Goal: Task Accomplishment & Management: Manage account settings

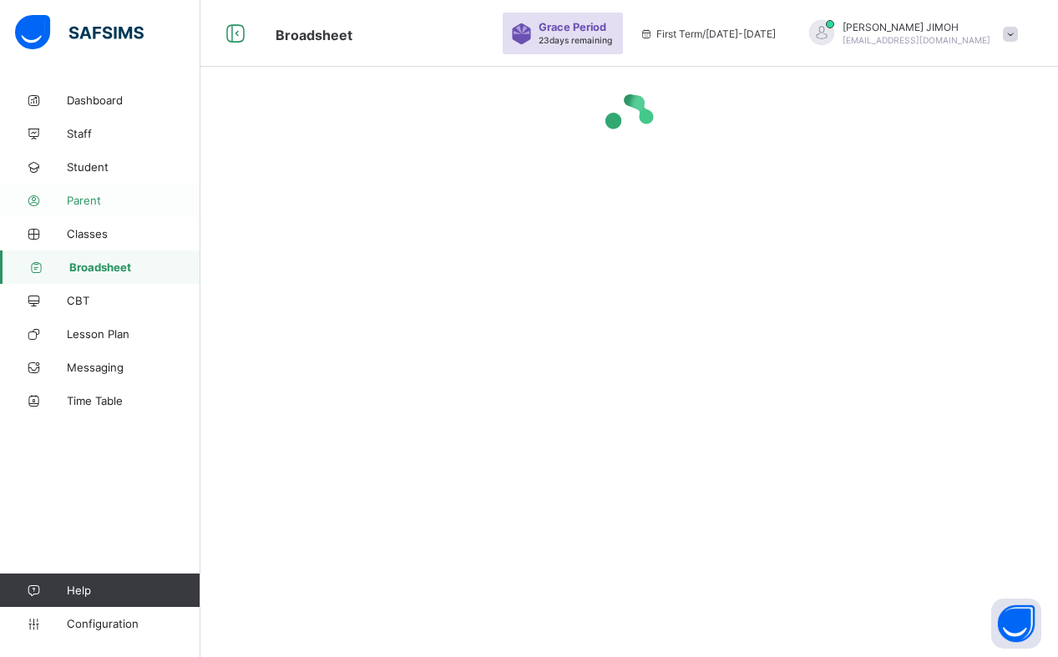
click at [94, 203] on span "Parent" at bounding box center [134, 200] width 134 height 13
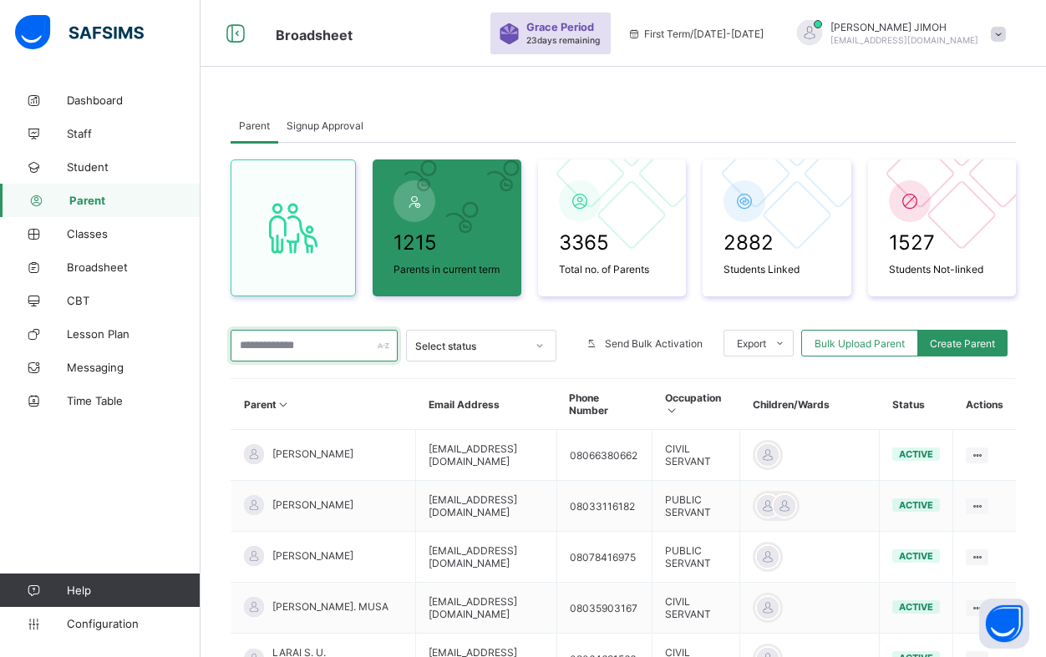
click at [310, 345] on input "text" at bounding box center [314, 346] width 167 height 32
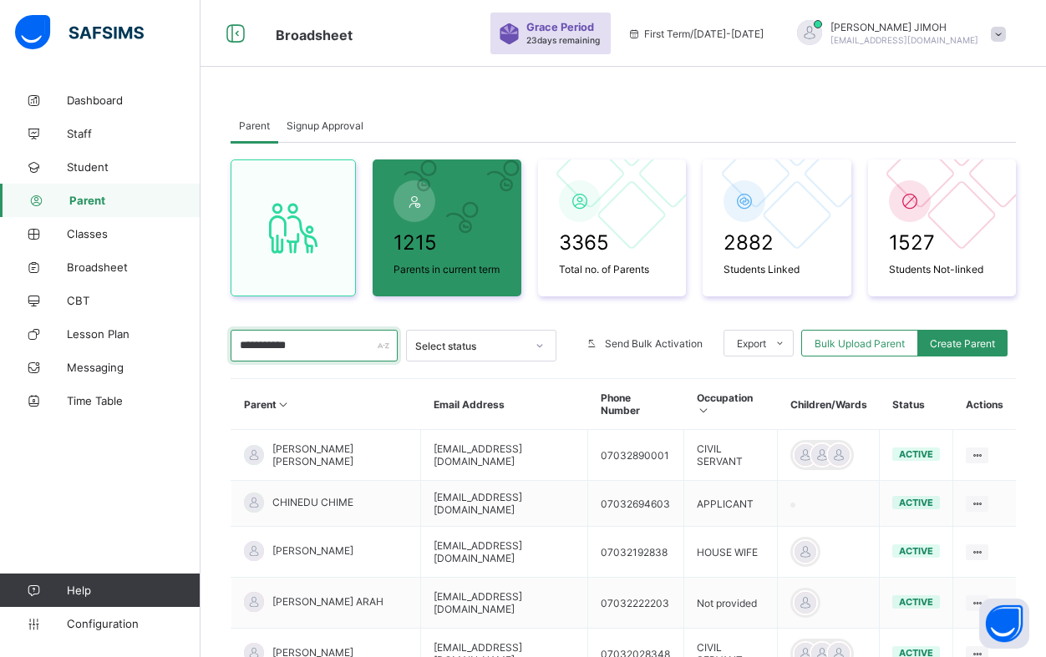
scroll to position [84, 0]
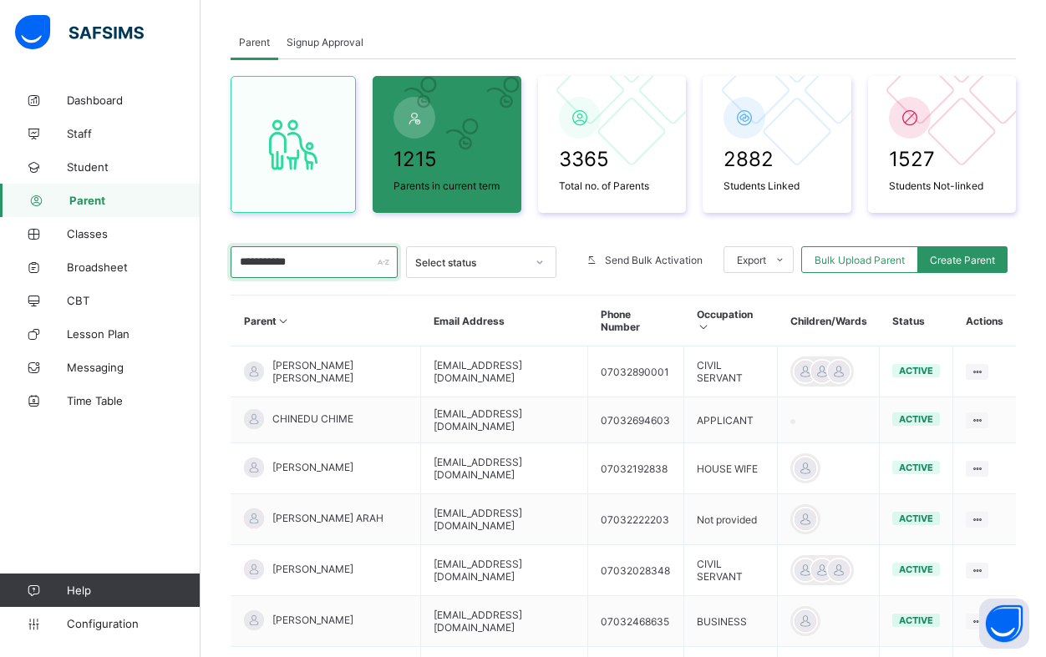
drag, startPoint x: 316, startPoint y: 262, endPoint x: 235, endPoint y: 259, distance: 81.1
click at [235, 259] on input "**********" at bounding box center [314, 262] width 167 height 32
type input "**********"
click at [92, 172] on span "Student" at bounding box center [134, 166] width 134 height 13
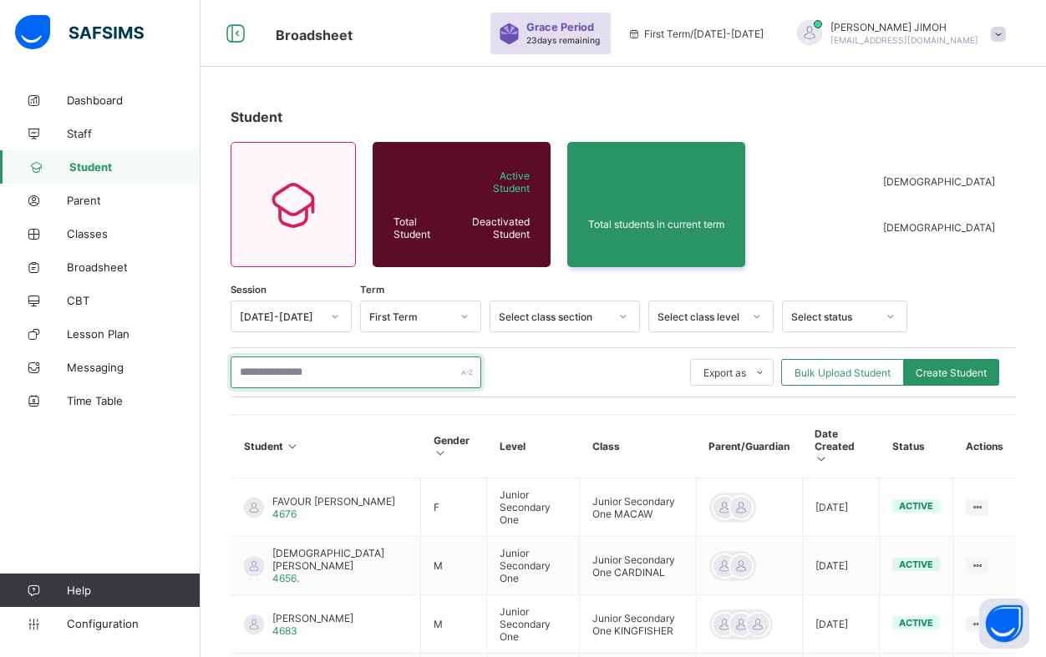
click at [280, 373] on input "text" at bounding box center [356, 373] width 251 height 32
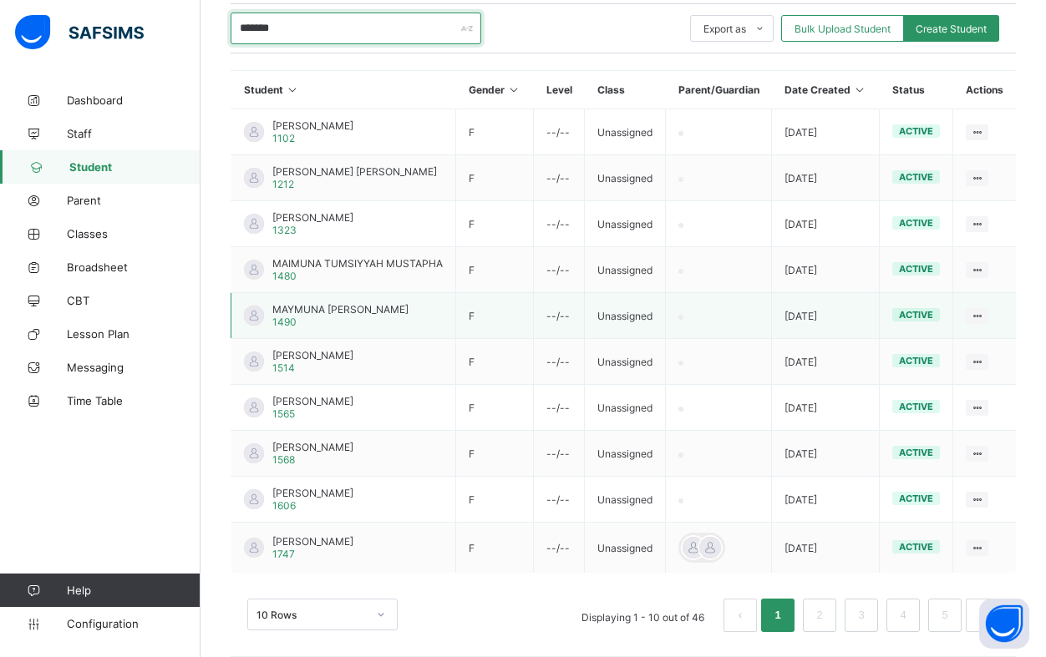
scroll to position [361, 0]
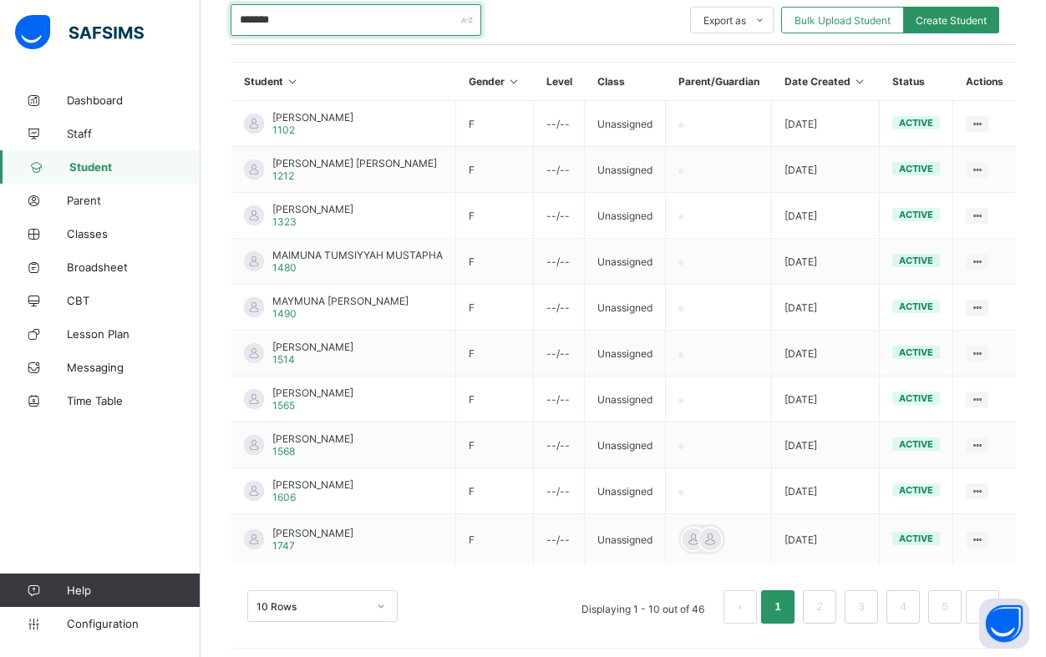
type input "*******"
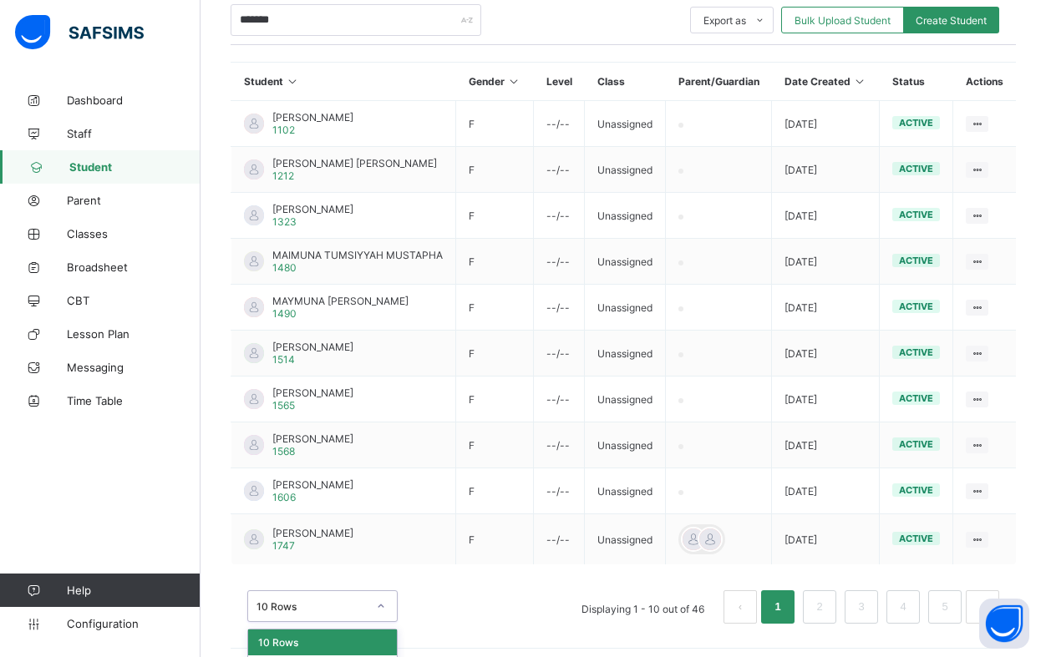
scroll to position [403, 0]
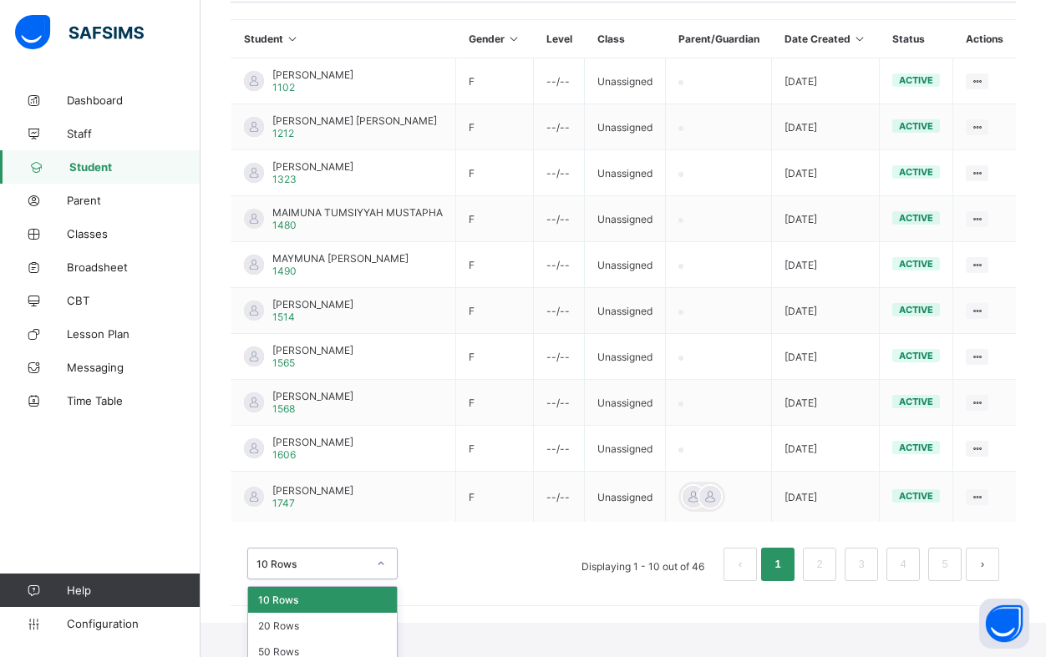
click at [383, 580] on div "option 10 Rows focused, 1 of 3. 3 results available. Use Up and Down to choose …" at bounding box center [322, 564] width 150 height 32
click at [310, 648] on div "50 Rows" at bounding box center [322, 652] width 149 height 26
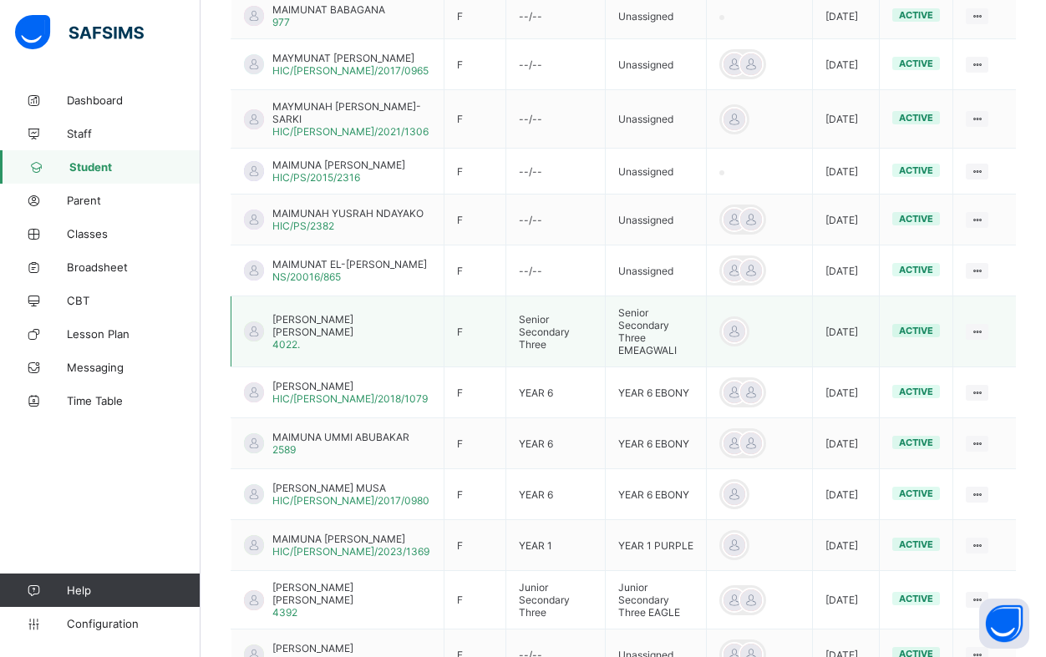
scroll to position [2005, 0]
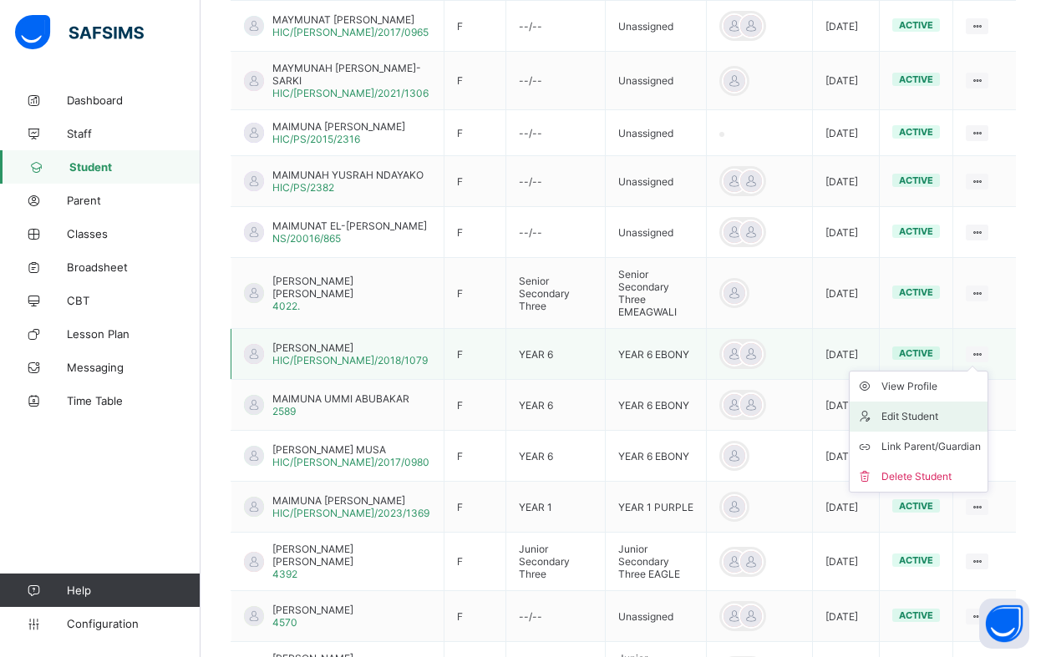
click at [956, 425] on div "Edit Student" at bounding box center [930, 416] width 99 height 17
select select "**"
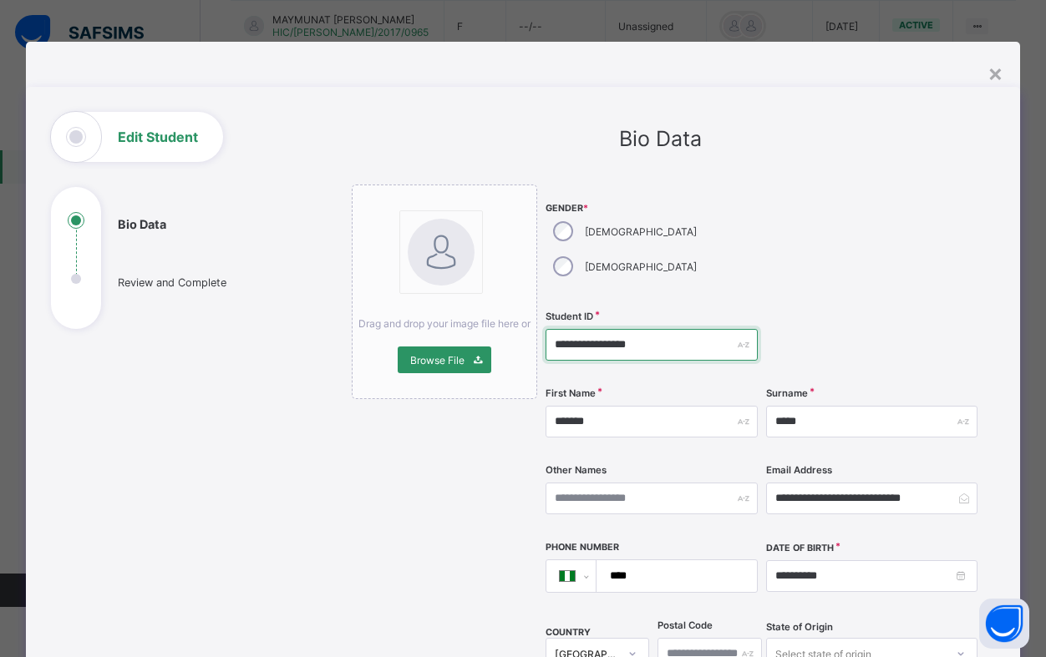
drag, startPoint x: 656, startPoint y: 312, endPoint x: 494, endPoint y: 305, distance: 162.2
click at [494, 305] on div "**********" at bounding box center [660, 662] width 617 height 954
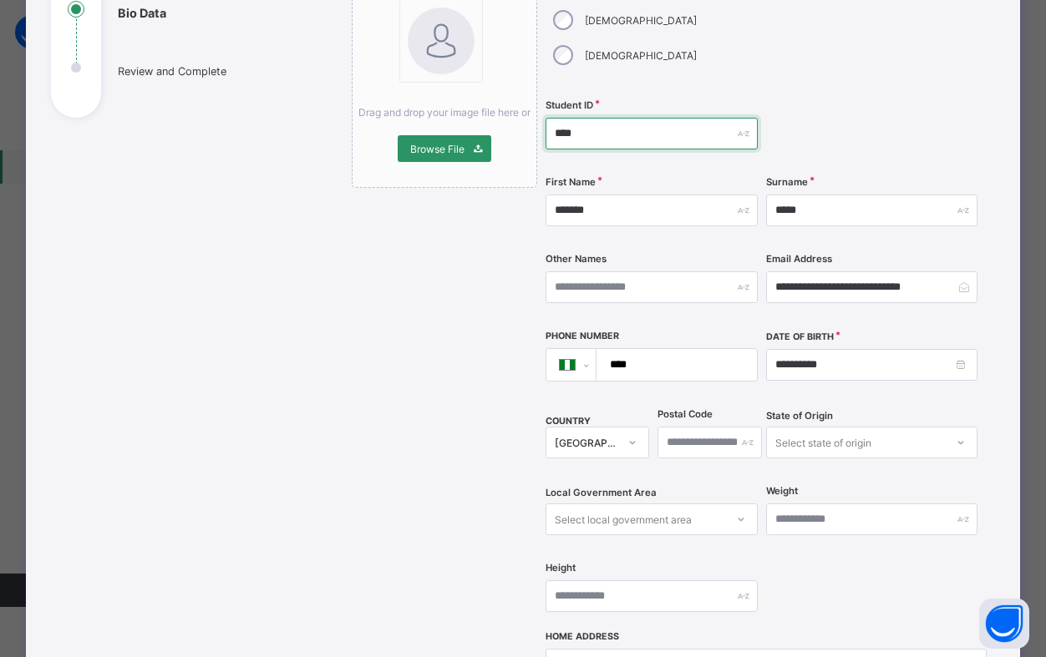
scroll to position [251, 0]
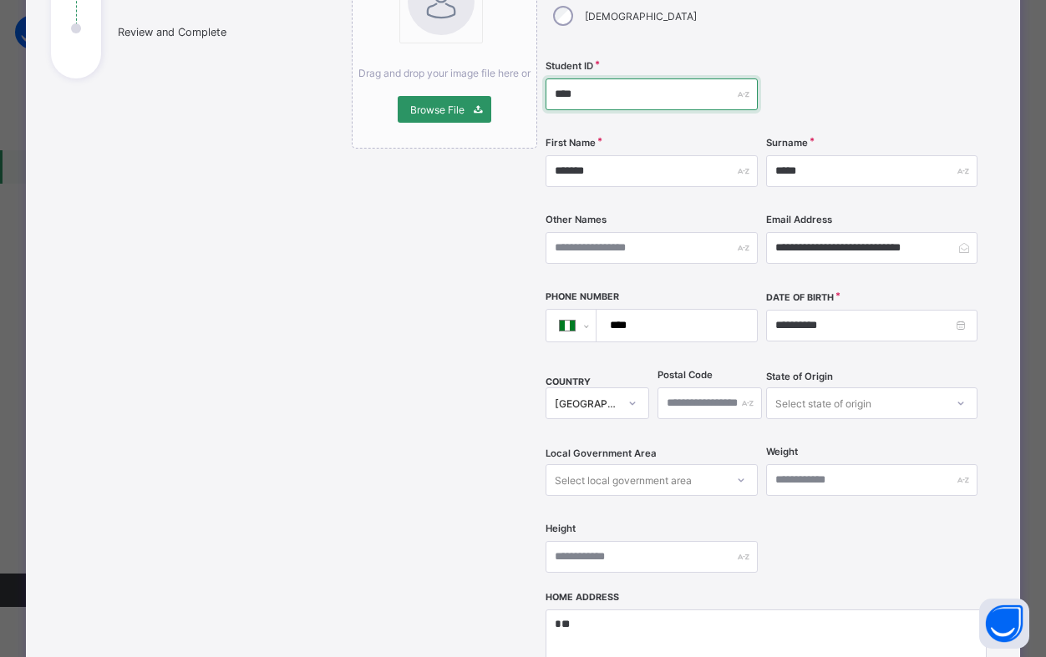
type input "****"
click at [847, 388] on div "Select state of origin" at bounding box center [823, 404] width 96 height 32
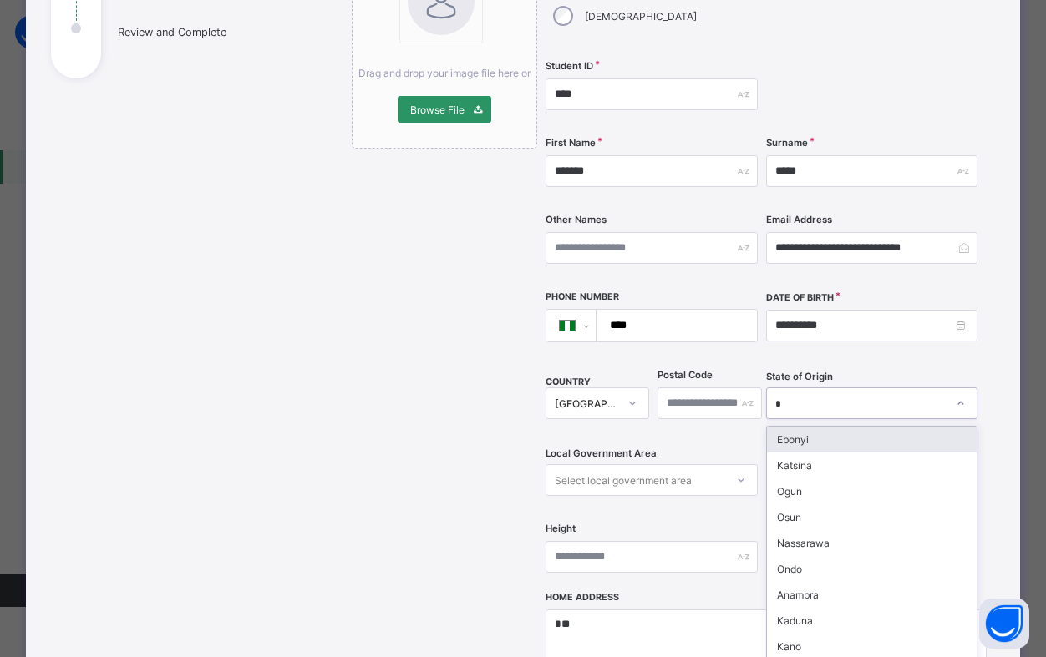
type input "**"
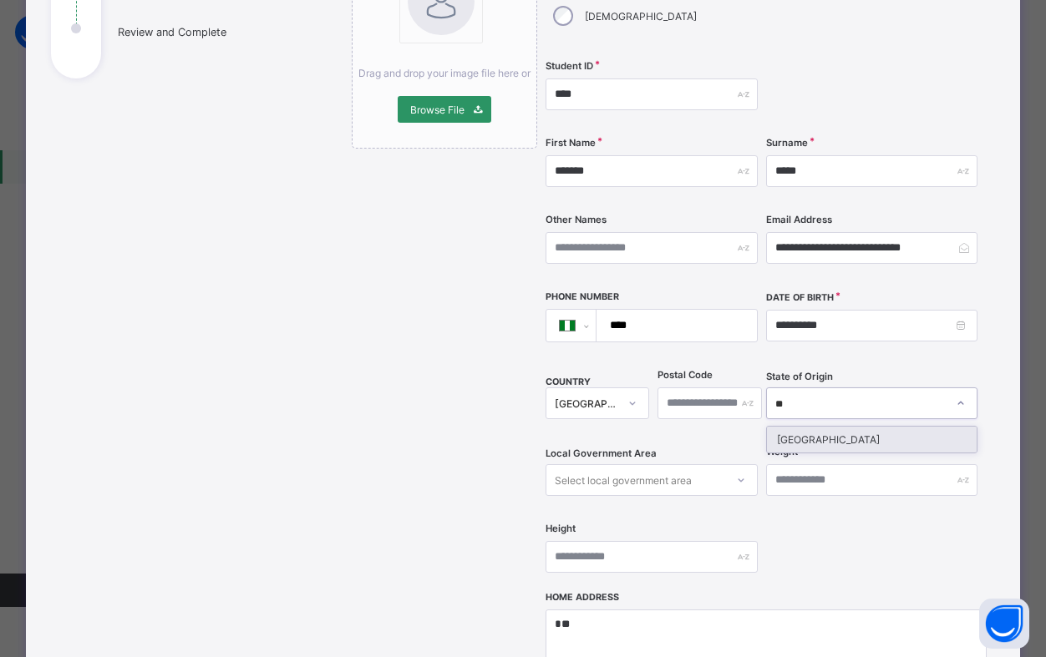
click at [816, 427] on div "[GEOGRAPHIC_DATA]" at bounding box center [872, 440] width 211 height 26
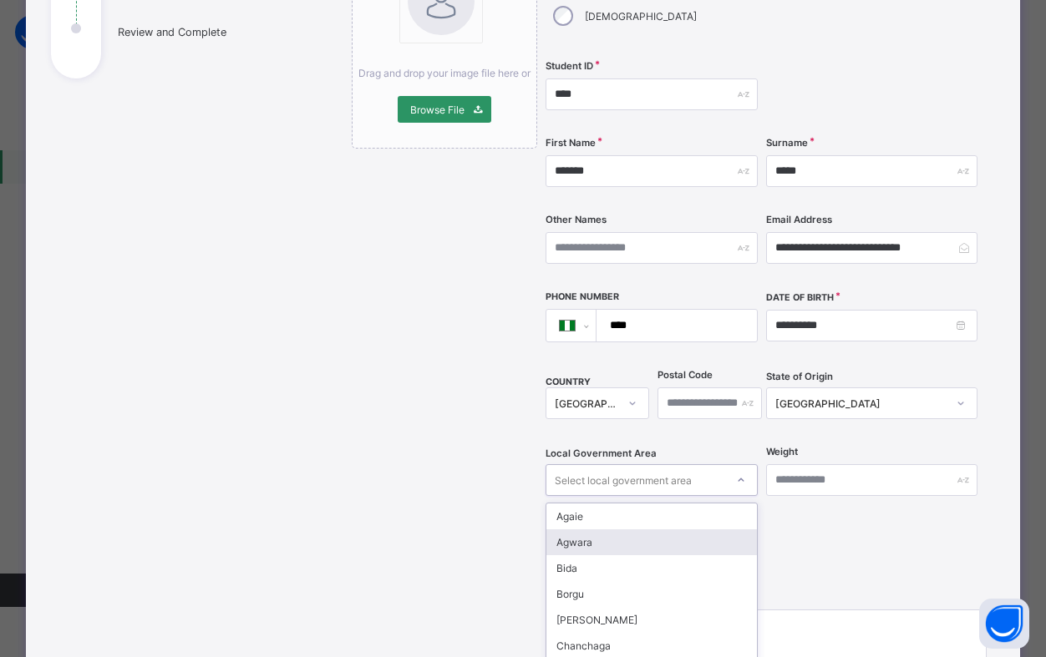
click at [656, 464] on div "option Agwara focused, 2 of 25. 25 results available. Use Up and Down to choose…" at bounding box center [651, 480] width 212 height 32
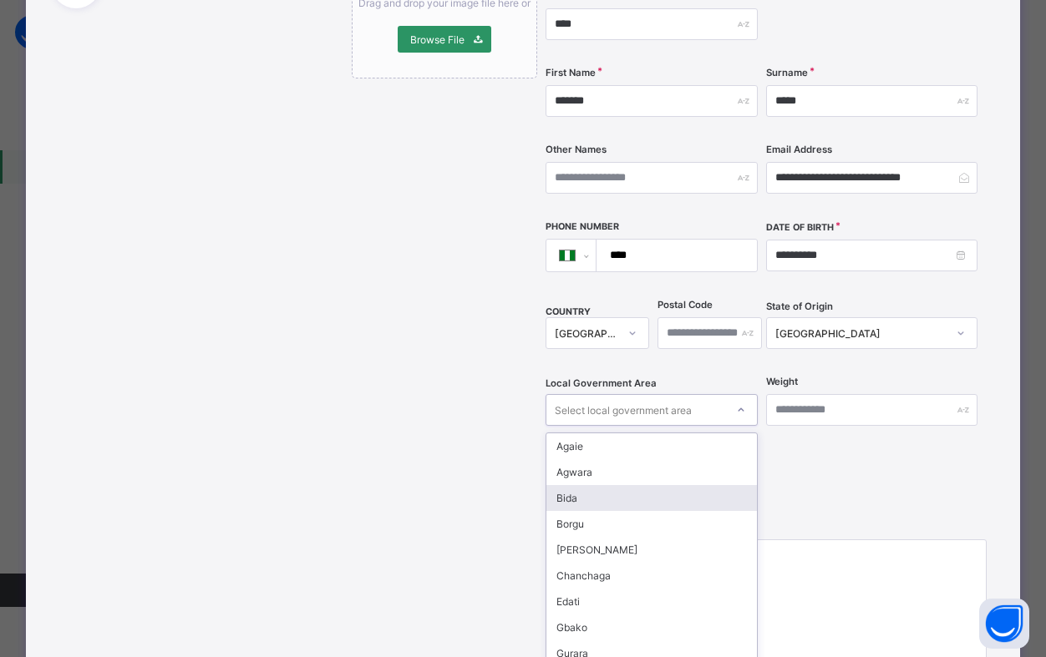
type input "*"
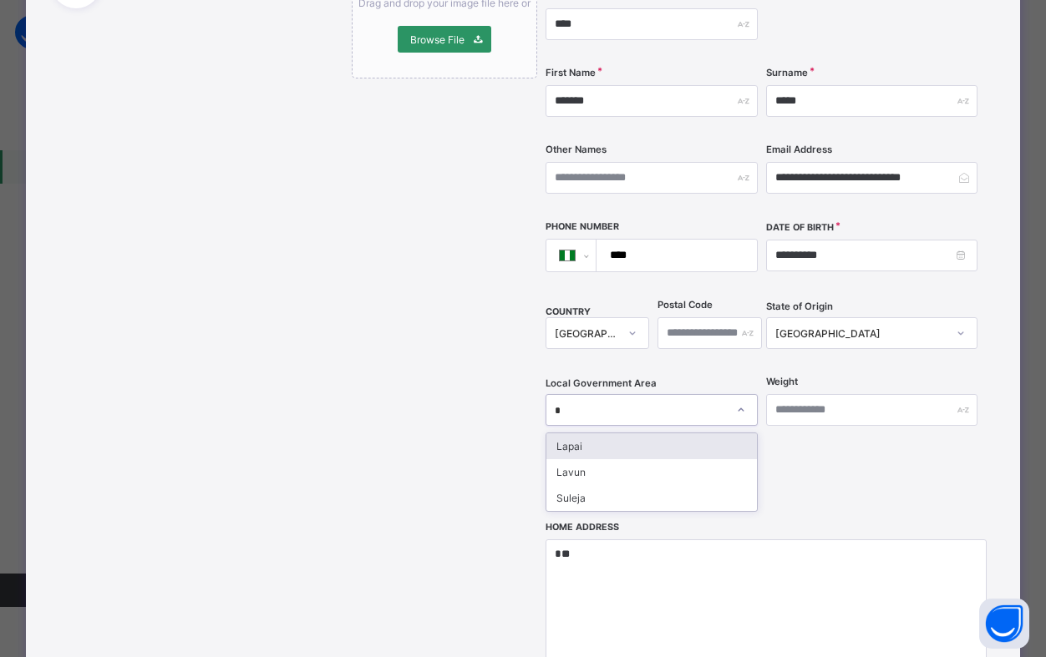
click at [626, 434] on div "Lapai" at bounding box center [651, 447] width 211 height 26
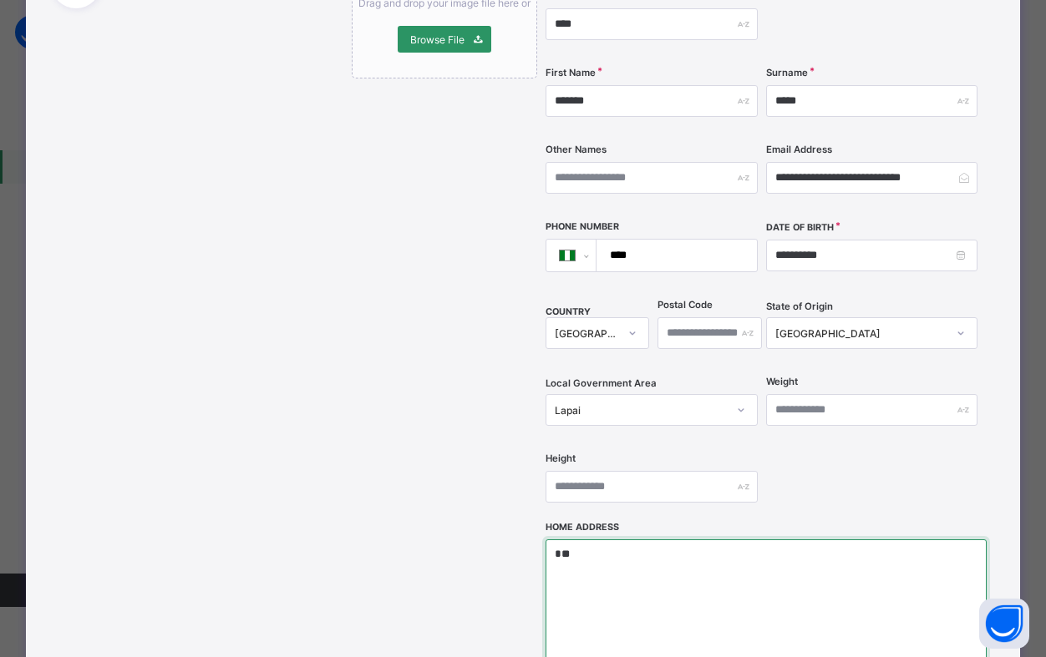
drag, startPoint x: 589, startPoint y: 525, endPoint x: 535, endPoint y: 524, distance: 54.3
click at [535, 524] on div "**********" at bounding box center [660, 341] width 617 height 954
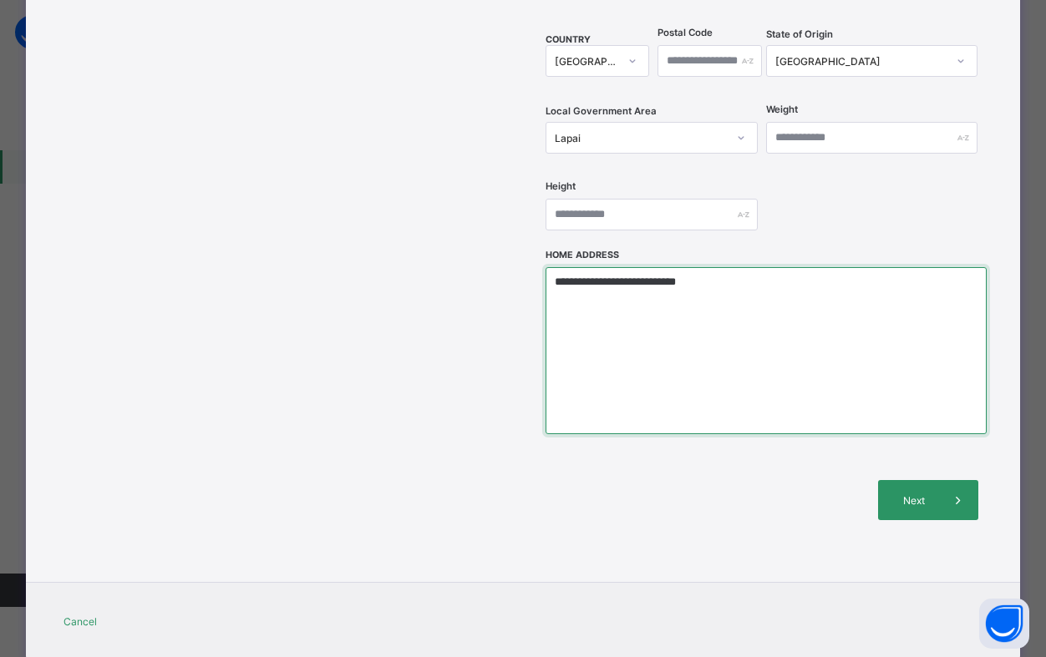
scroll to position [603, 0]
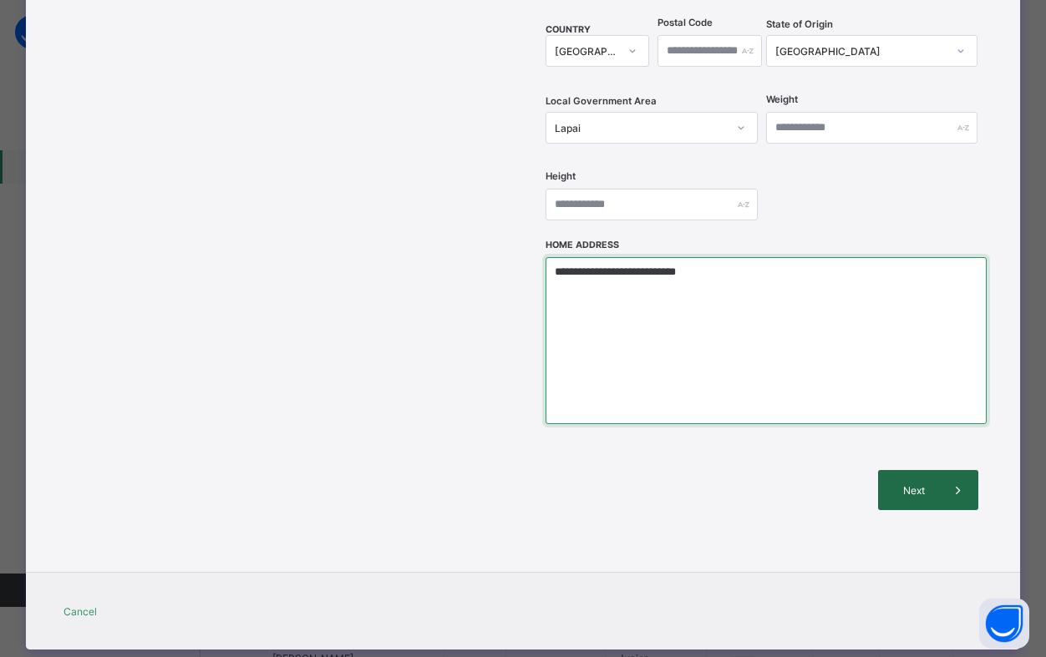
type textarea "**********"
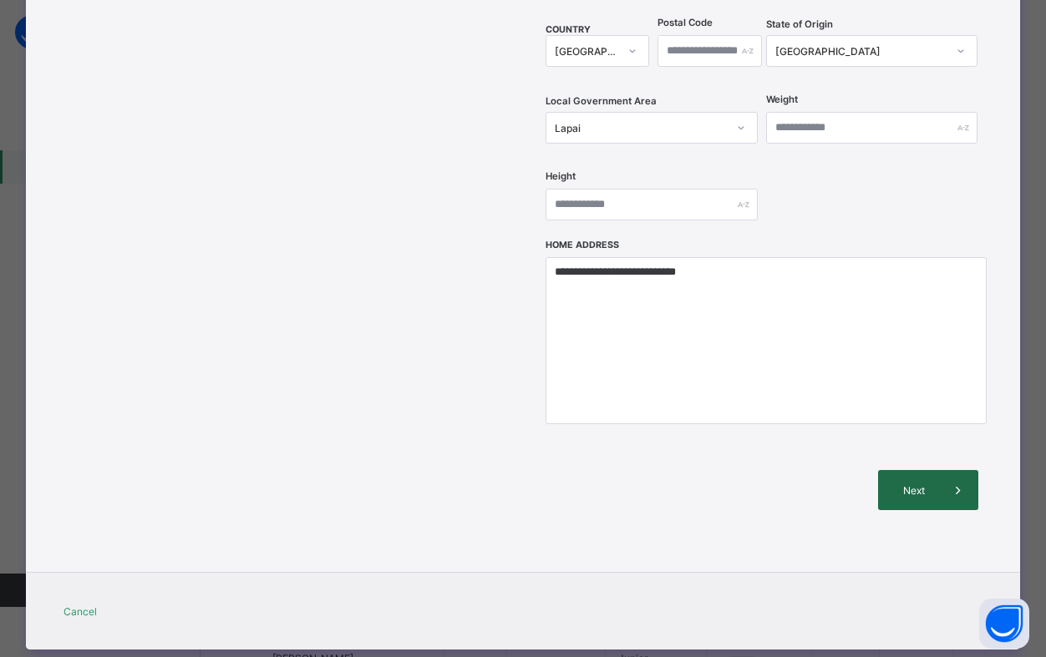
click at [904, 484] on span "Next" at bounding box center [914, 490] width 48 height 13
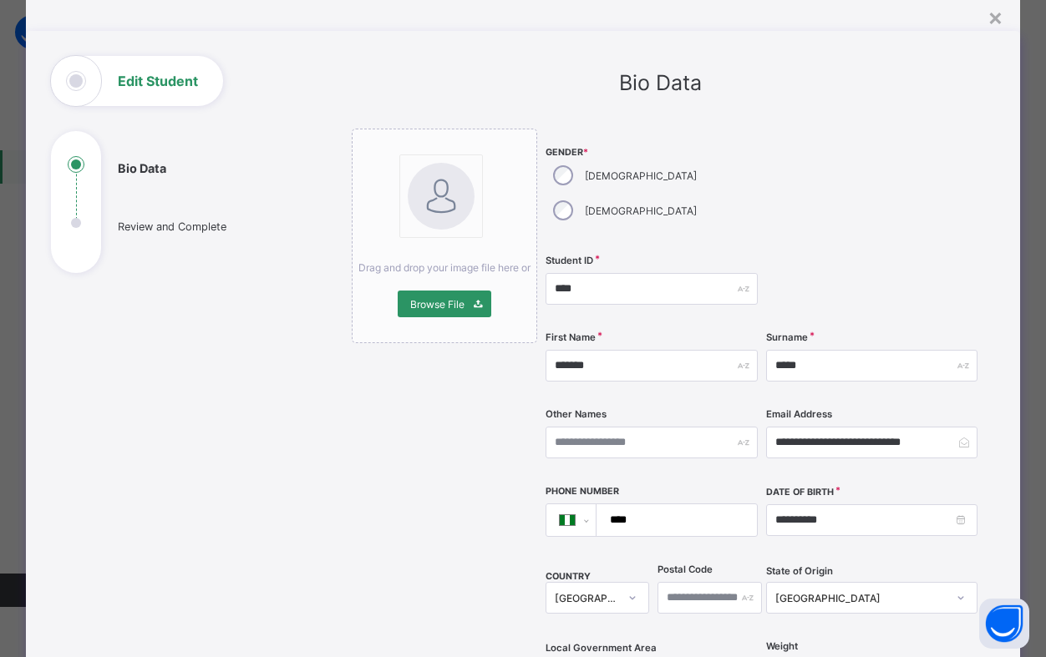
scroll to position [0, 0]
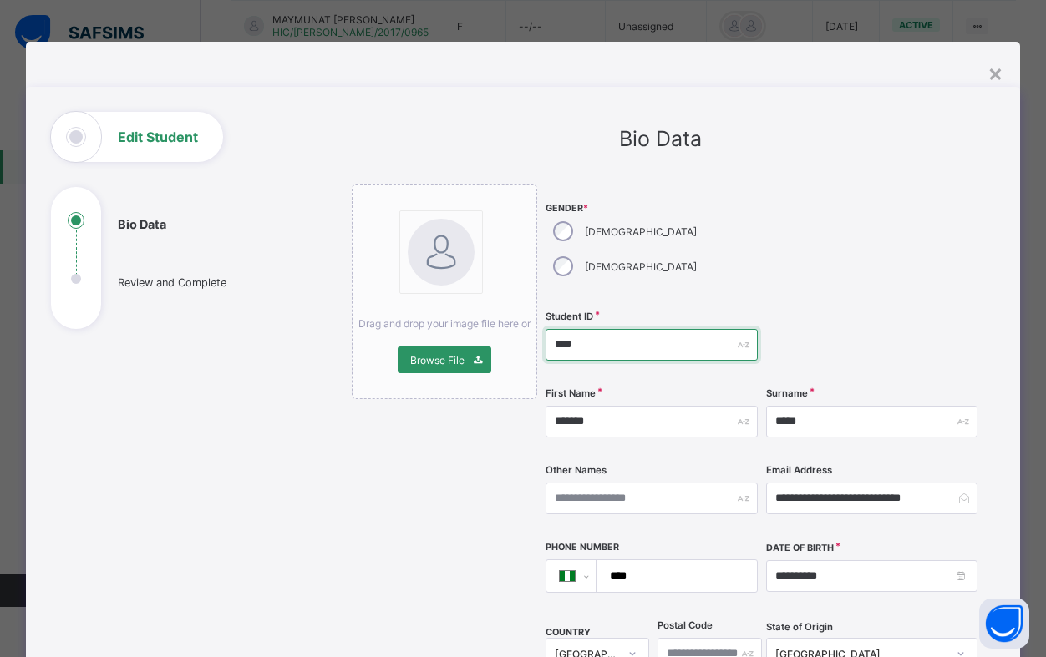
click at [592, 329] on input "****" at bounding box center [651, 345] width 212 height 32
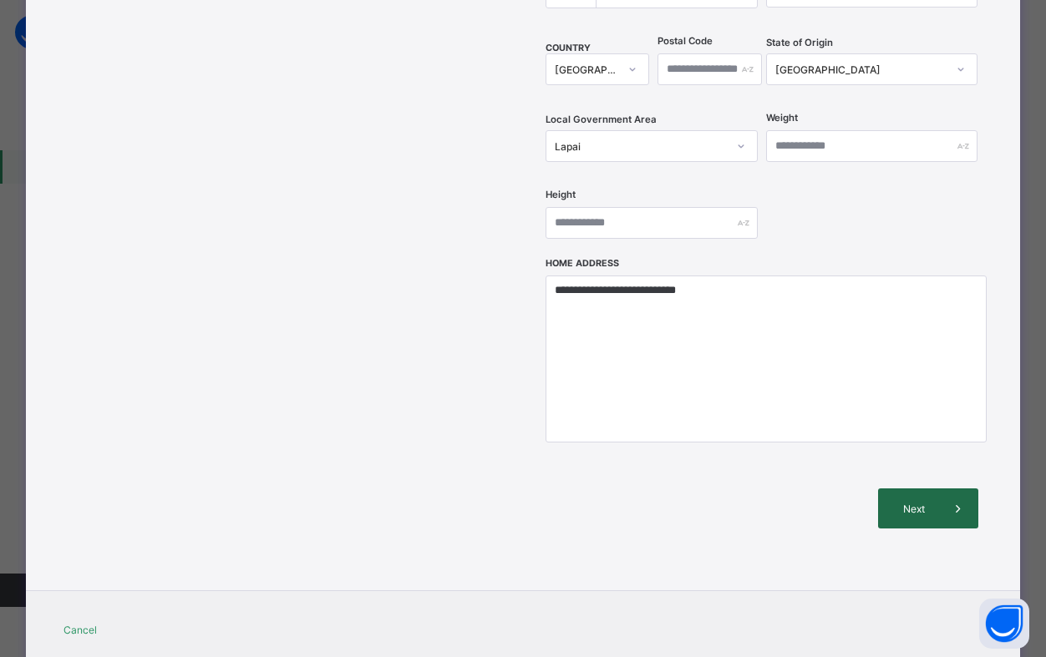
type input "*****"
click at [911, 503] on span "Next" at bounding box center [914, 509] width 48 height 13
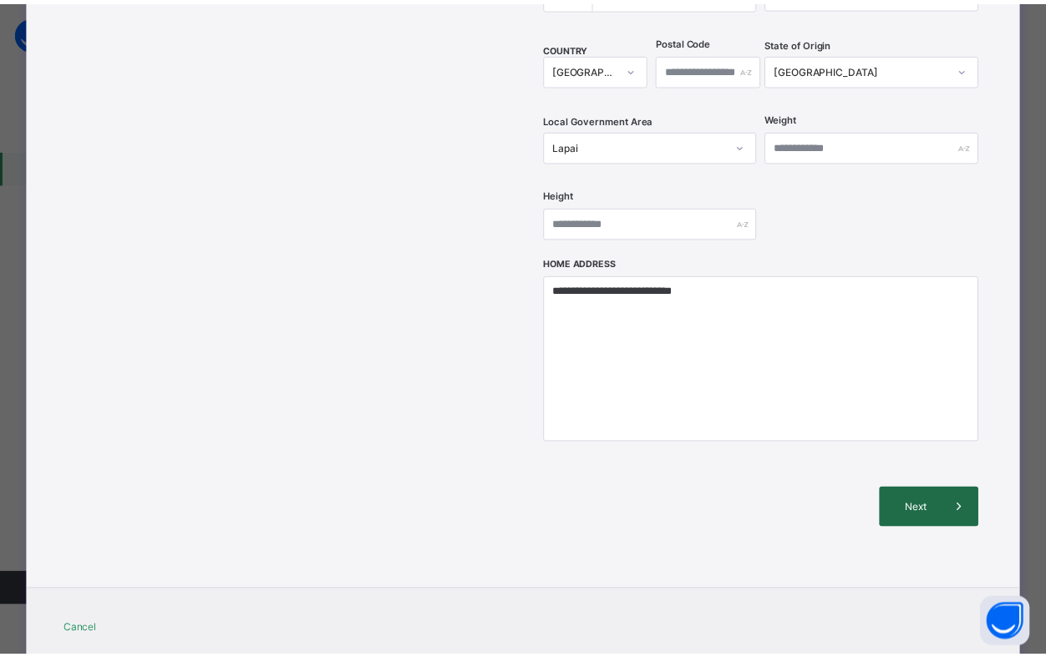
scroll to position [205, 0]
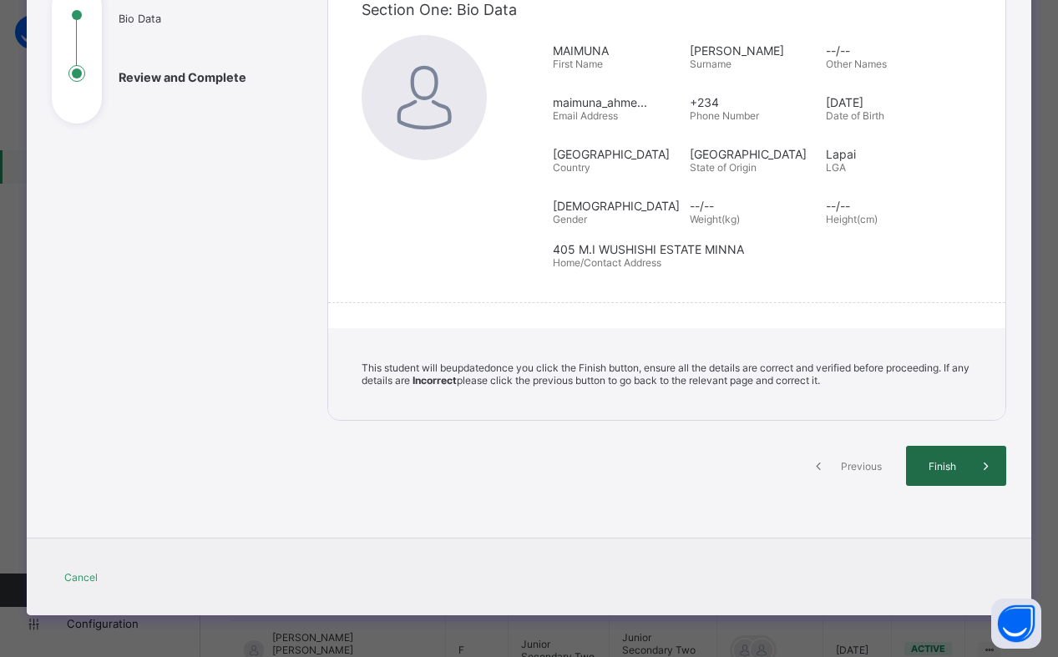
click at [929, 472] on span "Finish" at bounding box center [943, 466] width 48 height 13
click at [953, 471] on span "Finish" at bounding box center [943, 466] width 48 height 13
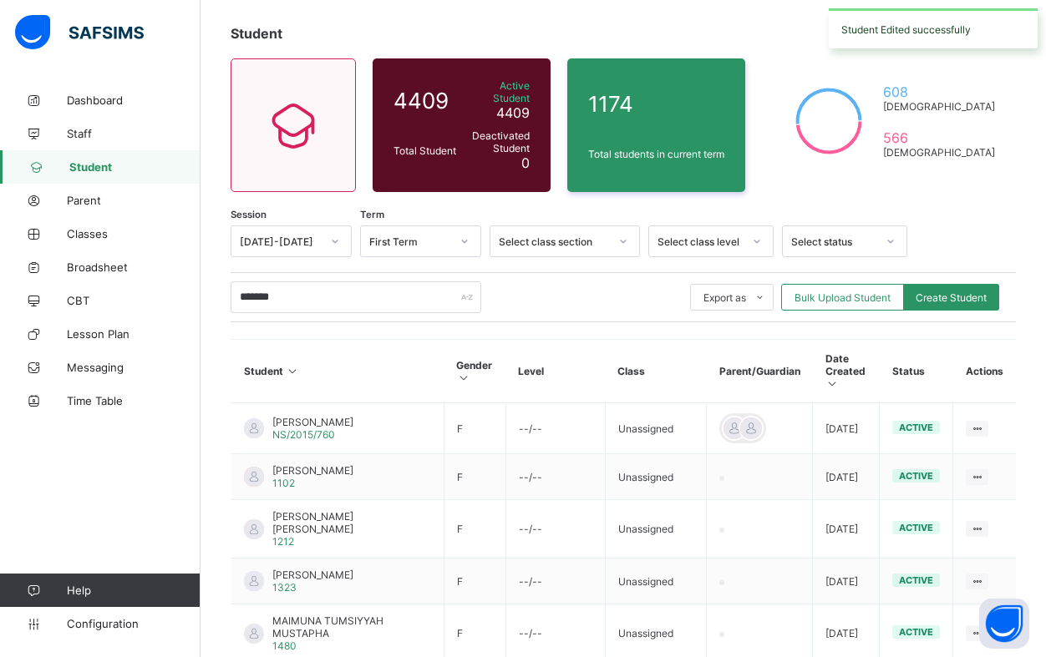
scroll to position [0, 0]
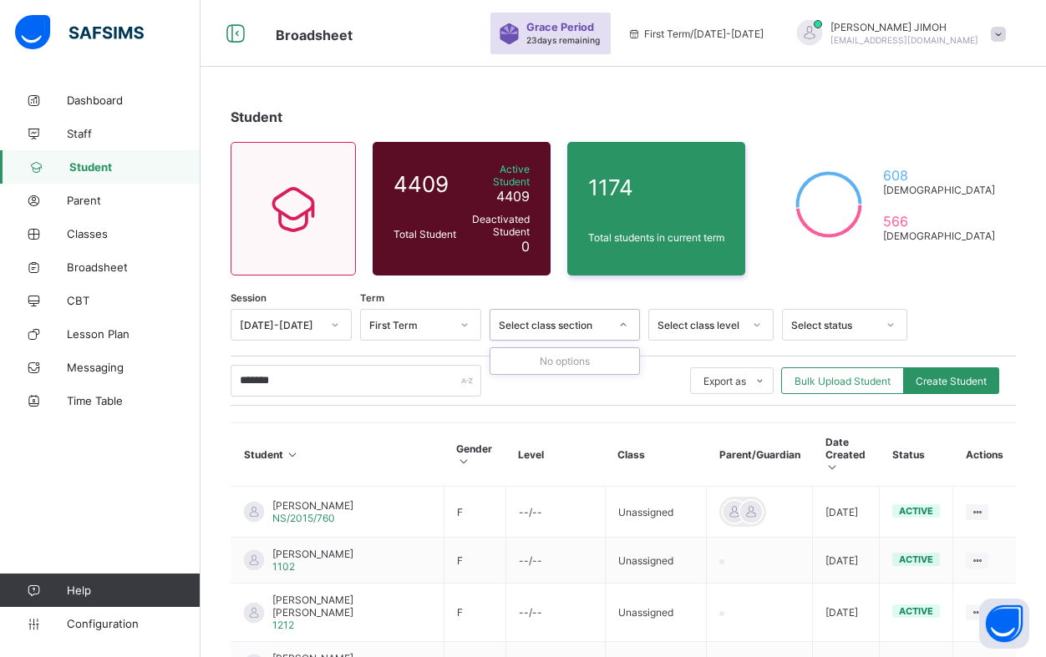
click at [627, 317] on icon at bounding box center [623, 325] width 10 height 17
click at [750, 316] on div at bounding box center [757, 325] width 28 height 27
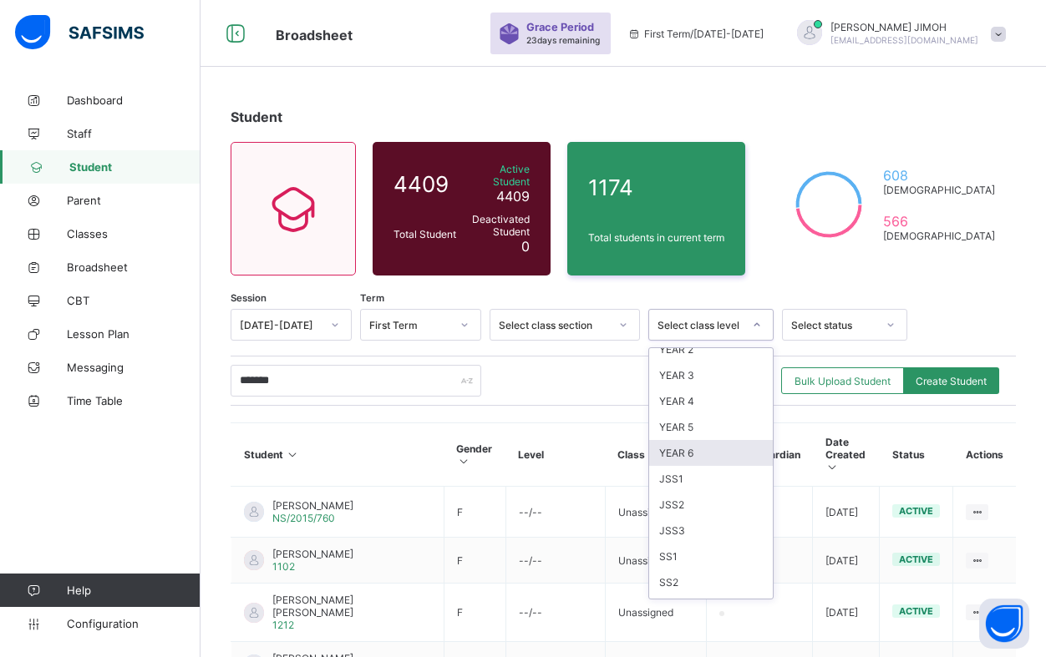
click at [689, 450] on div "YEAR 6" at bounding box center [711, 453] width 124 height 26
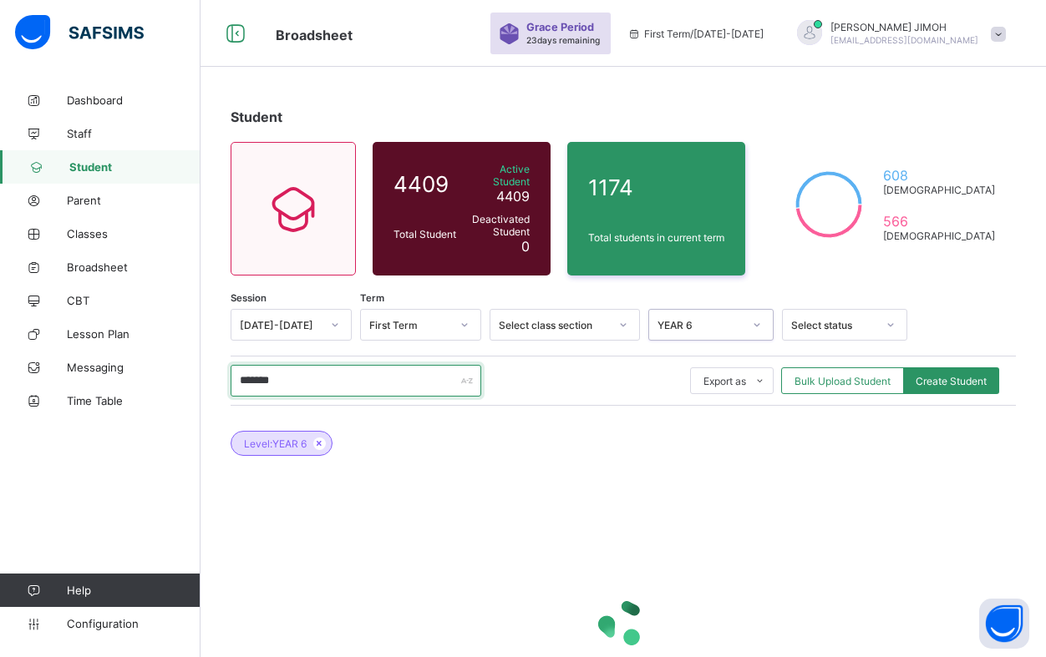
click at [329, 371] on input "*******" at bounding box center [356, 381] width 251 height 32
type input "*"
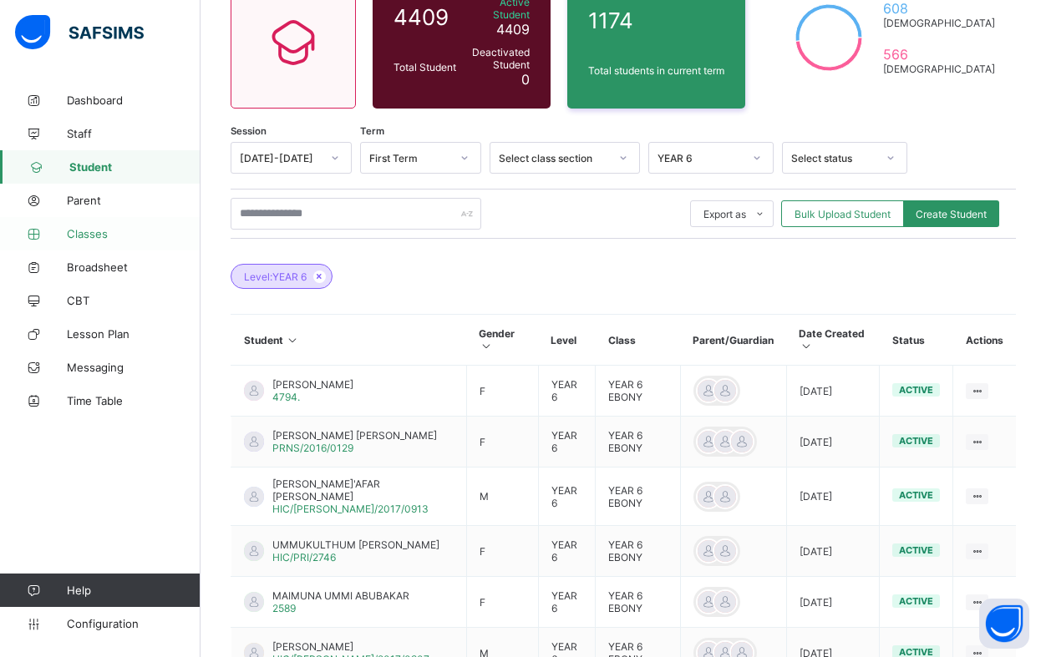
click at [94, 234] on span "Classes" at bounding box center [134, 233] width 134 height 13
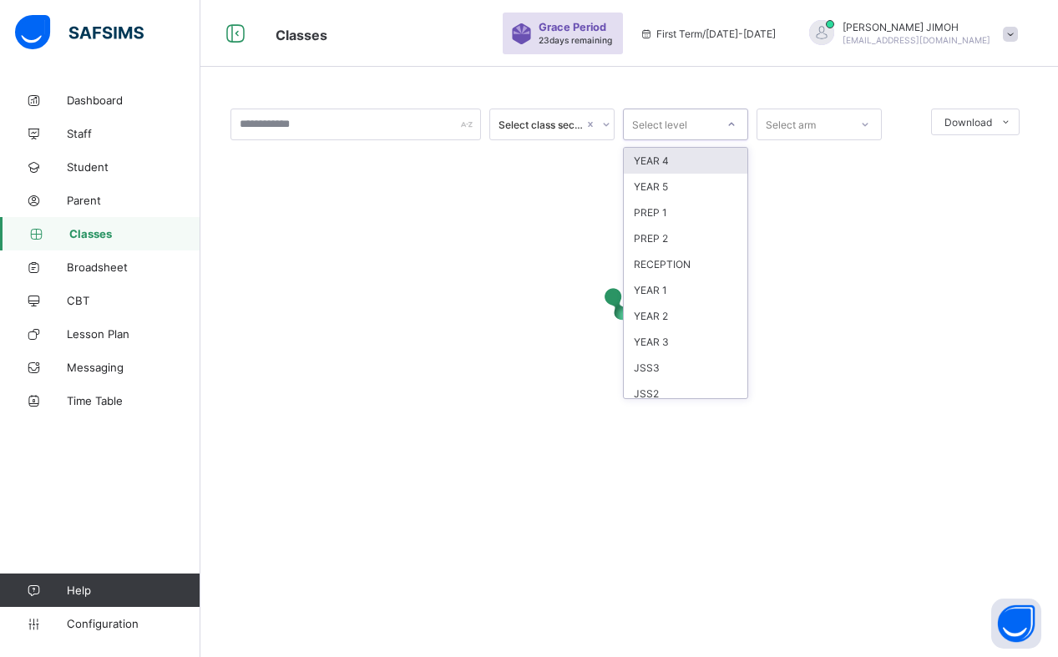
click at [737, 123] on div at bounding box center [732, 124] width 28 height 27
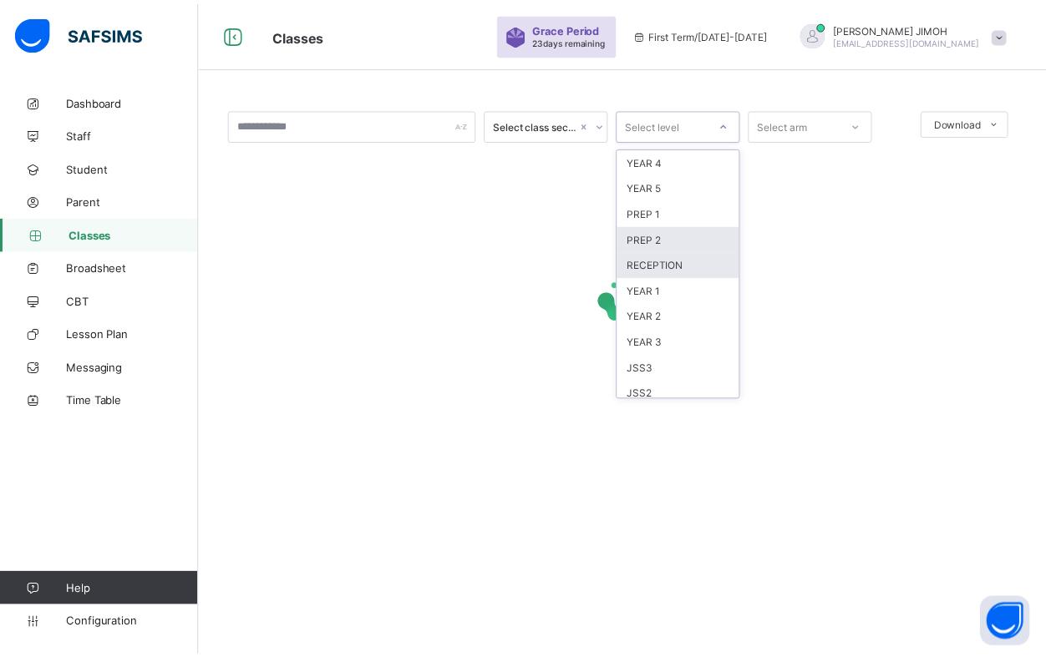
scroll to position [138, 0]
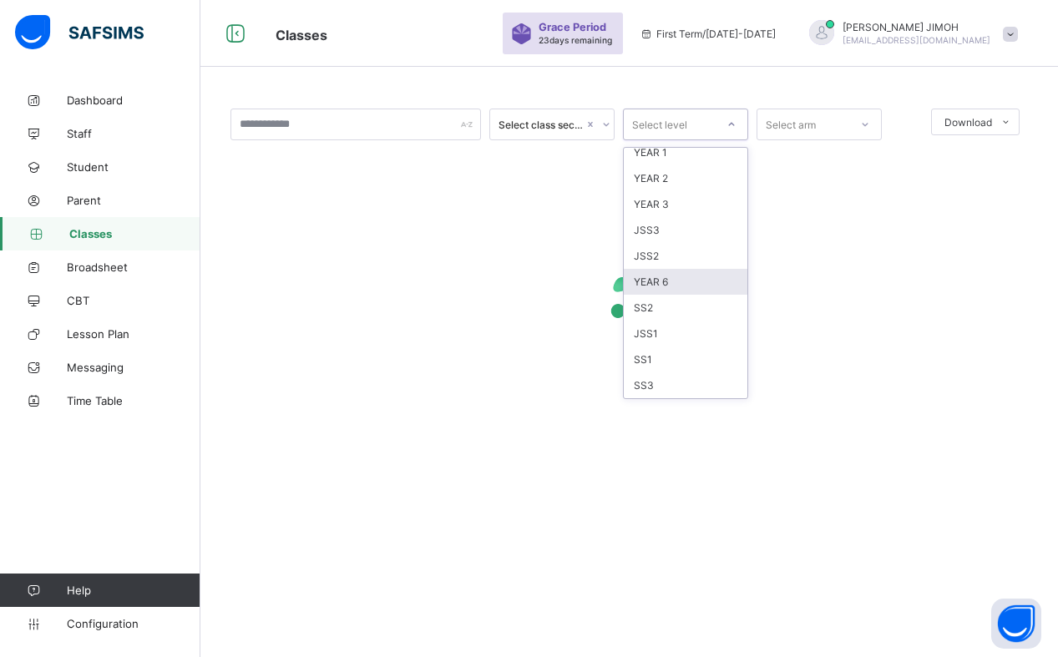
click at [677, 290] on div "YEAR 6" at bounding box center [686, 282] width 124 height 26
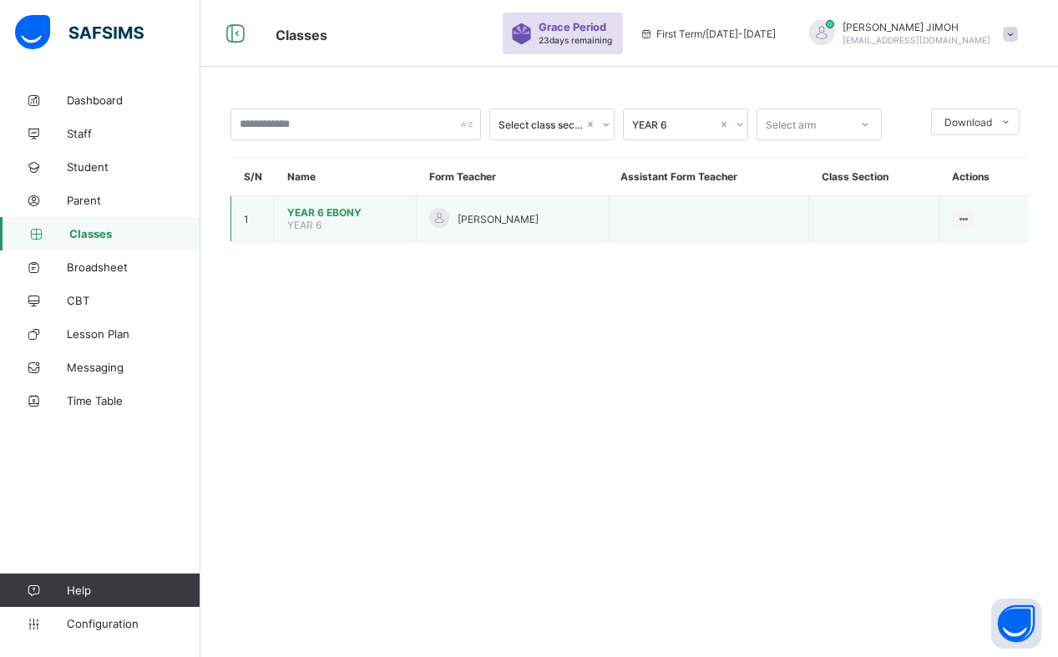
click at [330, 216] on span "YEAR 6 EBONY" at bounding box center [345, 212] width 116 height 13
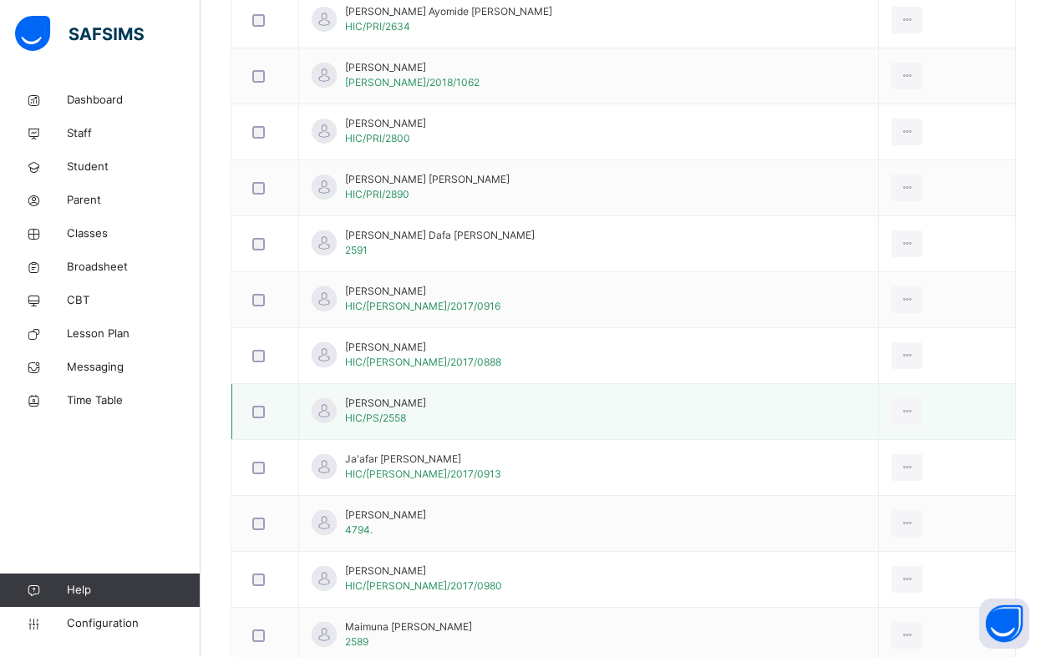
scroll to position [1169, 0]
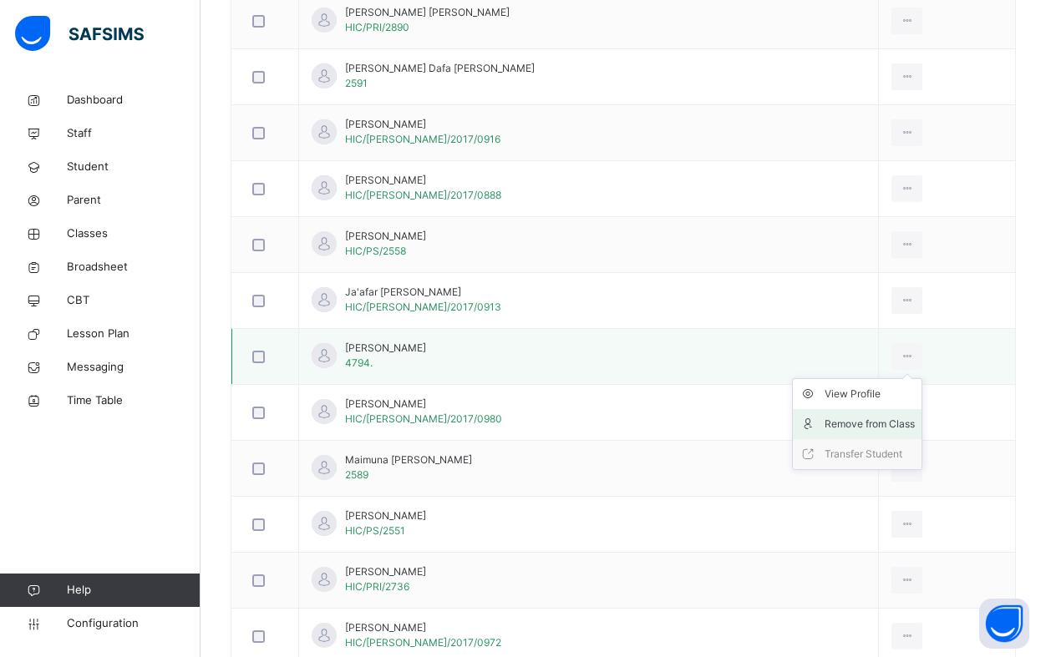
click at [824, 424] on div "Remove from Class" at bounding box center [869, 424] width 90 height 17
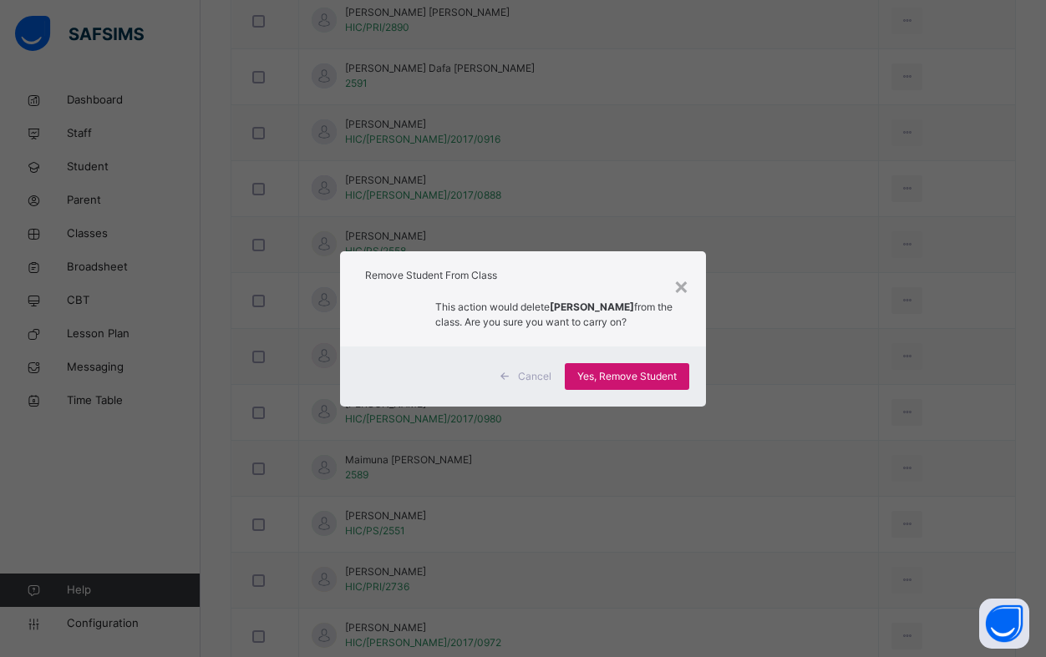
click at [628, 378] on span "Yes, Remove Student" at bounding box center [626, 376] width 99 height 15
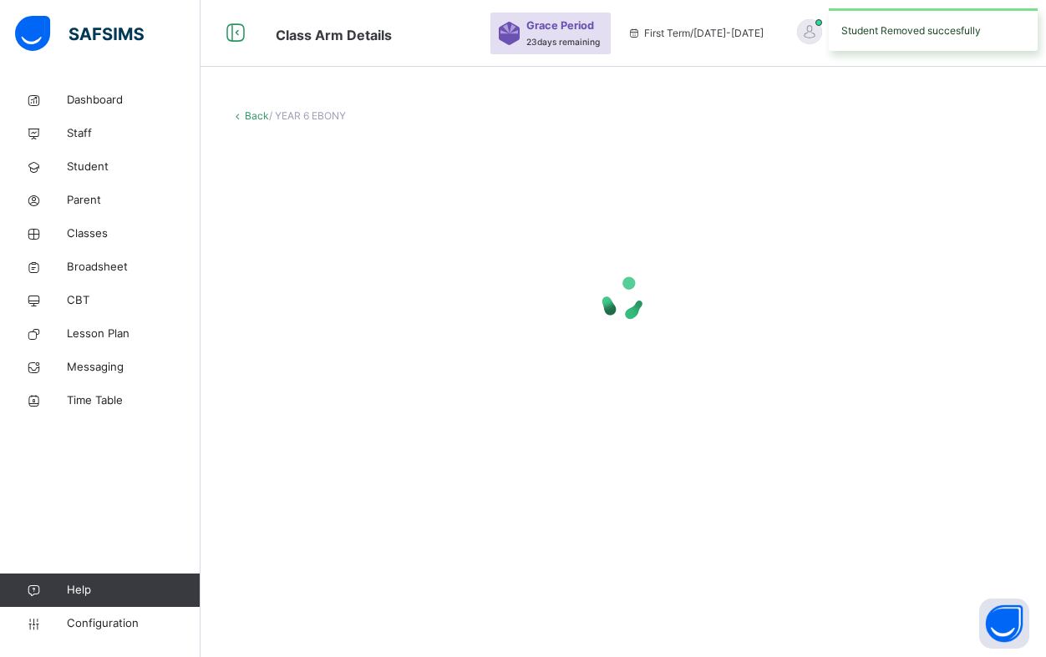
scroll to position [0, 0]
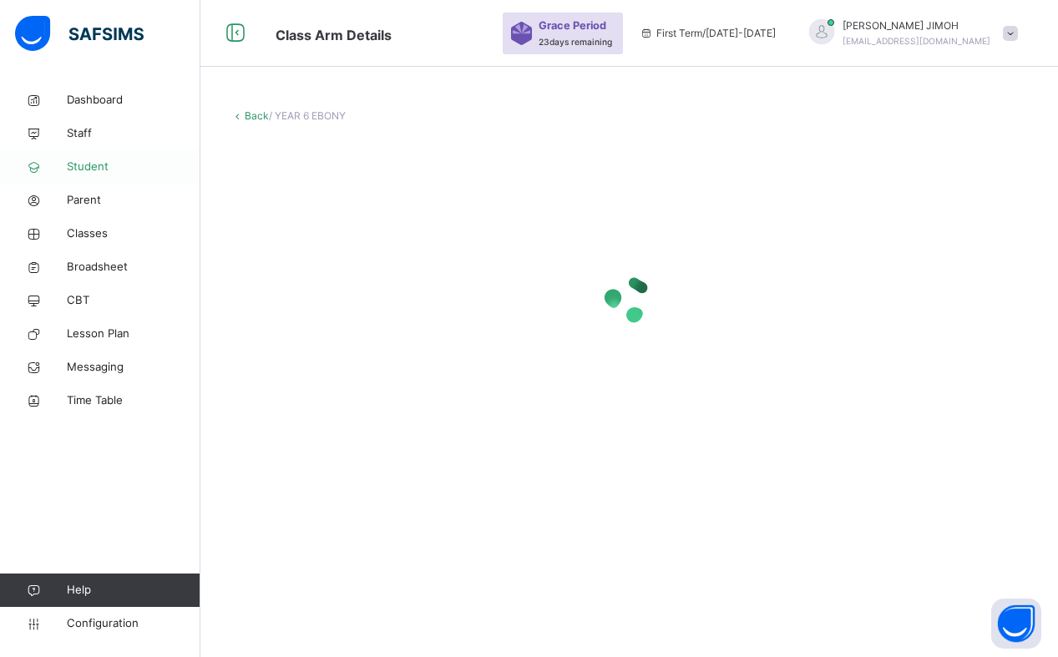
click at [93, 168] on span "Student" at bounding box center [134, 167] width 134 height 17
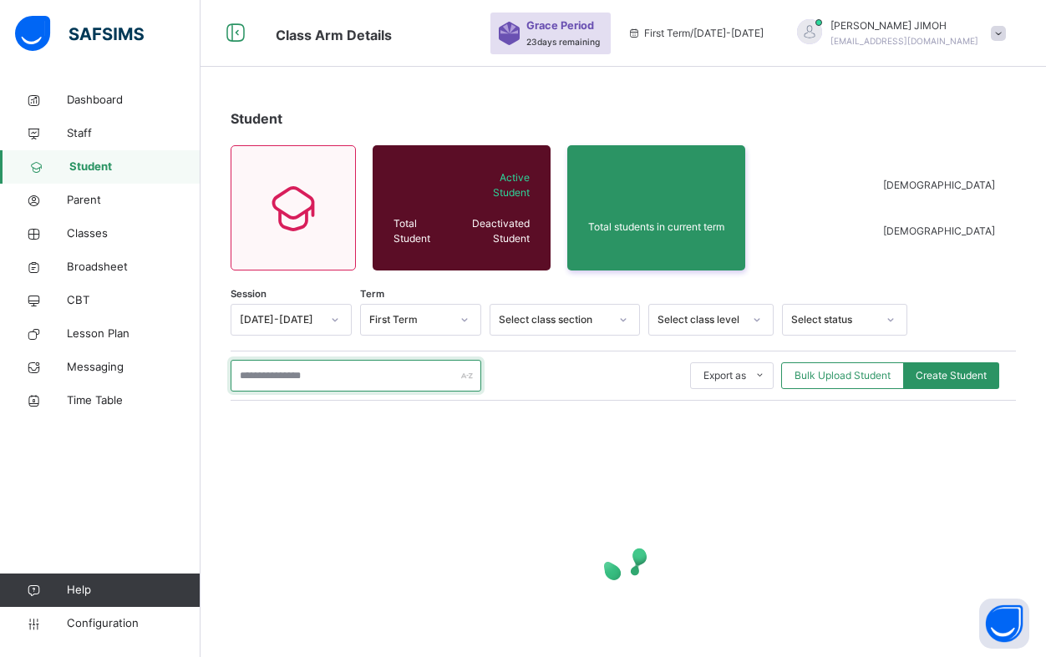
click at [290, 378] on input "text" at bounding box center [356, 376] width 251 height 32
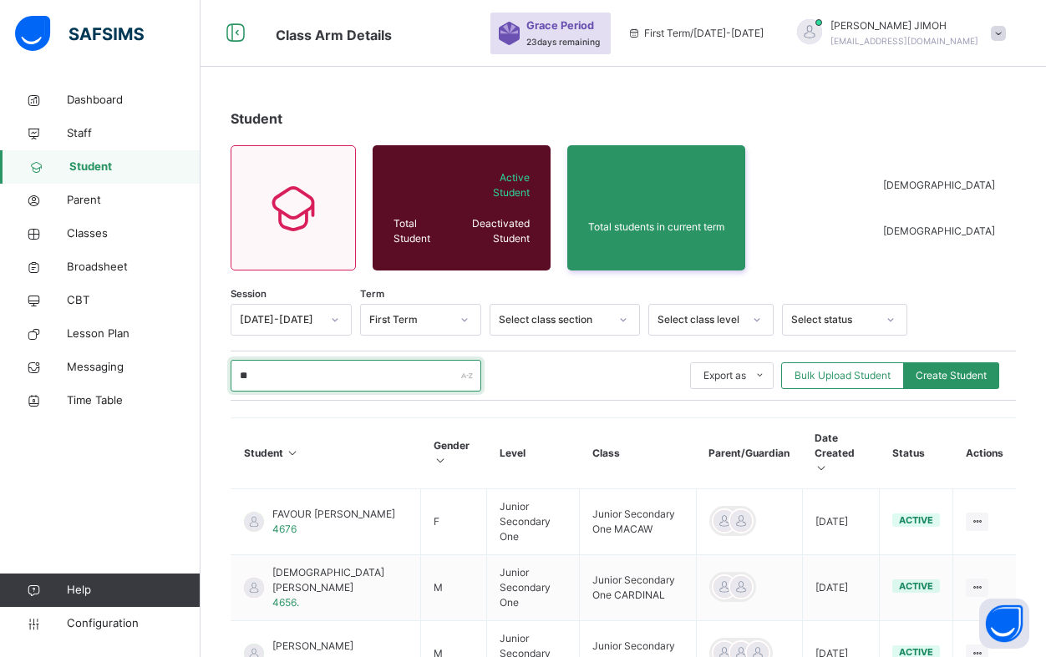
type input "*******"
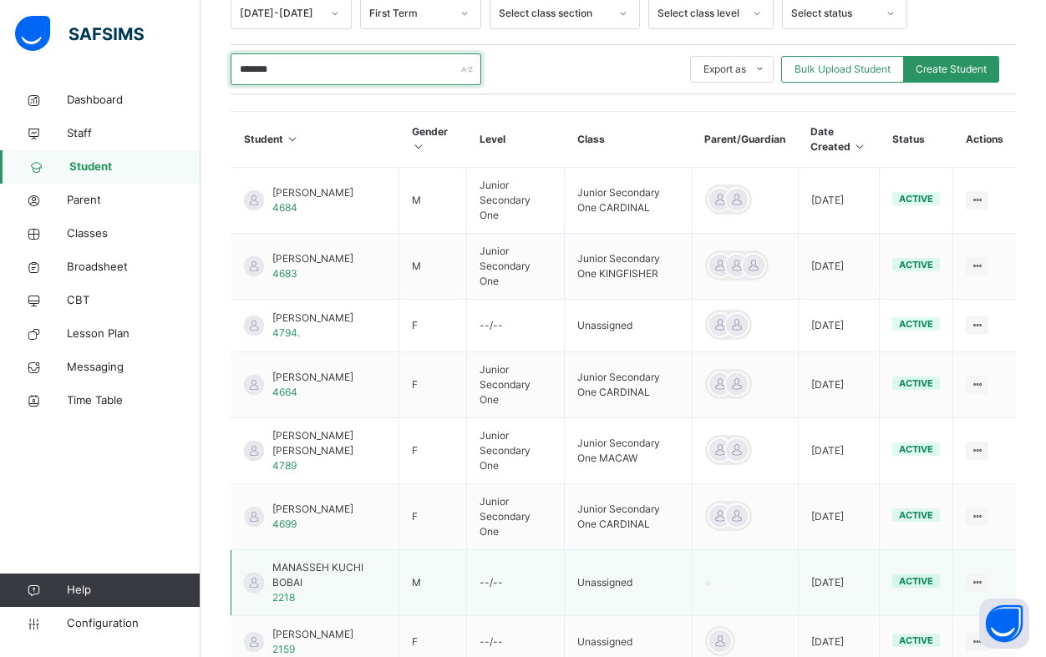
scroll to position [295, 0]
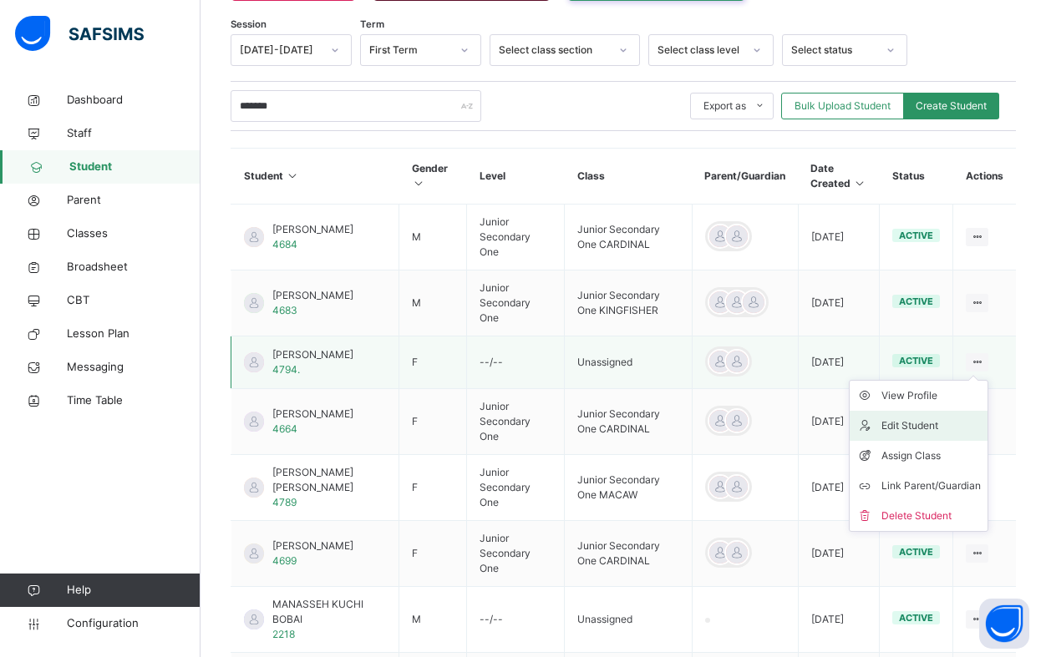
click at [903, 418] on div "Edit Student" at bounding box center [930, 426] width 99 height 17
select select "**"
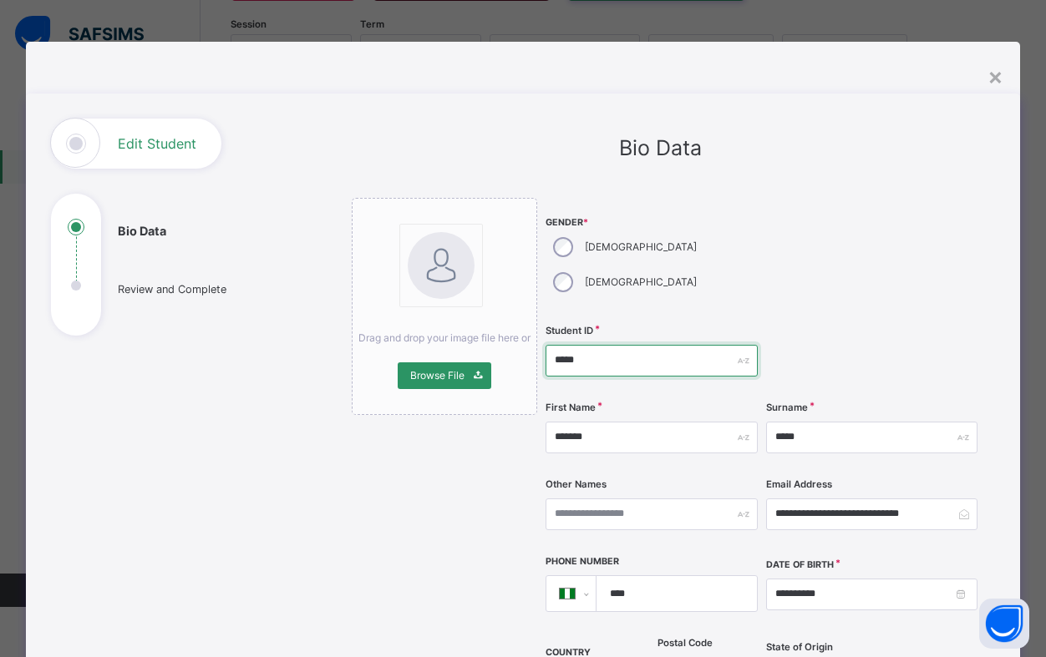
click at [606, 345] on input "*****" at bounding box center [651, 361] width 212 height 32
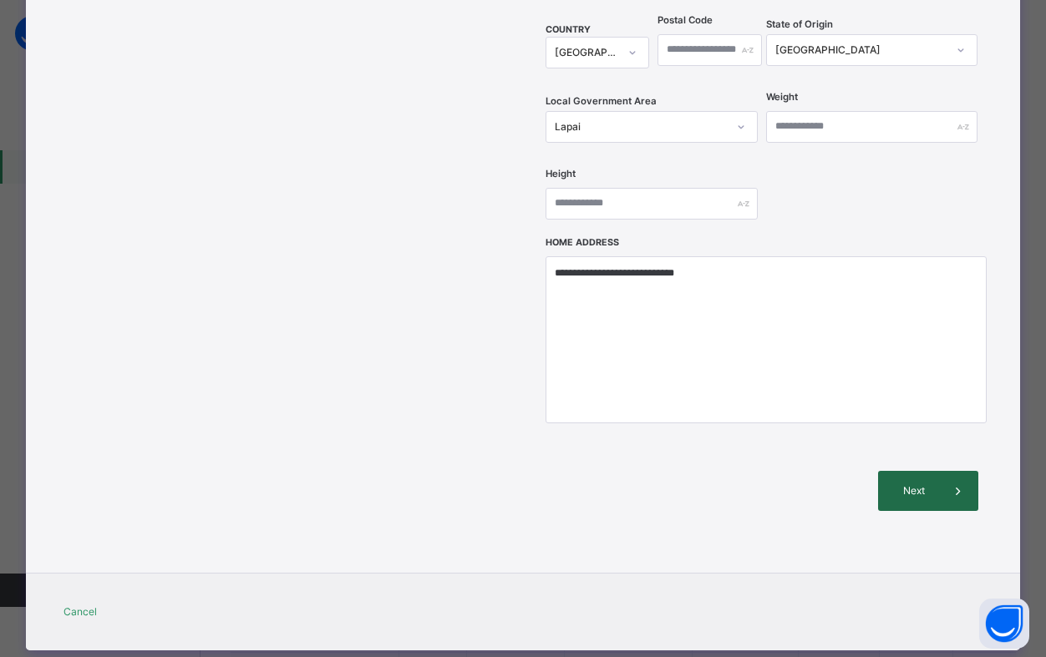
type input "****"
click at [937, 484] on span "Next" at bounding box center [914, 491] width 48 height 15
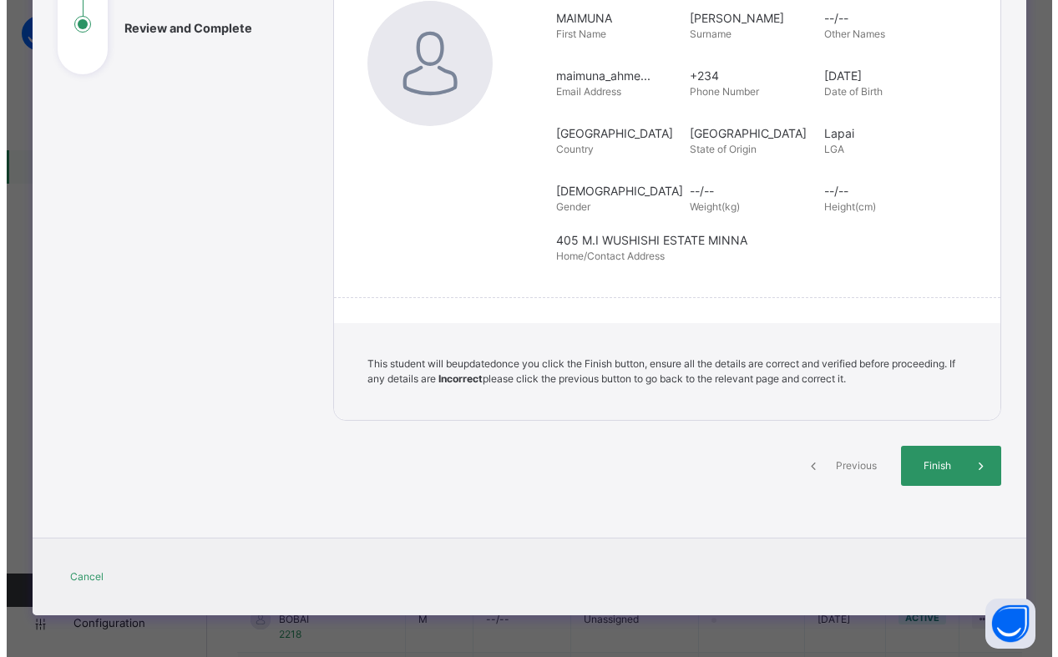
scroll to position [261, 0]
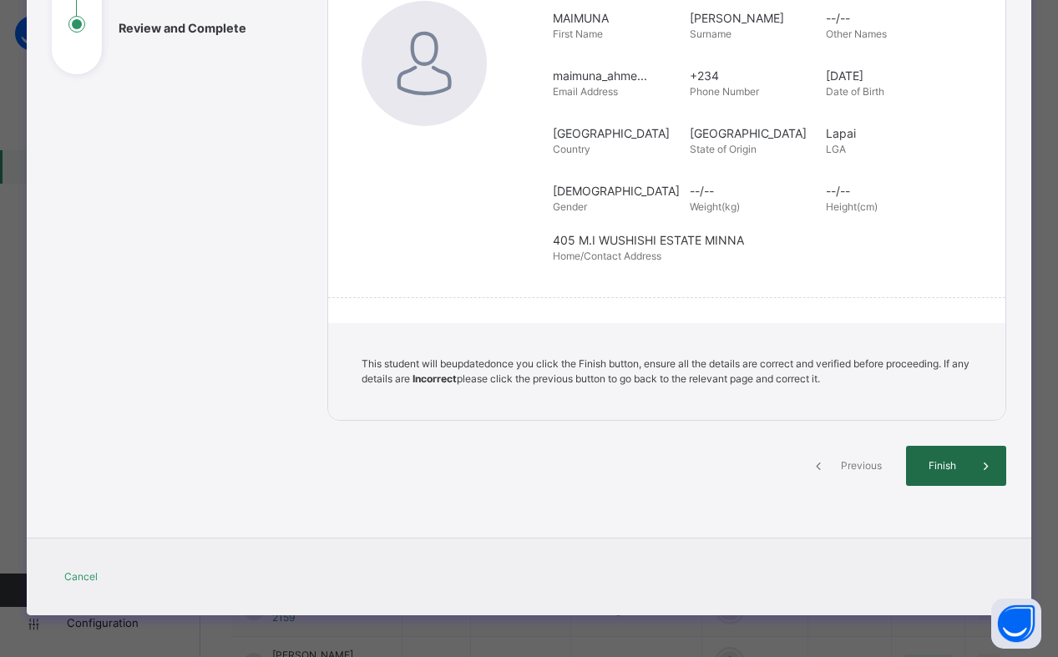
click at [936, 462] on span "Finish" at bounding box center [943, 466] width 48 height 15
click at [936, 464] on span "Finish" at bounding box center [943, 466] width 48 height 15
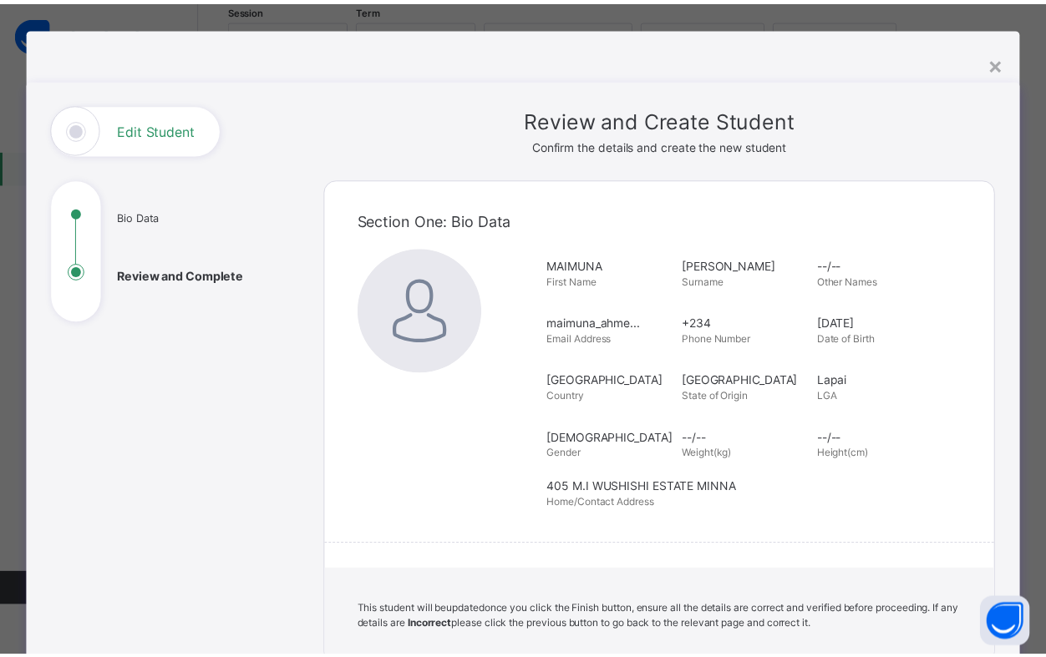
scroll to position [0, 0]
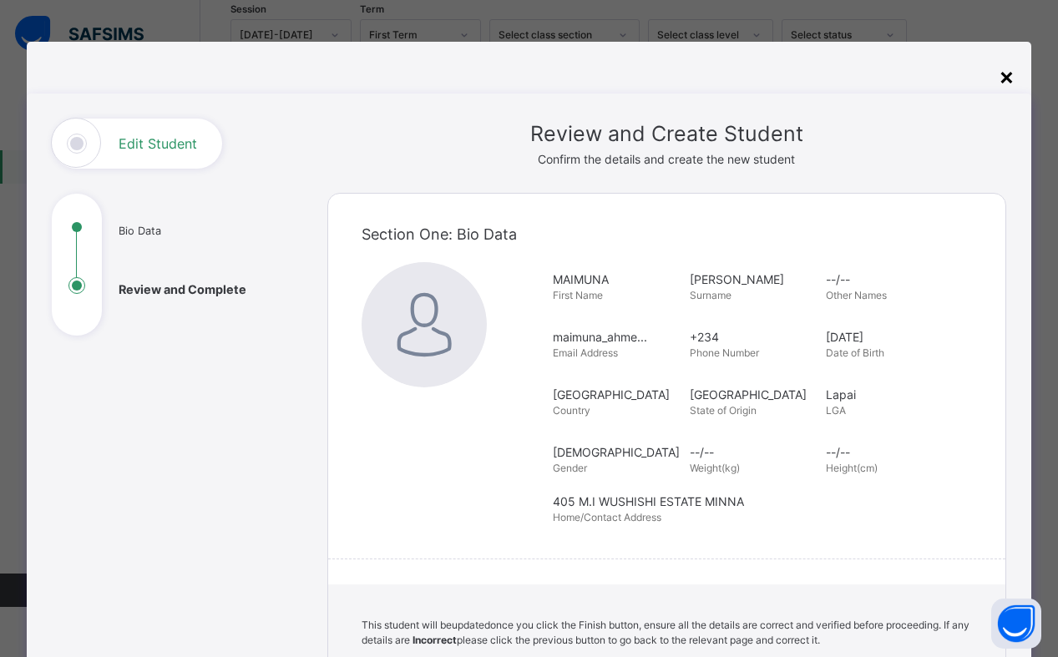
click at [1007, 79] on div "×" at bounding box center [1007, 75] width 16 height 35
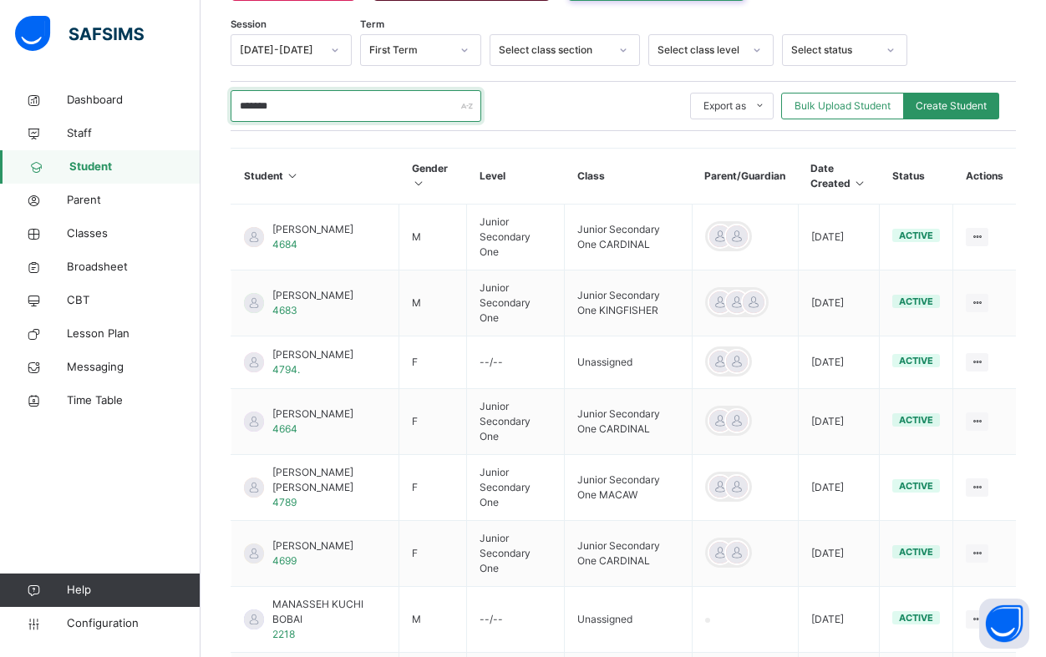
click at [297, 95] on input "*******" at bounding box center [356, 106] width 251 height 32
drag, startPoint x: 312, startPoint y: 96, endPoint x: 210, endPoint y: 94, distance: 101.9
click at [210, 94] on div "Student 4409 Total Student Active Student 4409 Deactivated Student 0 1173 Total…" at bounding box center [622, 349] width 845 height 1121
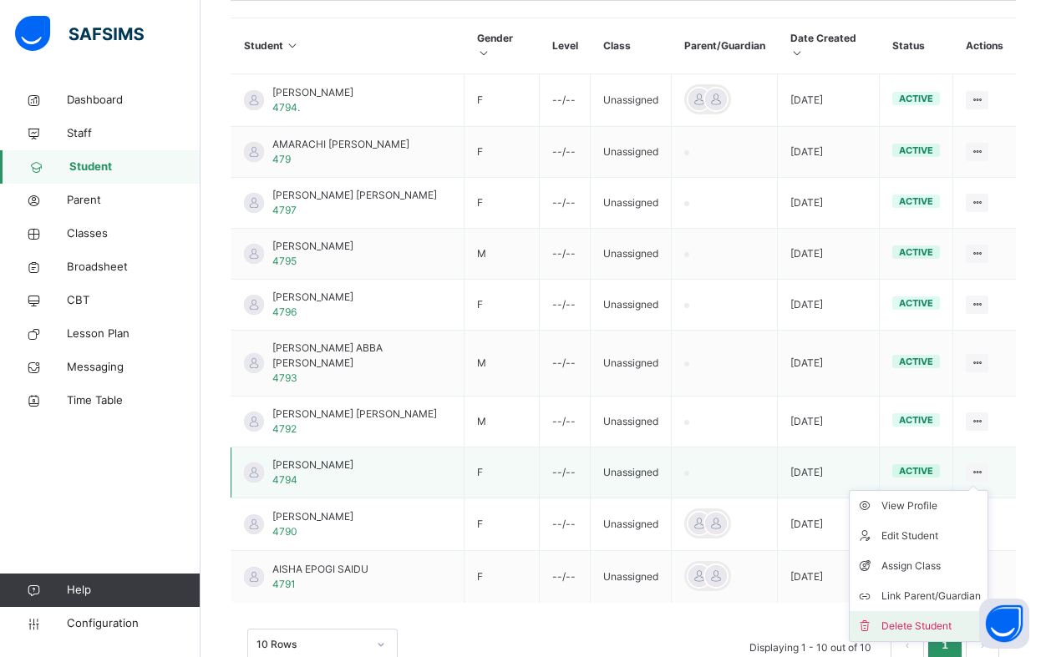
scroll to position [427, 0]
type input "****"
click at [956, 616] on div "Delete Student" at bounding box center [930, 624] width 99 height 17
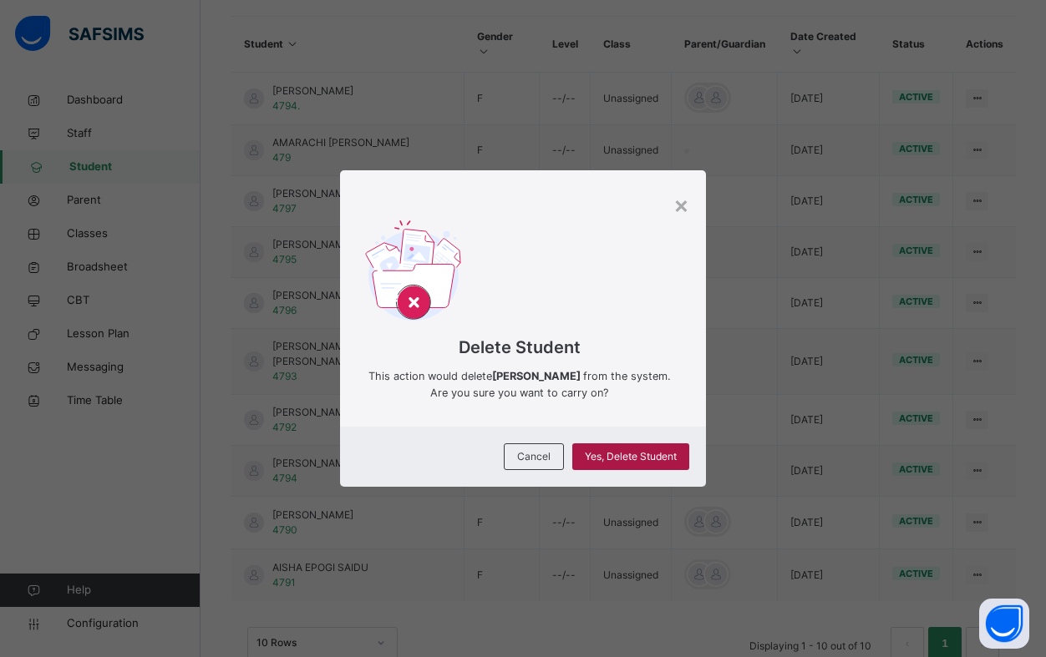
click at [629, 457] on span "Yes, Delete Student" at bounding box center [631, 456] width 92 height 15
click at [692, 207] on div "Delete Student This action would delete [PERSON_NAME] from the system. Are you …" at bounding box center [523, 310] width 366 height 231
click at [686, 203] on div "×" at bounding box center [681, 204] width 16 height 35
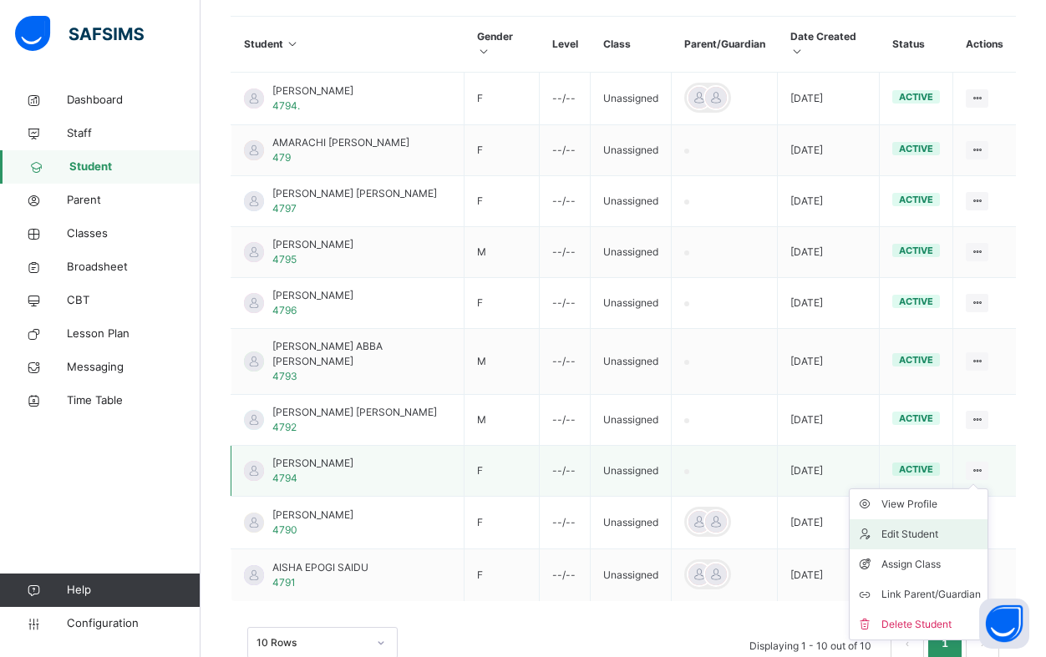
click at [954, 526] on div "Edit Student" at bounding box center [930, 534] width 99 height 17
select select "**"
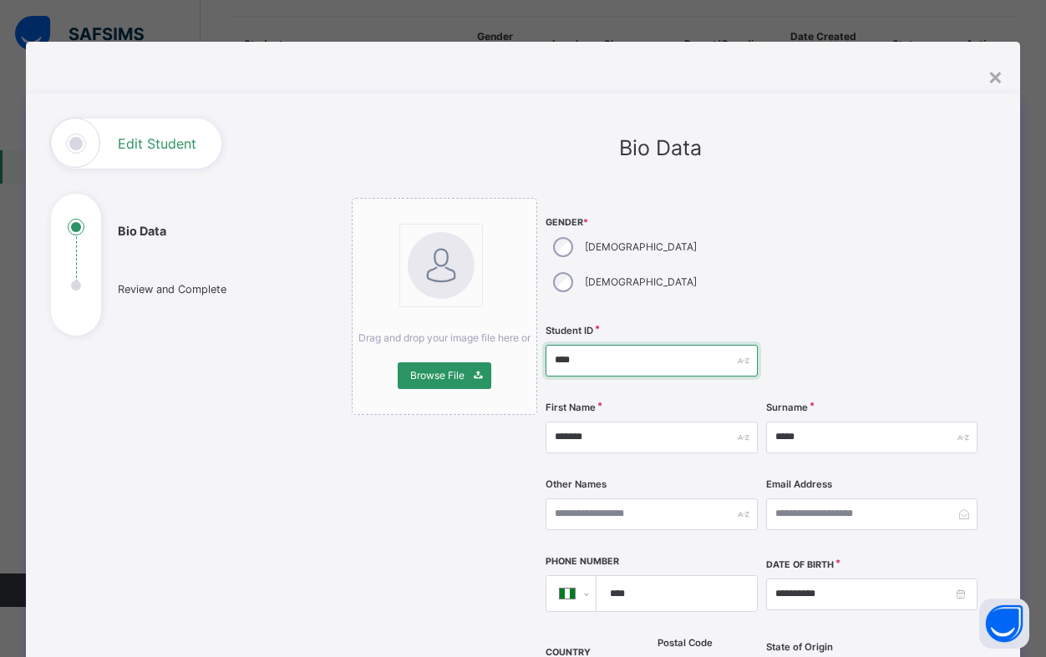
click at [591, 345] on input "****" at bounding box center [651, 361] width 212 height 32
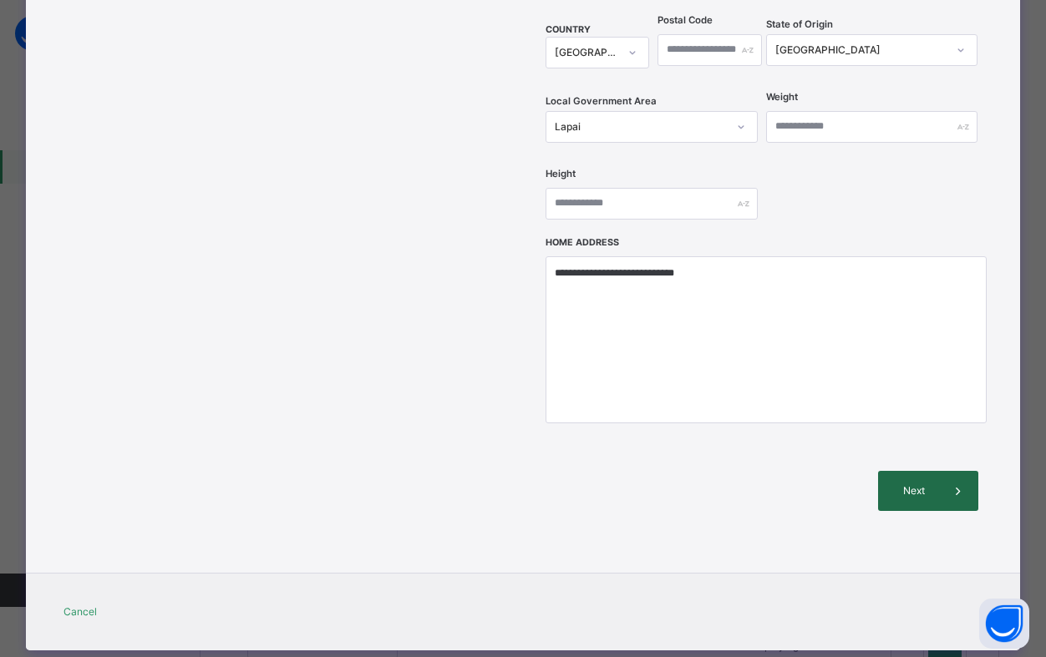
type input "******"
click at [922, 484] on span "Next" at bounding box center [914, 491] width 48 height 15
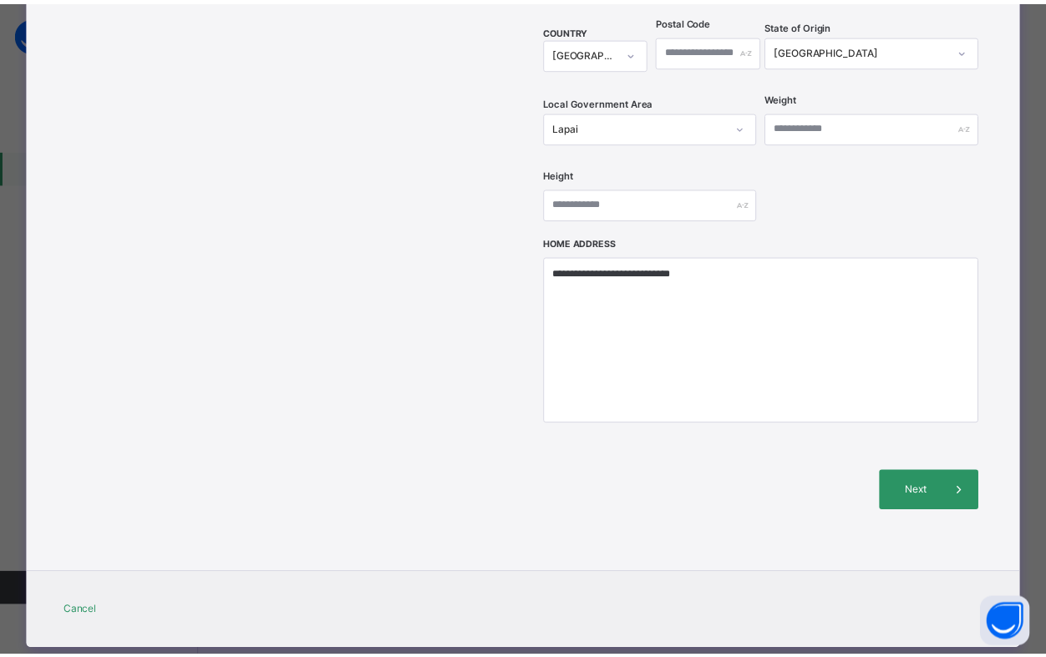
scroll to position [261, 0]
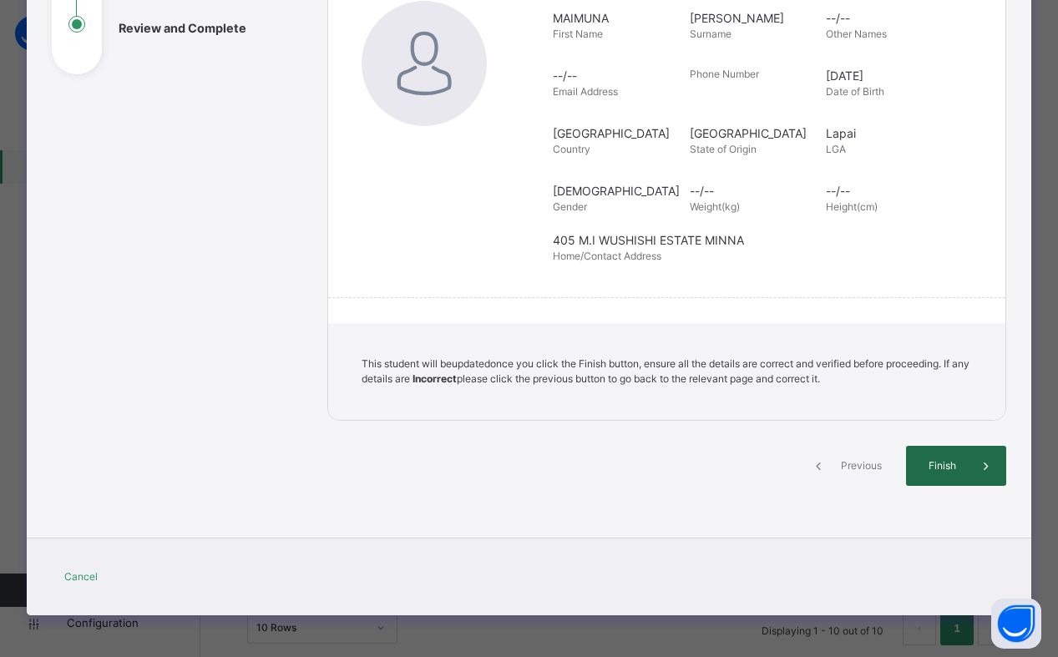
click at [955, 464] on span "Finish" at bounding box center [943, 466] width 48 height 15
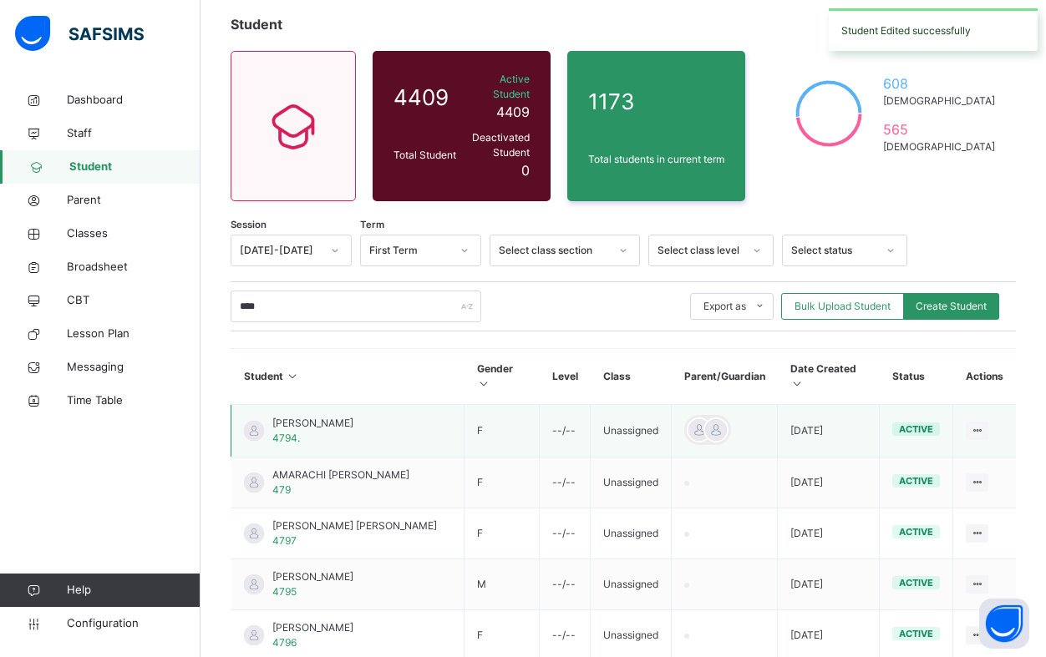
scroll to position [93, 0]
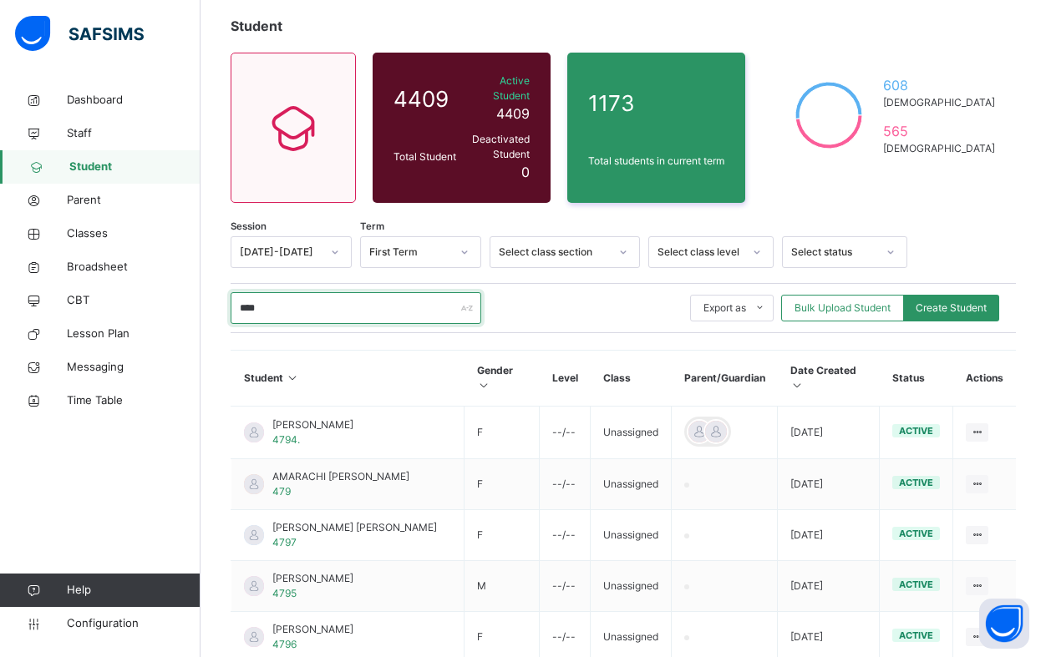
click at [276, 292] on input "****" at bounding box center [356, 308] width 251 height 32
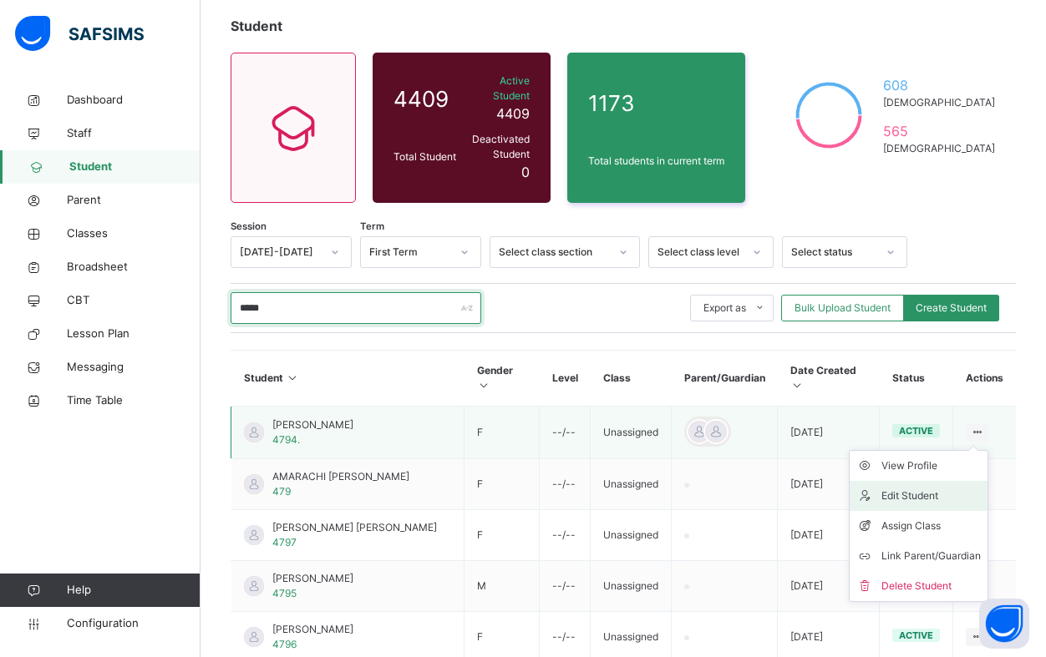
type input "*****"
click at [934, 488] on div "Edit Student" at bounding box center [930, 496] width 99 height 17
select select "**"
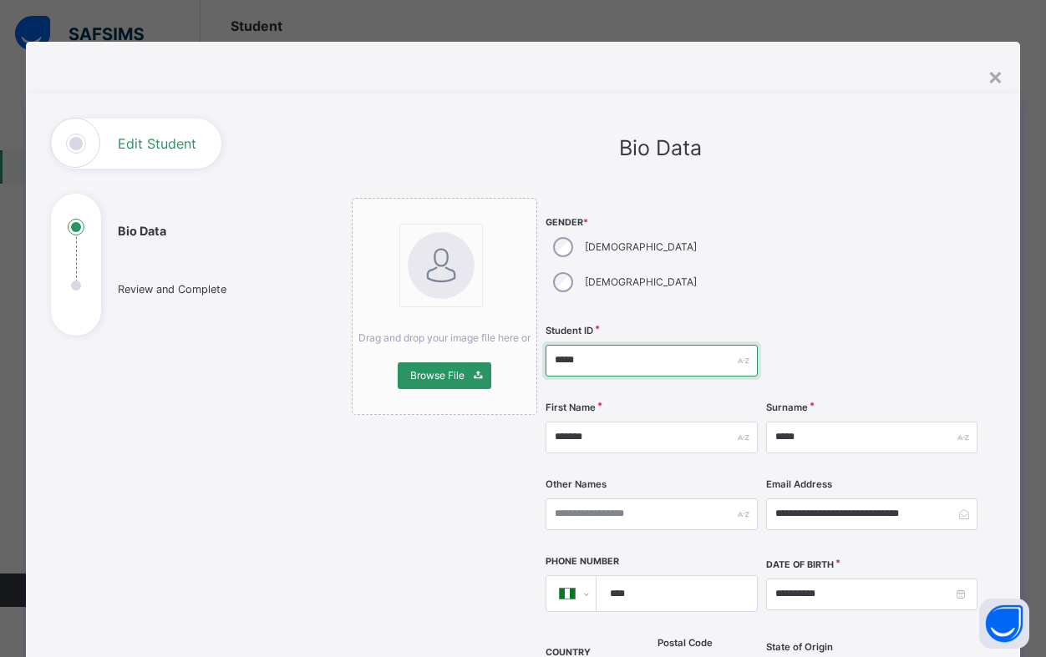
click at [611, 345] on input "*****" at bounding box center [651, 361] width 212 height 32
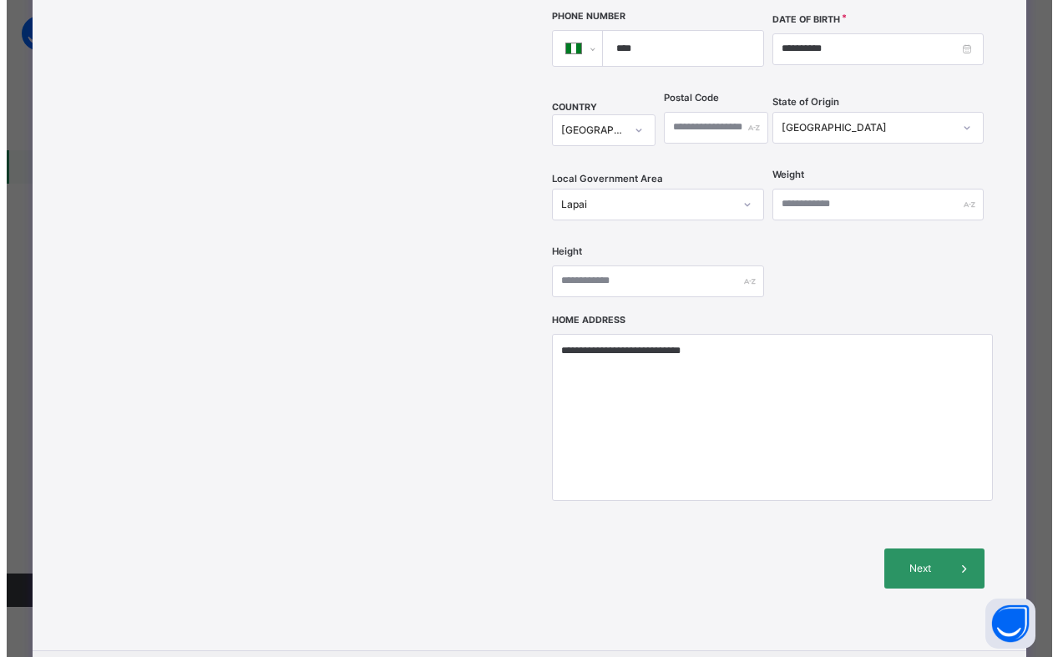
scroll to position [623, 0]
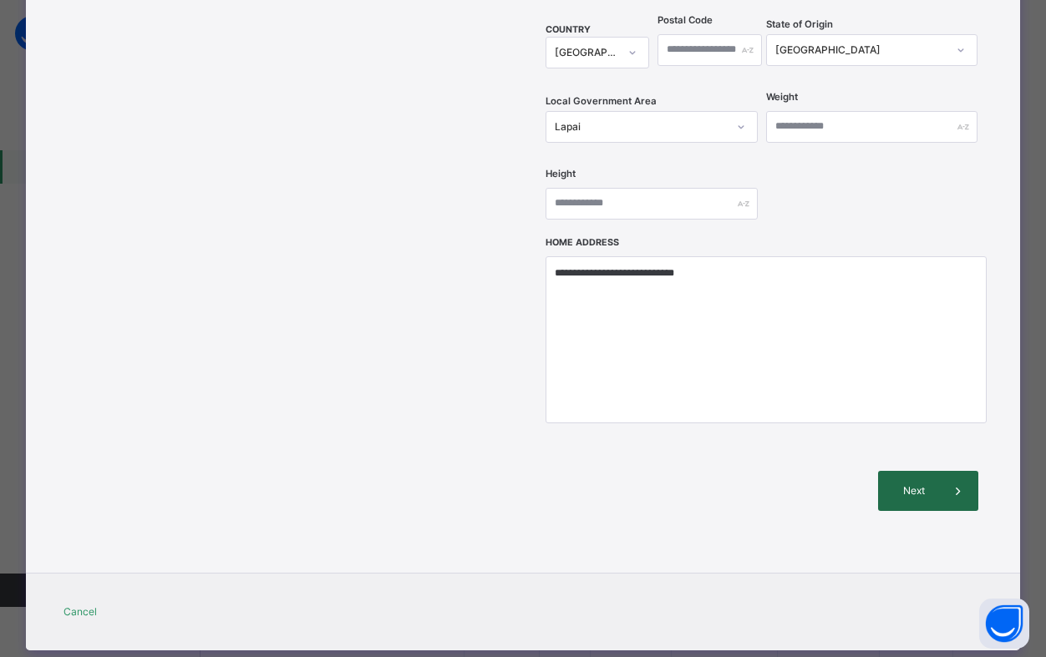
type input "****"
click at [940, 471] on span at bounding box center [958, 491] width 40 height 40
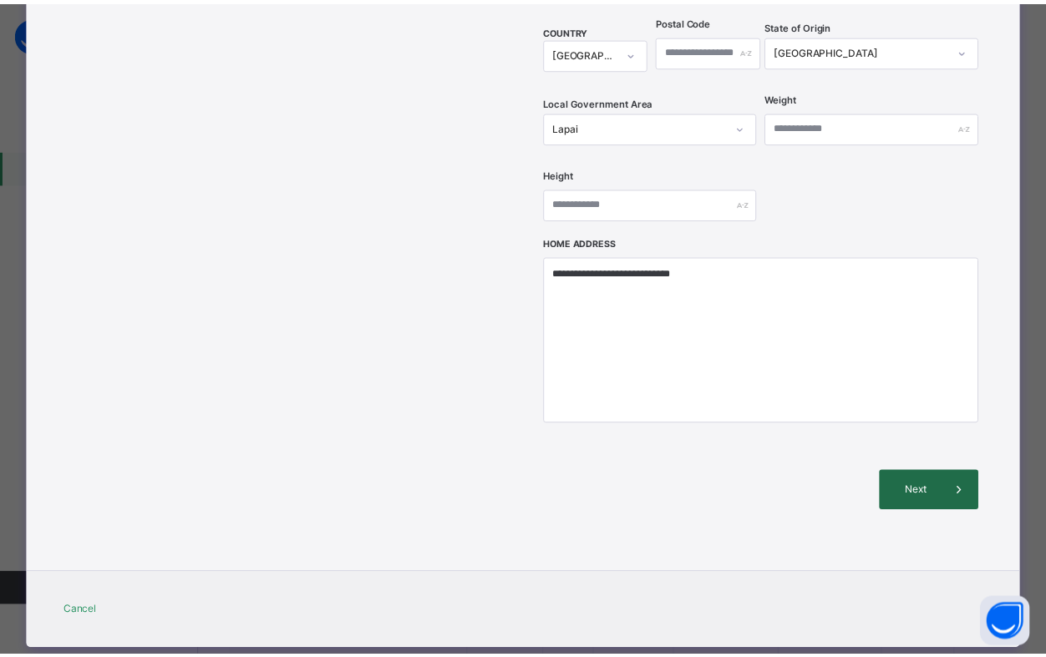
scroll to position [261, 0]
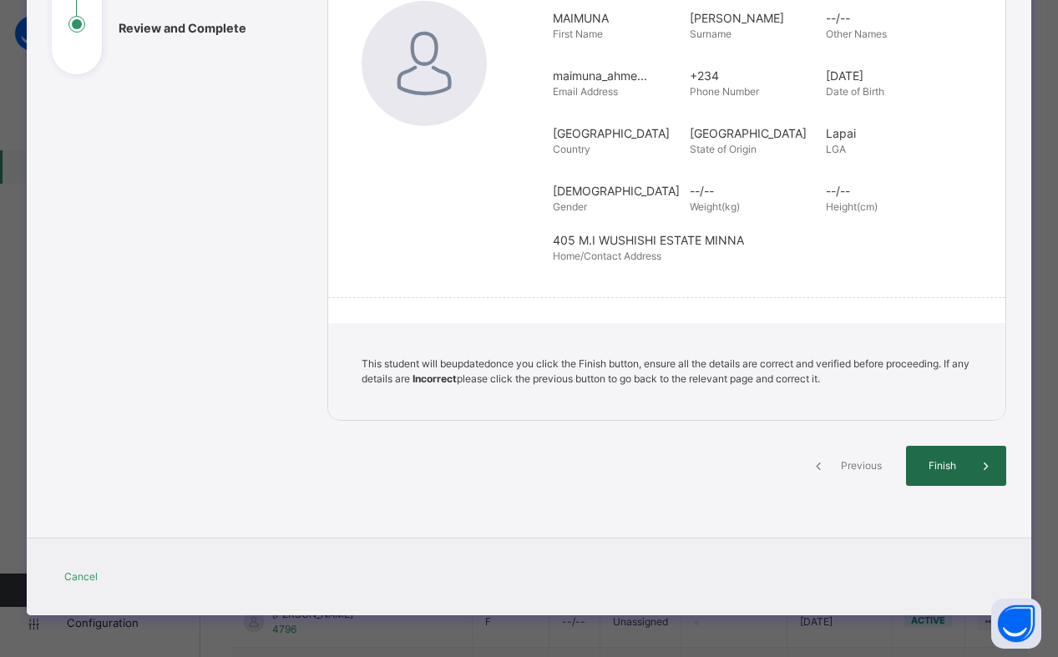
click at [937, 468] on span "Finish" at bounding box center [943, 466] width 48 height 15
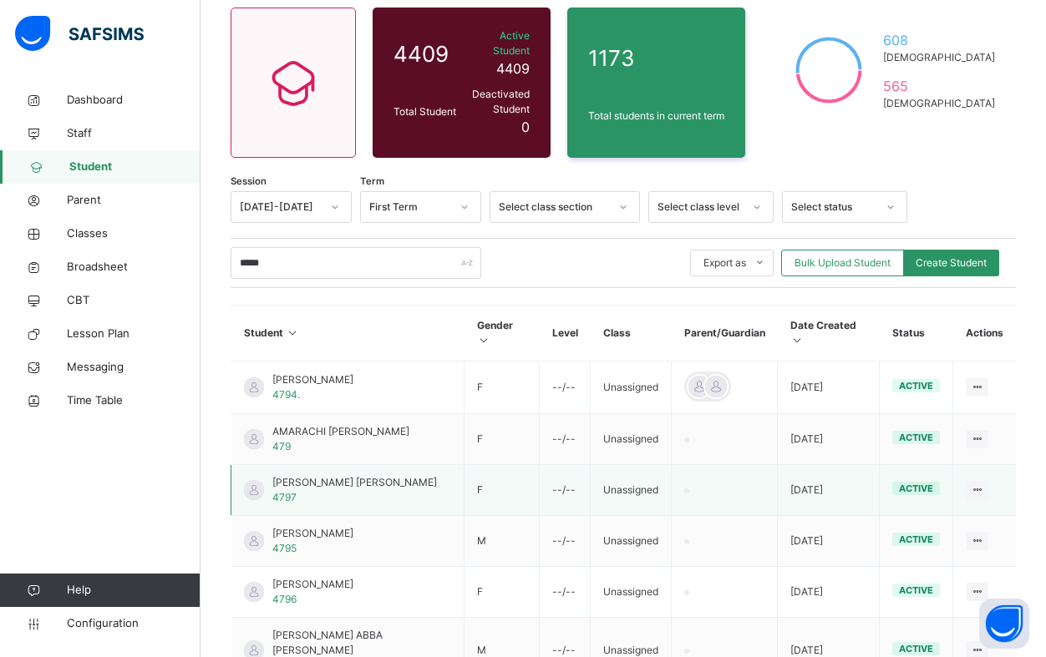
scroll to position [176, 0]
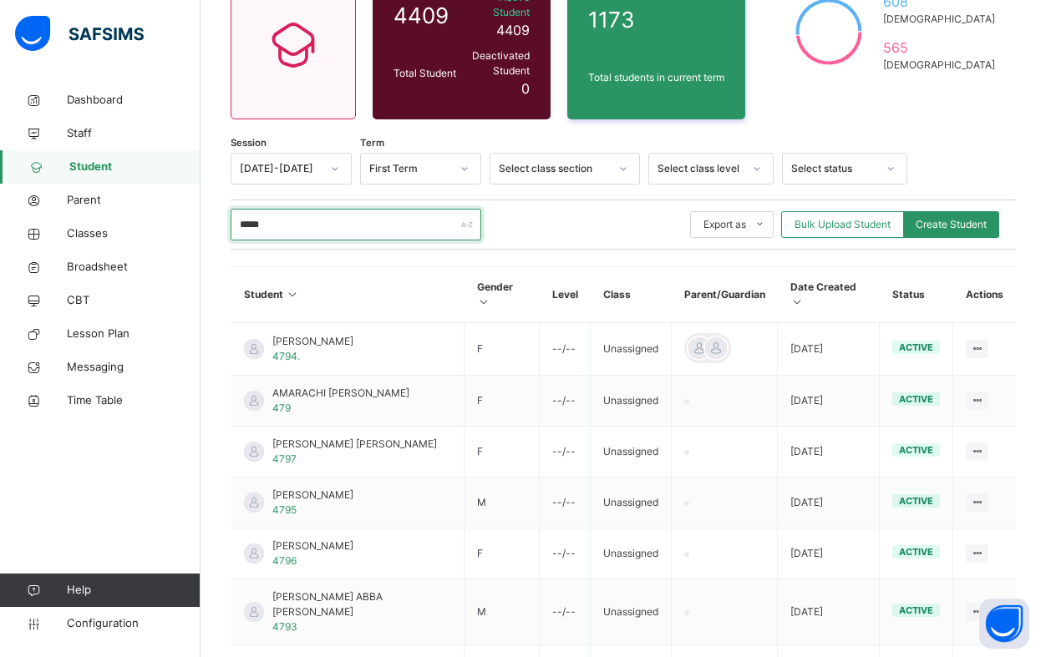
click at [283, 209] on input "*****" at bounding box center [356, 225] width 251 height 32
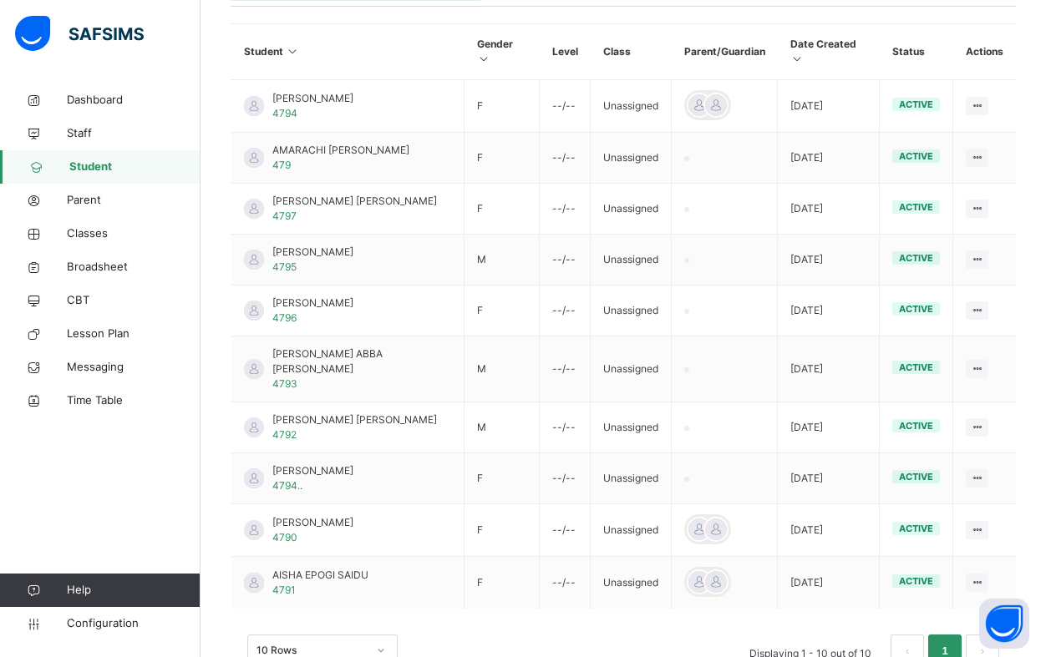
scroll to position [427, 0]
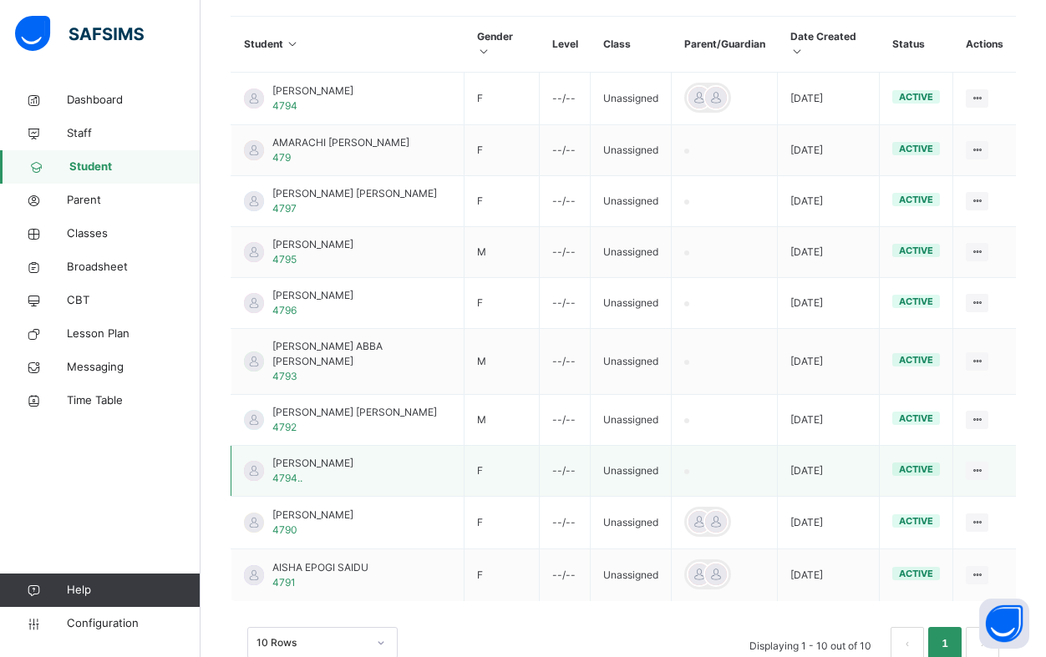
type input "******"
click at [931, 464] on span "active" at bounding box center [916, 470] width 34 height 12
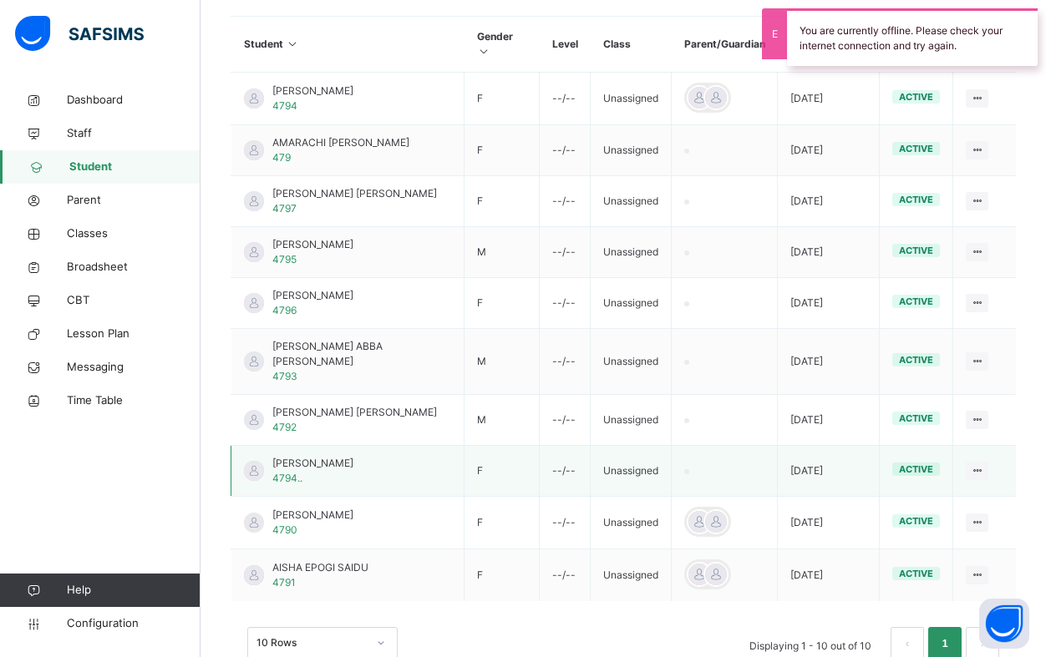
click at [933, 464] on span "active" at bounding box center [916, 470] width 34 height 12
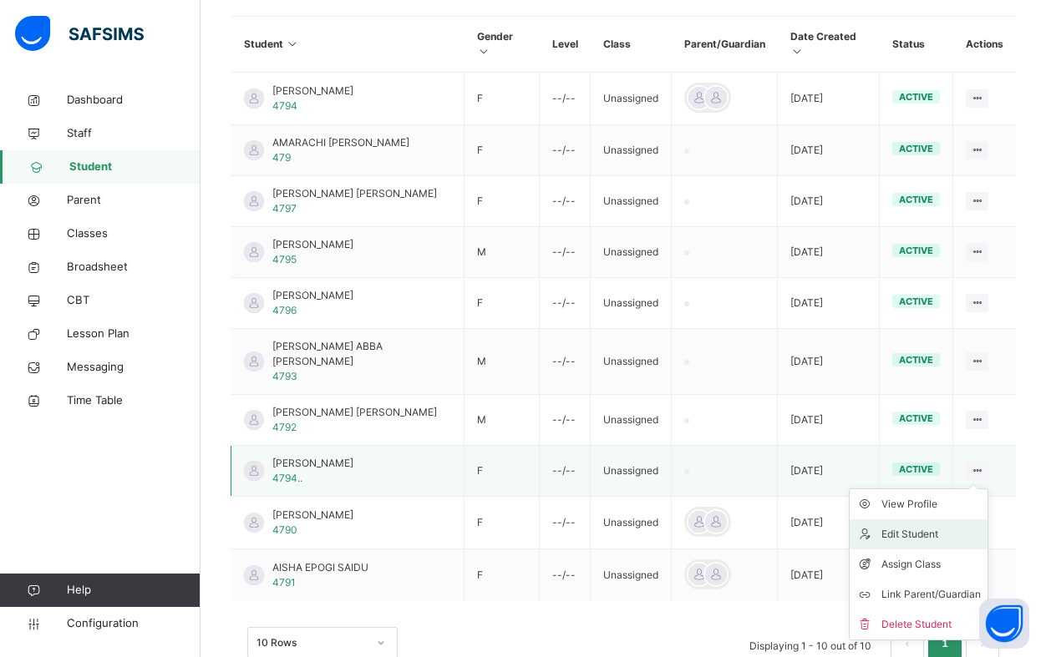
click at [955, 526] on div "Edit Student" at bounding box center [930, 534] width 99 height 17
select select "**"
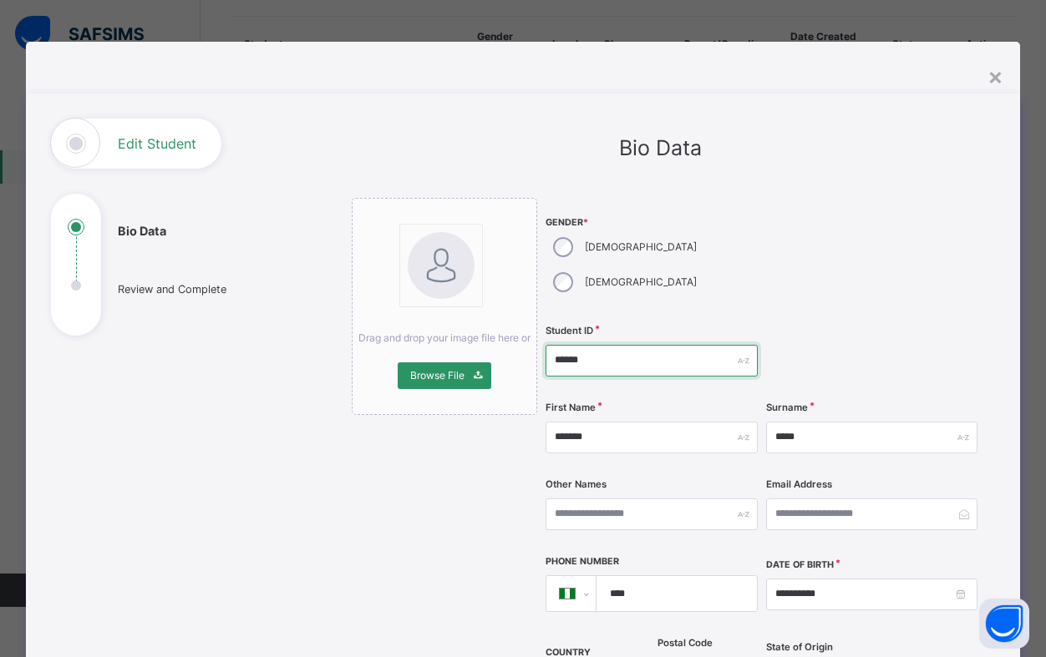
click at [606, 345] on input "******" at bounding box center [651, 361] width 212 height 32
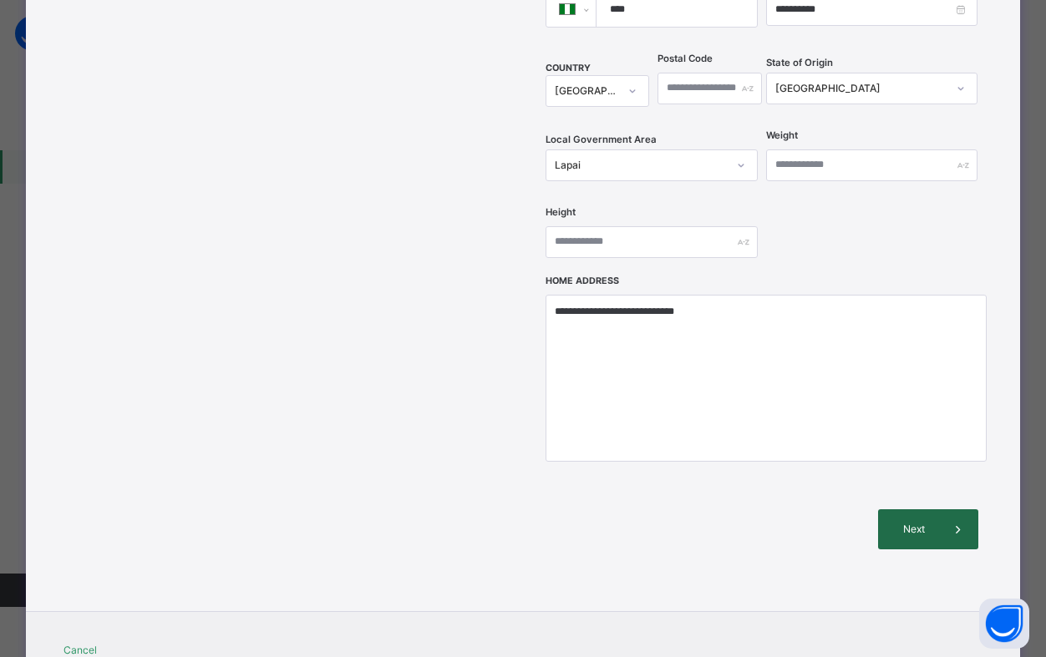
type input "****"
click at [928, 522] on span "Next" at bounding box center [914, 529] width 48 height 15
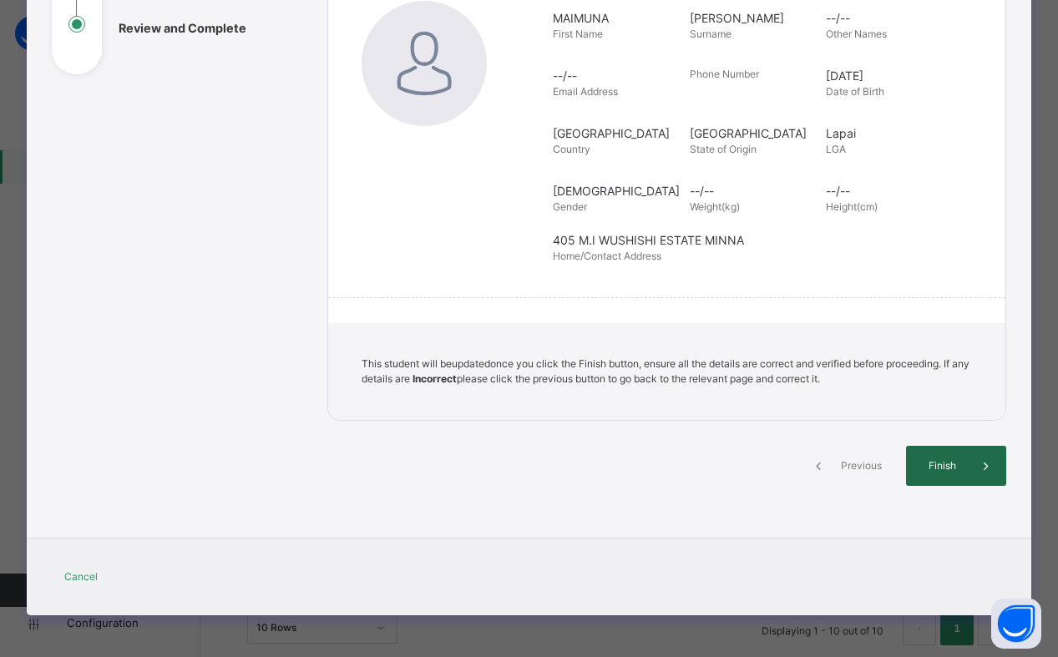
click at [947, 464] on span "Finish" at bounding box center [943, 466] width 48 height 15
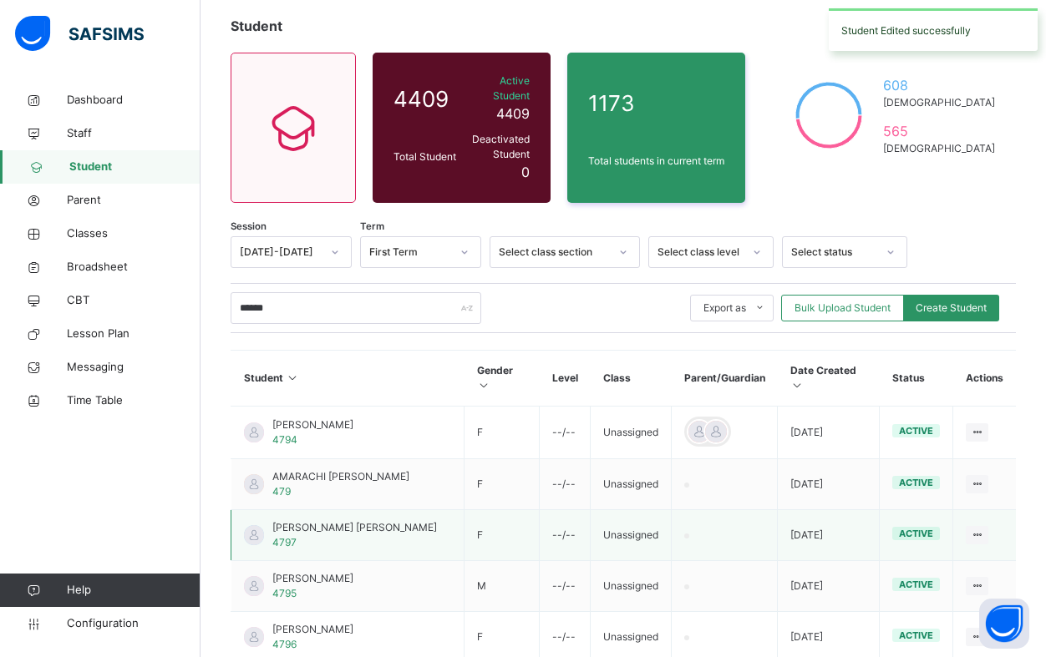
scroll to position [9, 0]
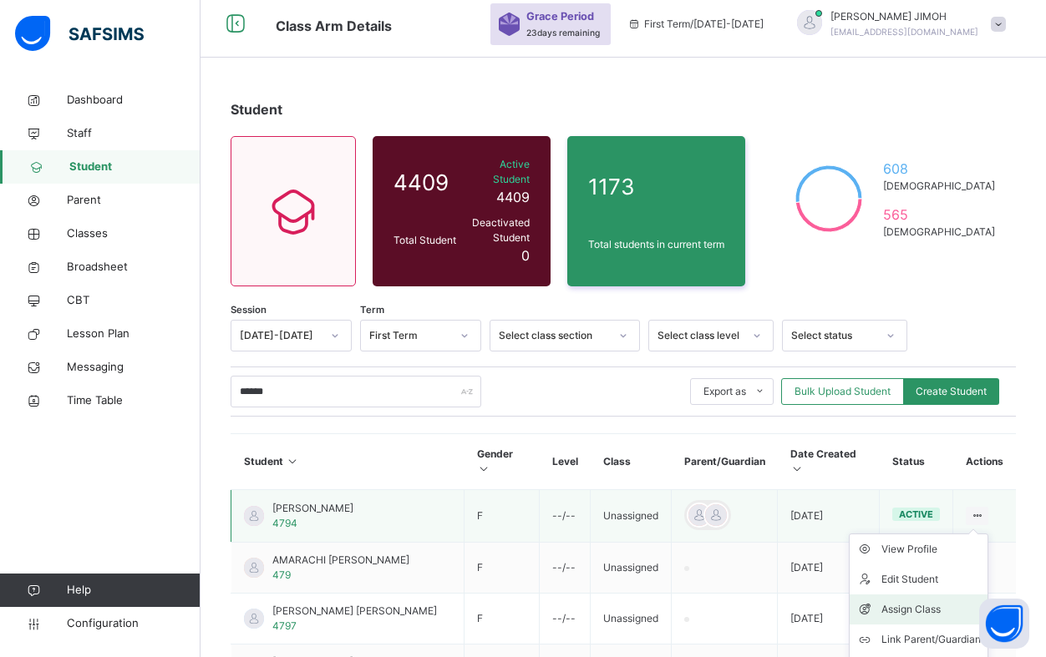
click at [946, 601] on div "Assign Class" at bounding box center [930, 609] width 99 height 17
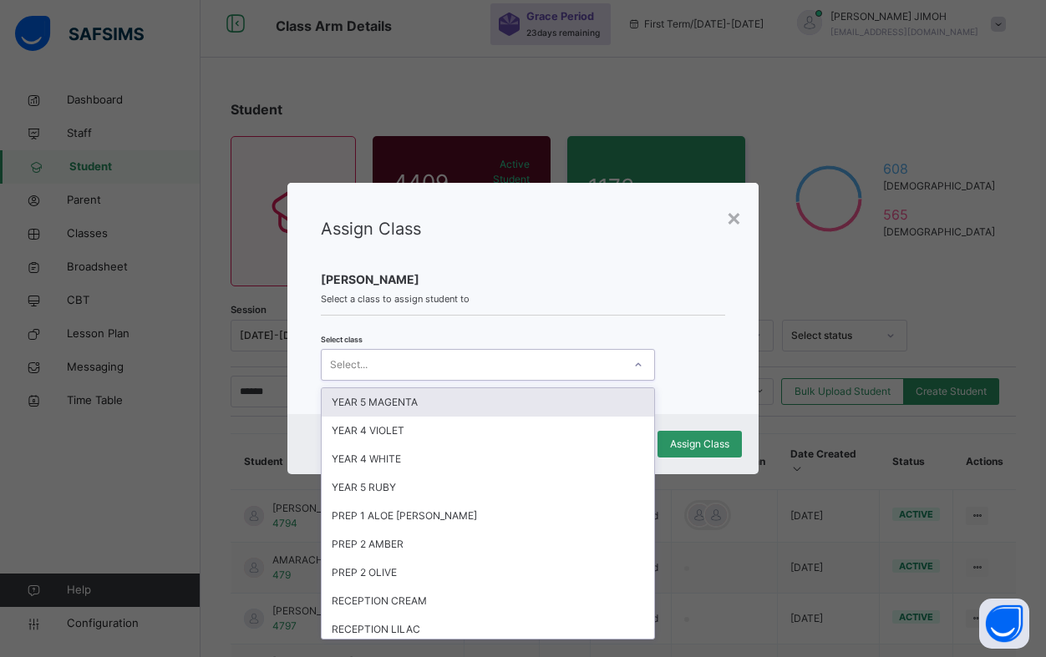
click at [637, 362] on icon at bounding box center [638, 365] width 10 height 17
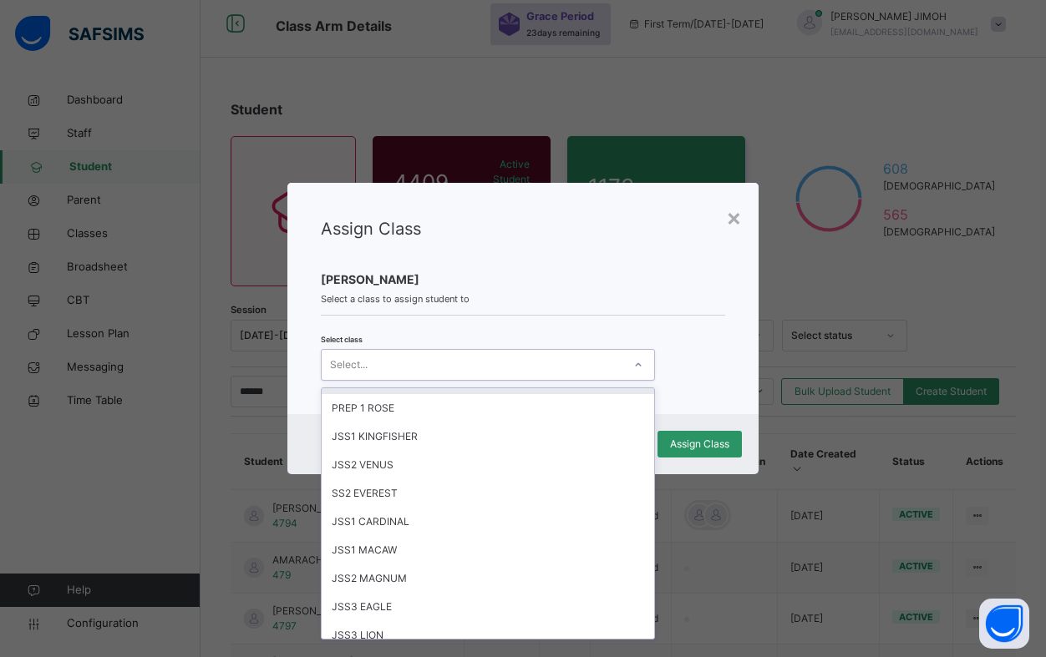
scroll to position [752, 0]
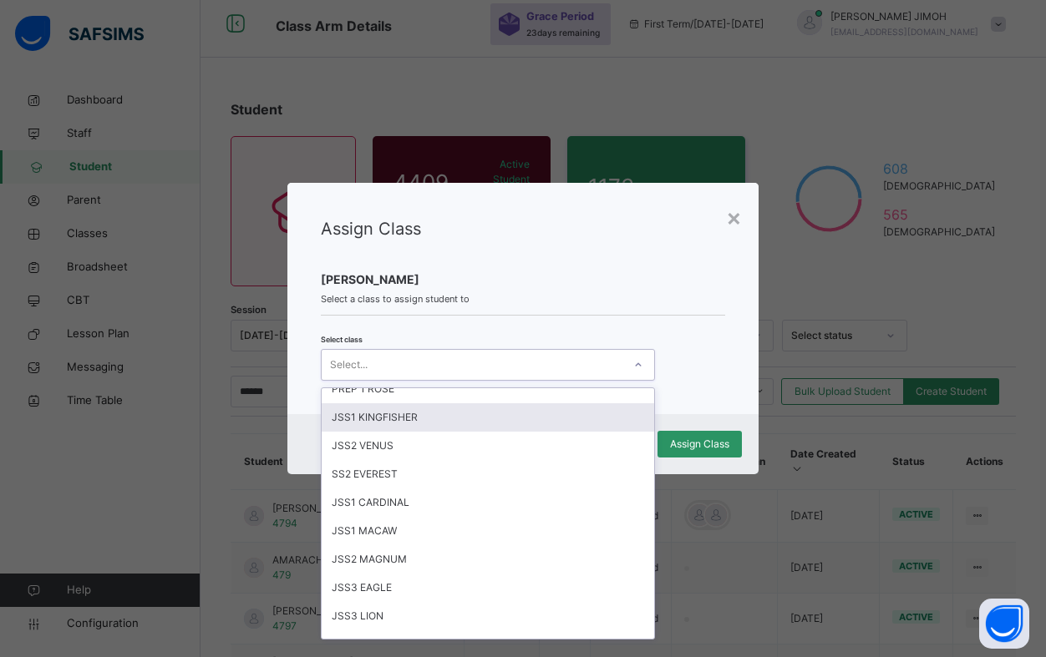
click at [429, 420] on div "JSS1 KINGFISHER" at bounding box center [488, 417] width 332 height 28
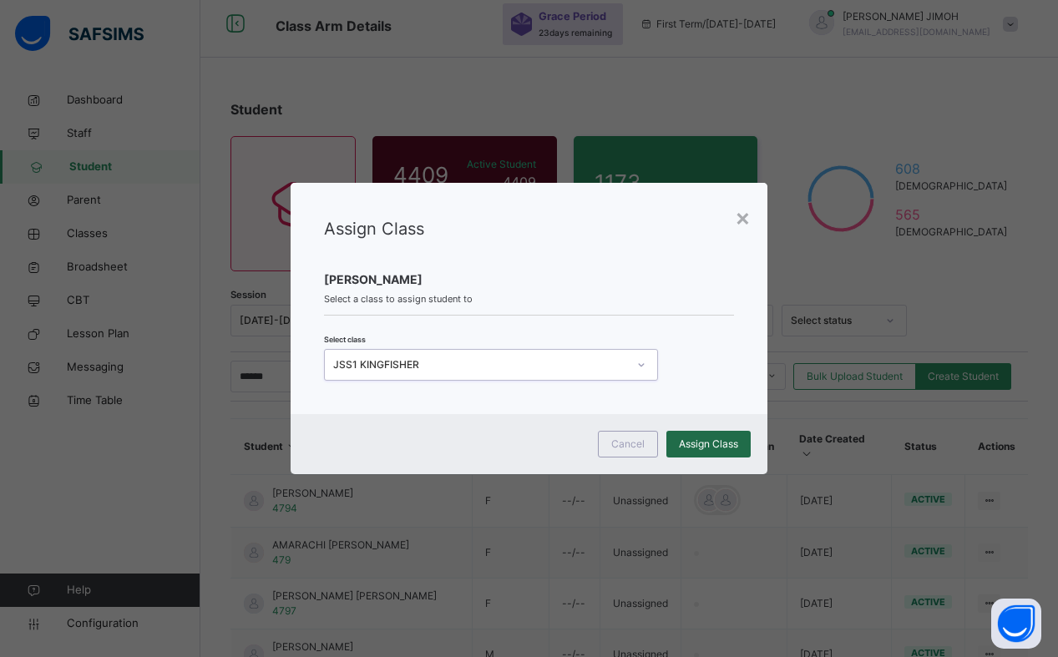
click at [713, 444] on span "Assign Class" at bounding box center [708, 444] width 59 height 15
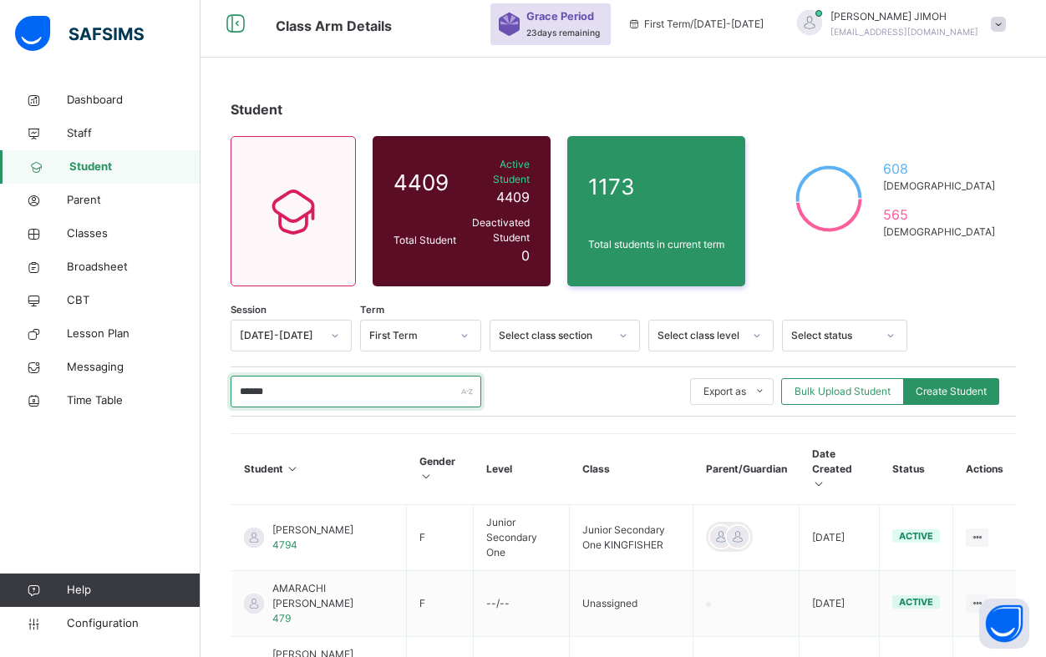
drag, startPoint x: 307, startPoint y: 373, endPoint x: 215, endPoint y: 379, distance: 92.1
click at [214, 379] on div "Student 4409 Total Student Active Student 4409 Deactivated Student 0 1173 Total…" at bounding box center [622, 608] width 845 height 1068
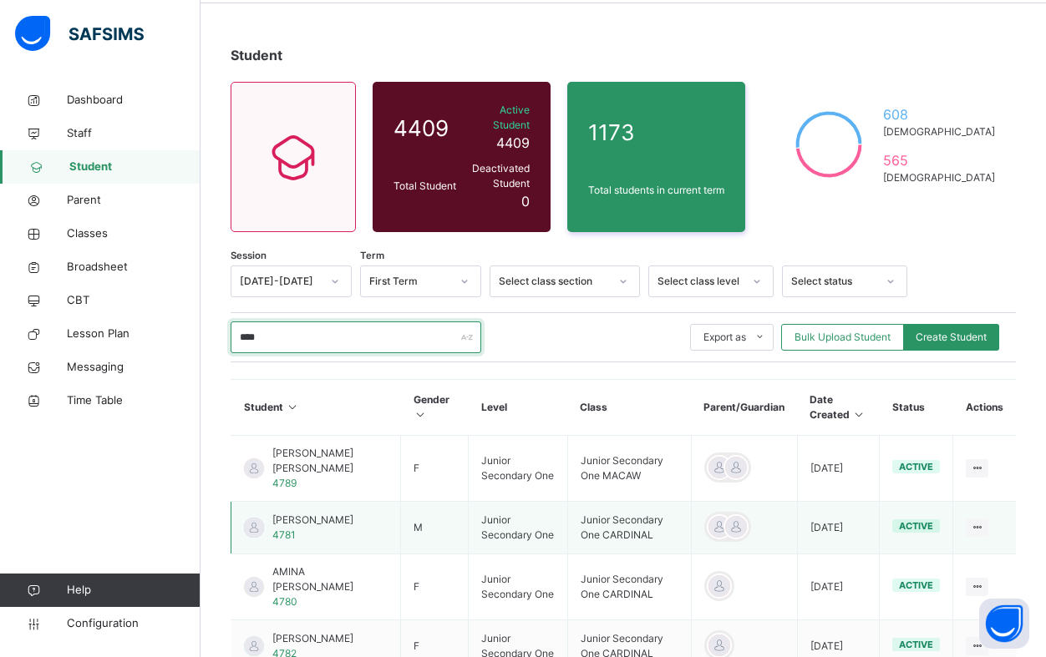
scroll to position [93, 0]
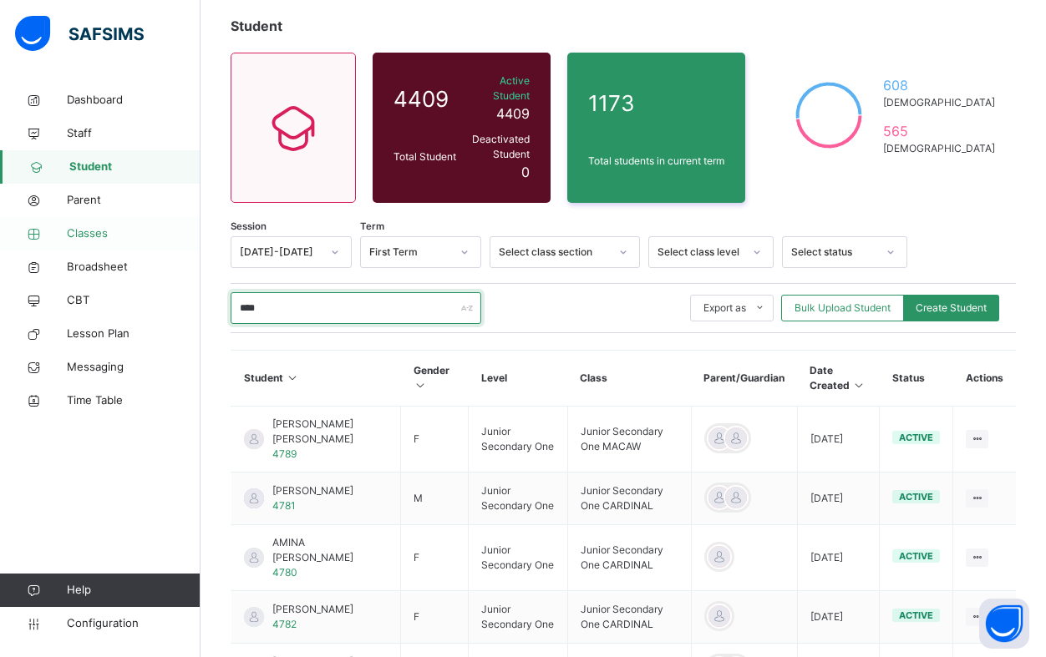
type input "****"
click at [97, 232] on span "Classes" at bounding box center [134, 234] width 134 height 17
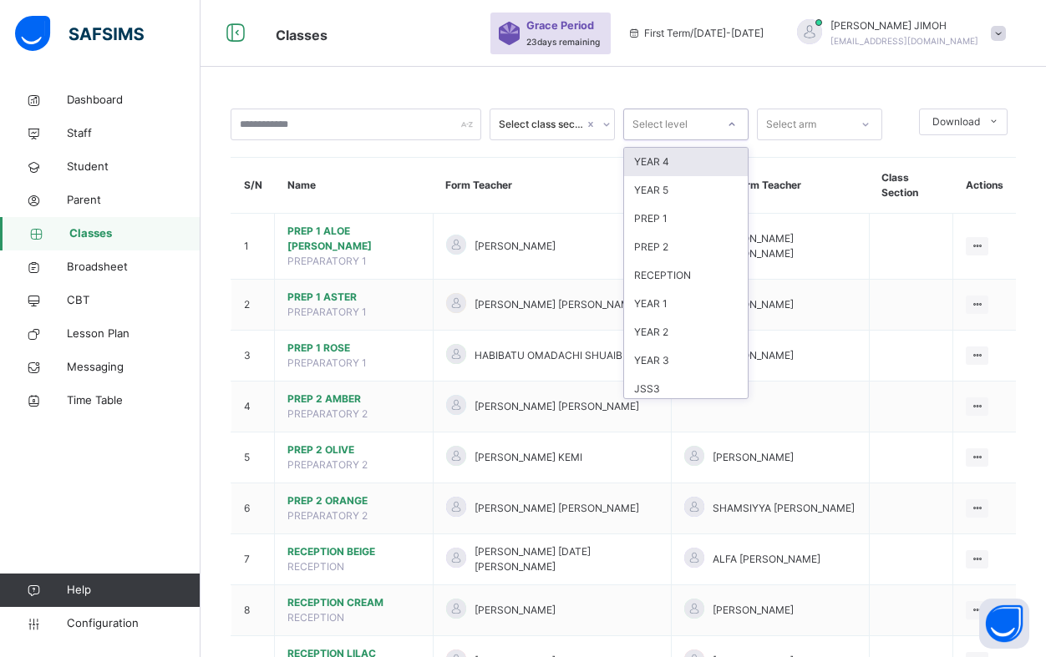
click at [739, 123] on div at bounding box center [732, 124] width 28 height 27
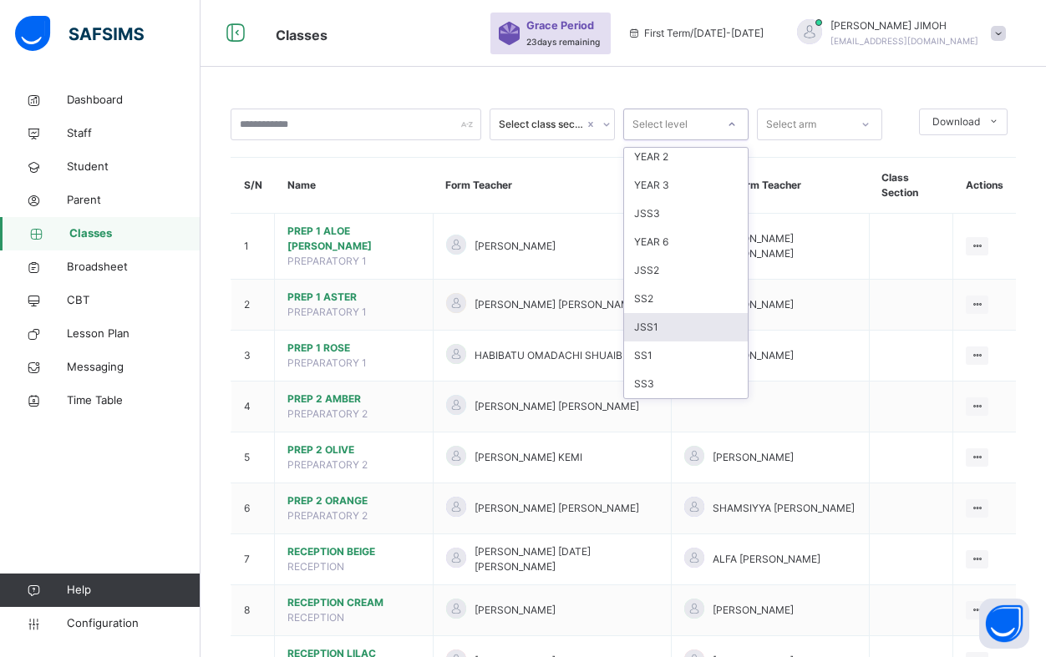
click at [679, 327] on div "JSS1" at bounding box center [686, 327] width 124 height 28
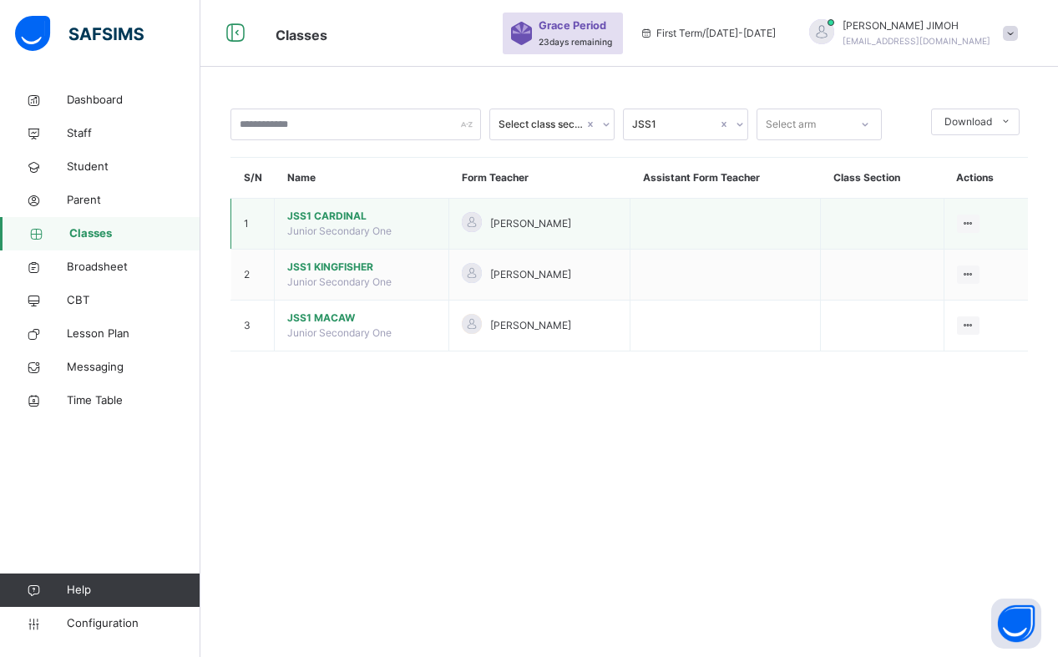
click at [345, 217] on span "JSS1 CARDINAL" at bounding box center [361, 216] width 149 height 15
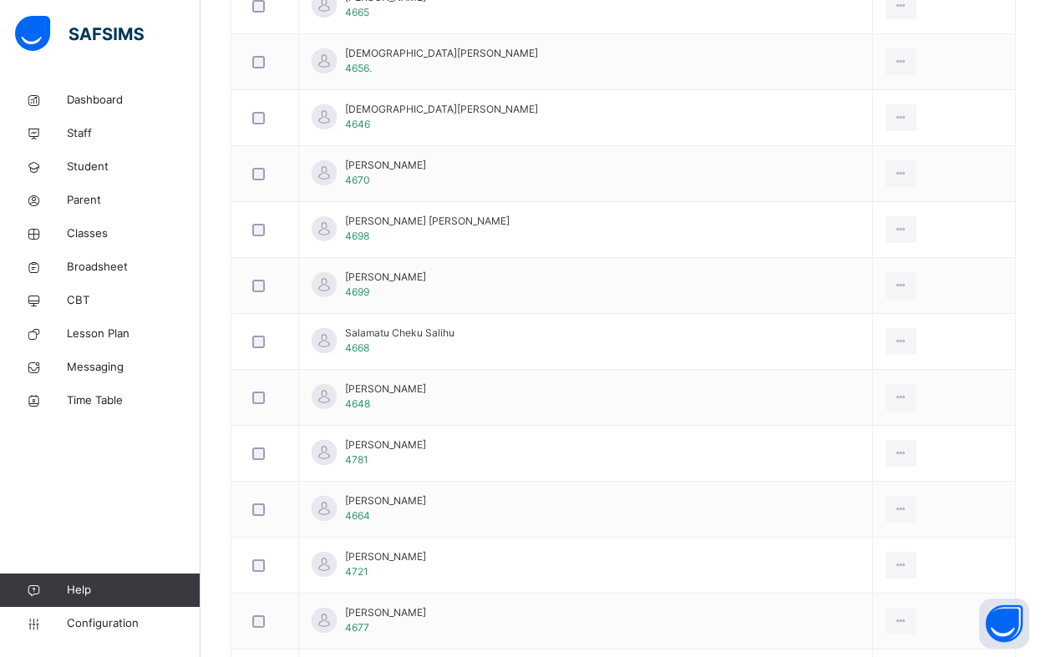
scroll to position [1838, 0]
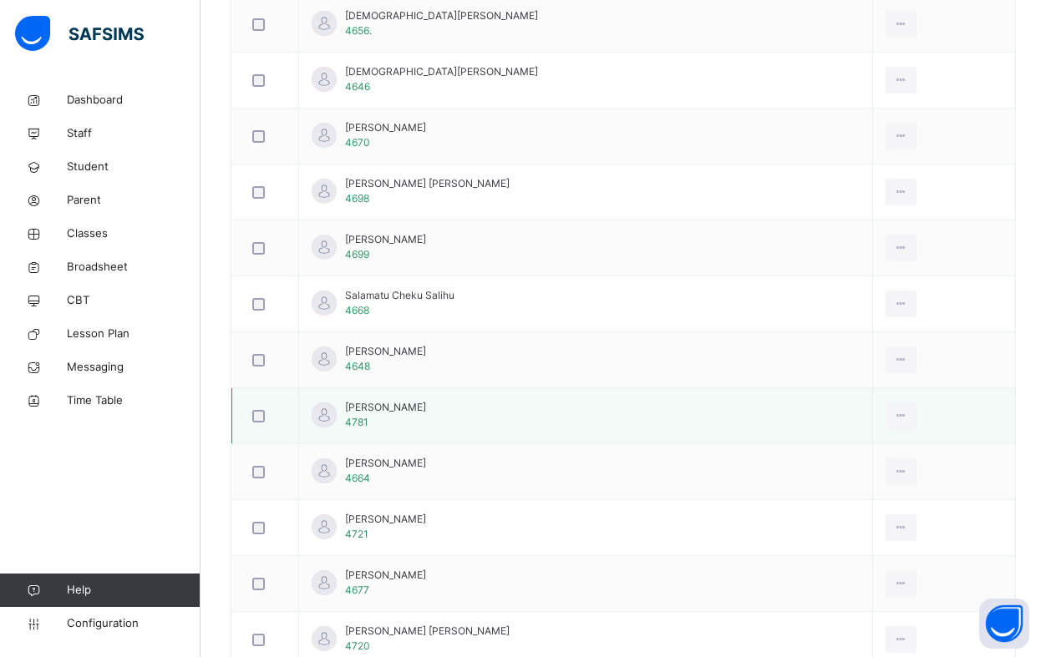
click at [265, 418] on div at bounding box center [265, 416] width 33 height 13
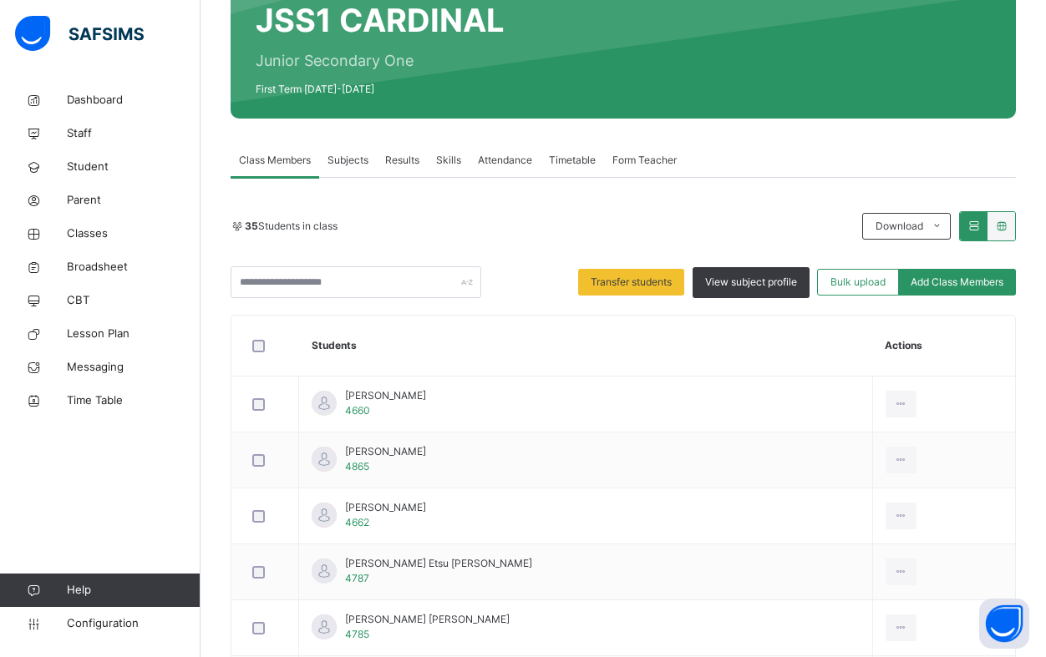
scroll to position [0, 0]
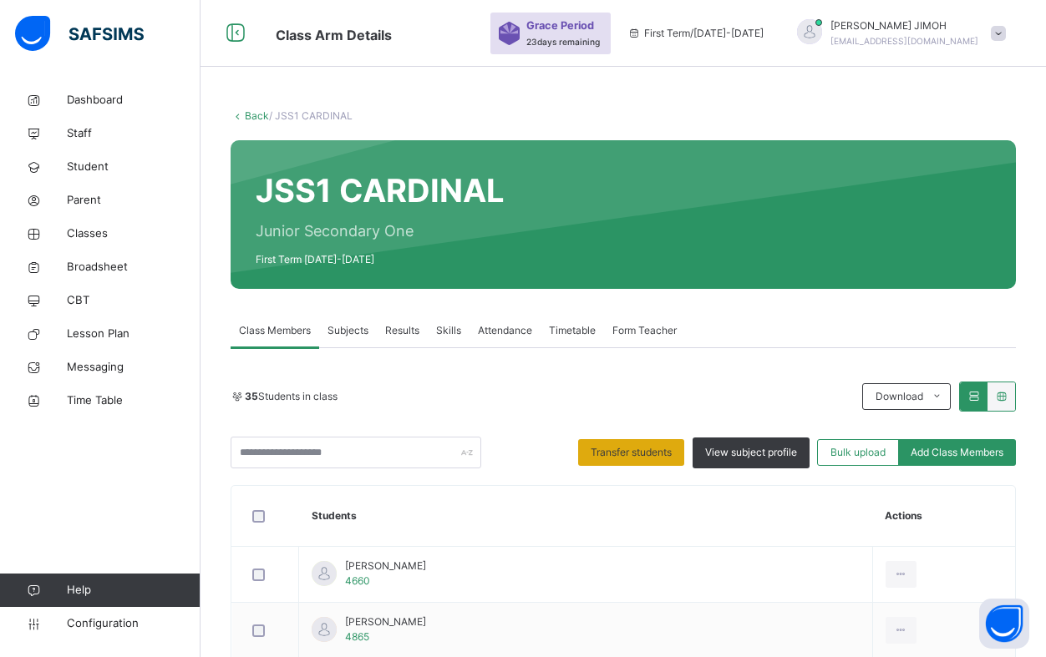
click at [632, 450] on span "Transfer students" at bounding box center [631, 452] width 81 height 15
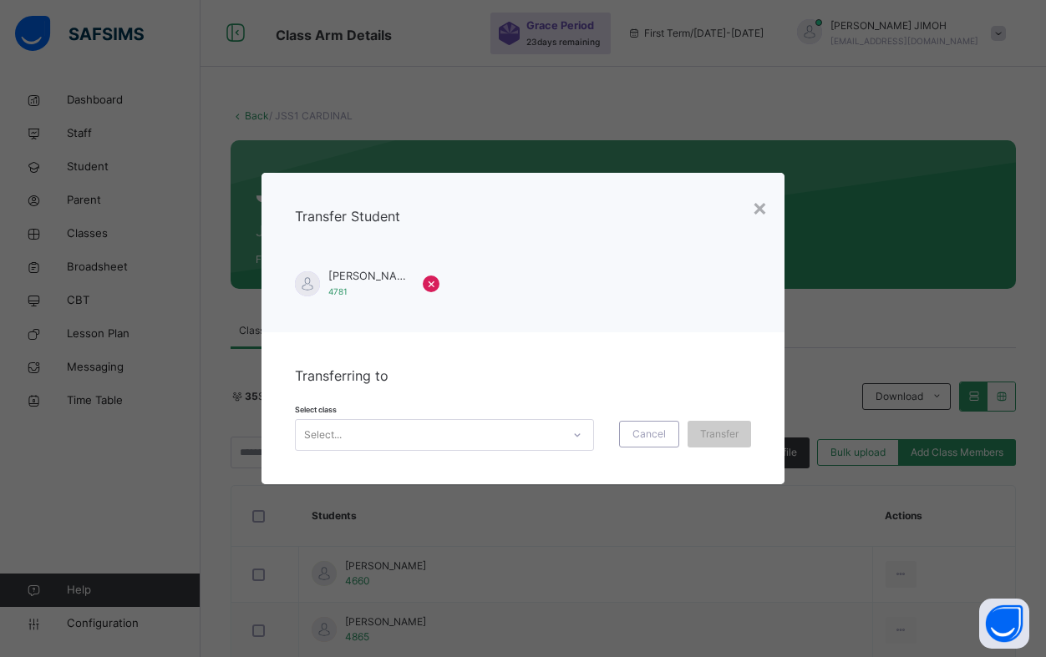
click at [457, 433] on div "Select..." at bounding box center [429, 436] width 266 height 26
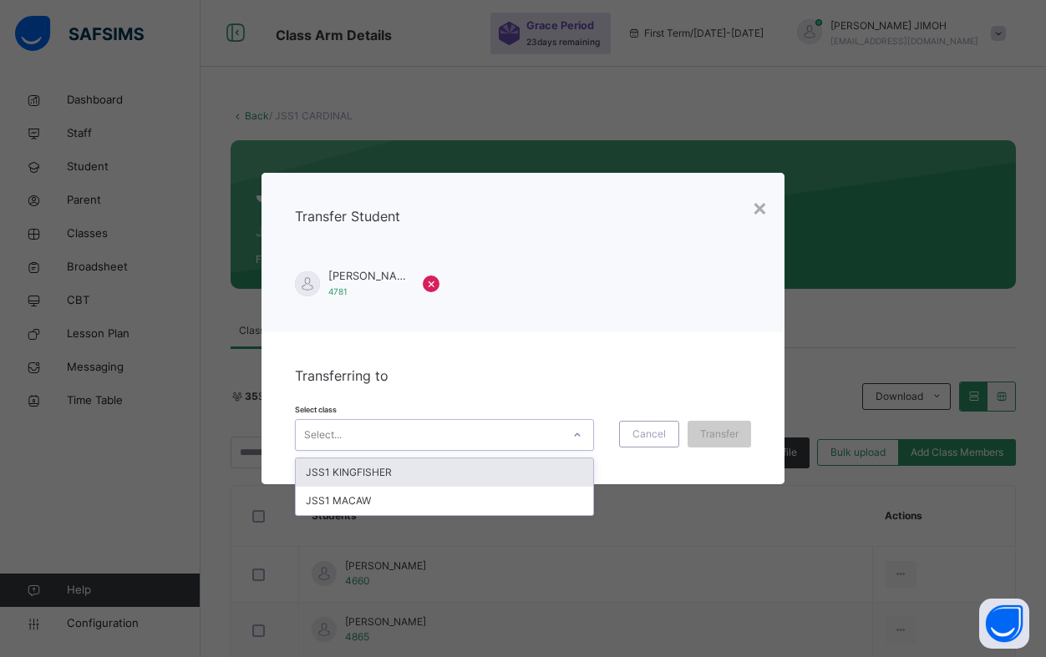
click at [403, 477] on div "JSS1 KINGFISHER" at bounding box center [444, 473] width 297 height 28
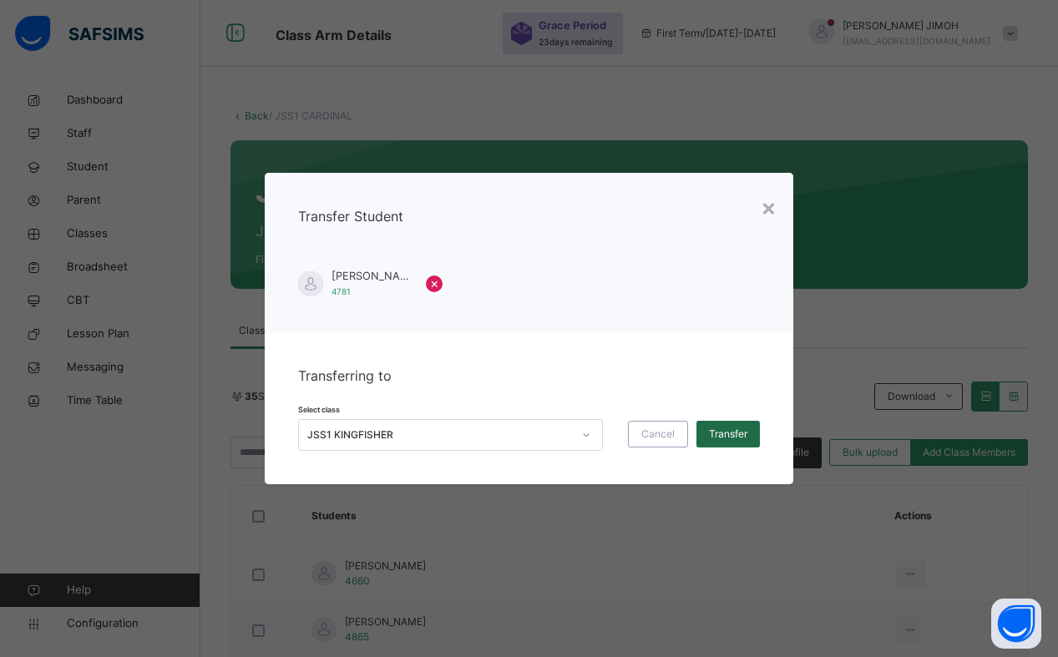
click at [723, 432] on span "Transfer" at bounding box center [728, 434] width 38 height 15
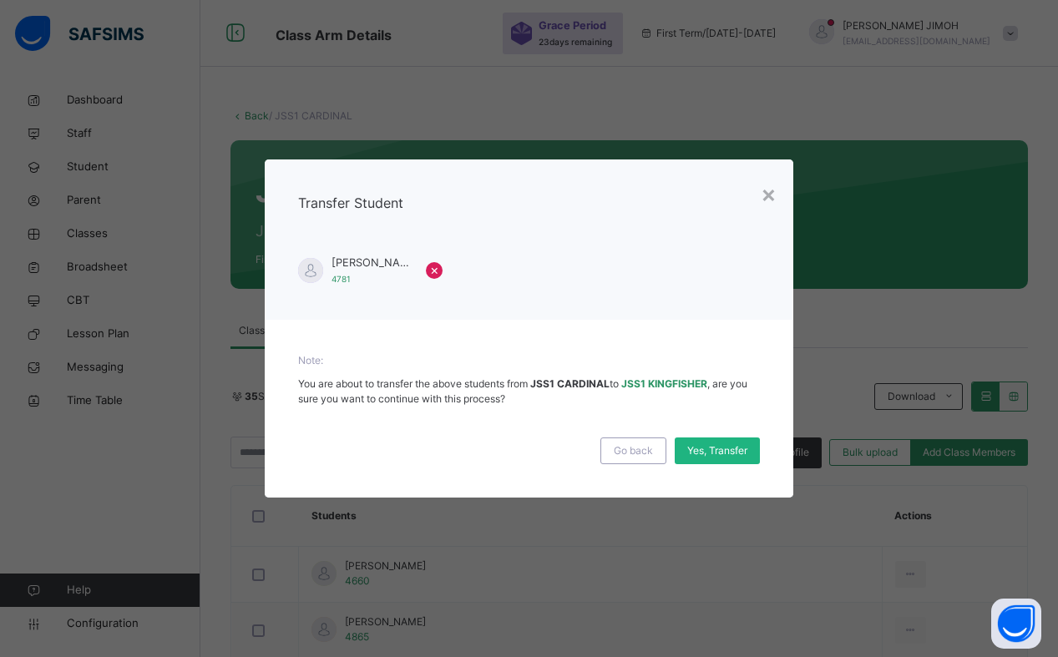
click at [705, 454] on span "Yes, Transfer" at bounding box center [717, 451] width 60 height 15
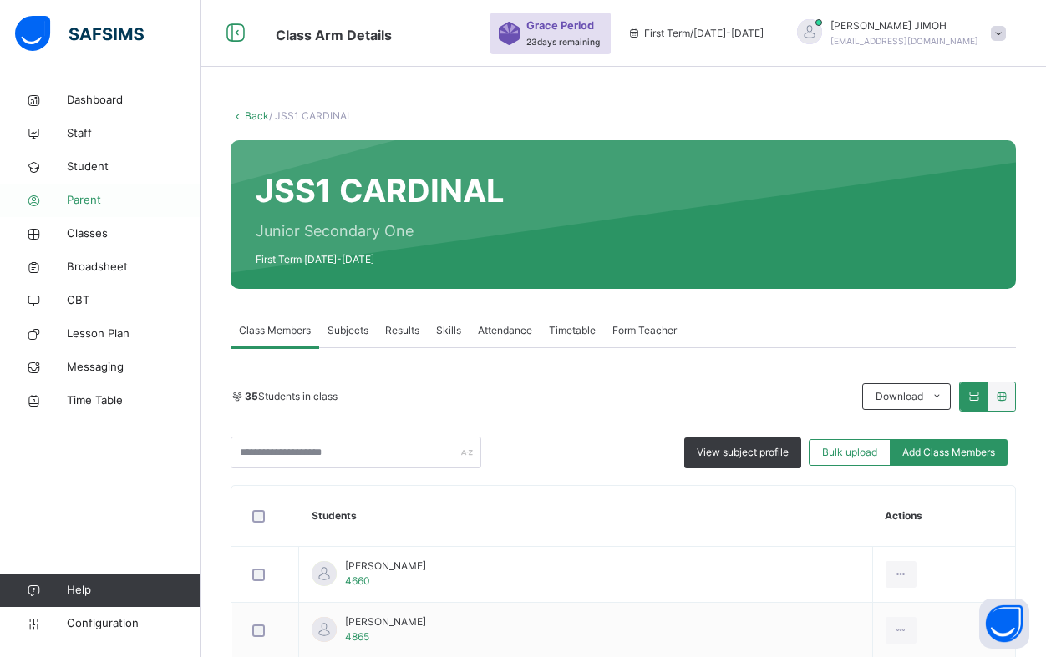
click at [89, 200] on span "Parent" at bounding box center [134, 200] width 134 height 17
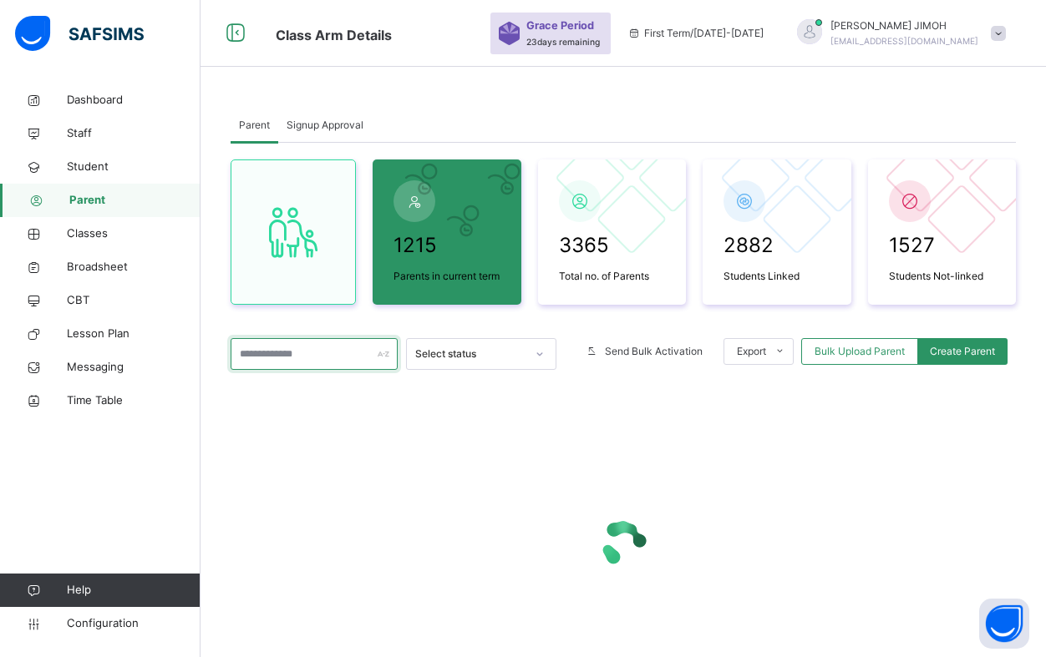
click at [327, 355] on input "text" at bounding box center [314, 354] width 167 height 32
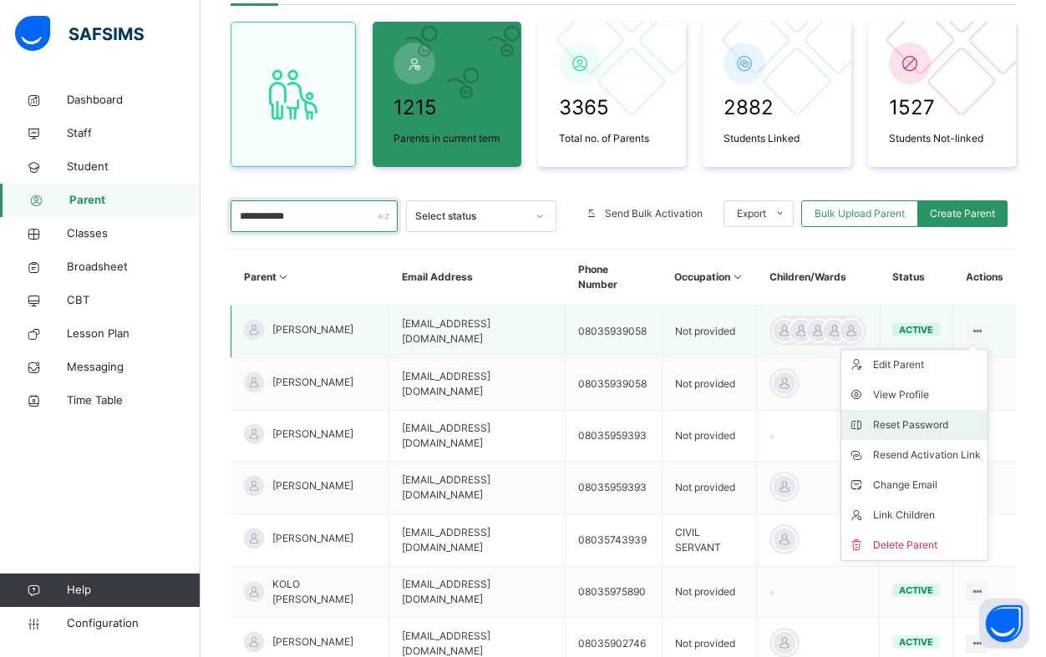
scroll to position [167, 0]
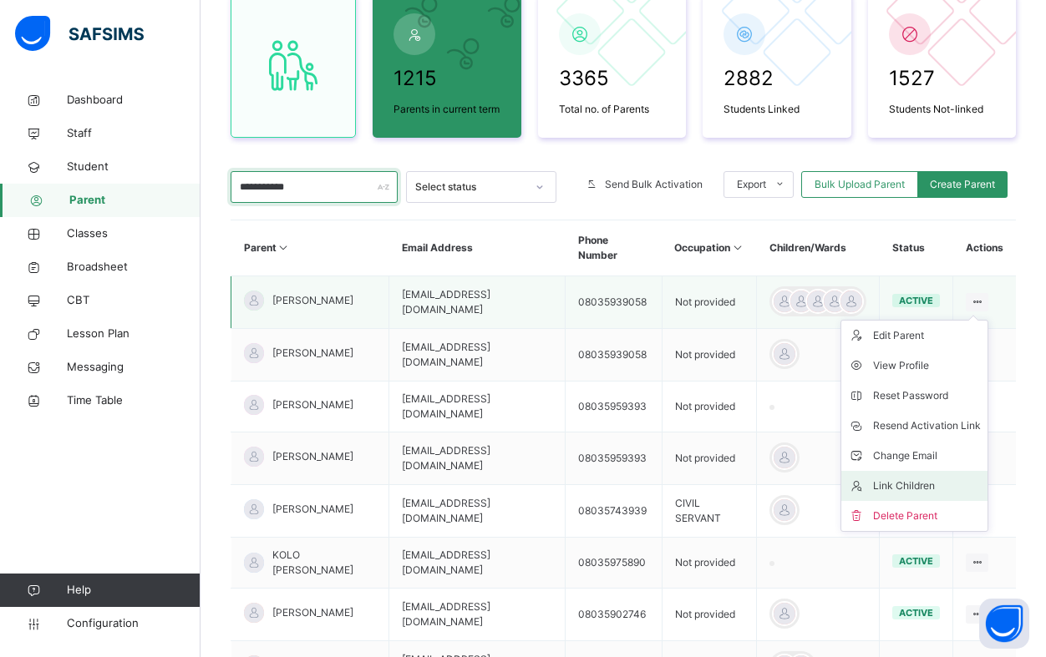
type input "**********"
click at [936, 490] on div "Link Children" at bounding box center [927, 486] width 108 height 17
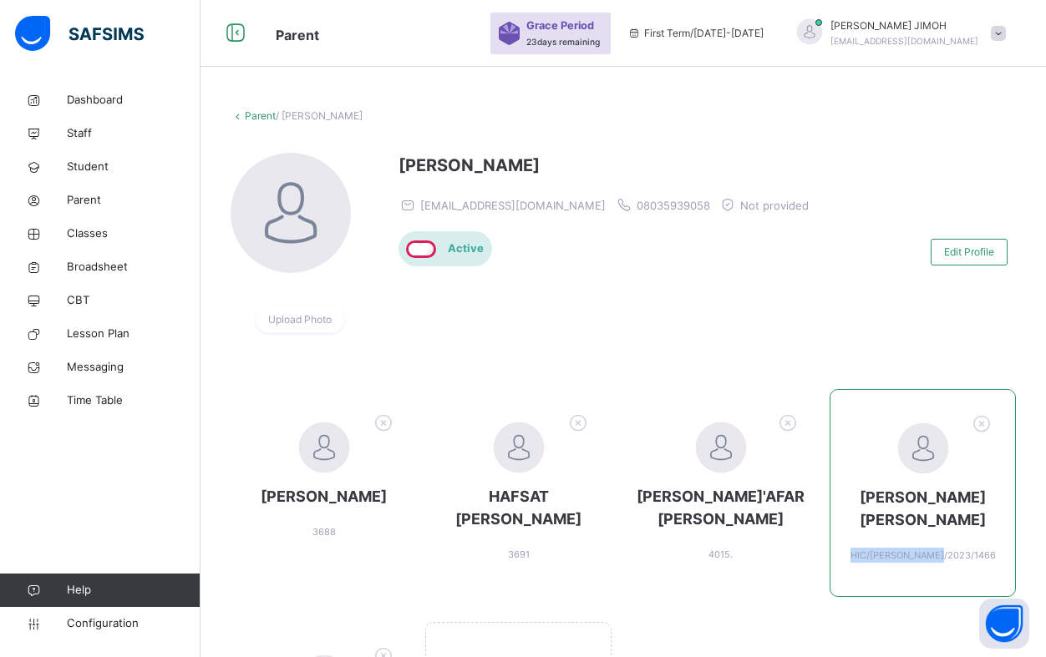
drag, startPoint x: 885, startPoint y: 577, endPoint x: 959, endPoint y: 582, distance: 73.7
click at [988, 587] on div "[PERSON_NAME] [PERSON_NAME] HIC/[PERSON_NAME]/2023/1466" at bounding box center [922, 493] width 186 height 208
copy span "HIC/[PERSON_NAME]/2023/1466"
click at [86, 169] on span "Student" at bounding box center [134, 167] width 134 height 17
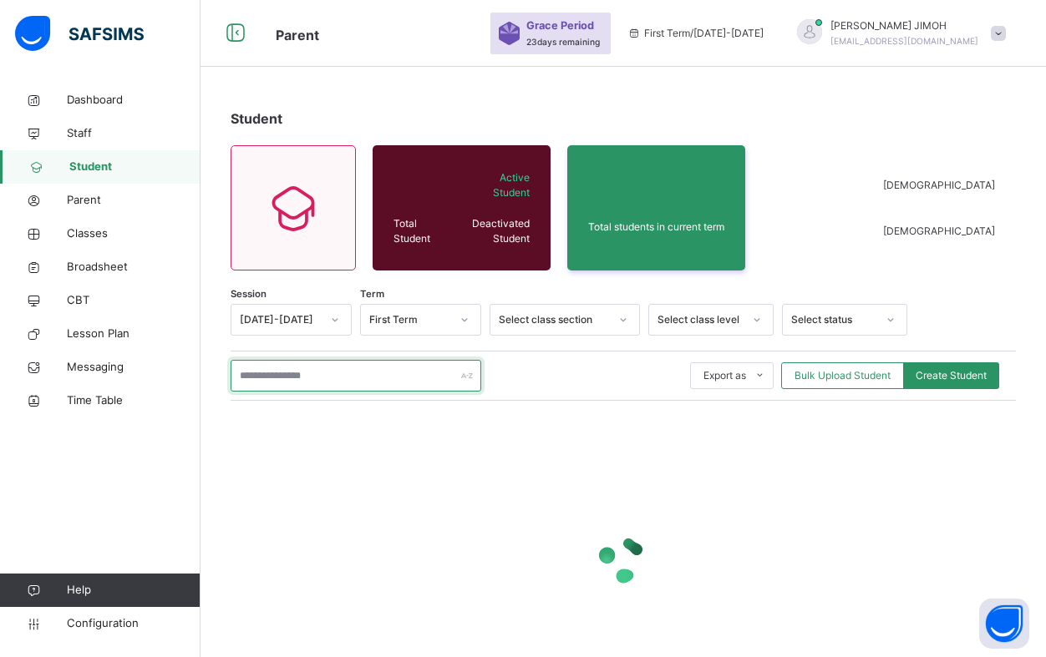
click at [290, 378] on input "text" at bounding box center [356, 376] width 251 height 32
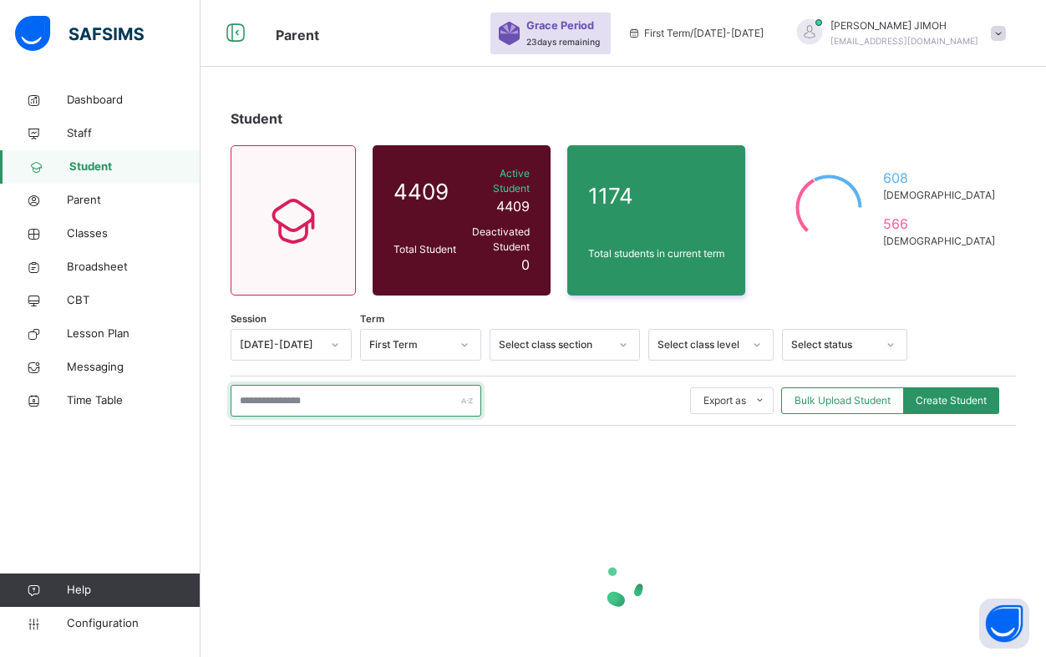
paste input "**********"
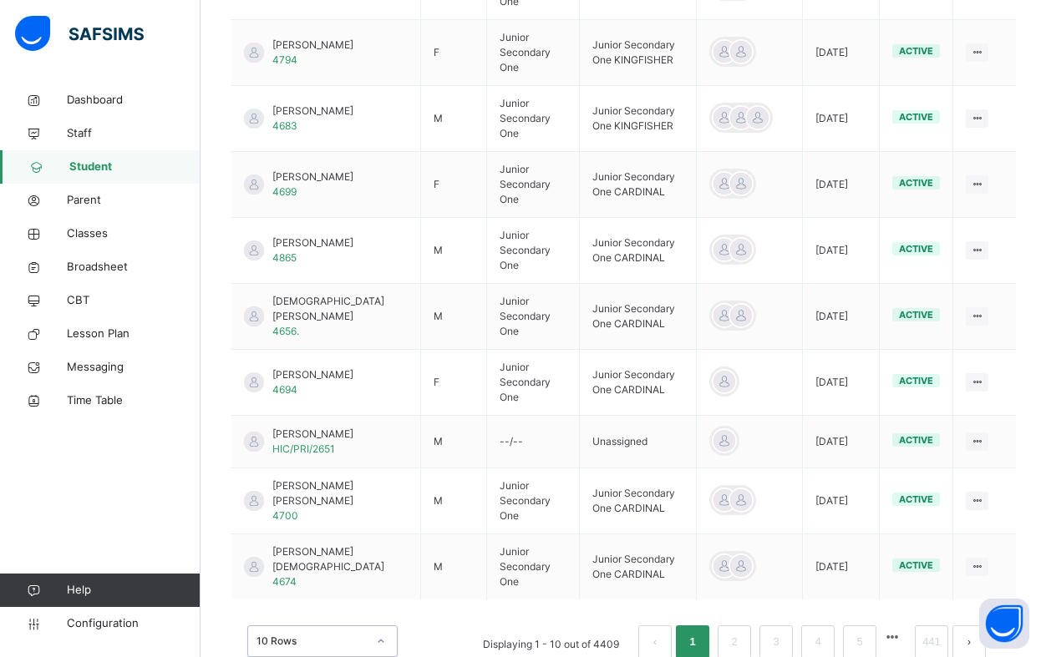
scroll to position [611, 0]
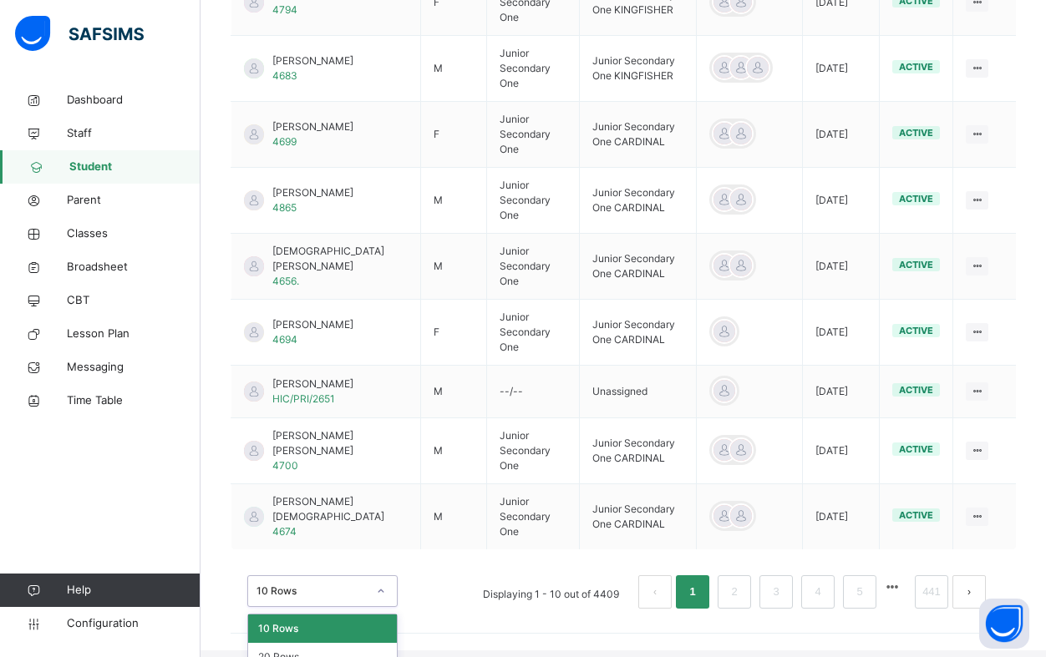
click at [385, 597] on div "option 10 Rows focused, 1 of 3. 3 results available. Use Up and Down to choose …" at bounding box center [322, 592] width 150 height 32
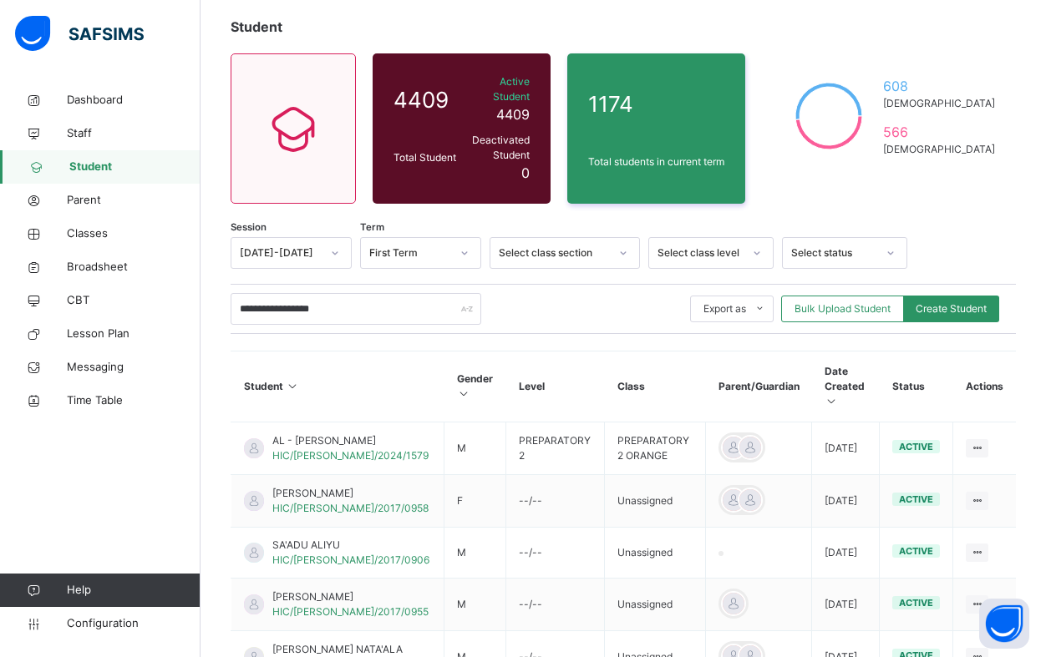
scroll to position [13, 0]
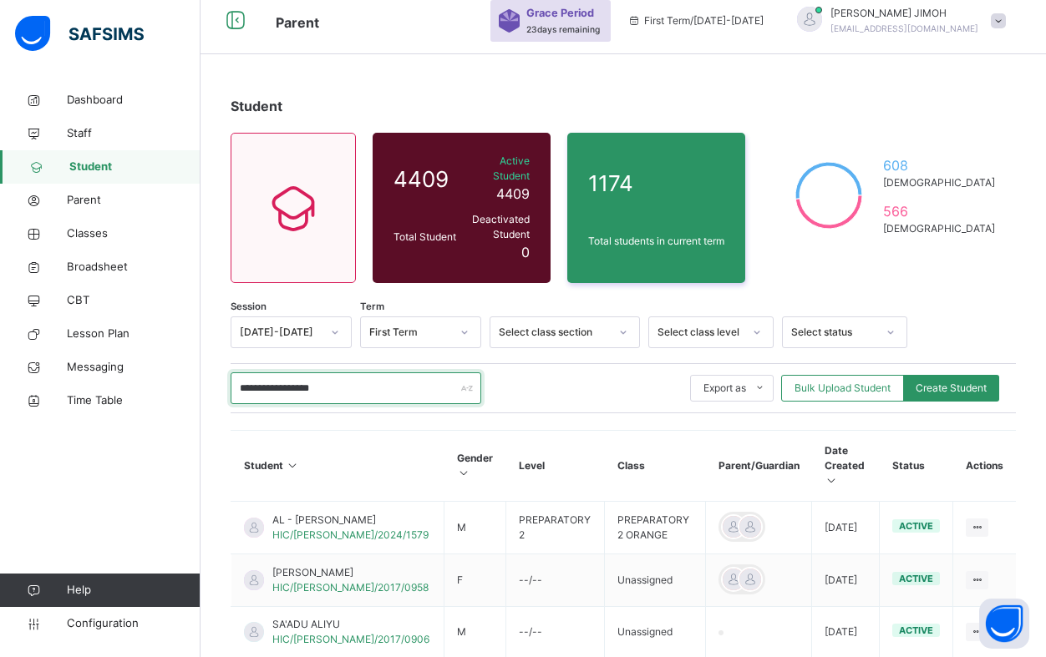
click at [314, 373] on input "**********" at bounding box center [356, 389] width 251 height 32
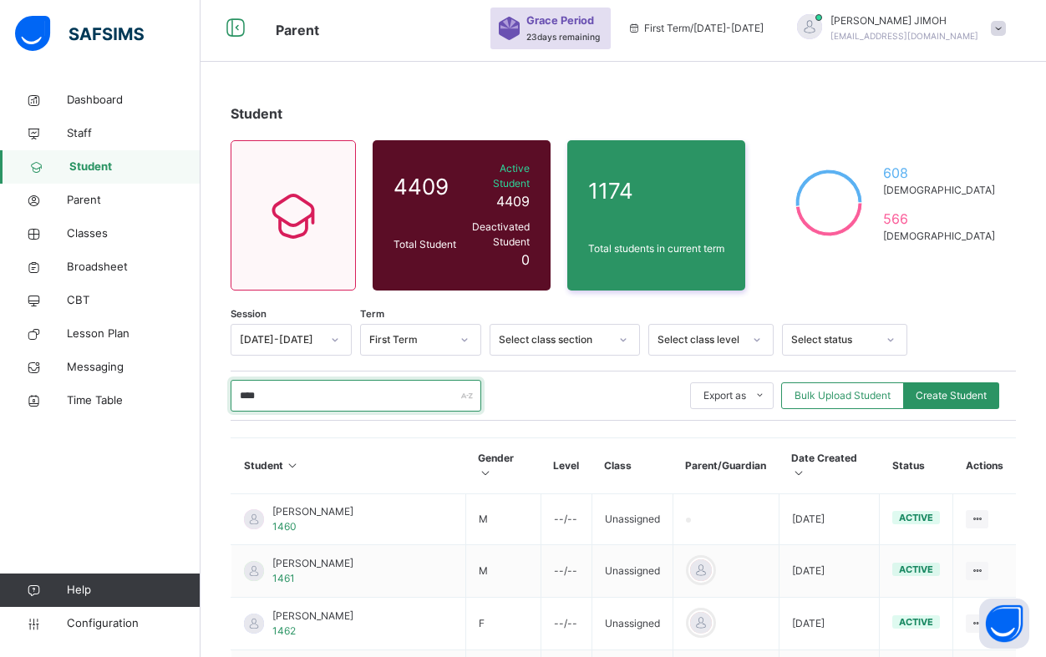
scroll to position [0, 0]
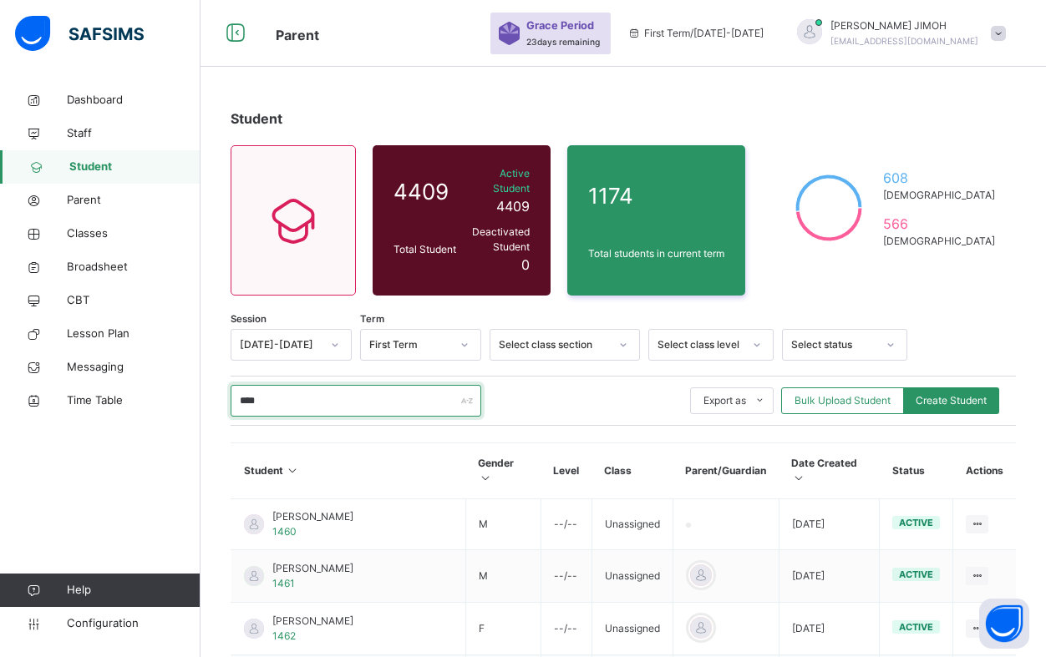
type input "****"
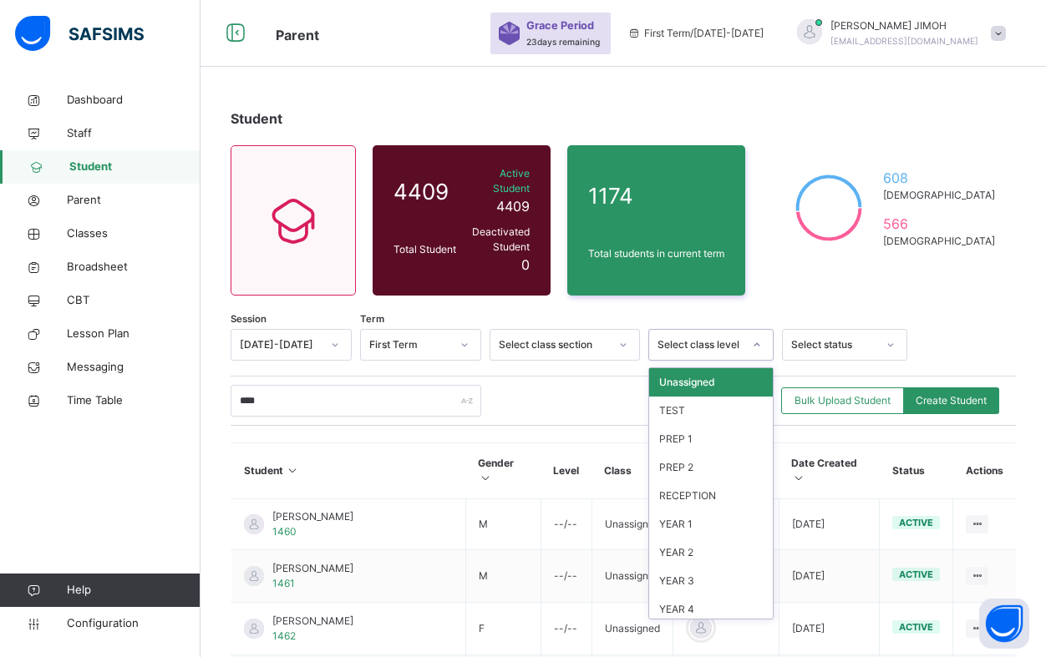
click at [753, 337] on icon at bounding box center [757, 345] width 10 height 17
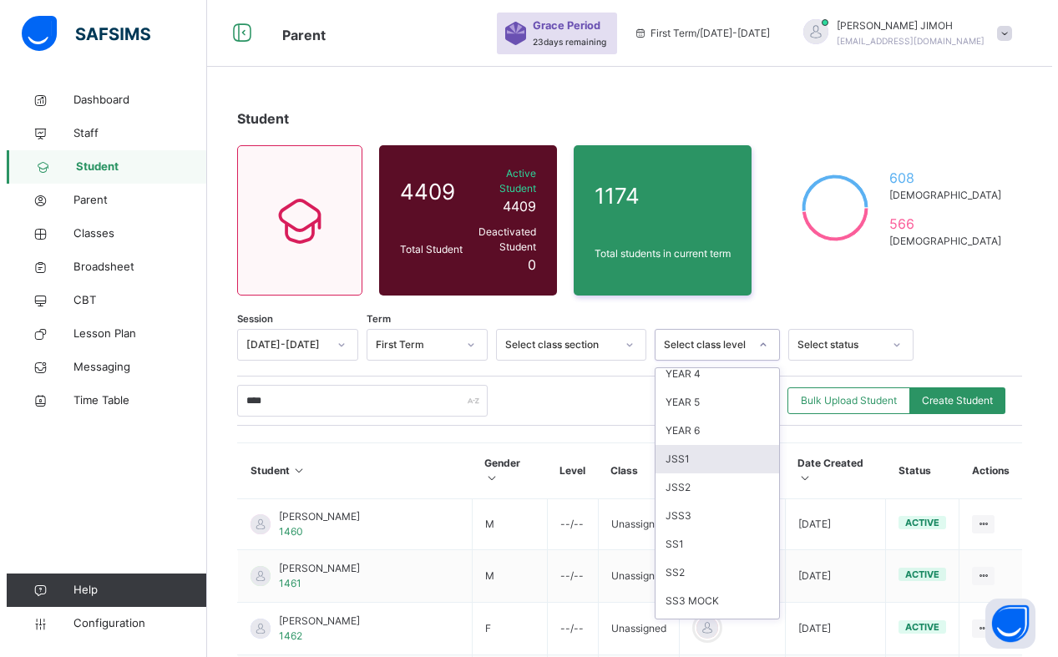
scroll to position [152, 0]
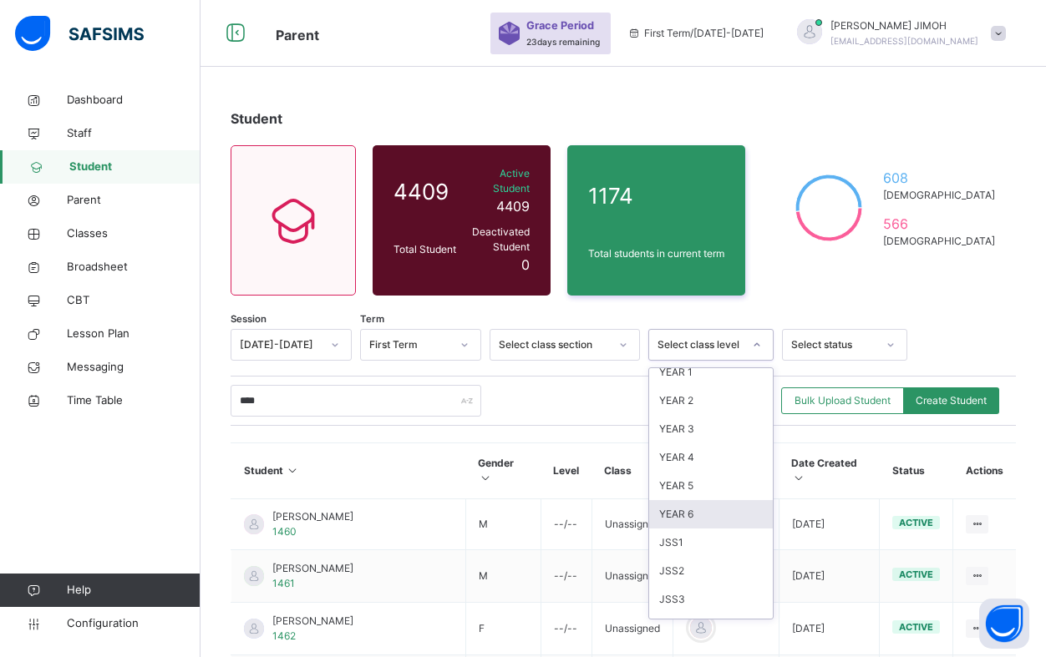
click at [698, 500] on div "YEAR 6" at bounding box center [711, 514] width 124 height 28
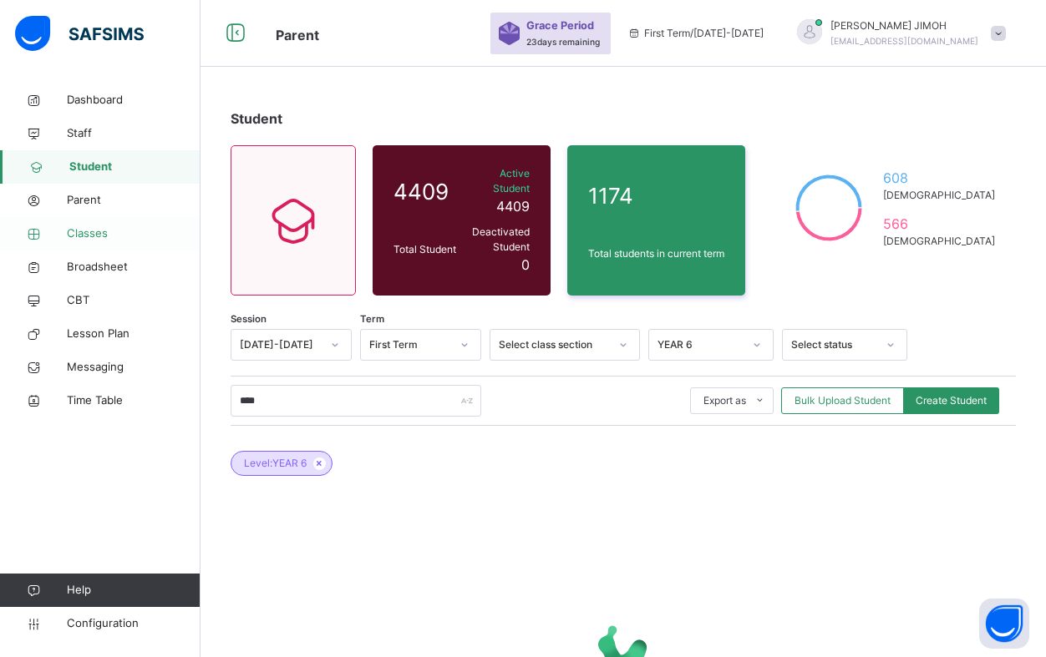
click at [89, 239] on span "Classes" at bounding box center [134, 234] width 134 height 17
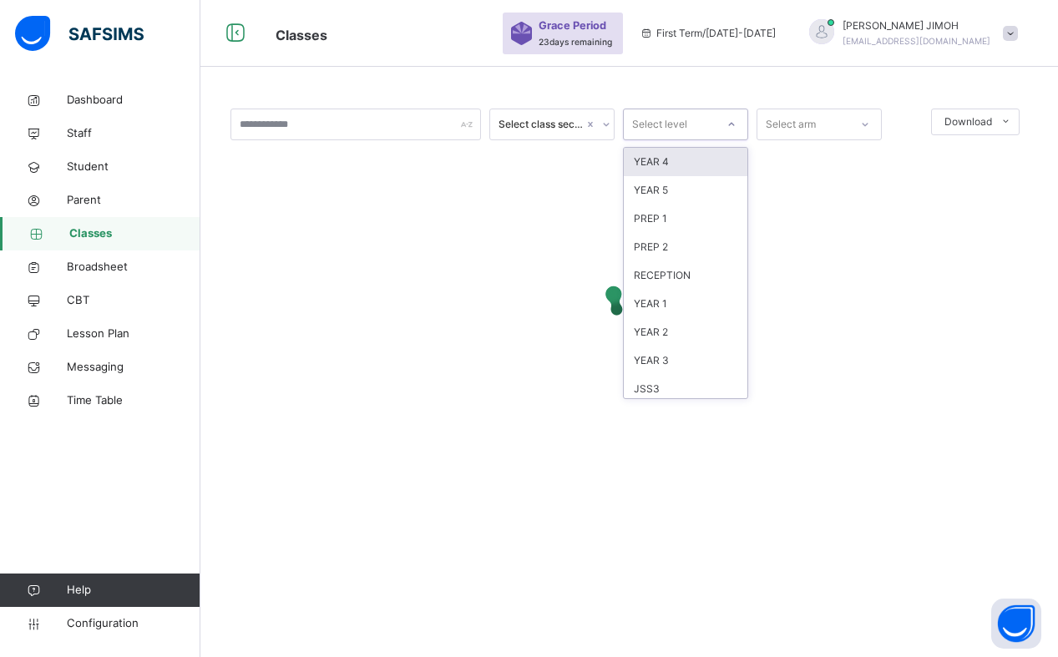
click at [738, 126] on div at bounding box center [732, 124] width 28 height 27
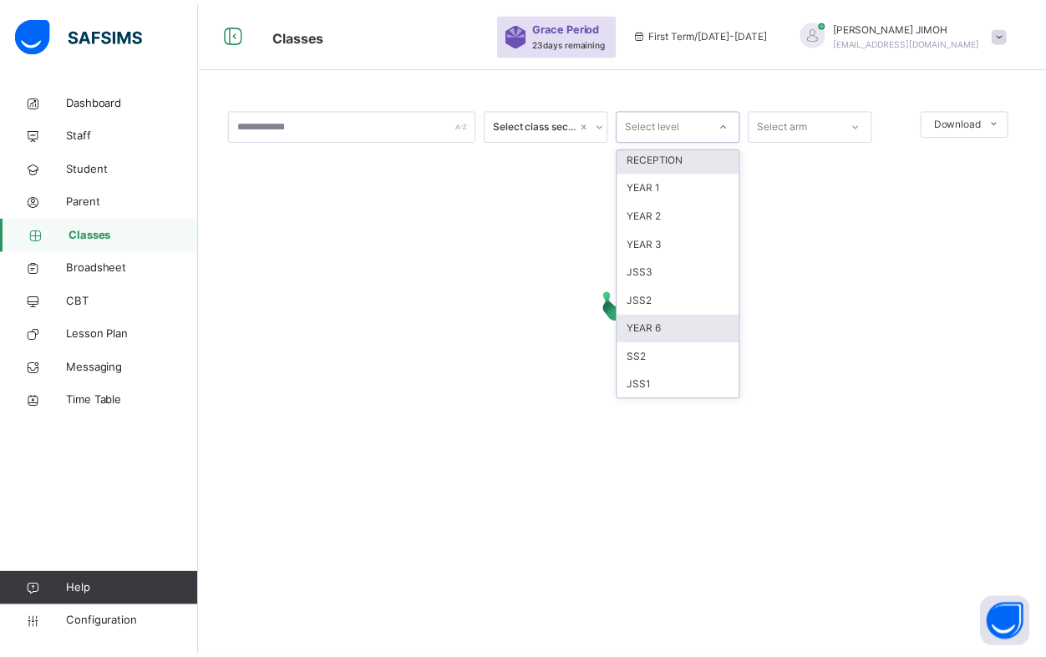
scroll to position [175, 0]
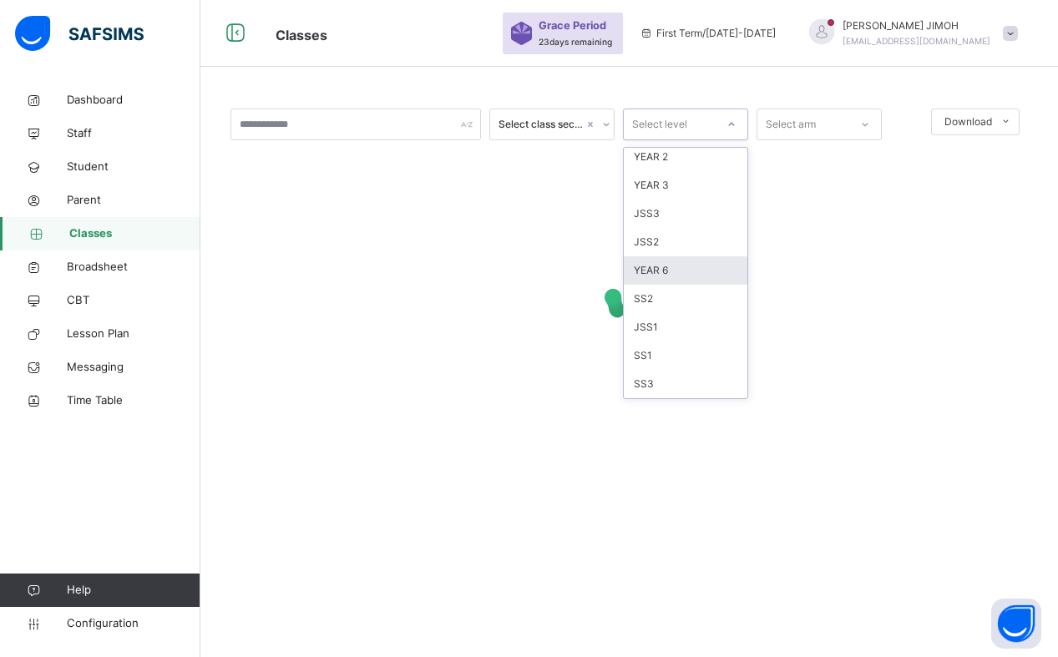
click at [676, 276] on div "YEAR 6" at bounding box center [686, 270] width 124 height 28
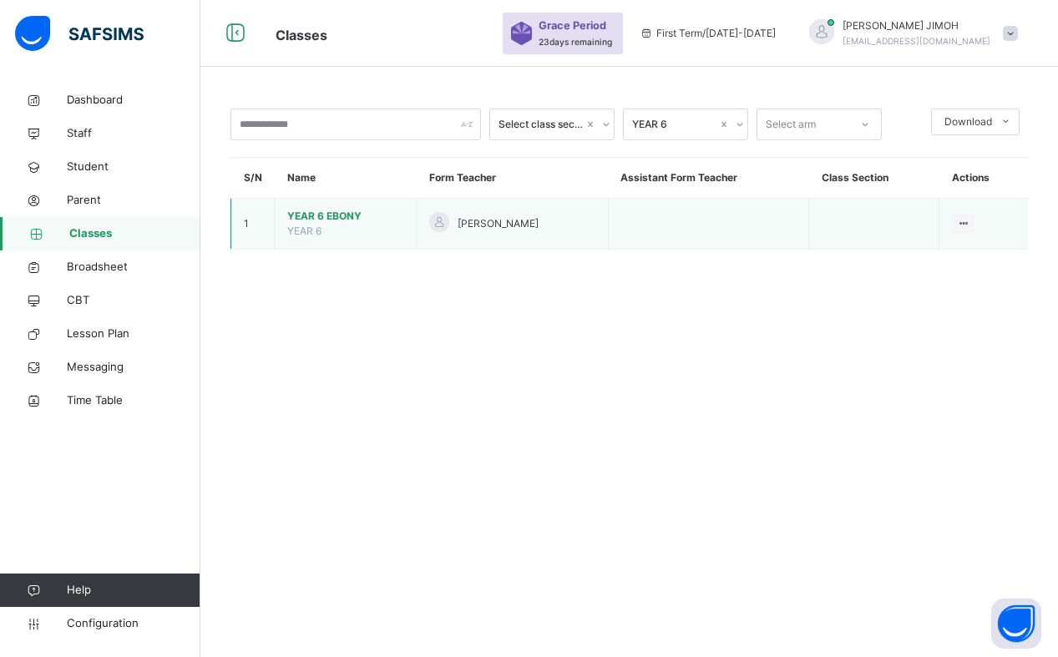
click at [317, 212] on span "YEAR 6 EBONY" at bounding box center [345, 216] width 116 height 15
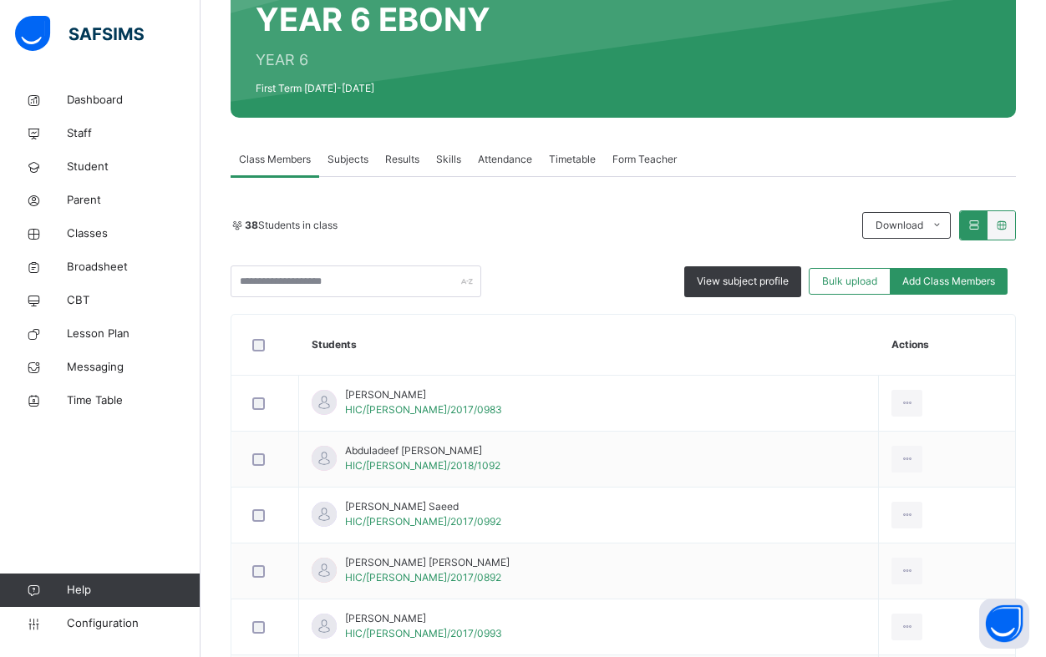
scroll to position [104, 0]
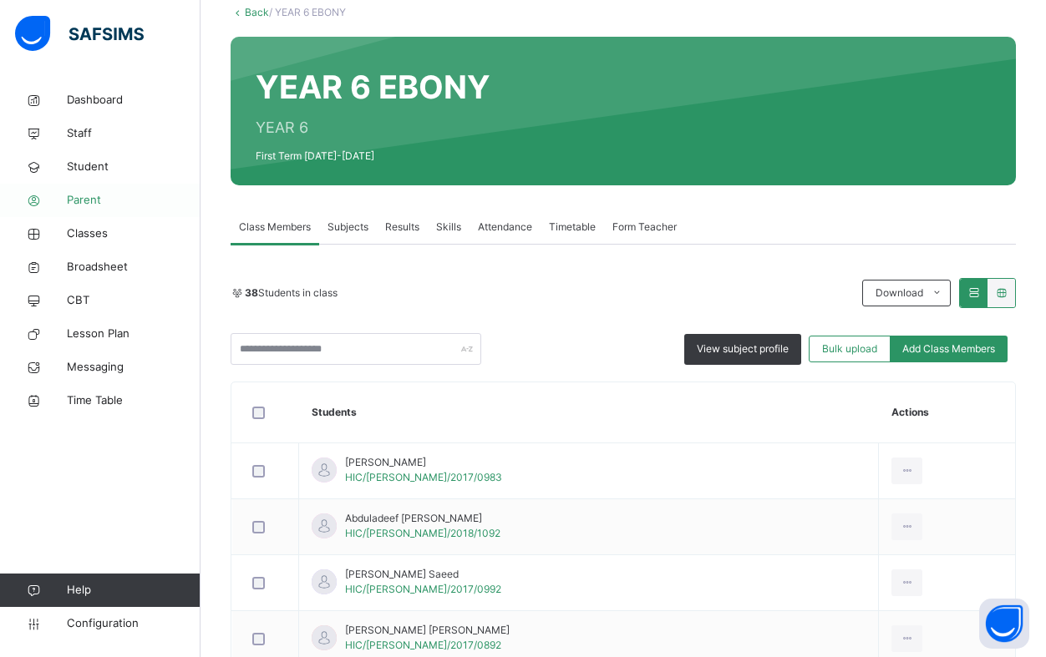
click at [85, 204] on span "Parent" at bounding box center [134, 200] width 134 height 17
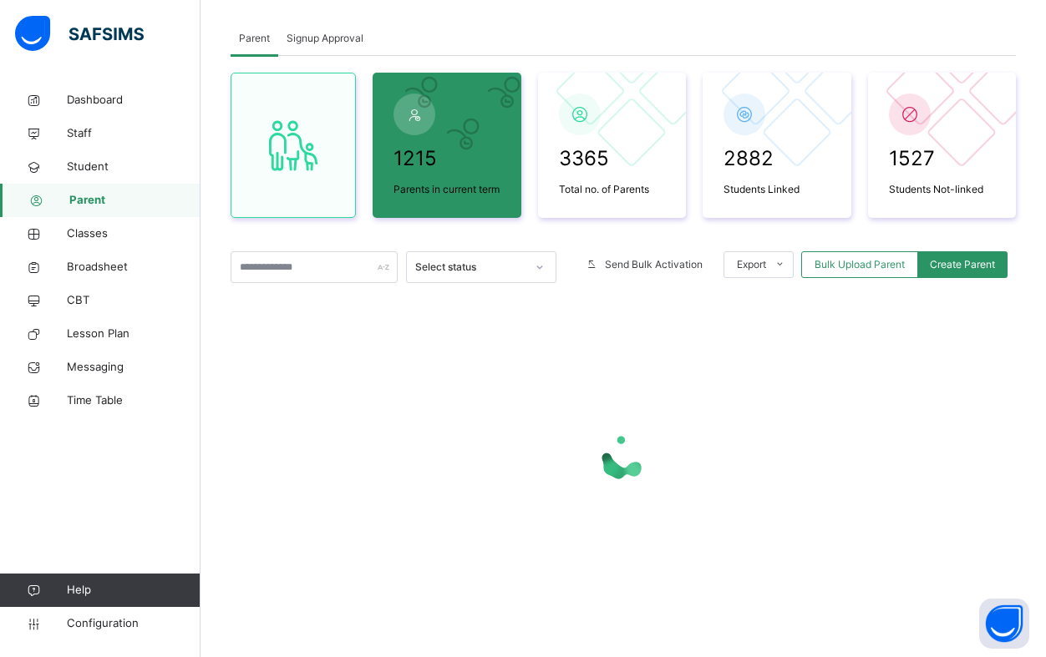
scroll to position [87, 0]
click at [306, 272] on input "text" at bounding box center [314, 267] width 167 height 32
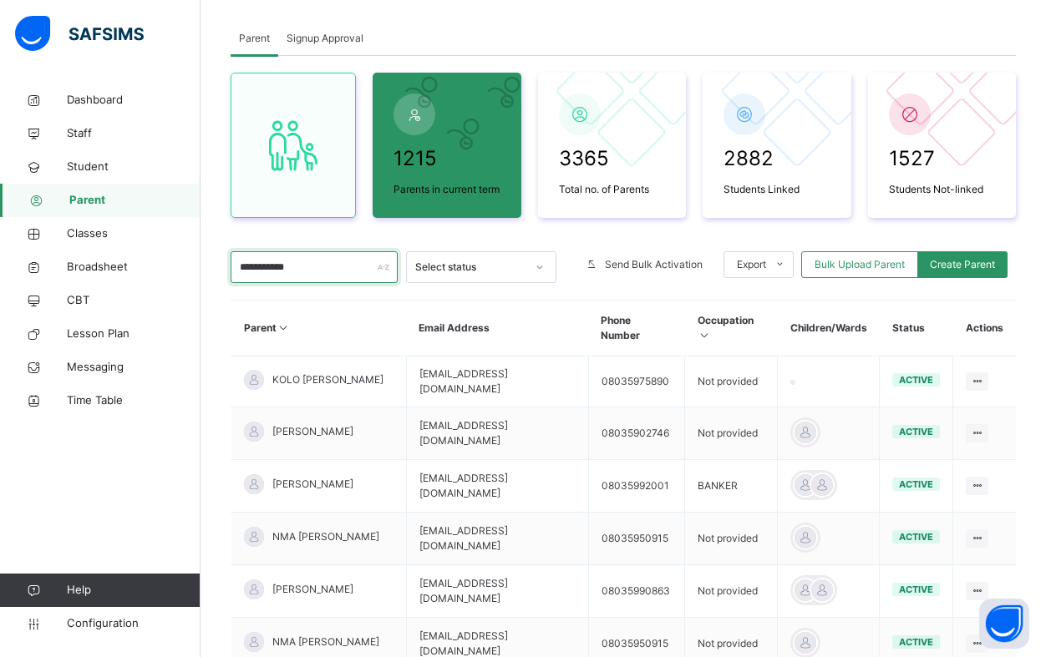
click at [341, 268] on input "**********" at bounding box center [314, 267] width 167 height 32
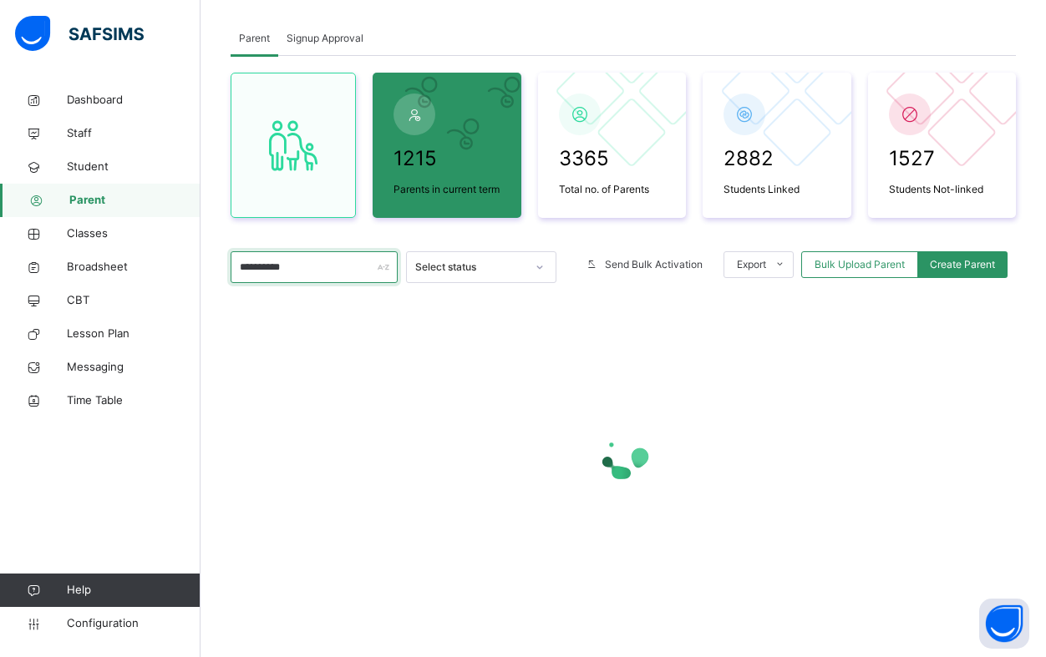
type input "**********"
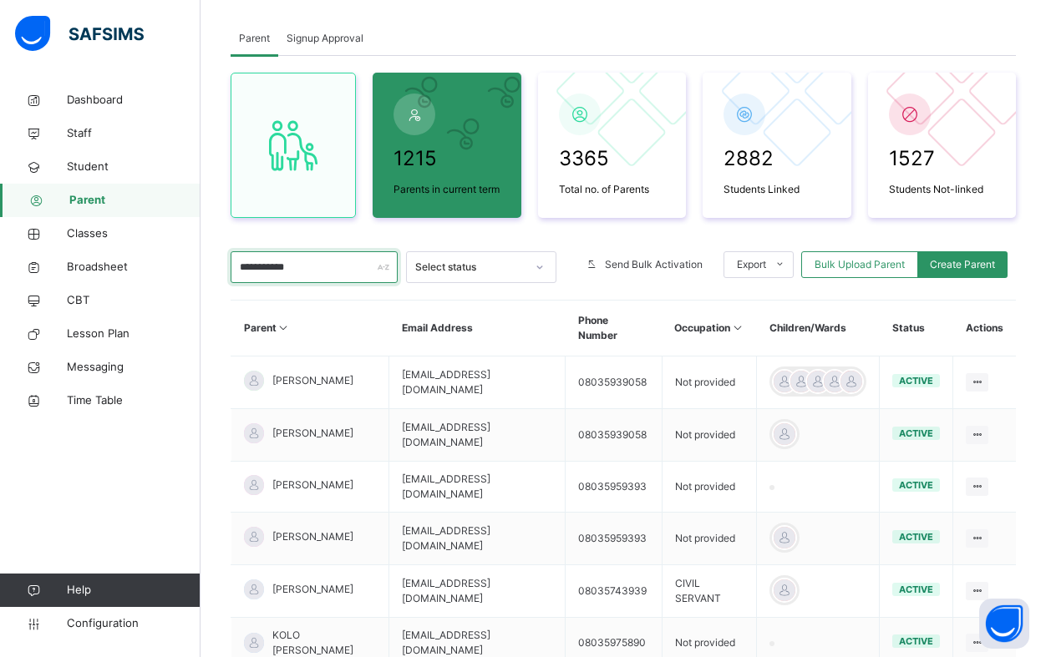
drag, startPoint x: 322, startPoint y: 266, endPoint x: 231, endPoint y: 259, distance: 91.4
click at [205, 255] on div "**********" at bounding box center [622, 497] width 845 height 1000
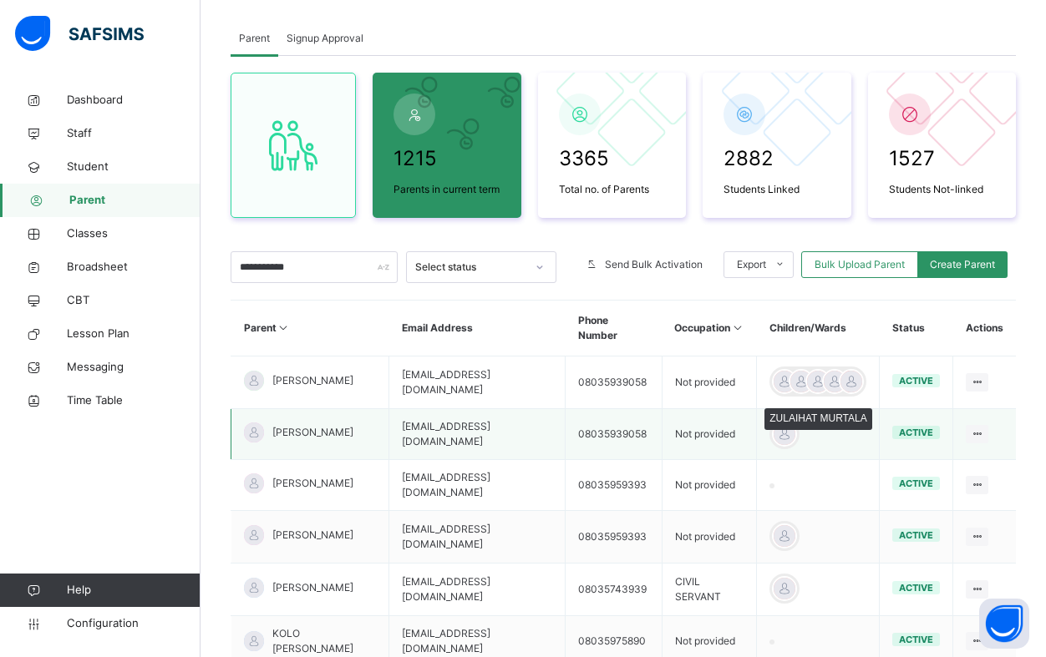
click at [797, 447] on div at bounding box center [784, 434] width 25 height 25
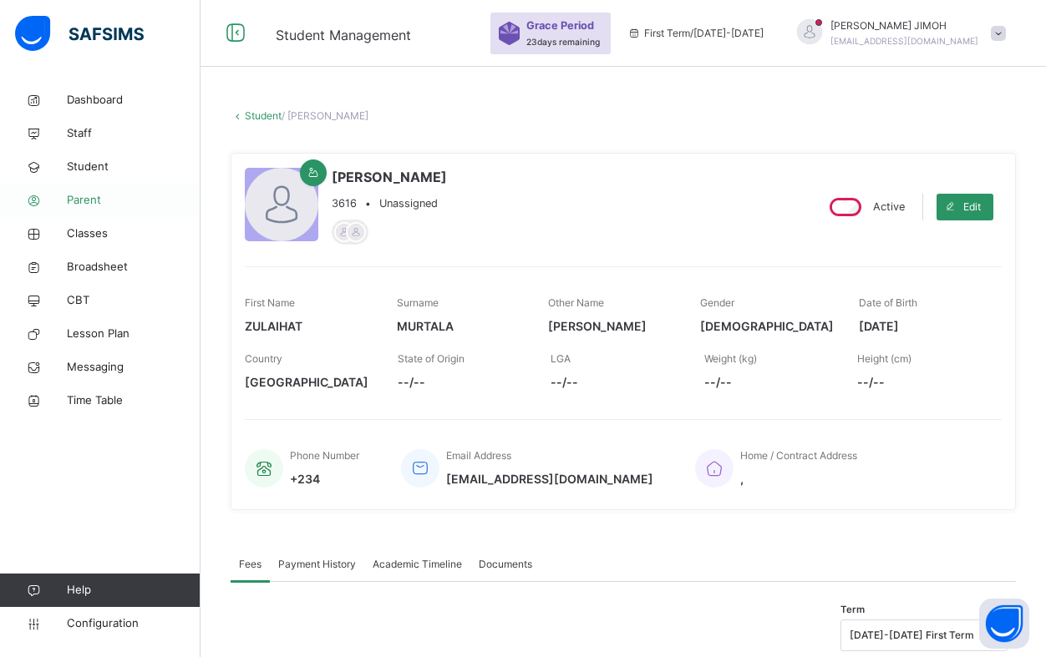
click at [89, 202] on span "Parent" at bounding box center [134, 200] width 134 height 17
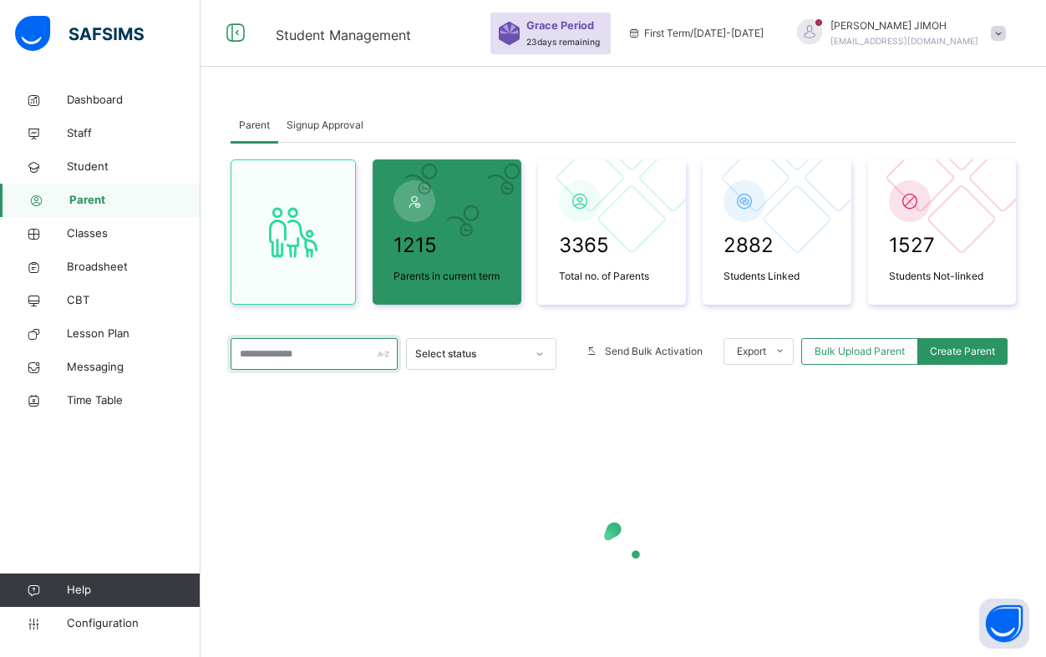
click at [282, 355] on input "text" at bounding box center [314, 354] width 167 height 32
paste input "**********"
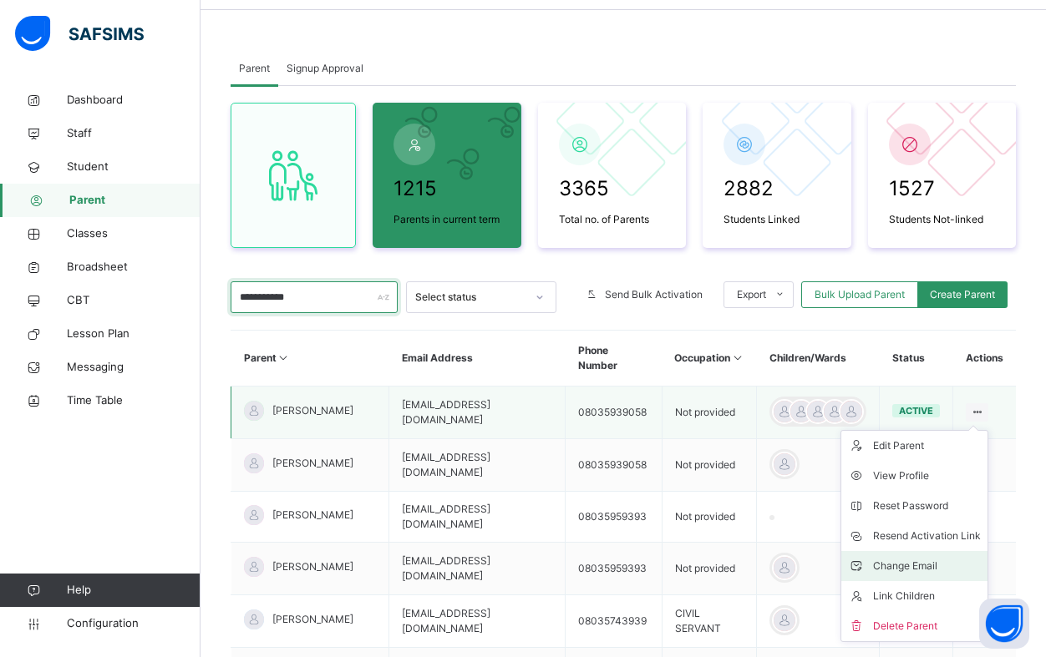
scroll to position [84, 0]
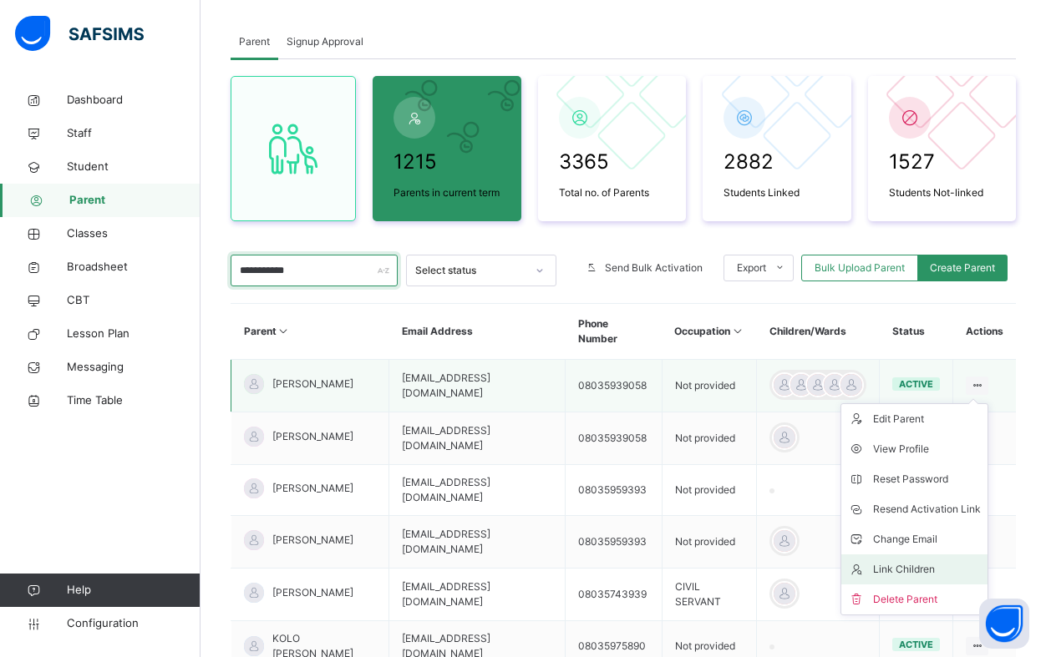
type input "**********"
click at [937, 575] on div "Link Children" at bounding box center [927, 569] width 108 height 17
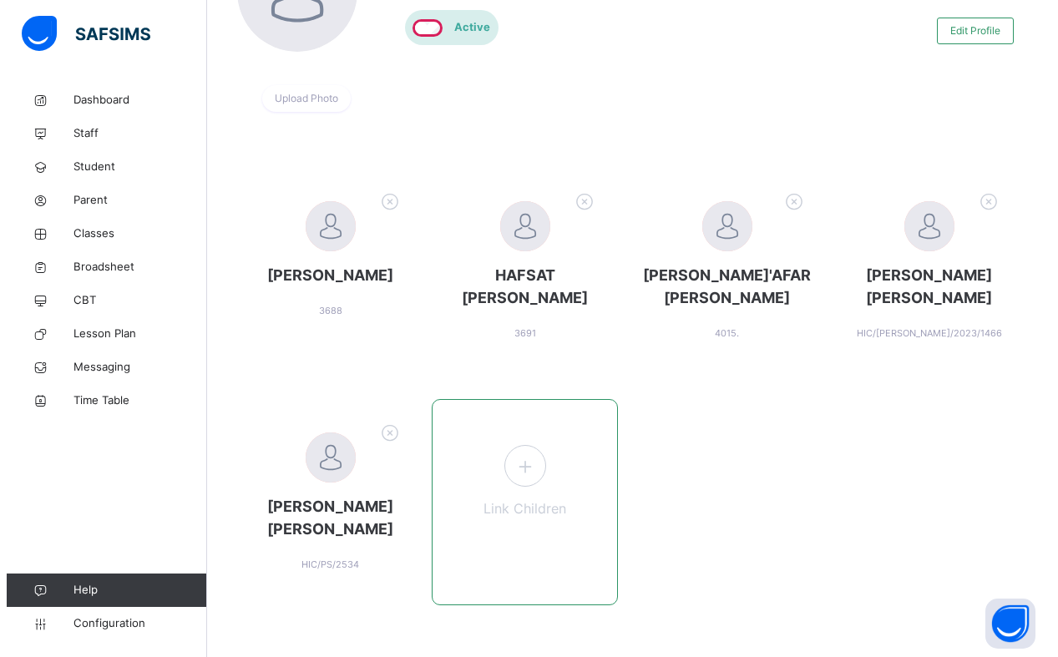
scroll to position [251, 0]
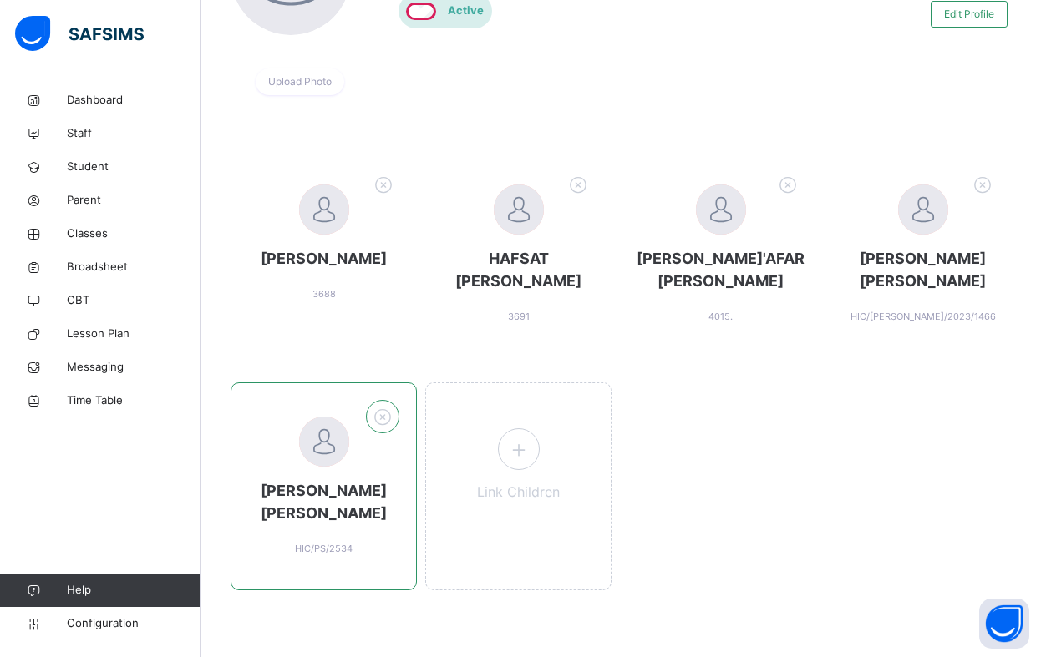
click at [396, 430] on icon at bounding box center [383, 417] width 26 height 28
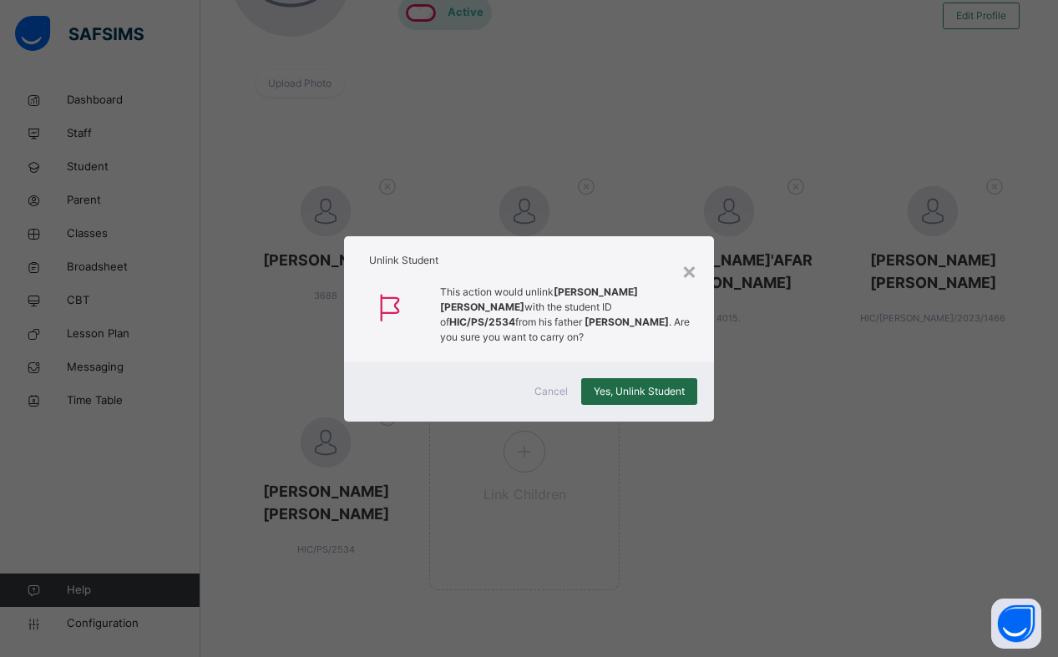
click at [630, 393] on span "Yes, Unlink Student" at bounding box center [639, 391] width 91 height 15
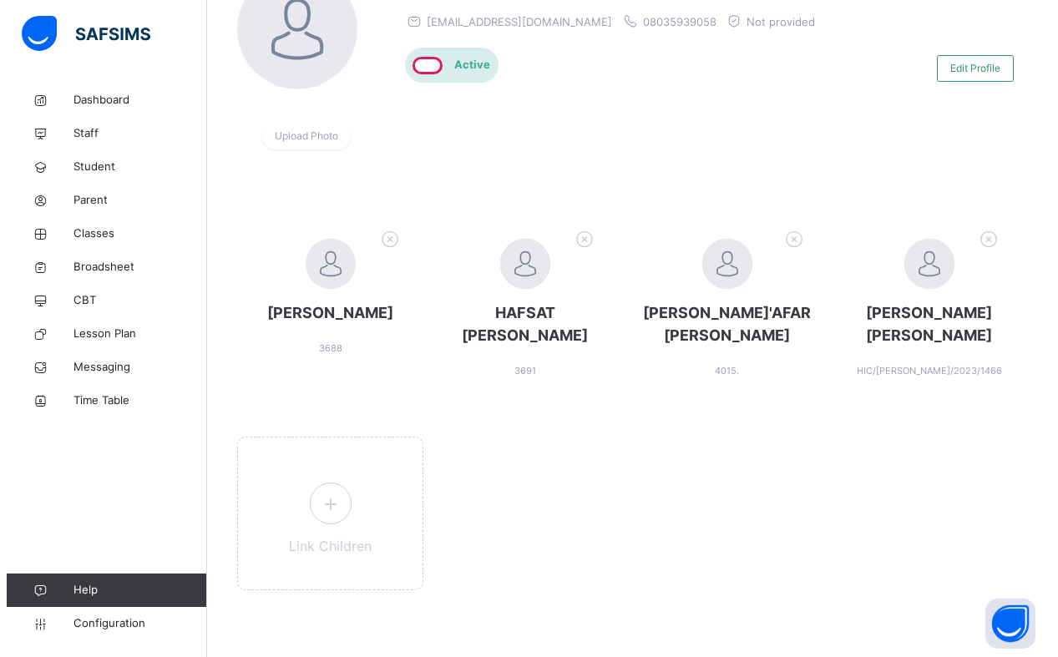
scroll to position [208, 0]
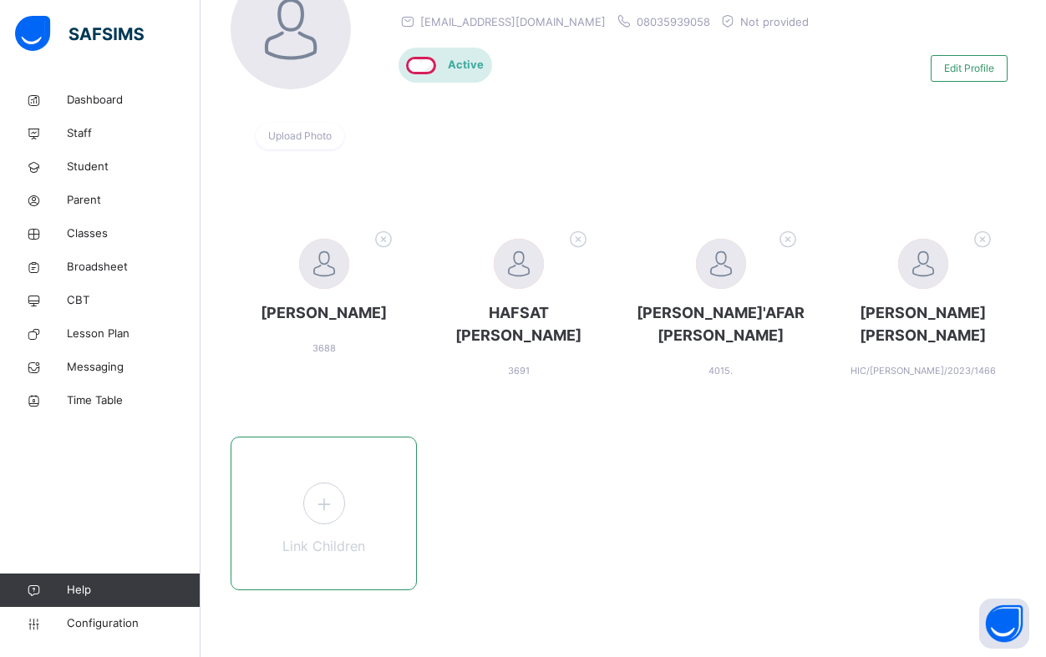
click at [337, 507] on icon at bounding box center [323, 504] width 30 height 33
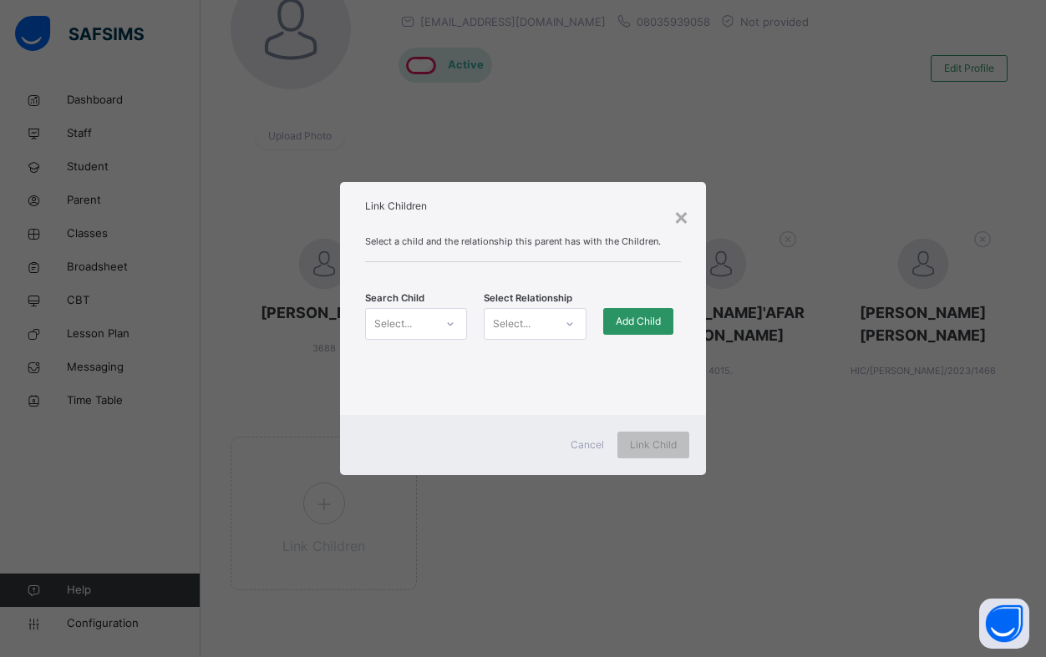
click at [423, 322] on div "Select..." at bounding box center [400, 324] width 68 height 26
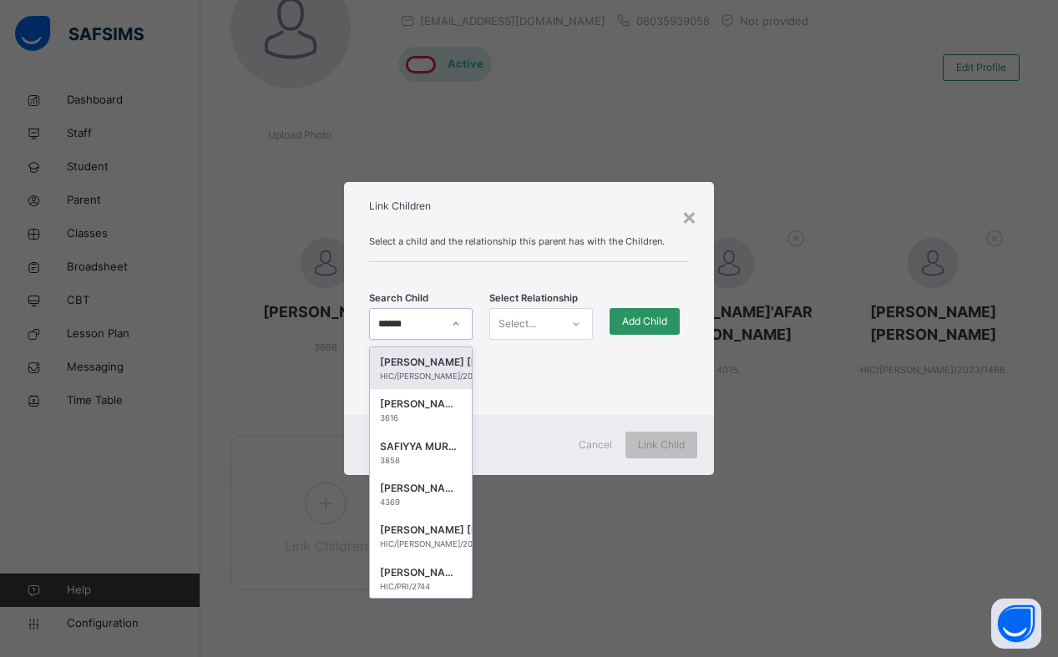
type input "*******"
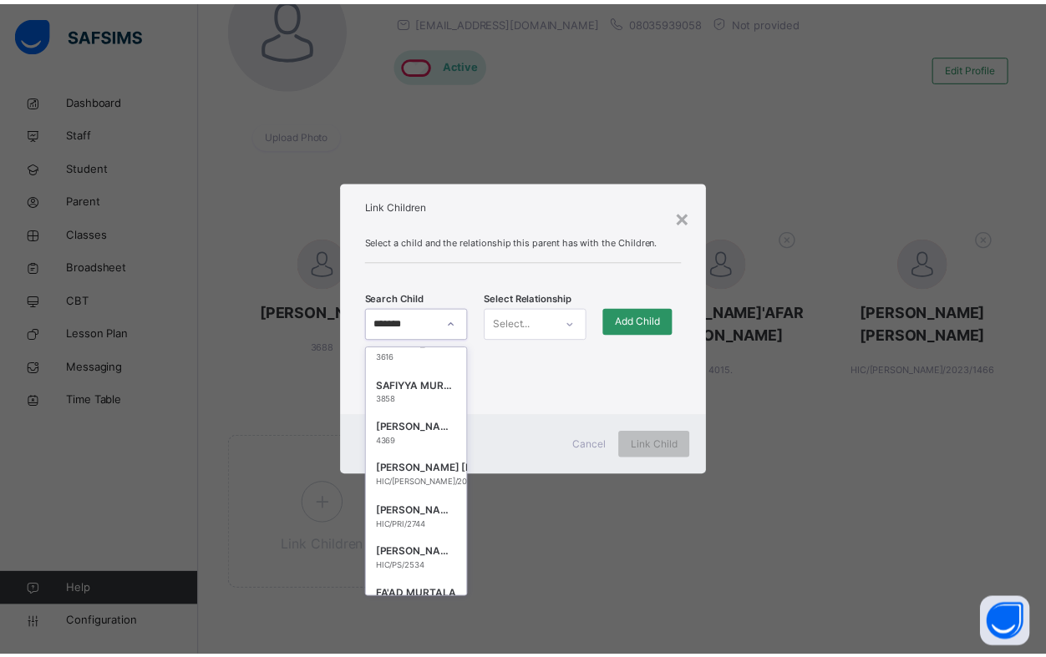
scroll to position [212, 0]
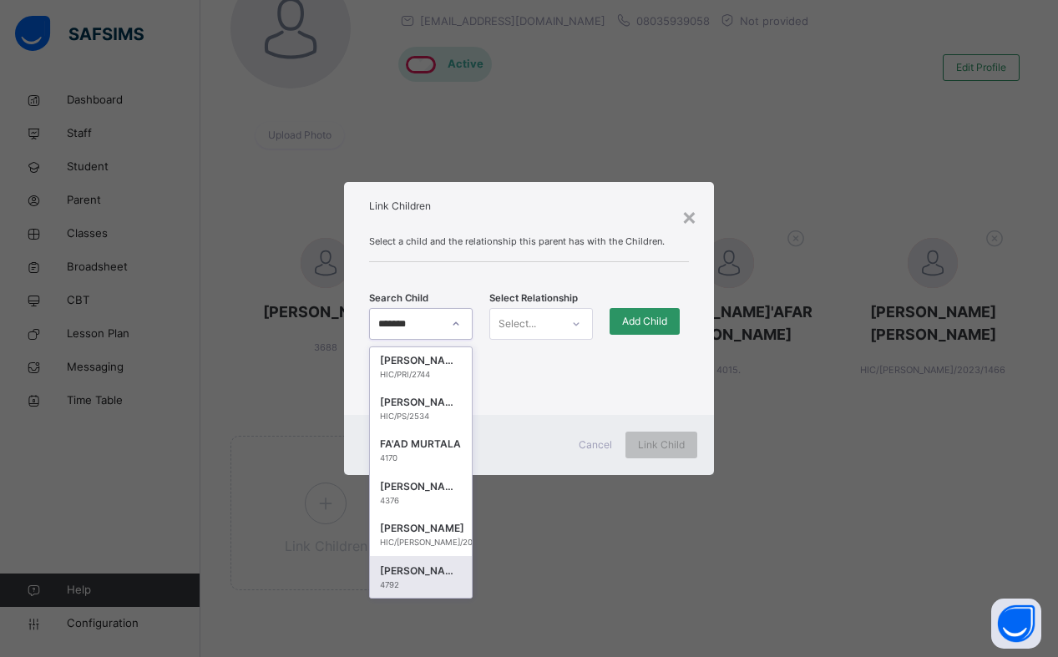
click at [418, 583] on div "4792" at bounding box center [421, 586] width 82 height 12
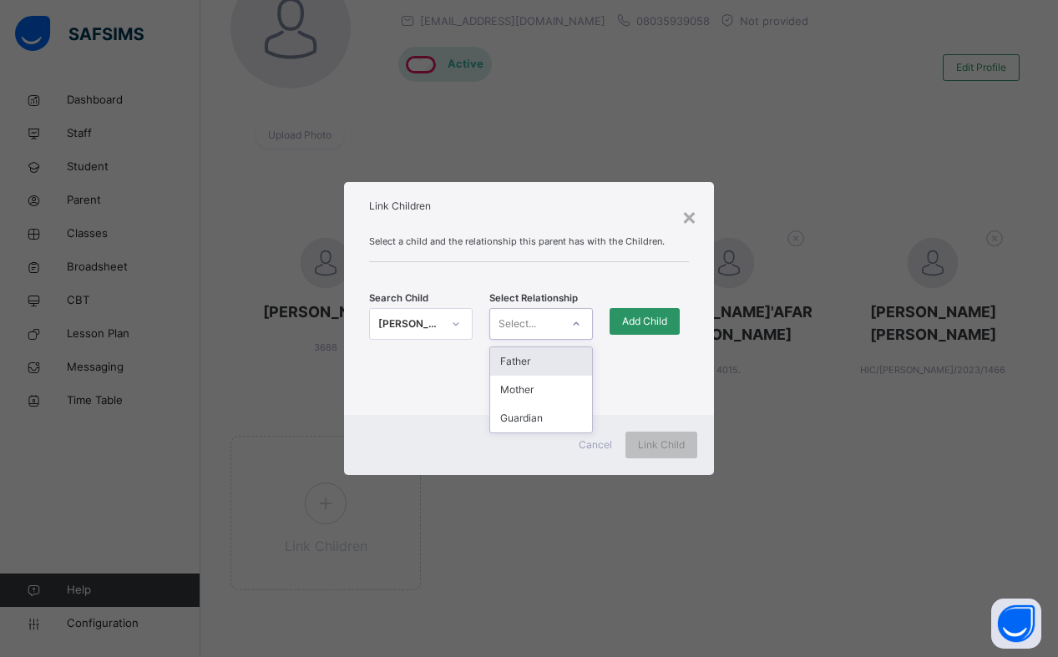
click at [578, 326] on icon at bounding box center [576, 324] width 10 height 17
click at [565, 363] on div "Father" at bounding box center [541, 361] width 102 height 28
click at [658, 324] on span "Add Child" at bounding box center [644, 321] width 45 height 15
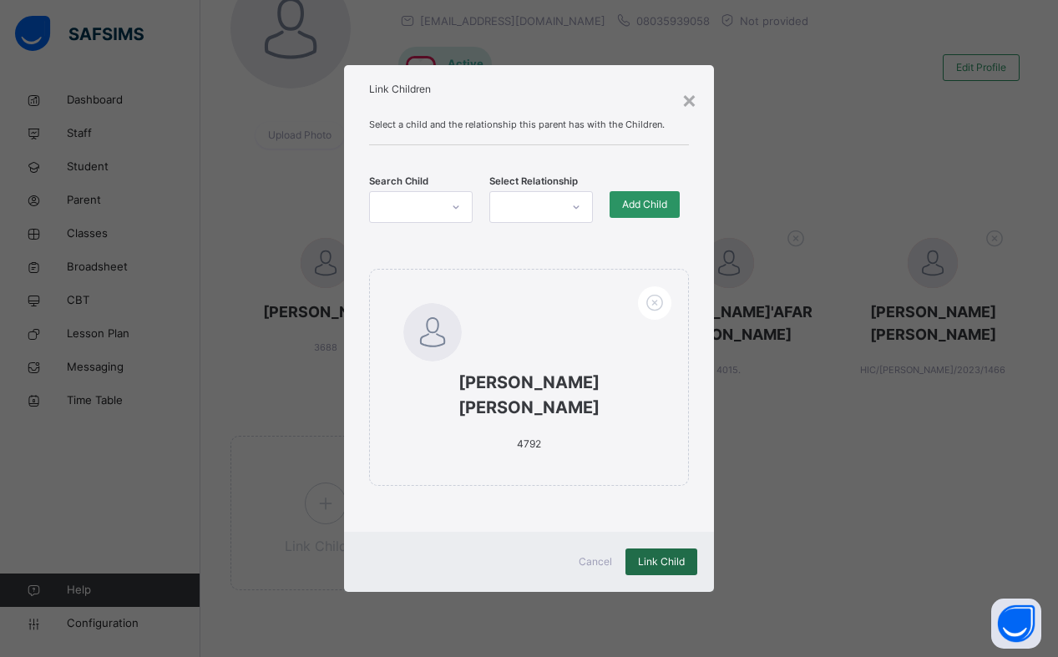
click at [652, 570] on div "Link Child" at bounding box center [662, 562] width 72 height 27
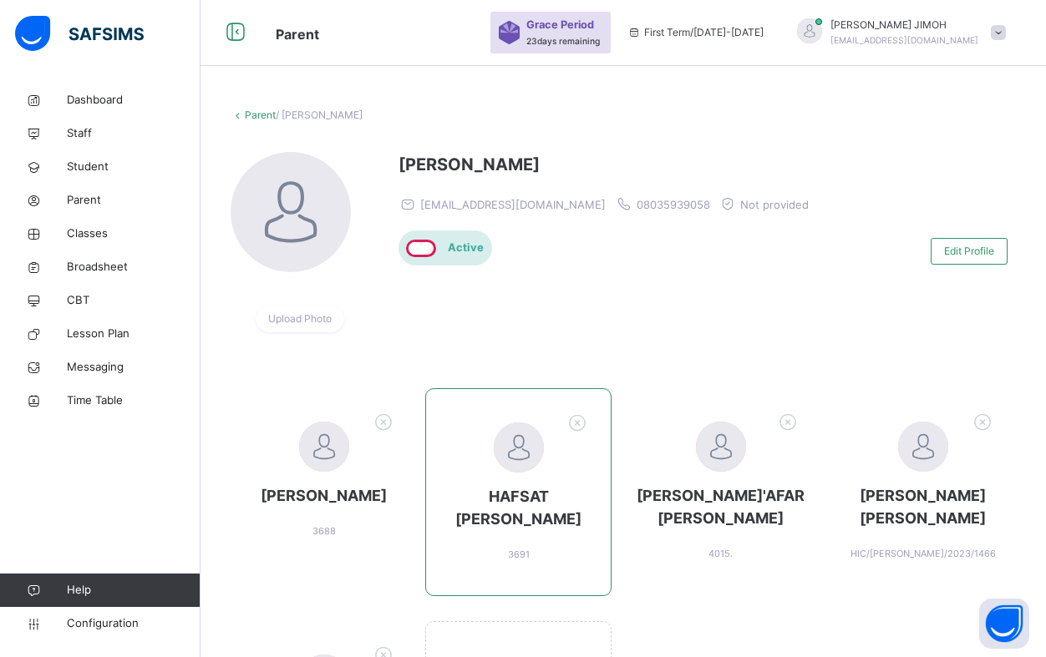
scroll to position [0, 0]
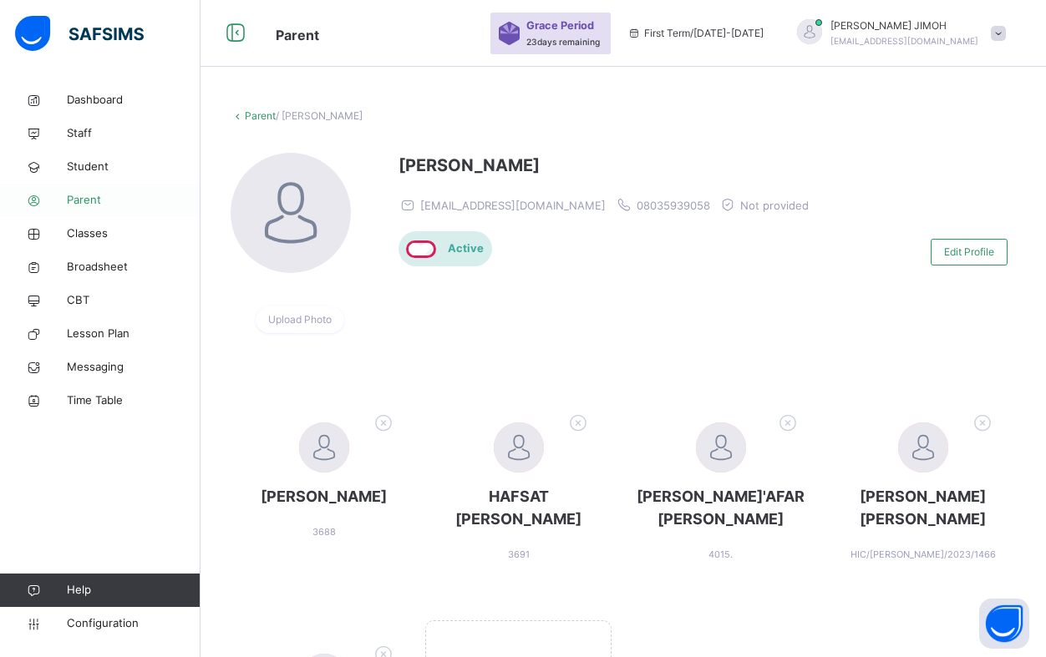
click at [97, 202] on span "Parent" at bounding box center [134, 200] width 134 height 17
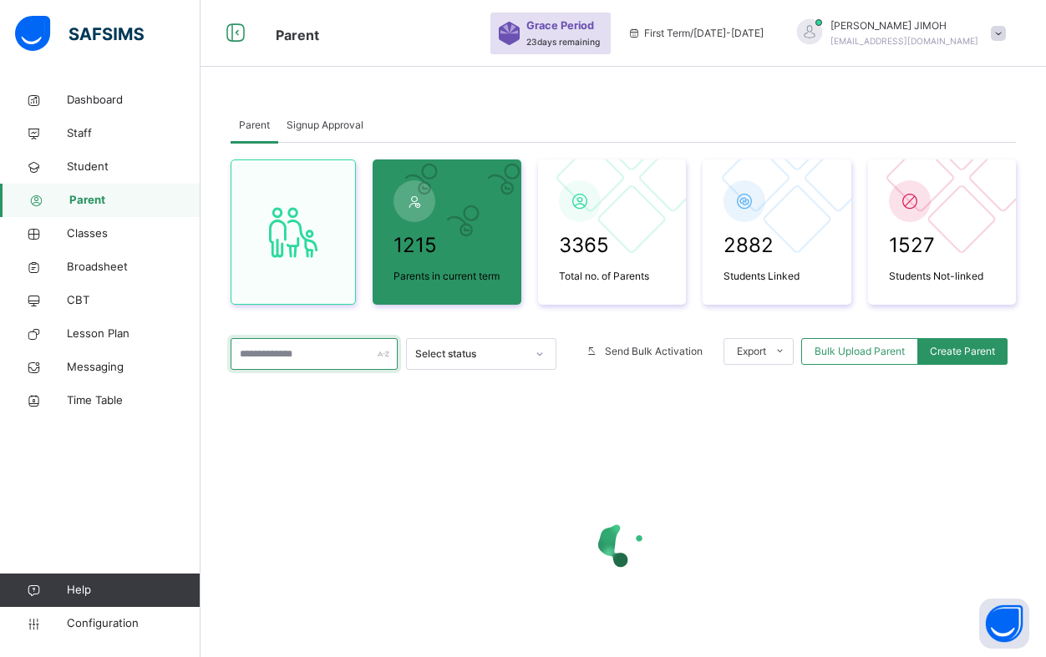
click at [271, 351] on input "text" at bounding box center [314, 354] width 167 height 32
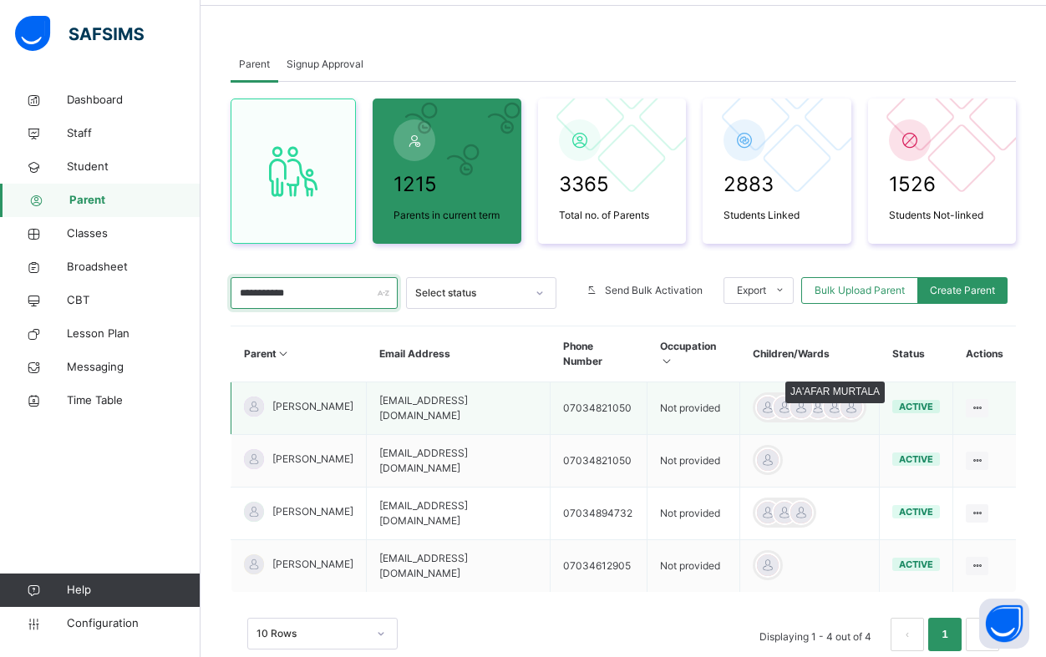
scroll to position [84, 0]
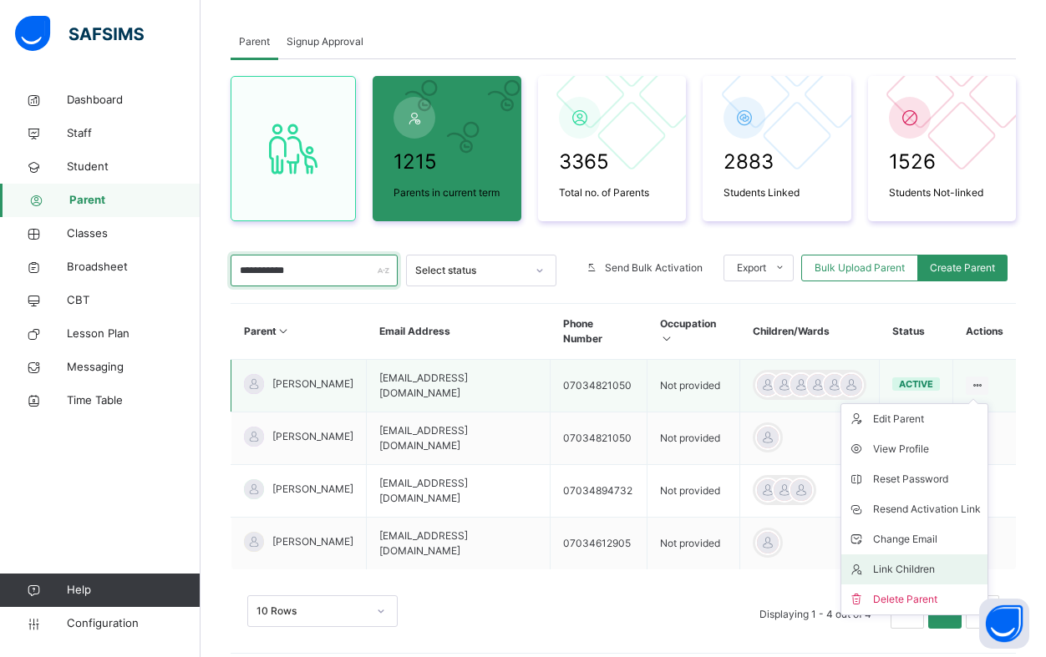
type input "**********"
click at [912, 575] on div "Link Children" at bounding box center [927, 569] width 108 height 17
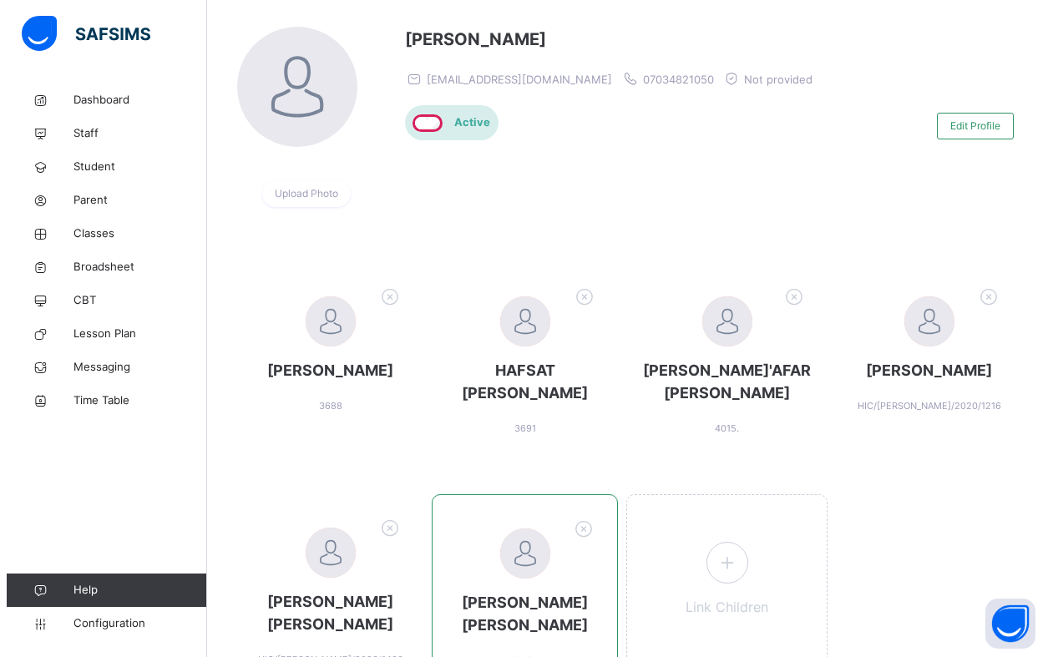
scroll to position [282, 0]
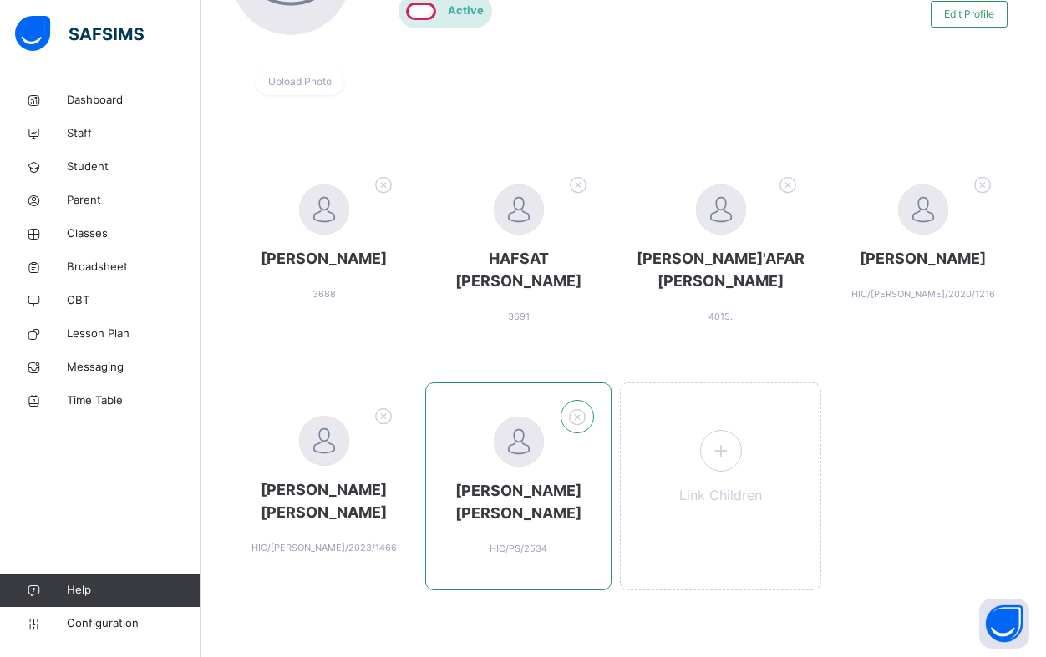
click at [591, 403] on icon at bounding box center [578, 417] width 26 height 28
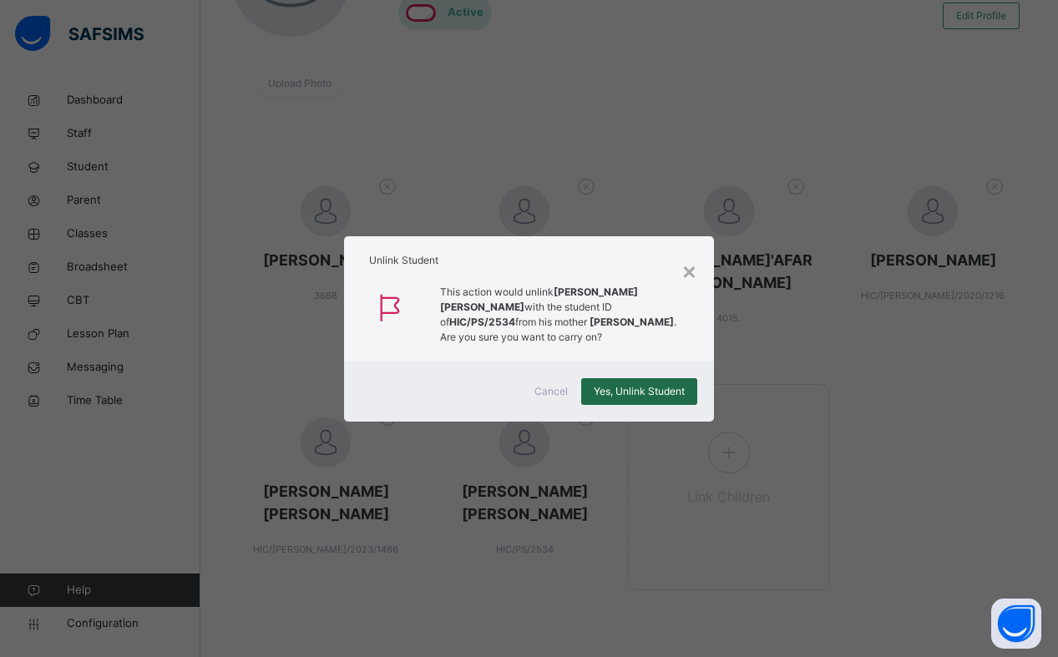
click at [616, 388] on span "Yes, Unlink Student" at bounding box center [639, 391] width 91 height 15
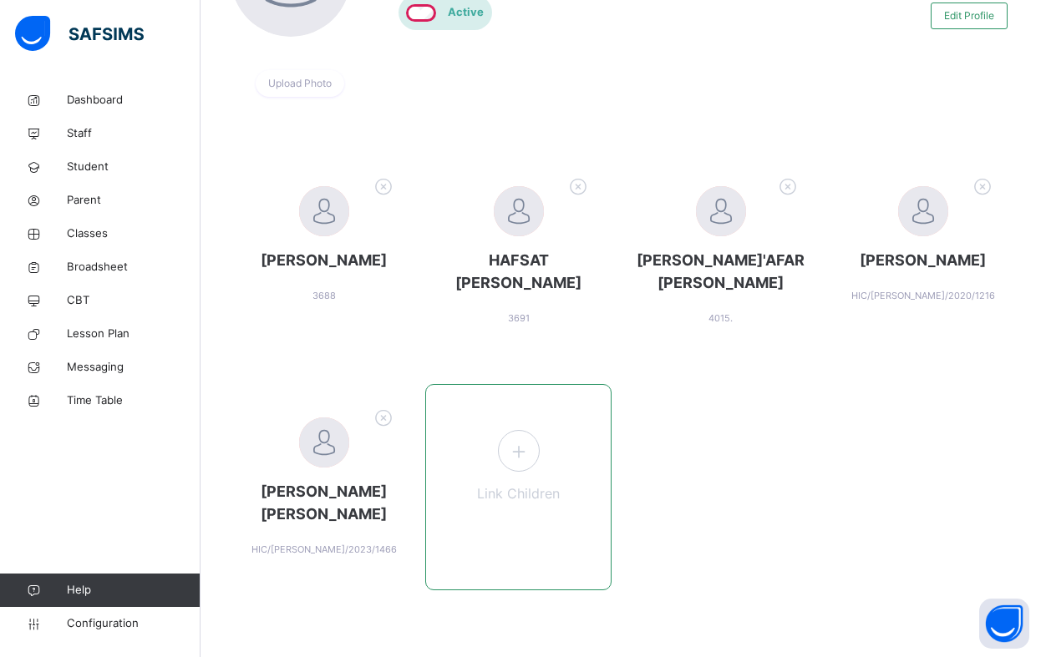
click at [530, 440] on icon at bounding box center [518, 451] width 30 height 33
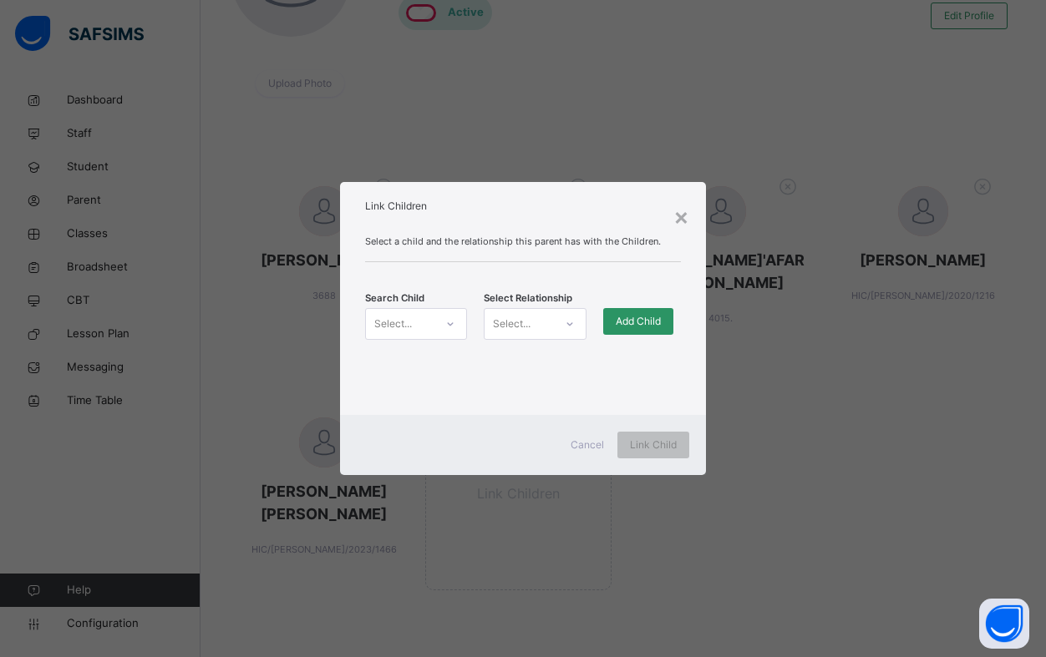
click at [417, 324] on div "Select..." at bounding box center [400, 324] width 68 height 26
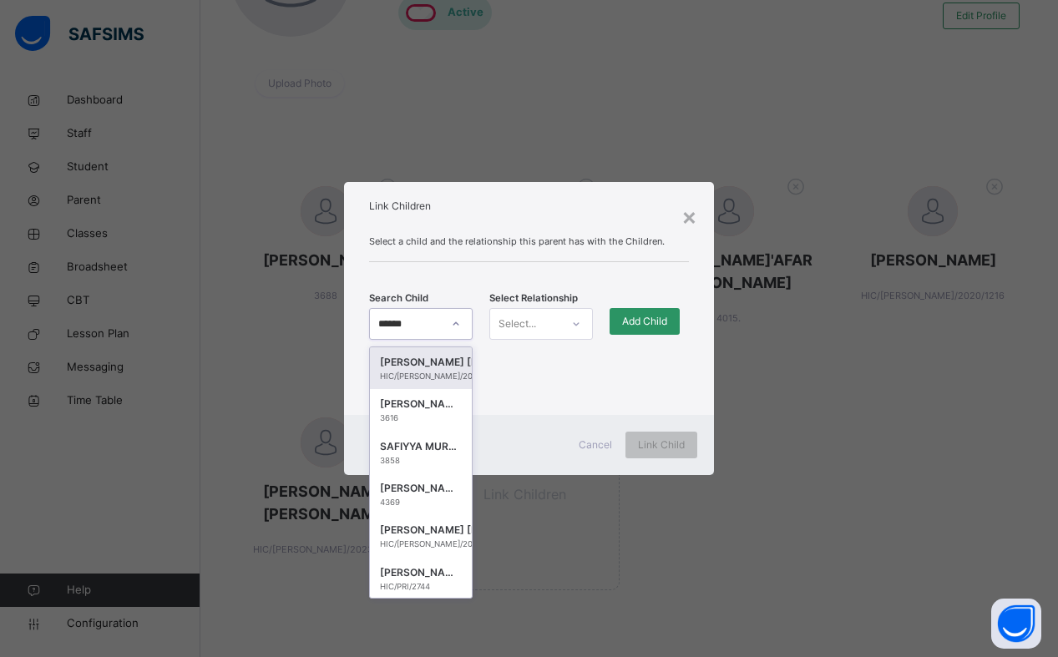
type input "*******"
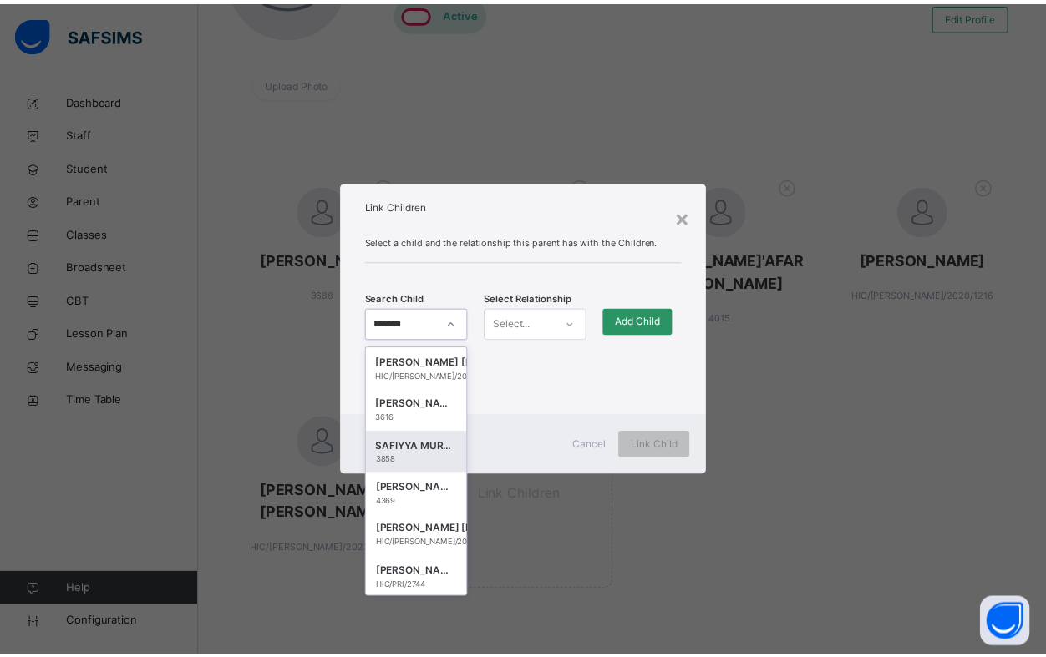
scroll to position [212, 0]
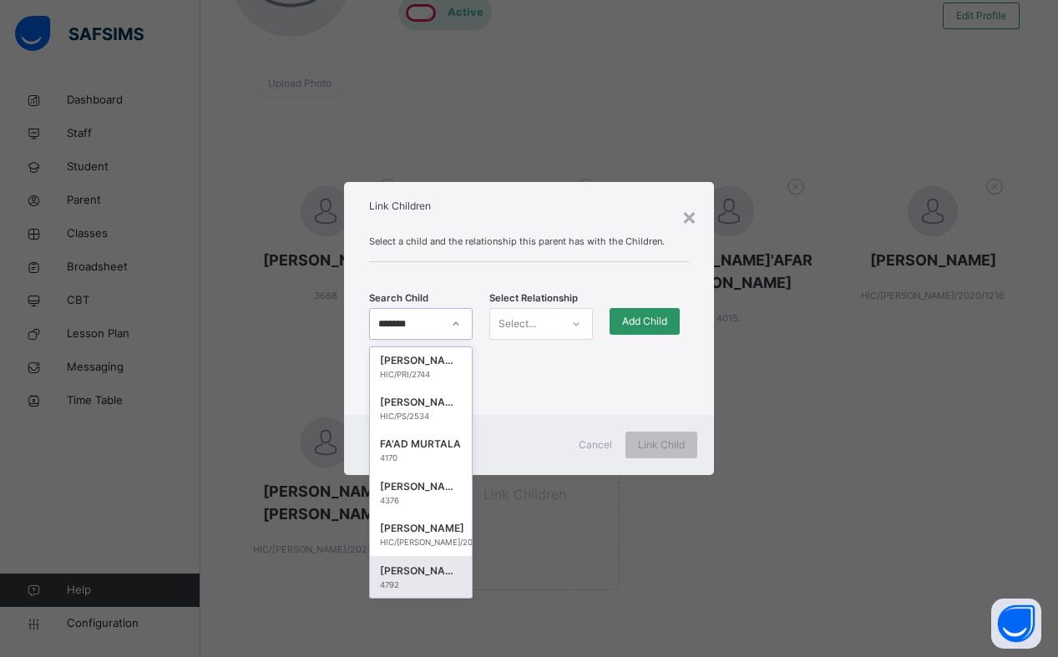
click at [412, 581] on div "4792" at bounding box center [421, 586] width 82 height 12
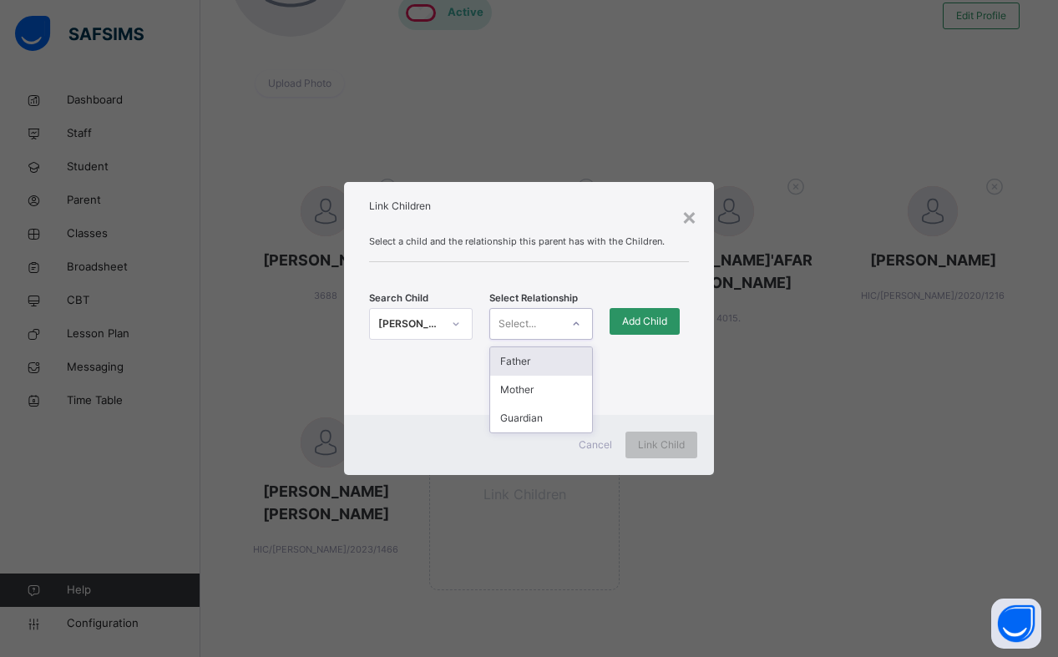
click at [537, 325] on div "Select..." at bounding box center [525, 324] width 70 height 26
click at [545, 392] on div "Mother" at bounding box center [541, 390] width 102 height 28
click at [649, 325] on span "Add Child" at bounding box center [644, 321] width 45 height 15
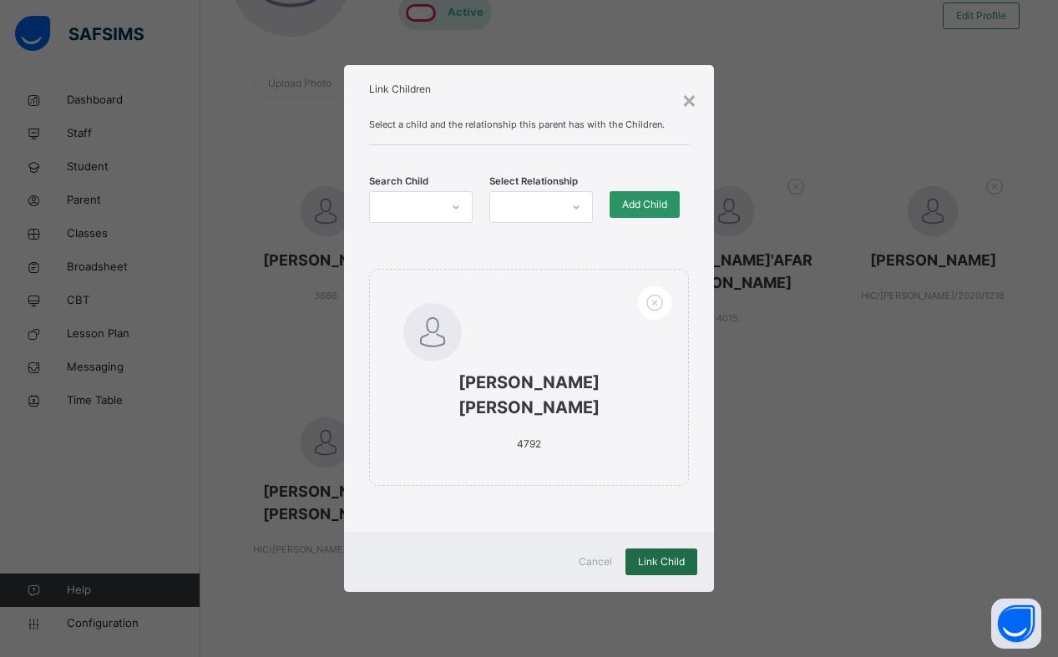
click at [661, 567] on span "Link Child" at bounding box center [661, 562] width 47 height 15
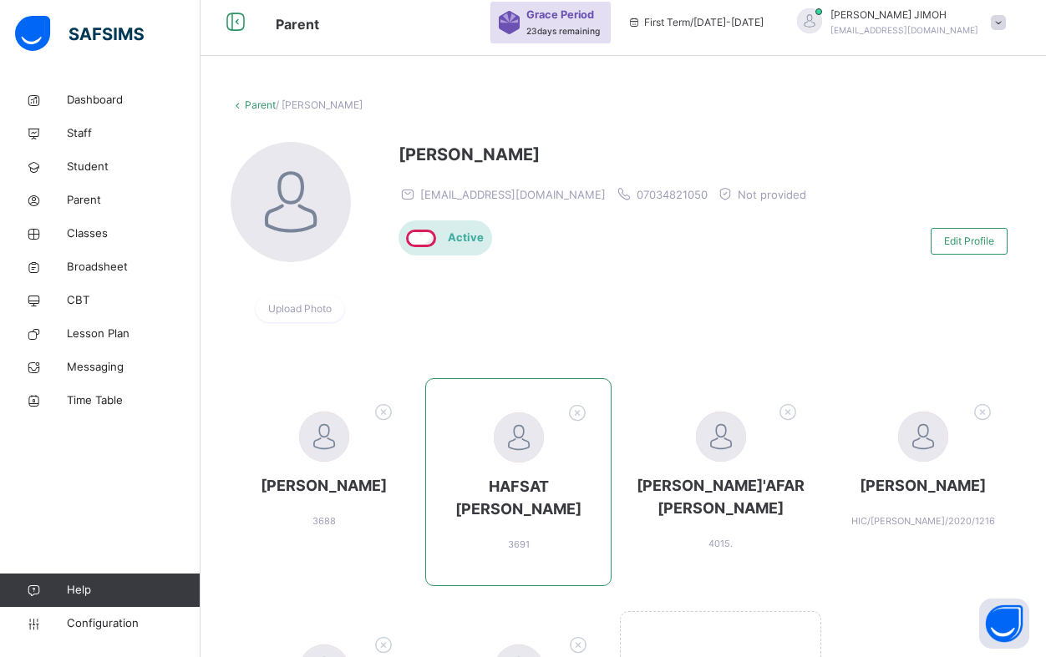
scroll to position [0, 0]
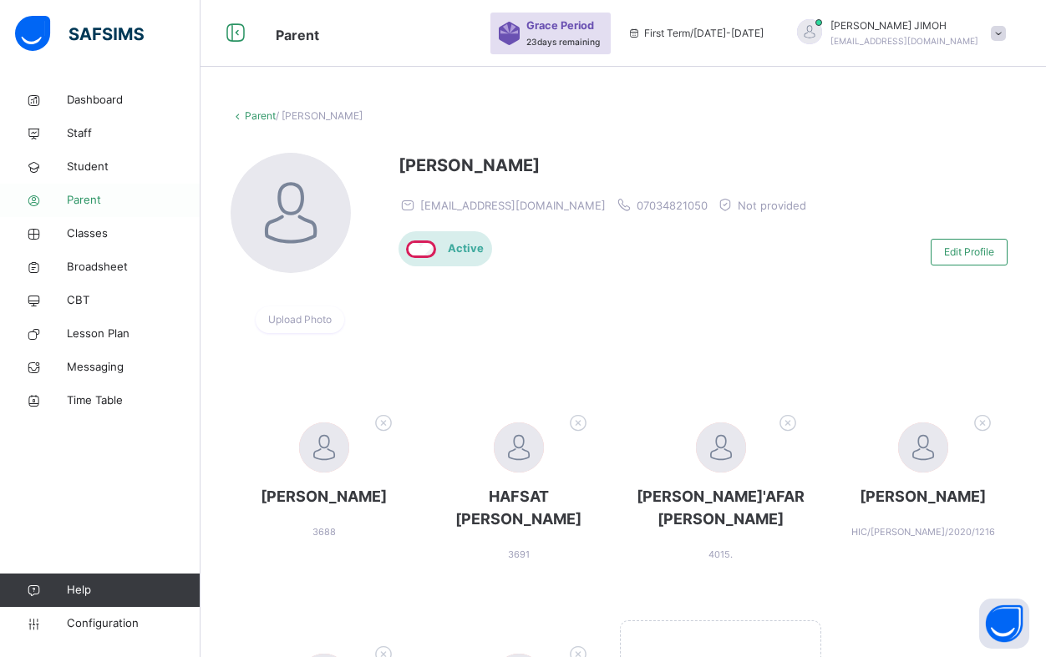
click at [91, 205] on span "Parent" at bounding box center [134, 200] width 134 height 17
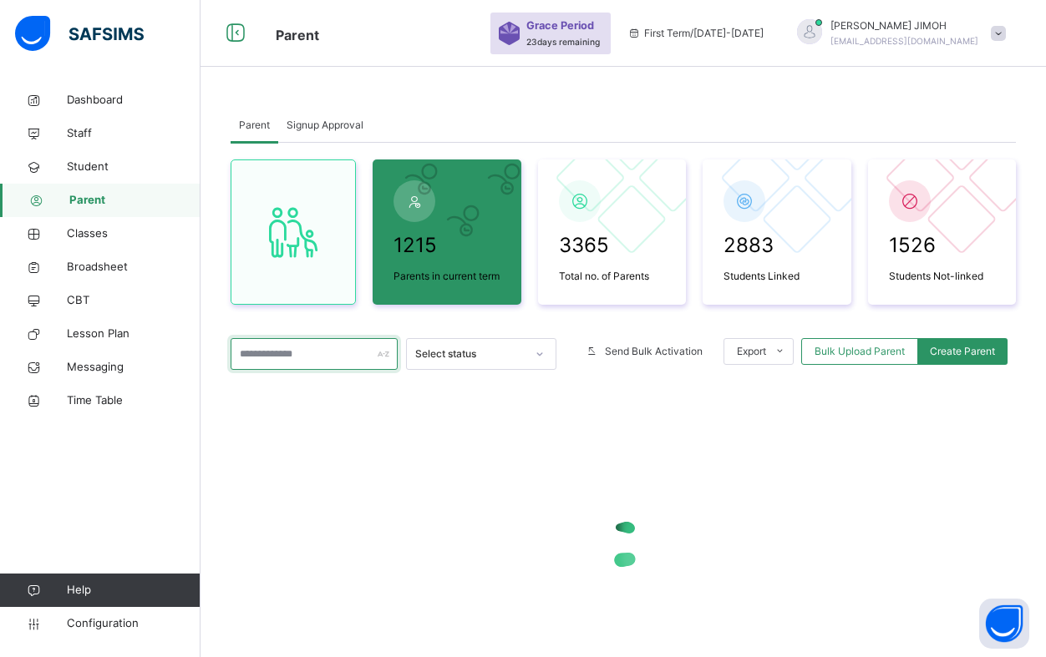
click at [289, 359] on input "text" at bounding box center [314, 354] width 167 height 32
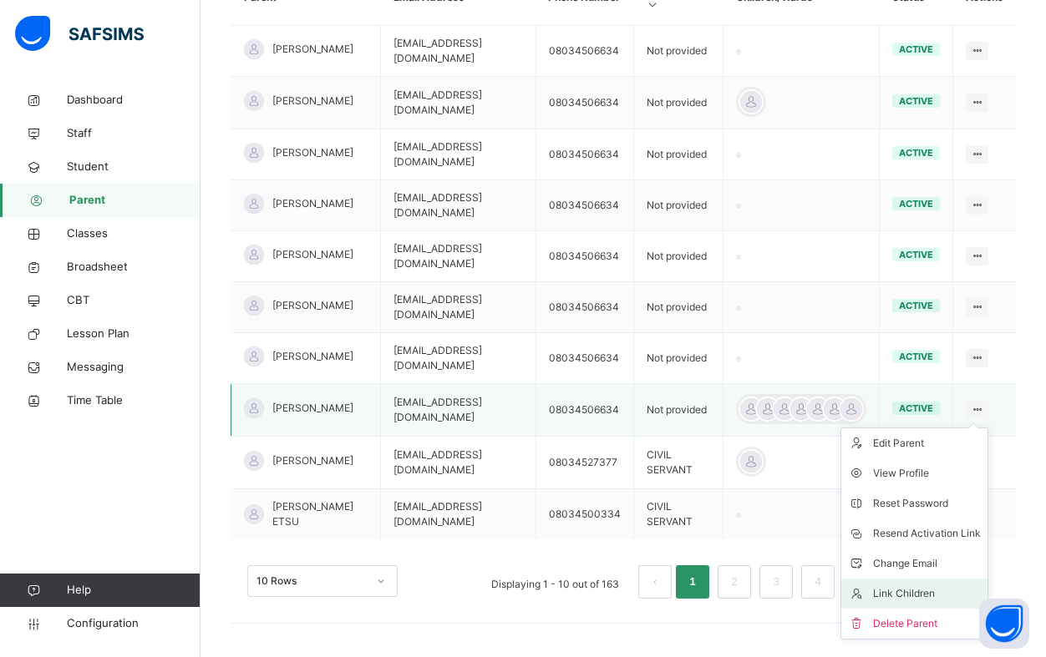
scroll to position [493, 0]
type input "**********"
click at [927, 568] on div "Change Email" at bounding box center [927, 563] width 108 height 17
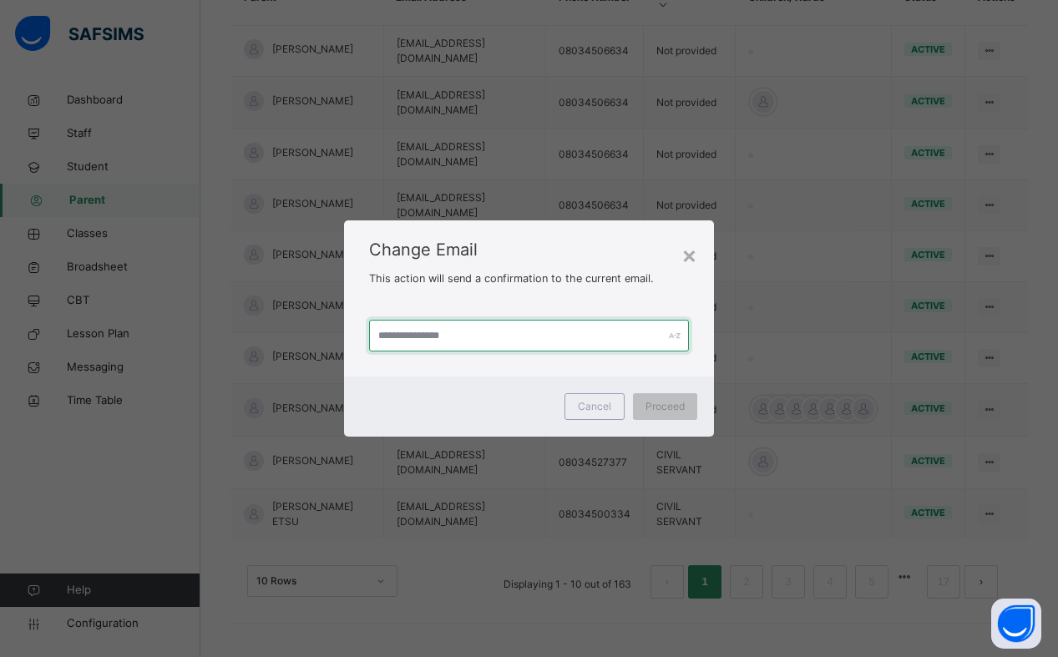
click at [420, 336] on input "text" at bounding box center [529, 336] width 320 height 32
type input "**********"
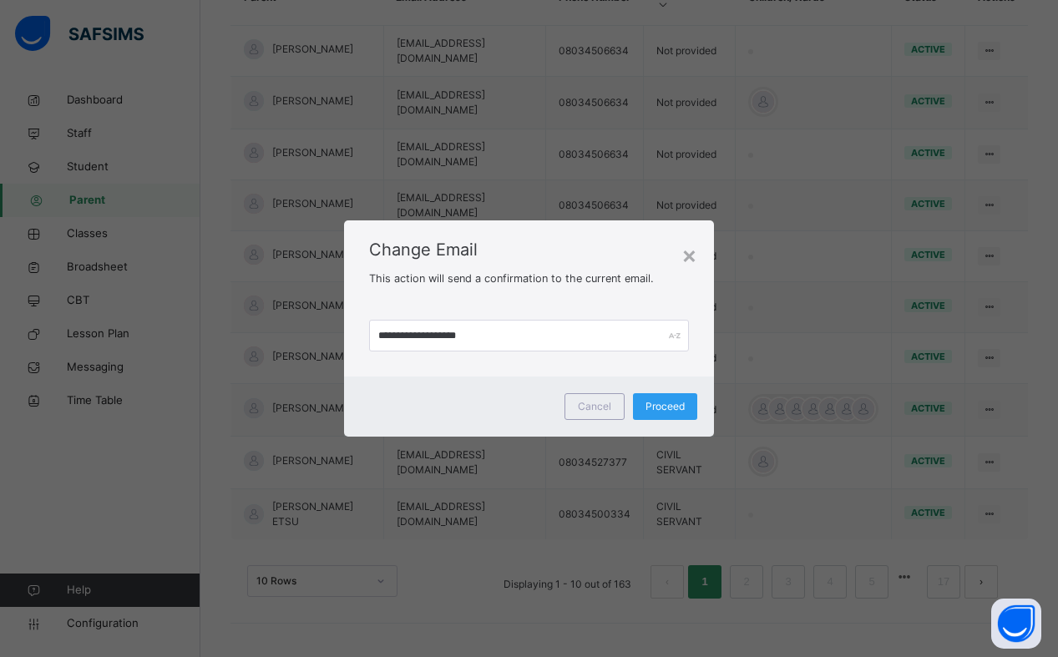
click at [668, 407] on span "Proceed" at bounding box center [665, 406] width 39 height 15
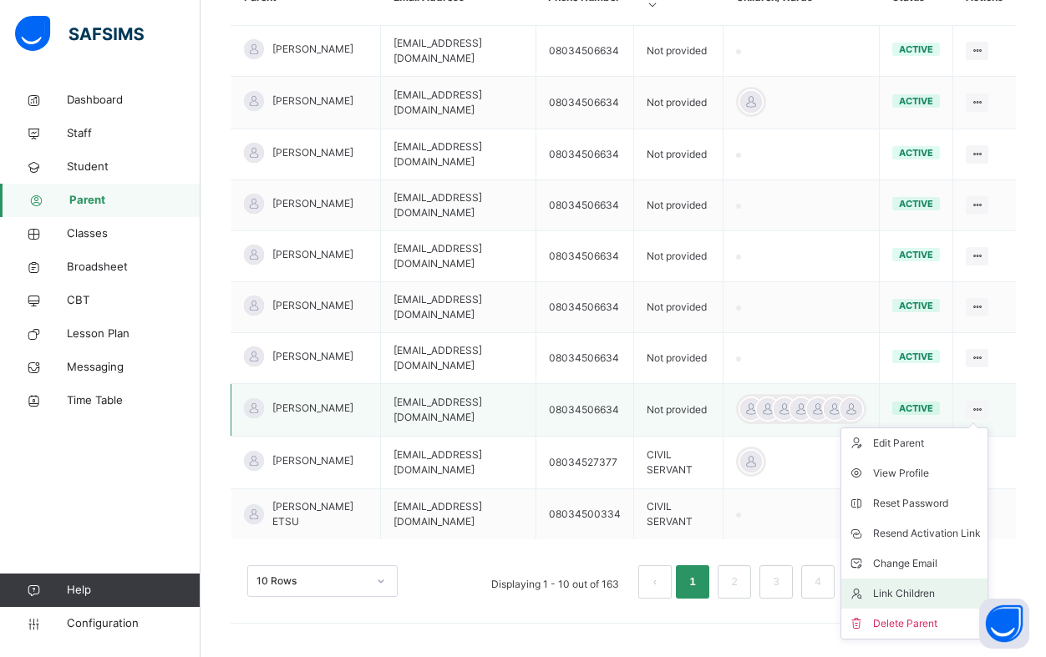
click at [923, 596] on div "Link Children" at bounding box center [927, 594] width 108 height 17
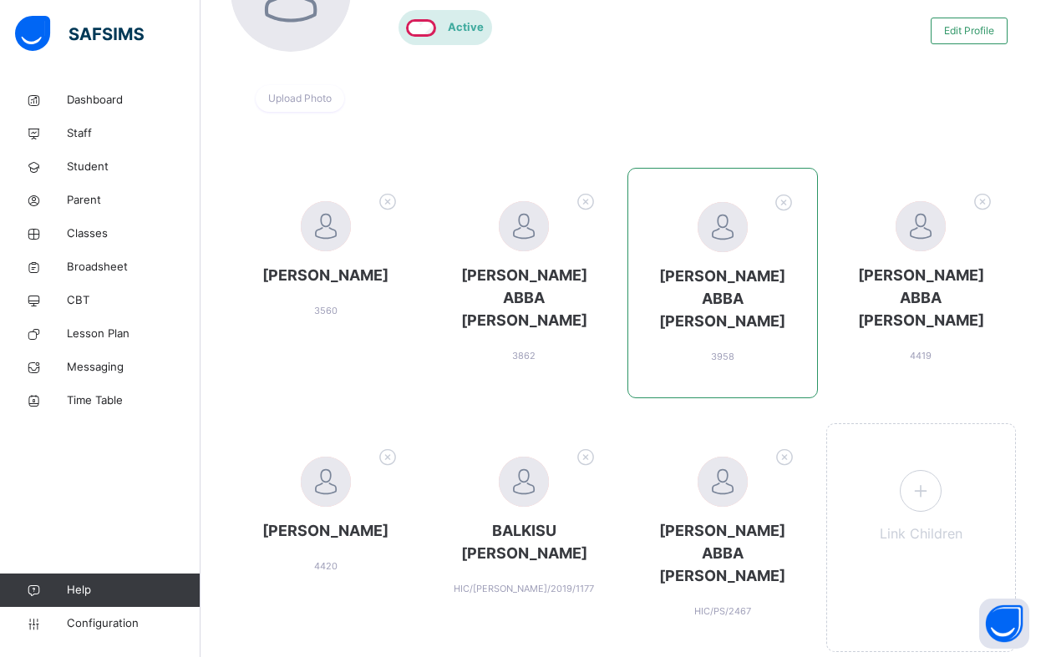
scroll to position [238, 0]
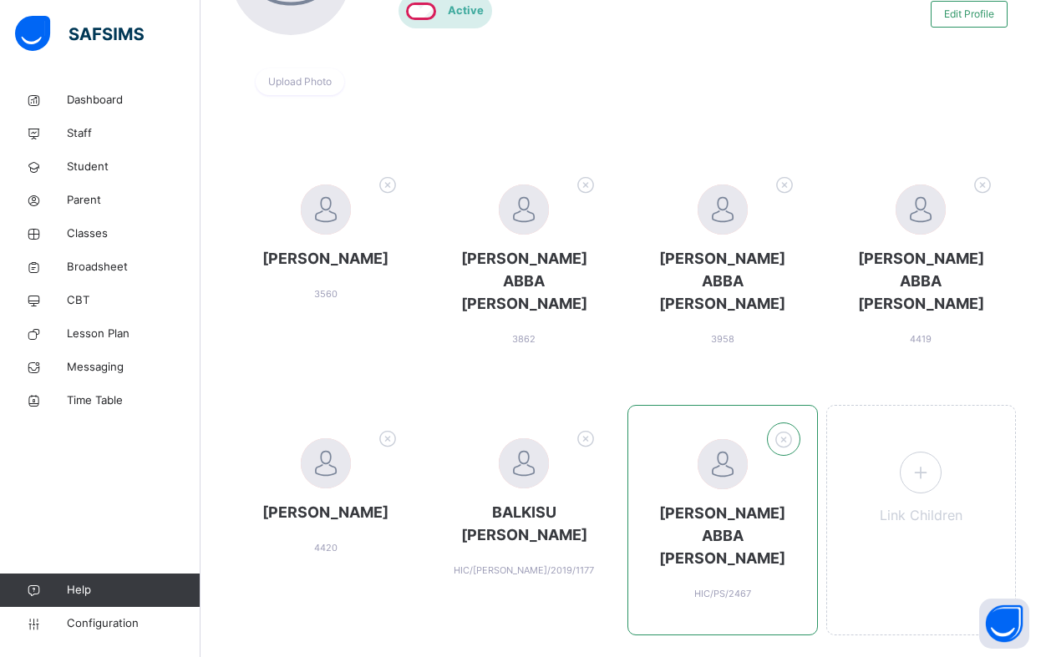
click at [795, 426] on icon at bounding box center [783, 440] width 26 height 28
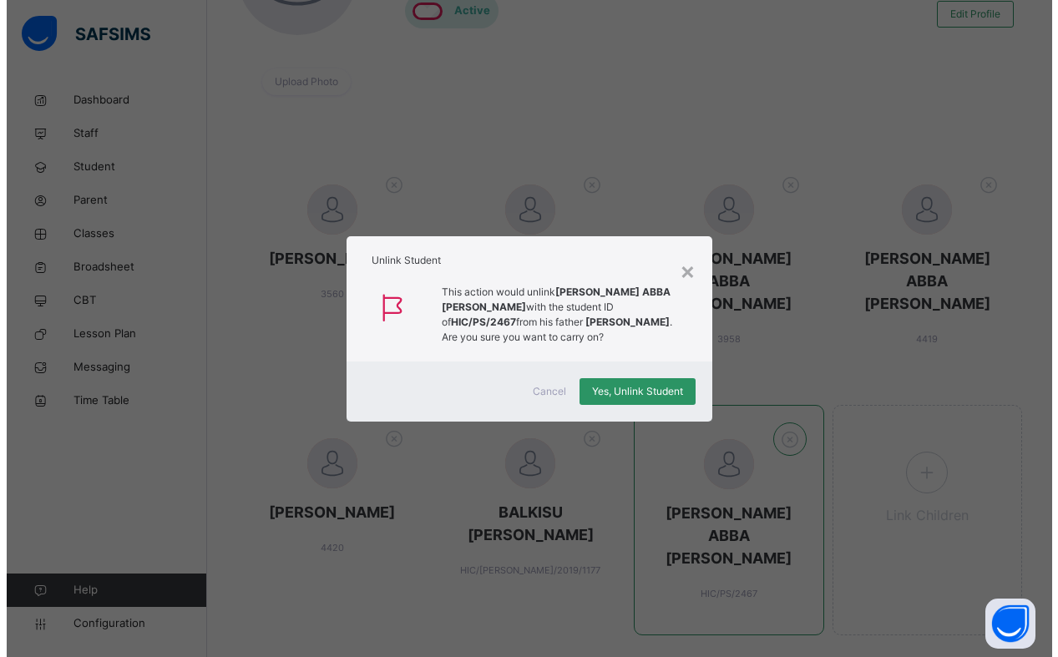
scroll to position [236, 0]
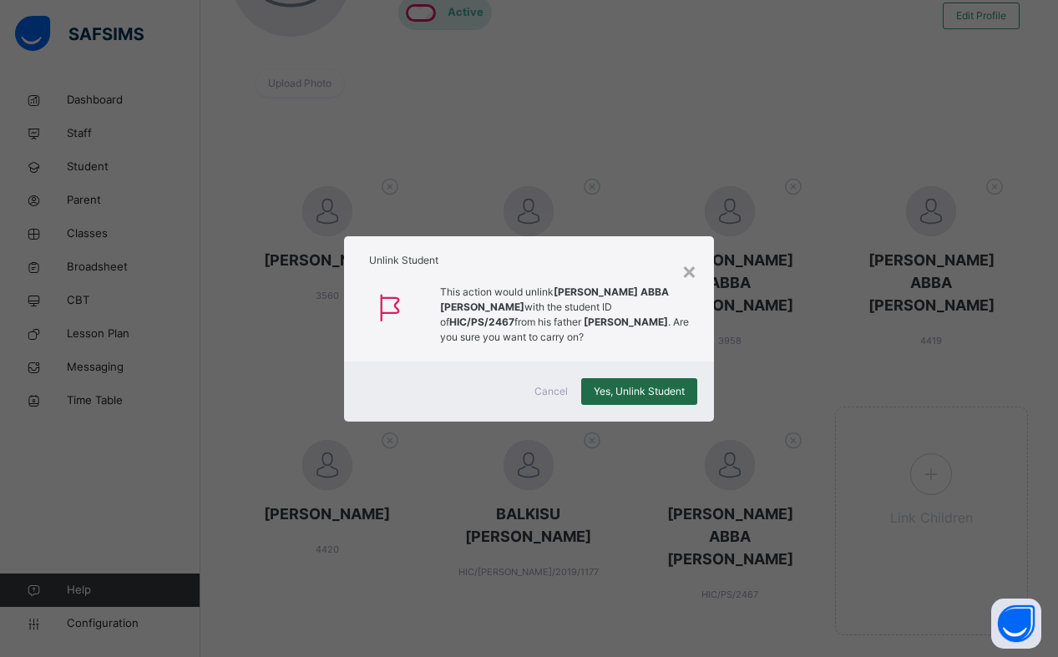
click at [629, 385] on span "Yes, Unlink Student" at bounding box center [639, 391] width 91 height 15
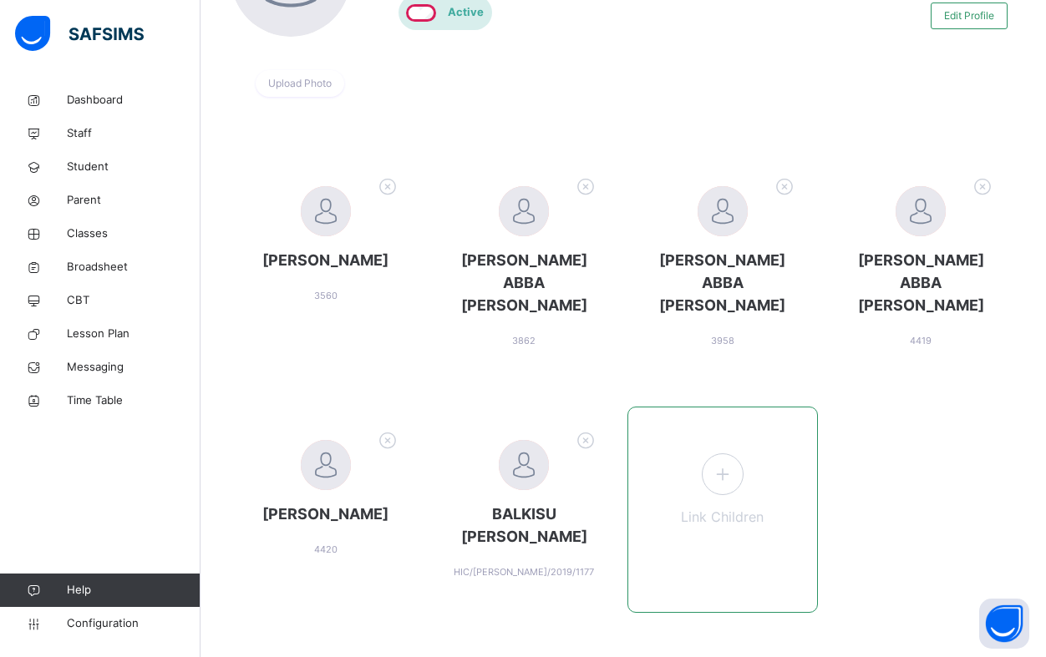
click at [727, 459] on icon at bounding box center [723, 474] width 30 height 33
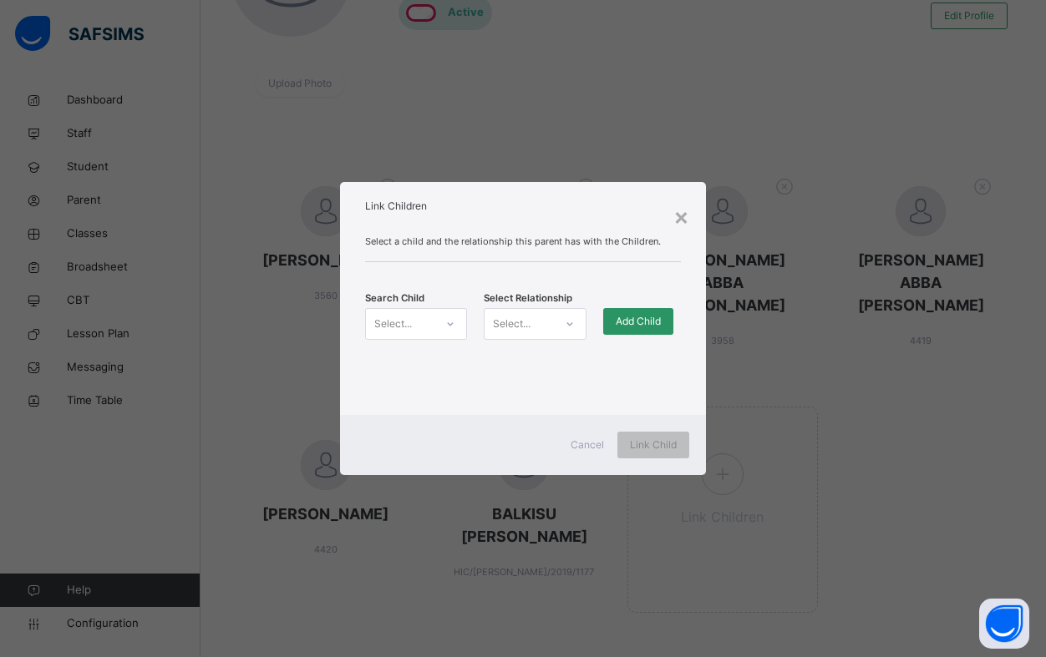
click at [393, 321] on div "Select..." at bounding box center [393, 324] width 38 height 32
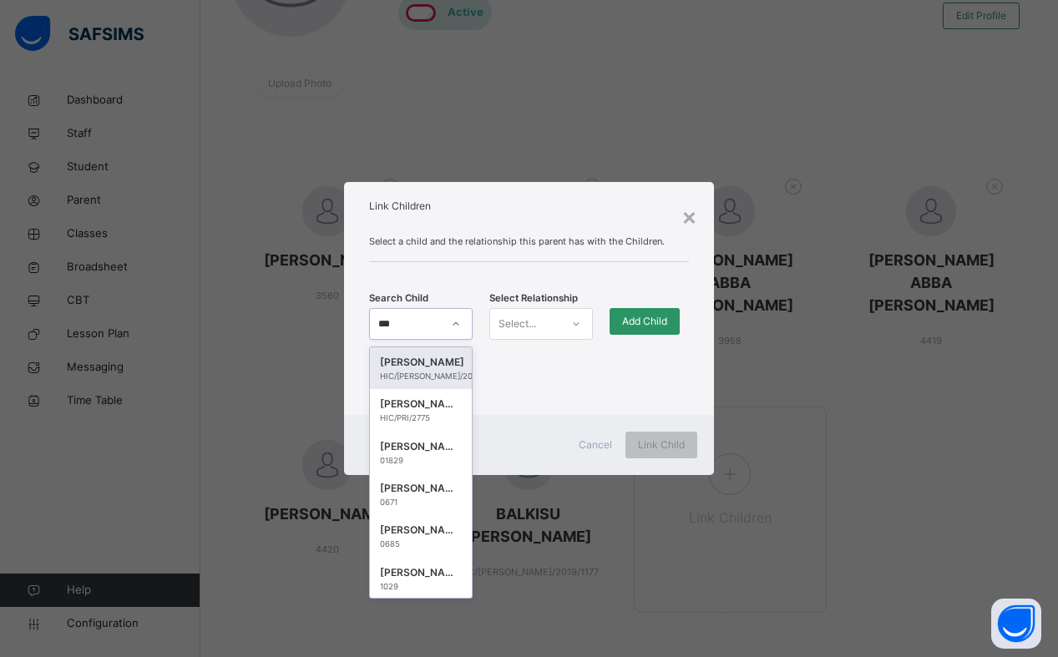
type input "****"
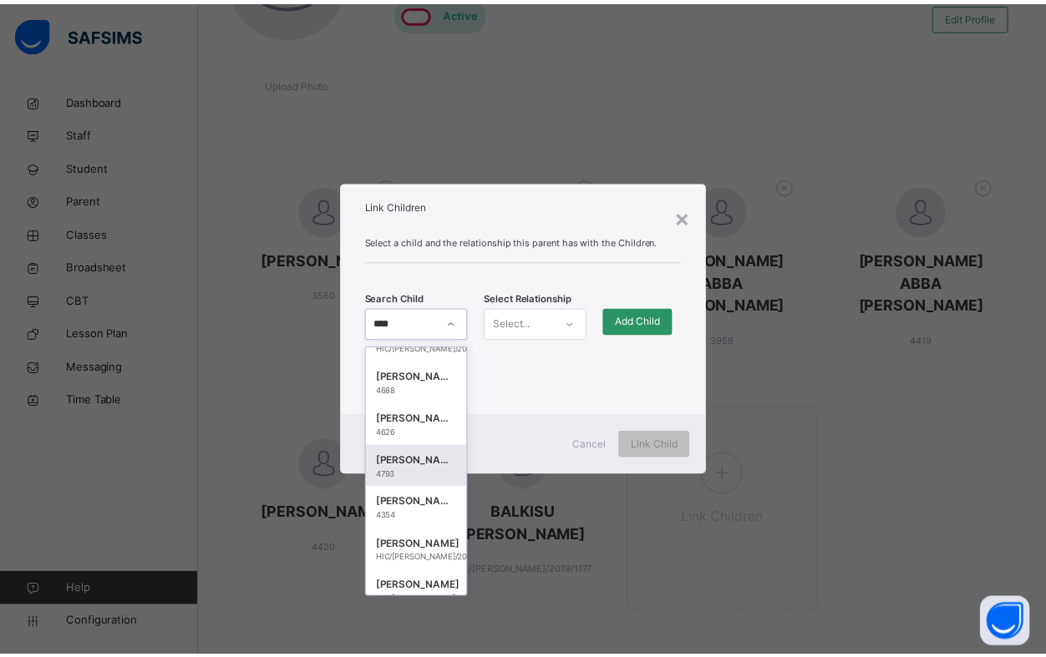
scroll to position [2569, 0]
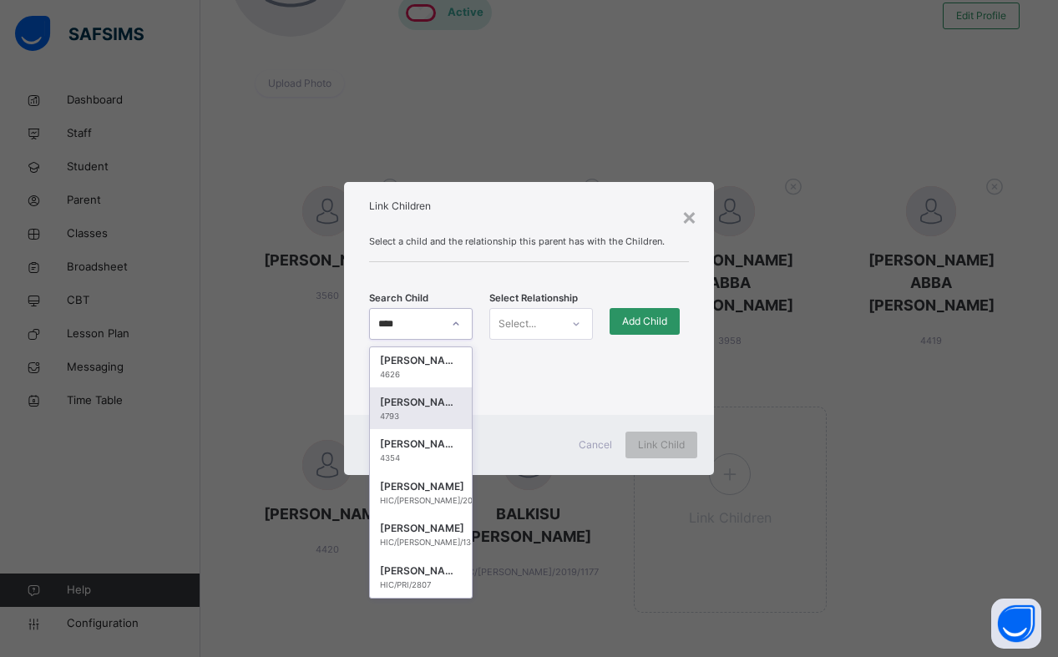
click at [424, 415] on div "4793" at bounding box center [421, 417] width 82 height 12
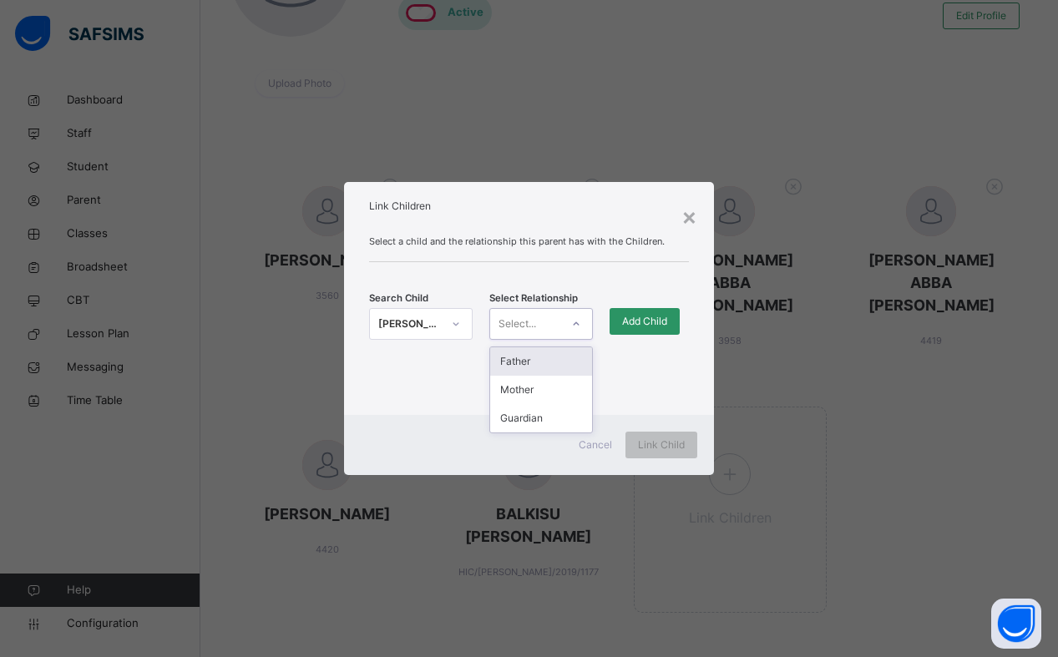
click at [578, 324] on icon at bounding box center [576, 324] width 10 height 17
click at [551, 366] on div "Father" at bounding box center [541, 361] width 102 height 28
click at [644, 325] on span "Add Child" at bounding box center [644, 321] width 45 height 15
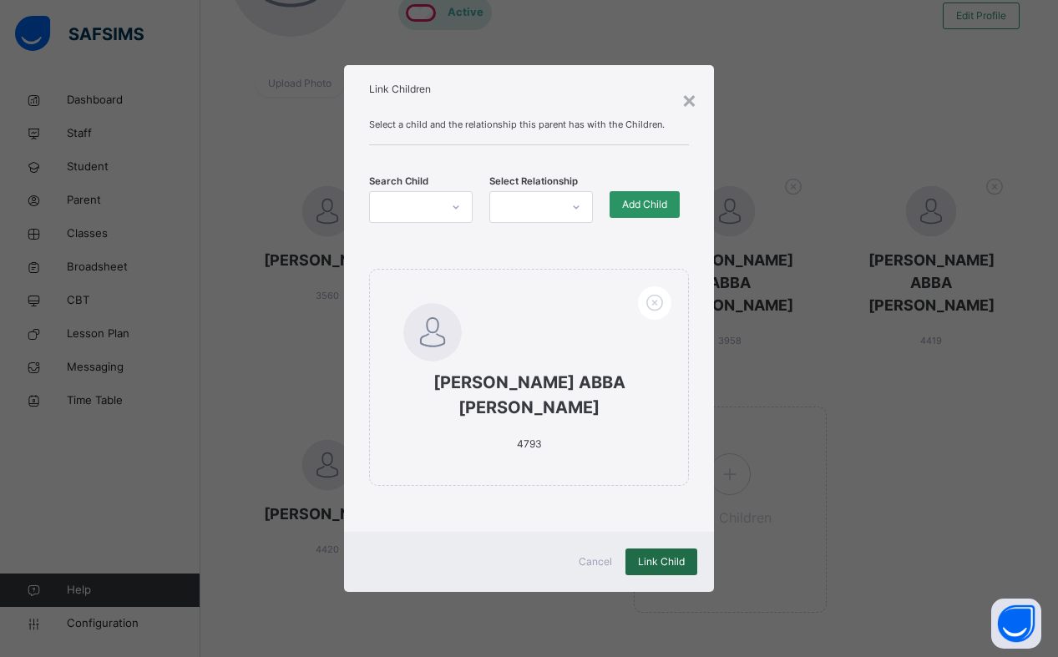
click at [672, 555] on span "Link Child" at bounding box center [661, 562] width 47 height 15
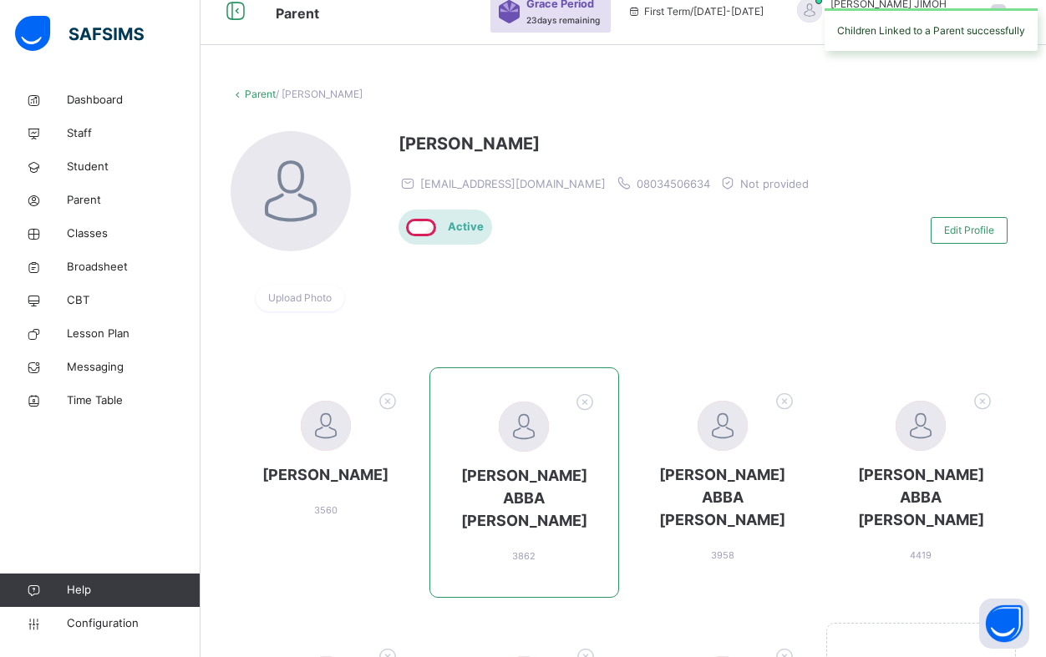
scroll to position [0, 0]
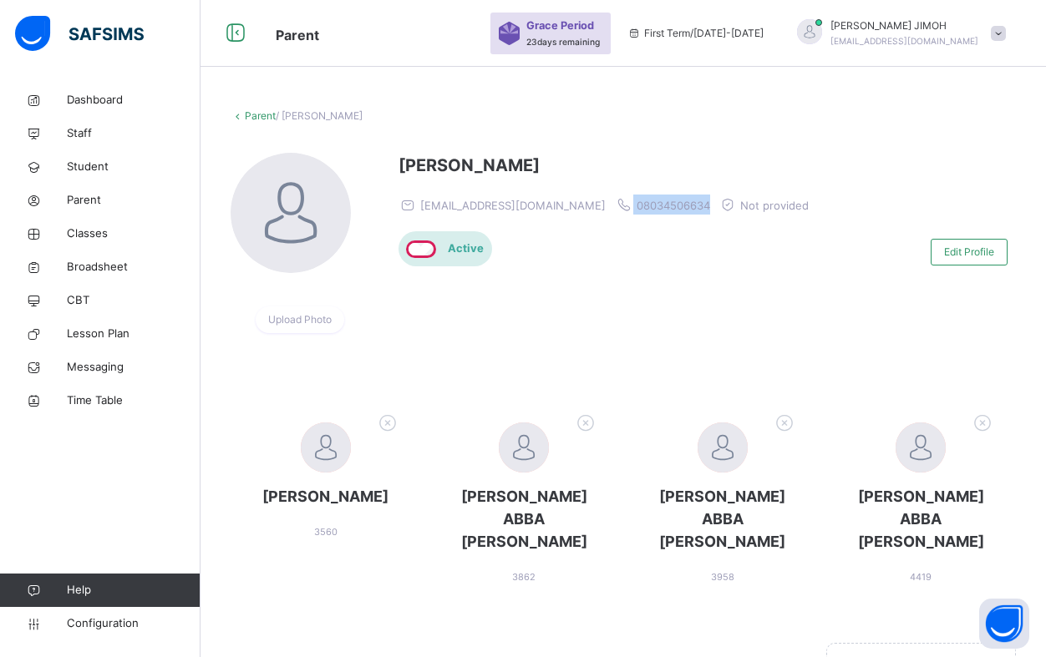
drag, startPoint x: 640, startPoint y: 205, endPoint x: 607, endPoint y: 204, distance: 32.6
click at [560, 202] on div "[EMAIL_ADDRESS][DOMAIN_NAME] 08034506634 Not provided" at bounding box center [607, 205] width 418 height 20
copy span "08034506634"
click at [90, 203] on span "Parent" at bounding box center [134, 200] width 134 height 17
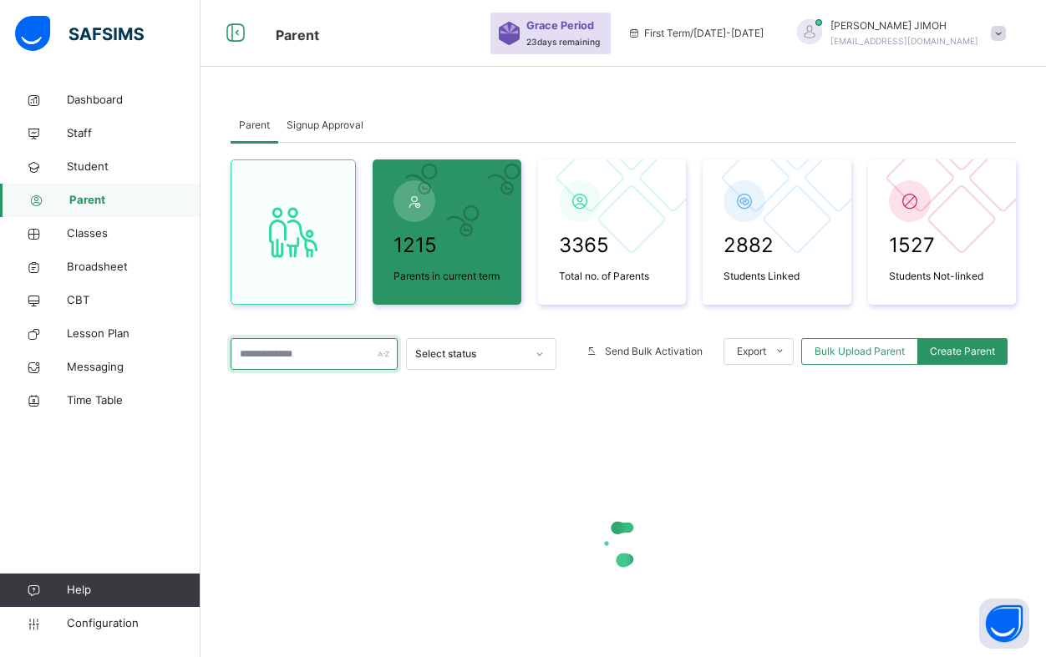
click at [302, 352] on input "text" at bounding box center [314, 354] width 167 height 32
paste input "**********"
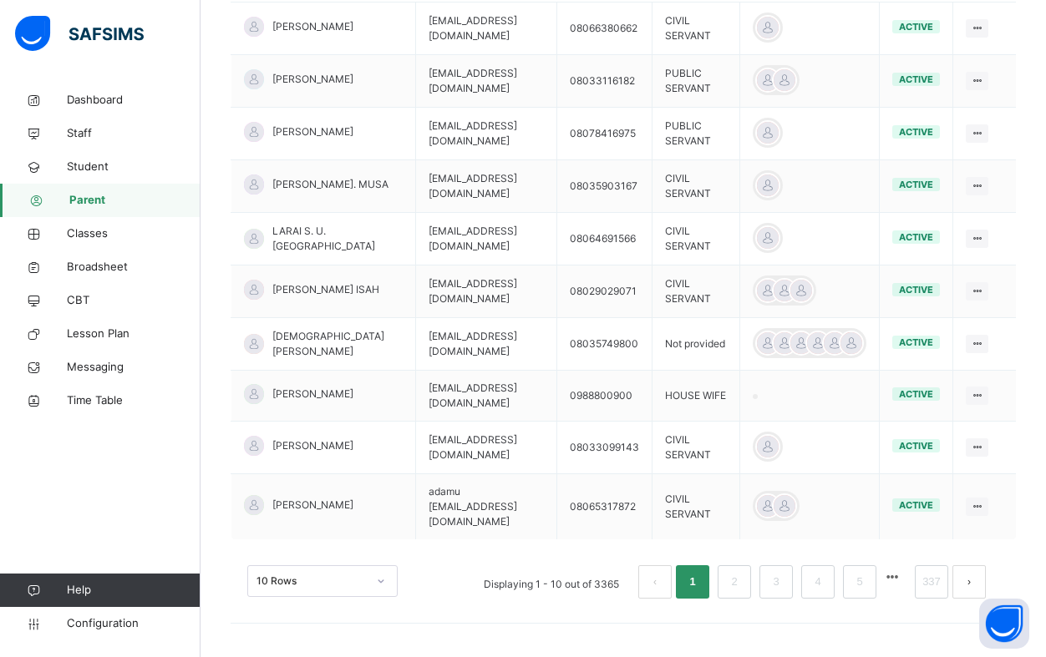
scroll to position [474, 0]
click at [387, 580] on div "10 Rows" at bounding box center [322, 582] width 150 height 32
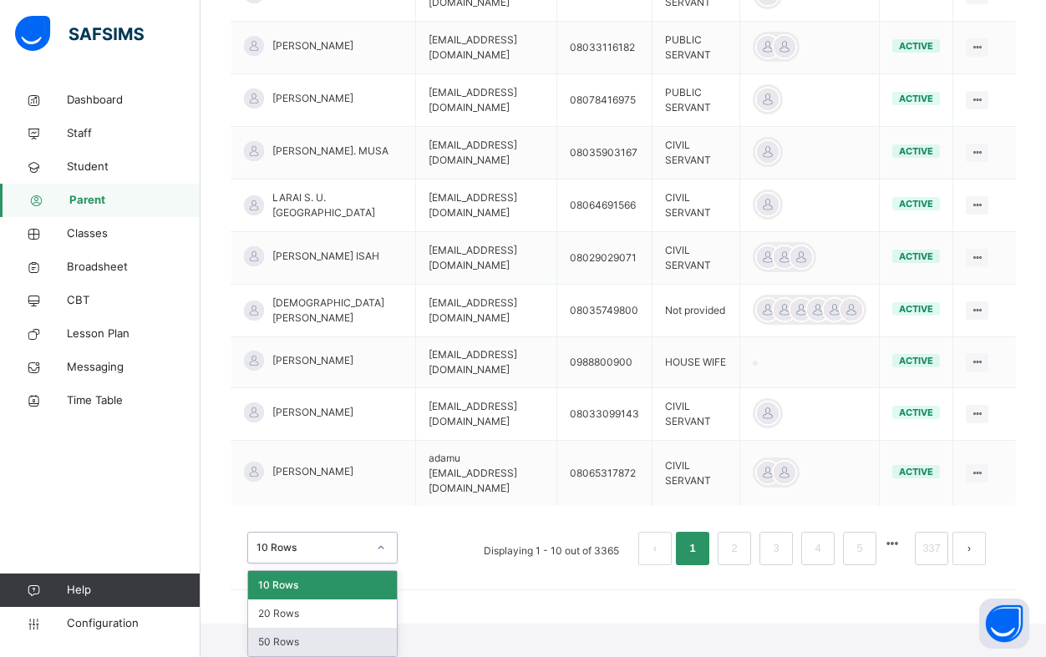
click at [324, 644] on div "50 Rows" at bounding box center [322, 642] width 149 height 28
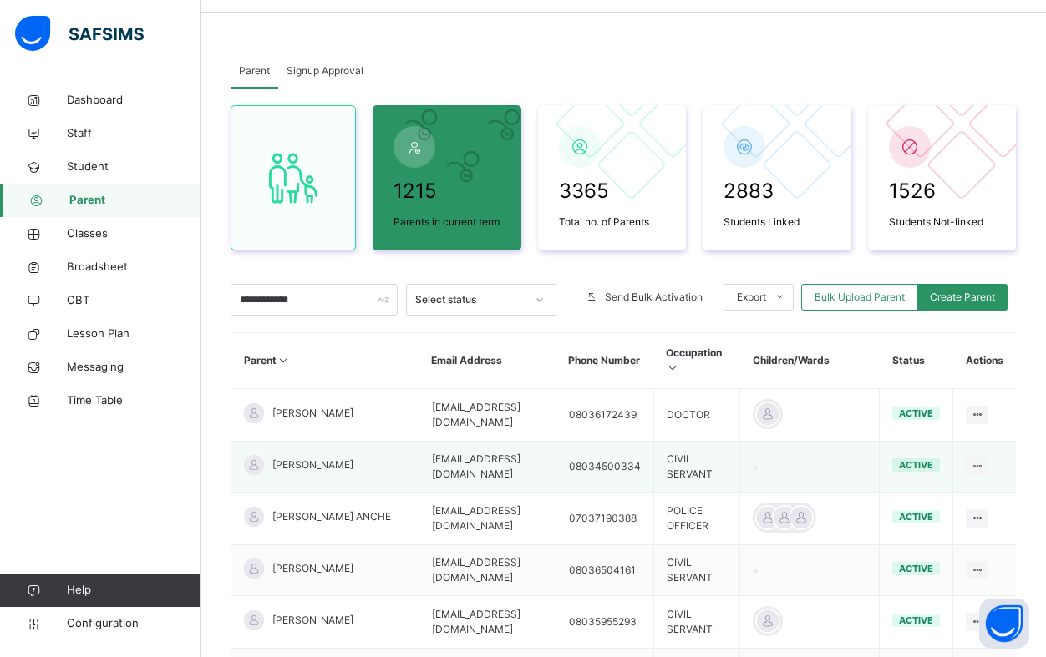
scroll to position [84, 0]
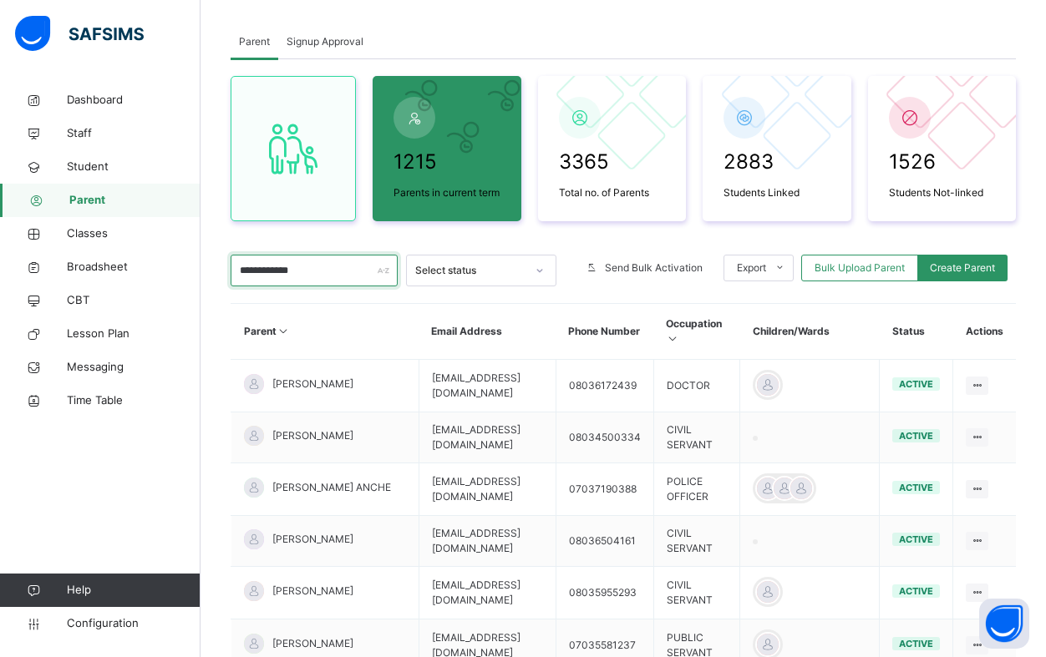
click at [331, 263] on input "**********" at bounding box center [314, 271] width 167 height 32
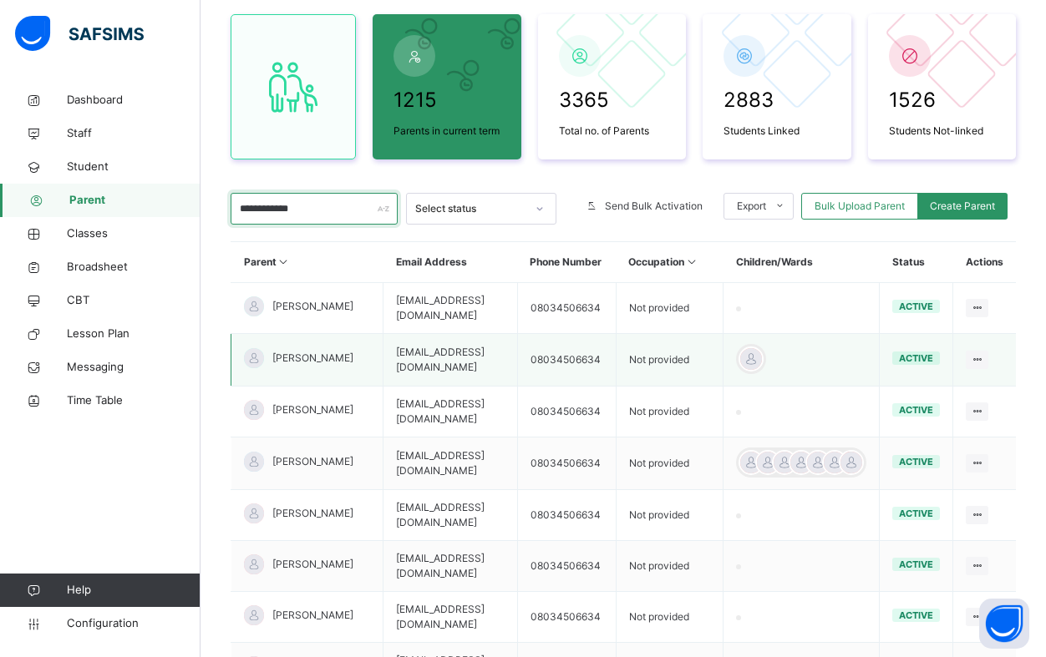
scroll to position [170, 0]
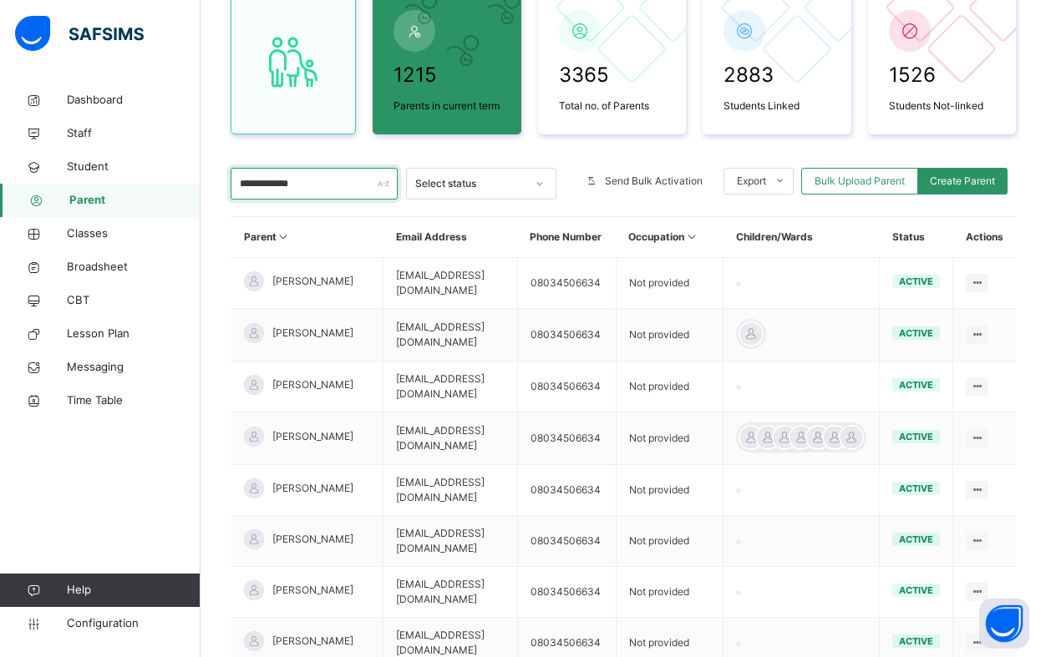
drag, startPoint x: 335, startPoint y: 185, endPoint x: 264, endPoint y: 185, distance: 71.0
click at [264, 185] on input "**********" at bounding box center [314, 184] width 167 height 32
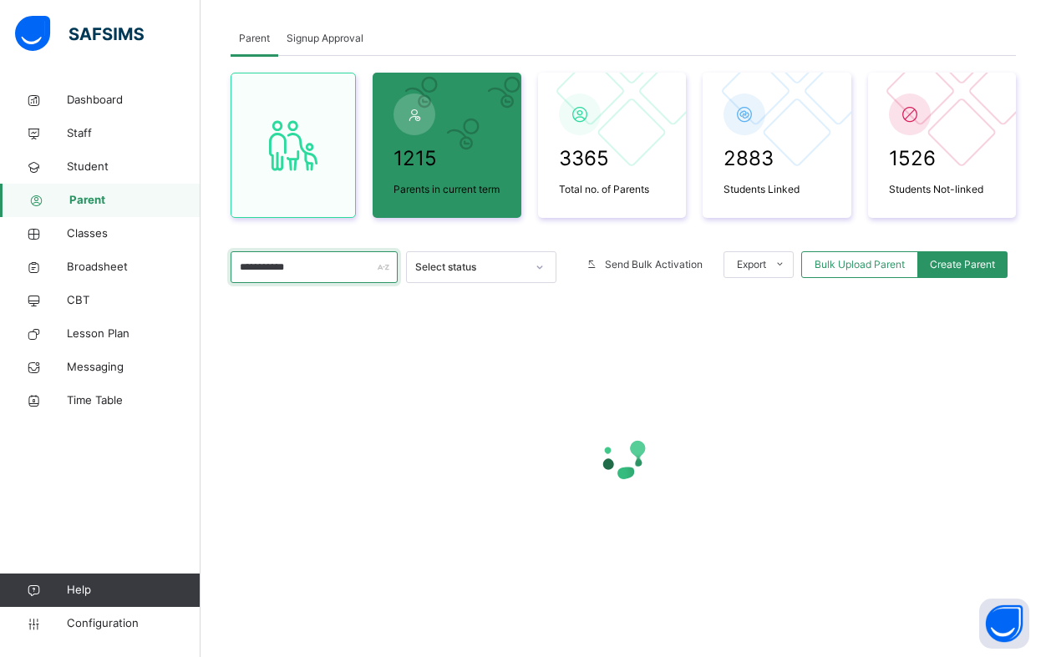
scroll to position [87, 0]
type input "**********"
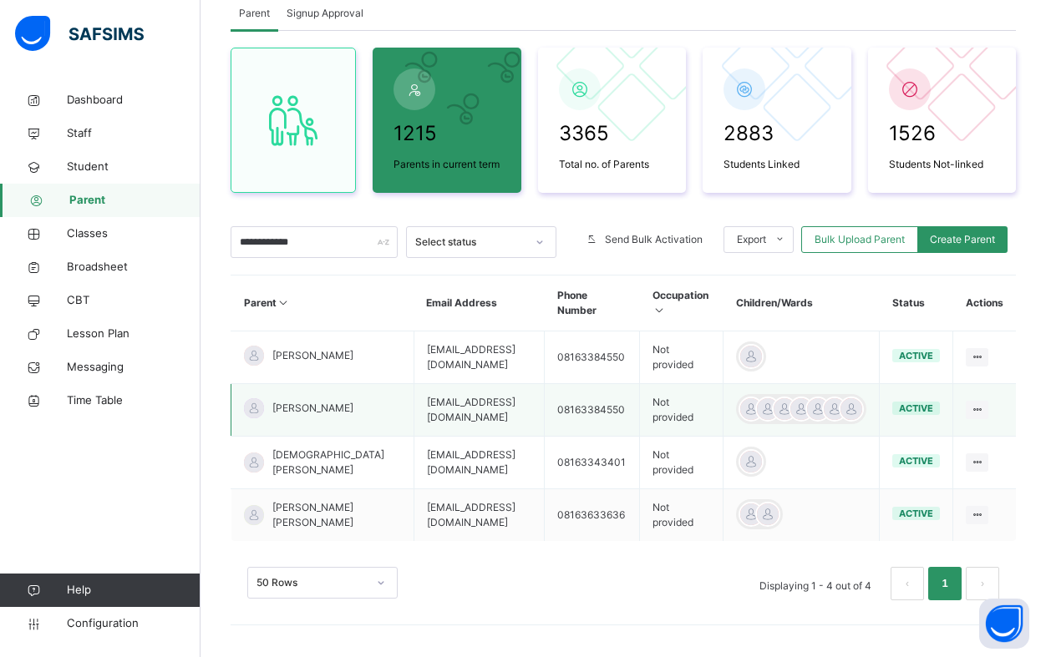
scroll to position [114, 0]
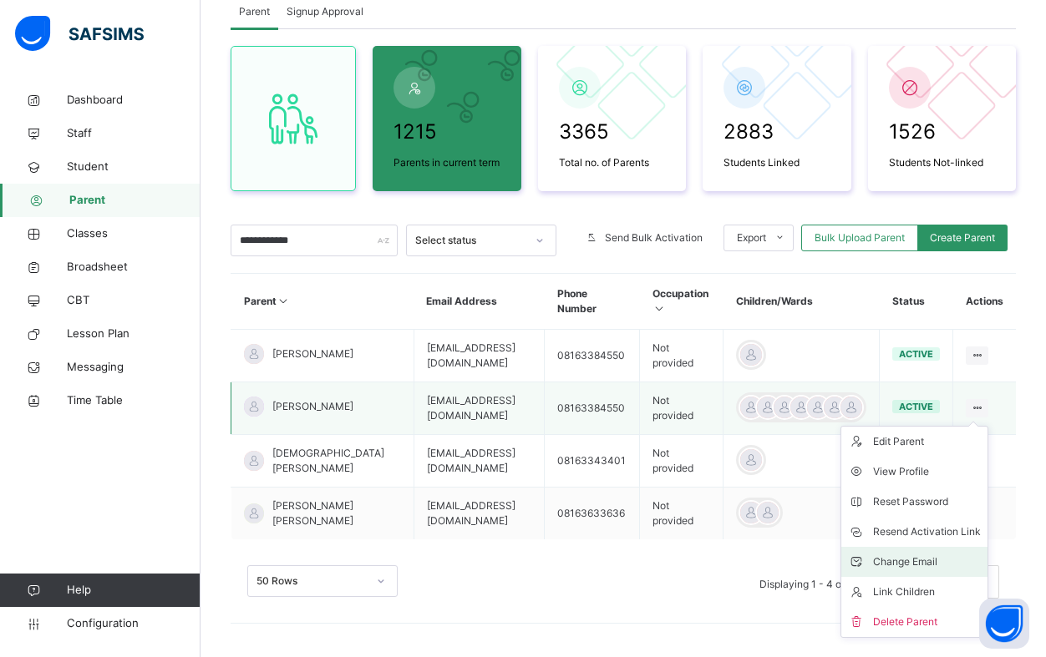
type input "**********"
click at [921, 566] on div "Change Email" at bounding box center [927, 562] width 108 height 17
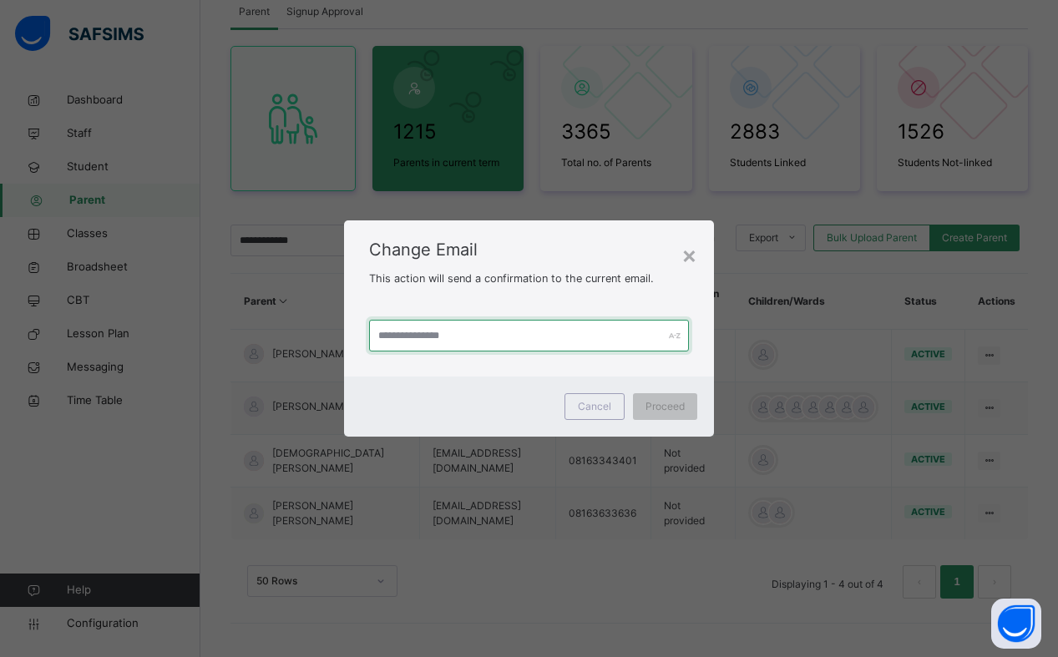
click at [447, 338] on input "text" at bounding box center [529, 336] width 320 height 32
type input "**********"
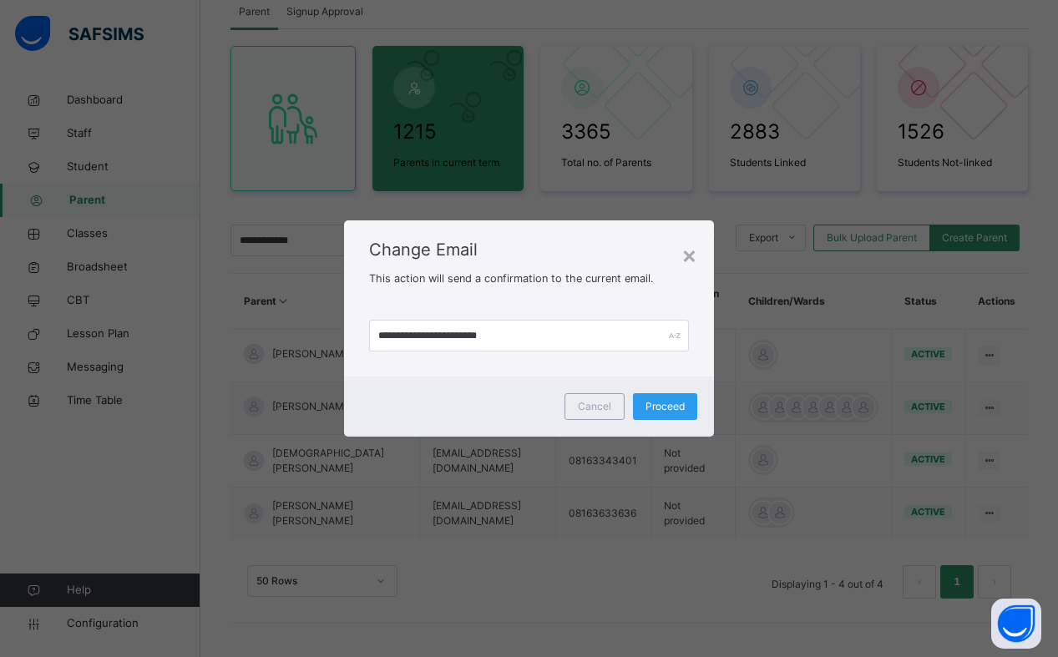
click at [663, 407] on span "Proceed" at bounding box center [665, 406] width 39 height 15
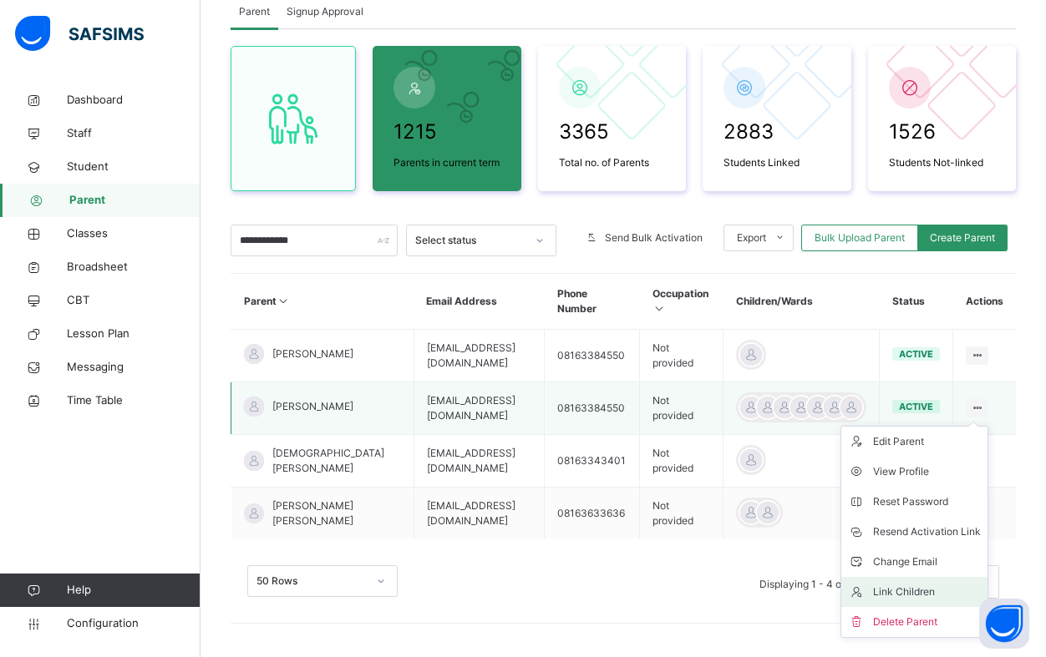
click at [951, 594] on div "Link Children" at bounding box center [927, 592] width 108 height 17
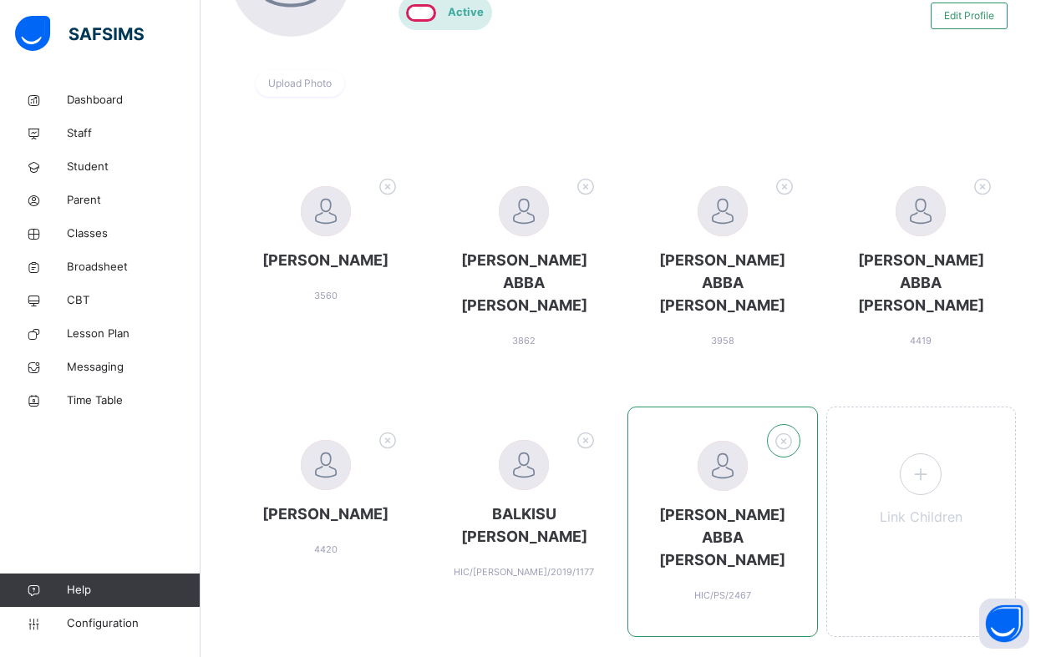
scroll to position [238, 0]
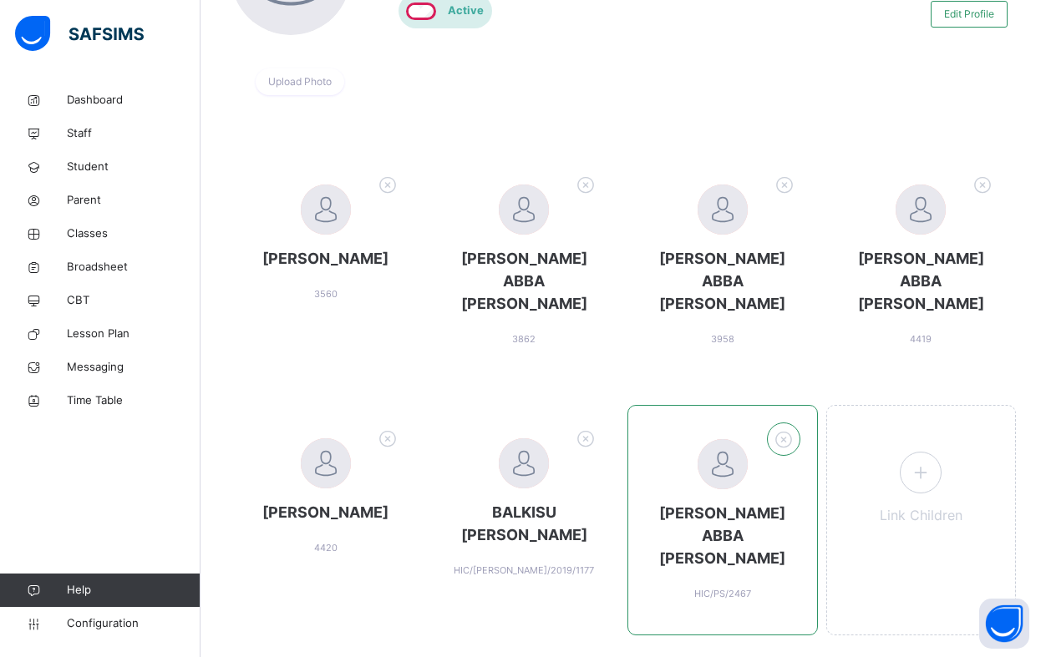
click at [796, 426] on icon at bounding box center [783, 440] width 26 height 28
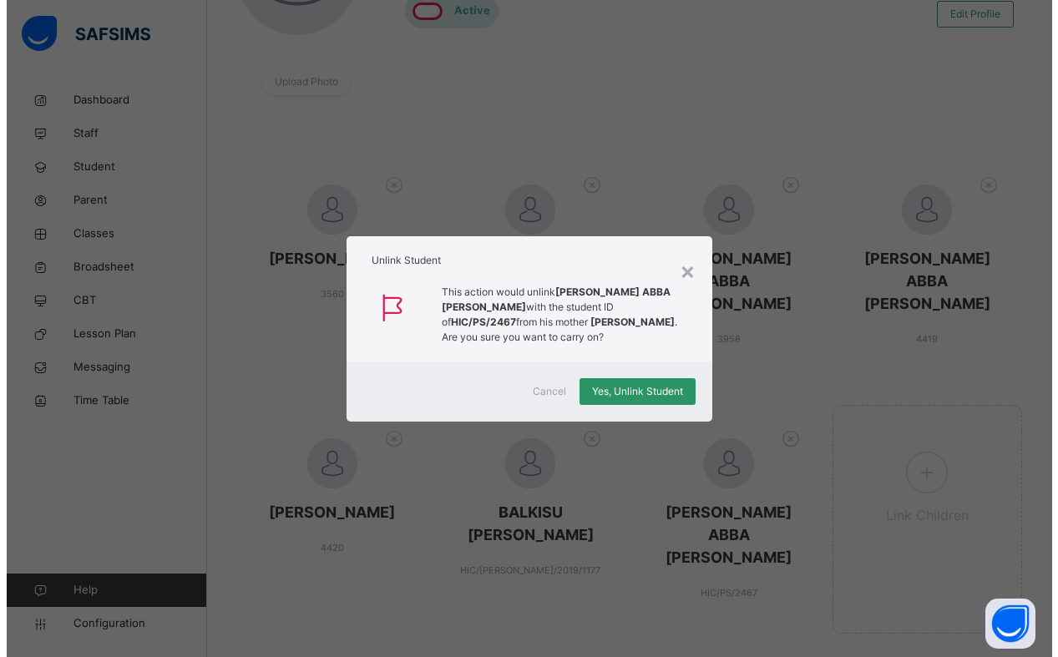
scroll to position [236, 0]
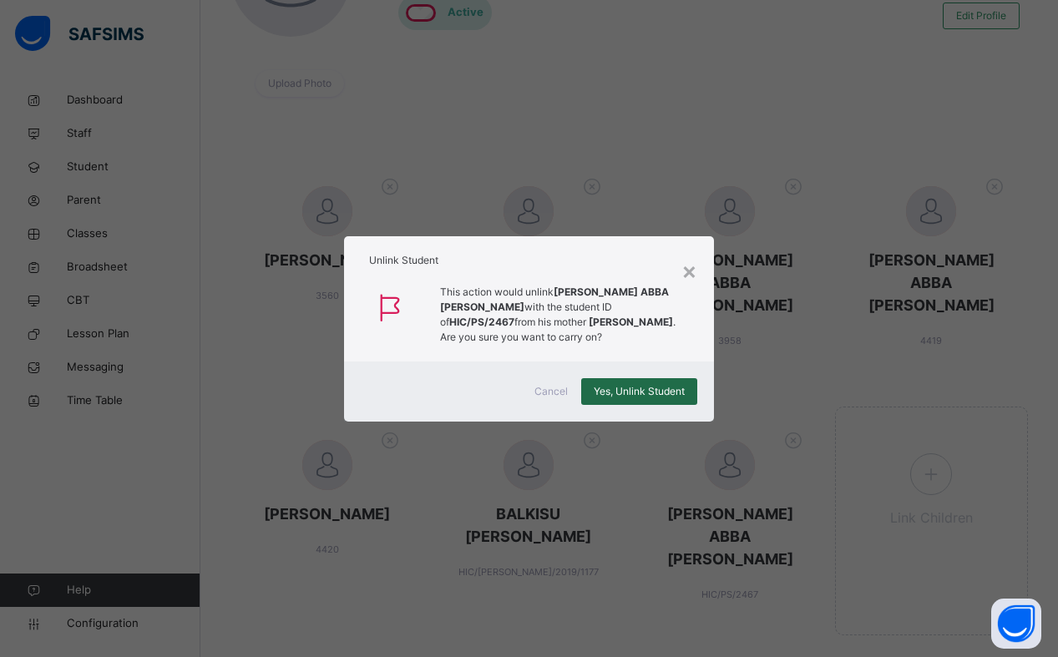
click at [662, 393] on span "Yes, Unlink Student" at bounding box center [639, 391] width 91 height 15
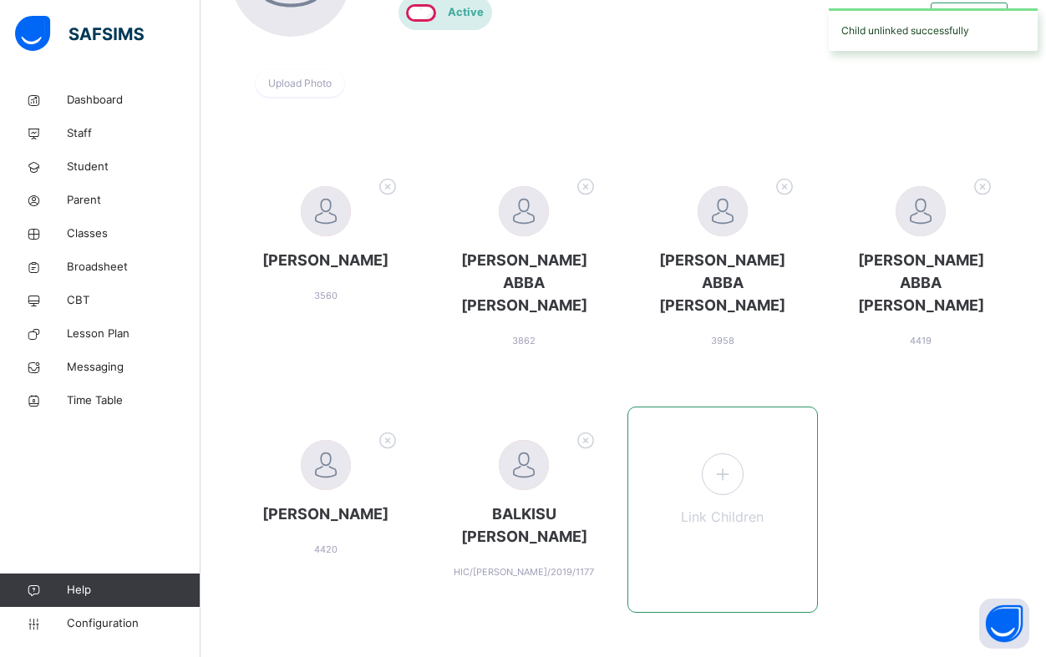
click at [738, 458] on icon at bounding box center [723, 474] width 30 height 33
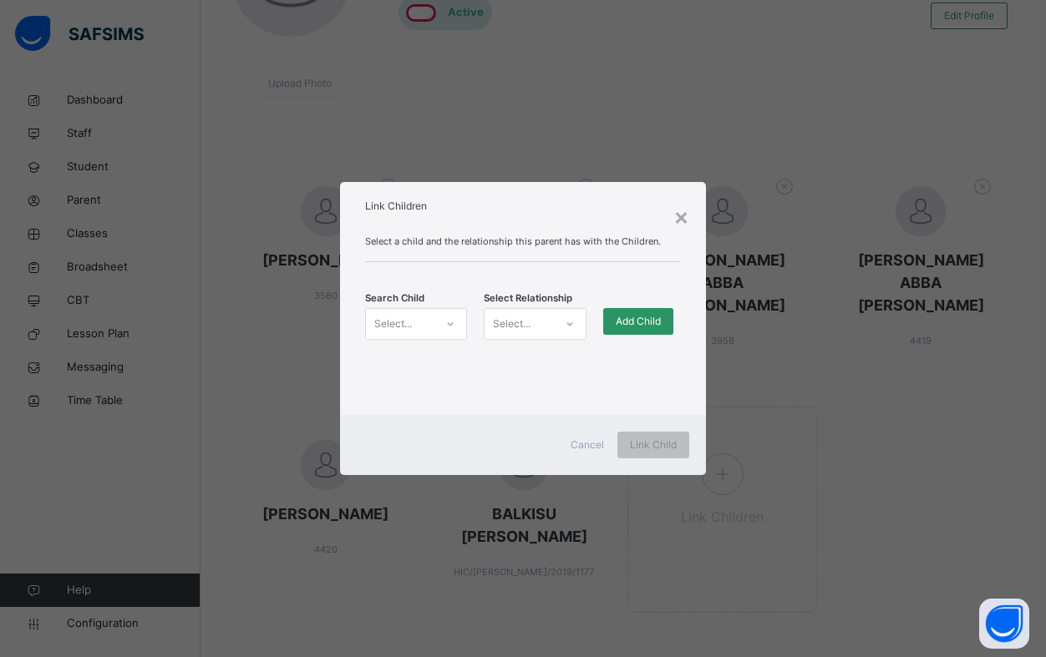
click at [423, 321] on div "Select..." at bounding box center [400, 324] width 68 height 26
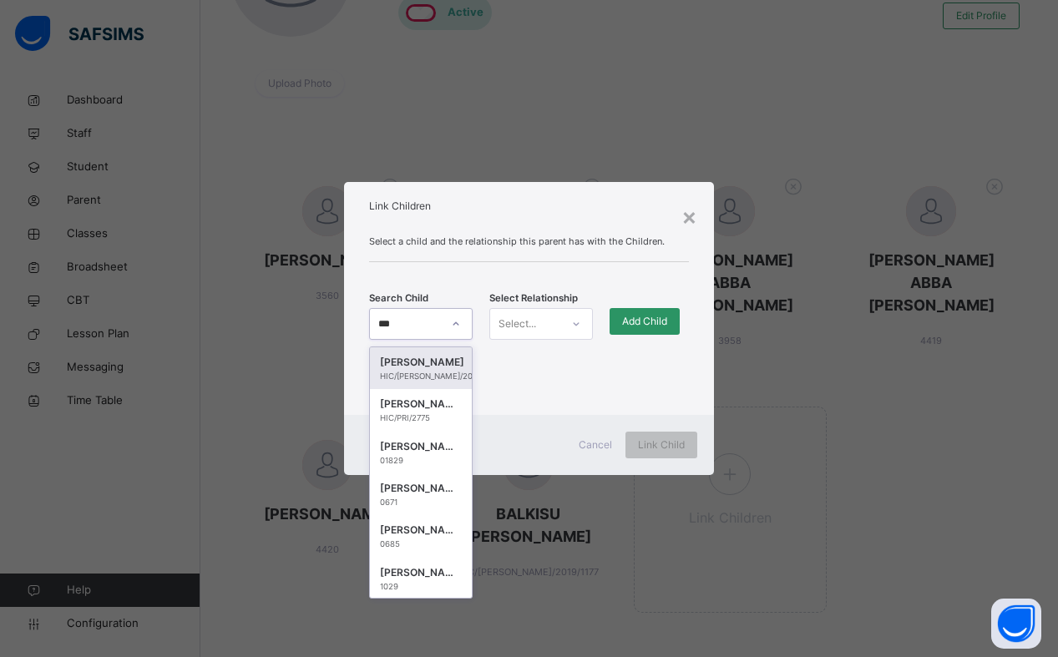
type input "****"
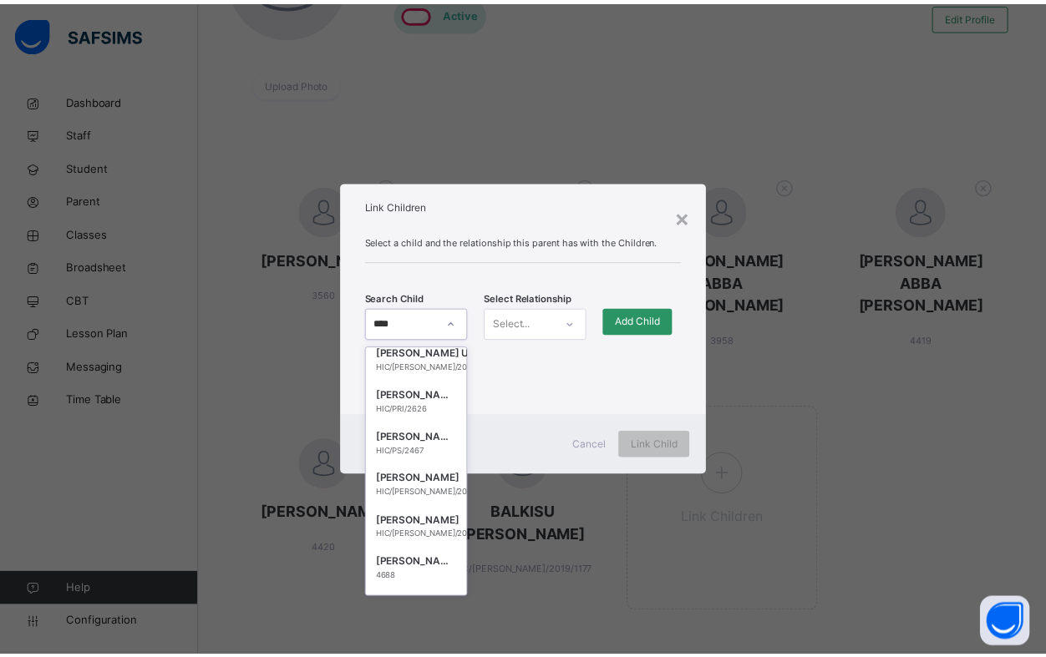
scroll to position [2422, 0]
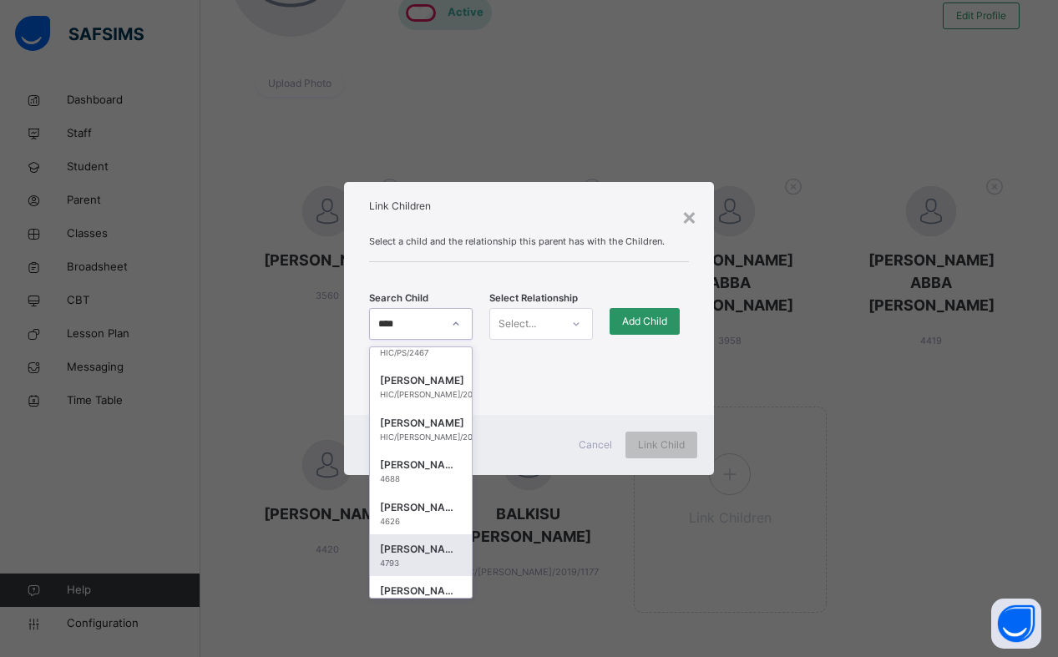
click at [420, 559] on div "4793" at bounding box center [421, 564] width 82 height 12
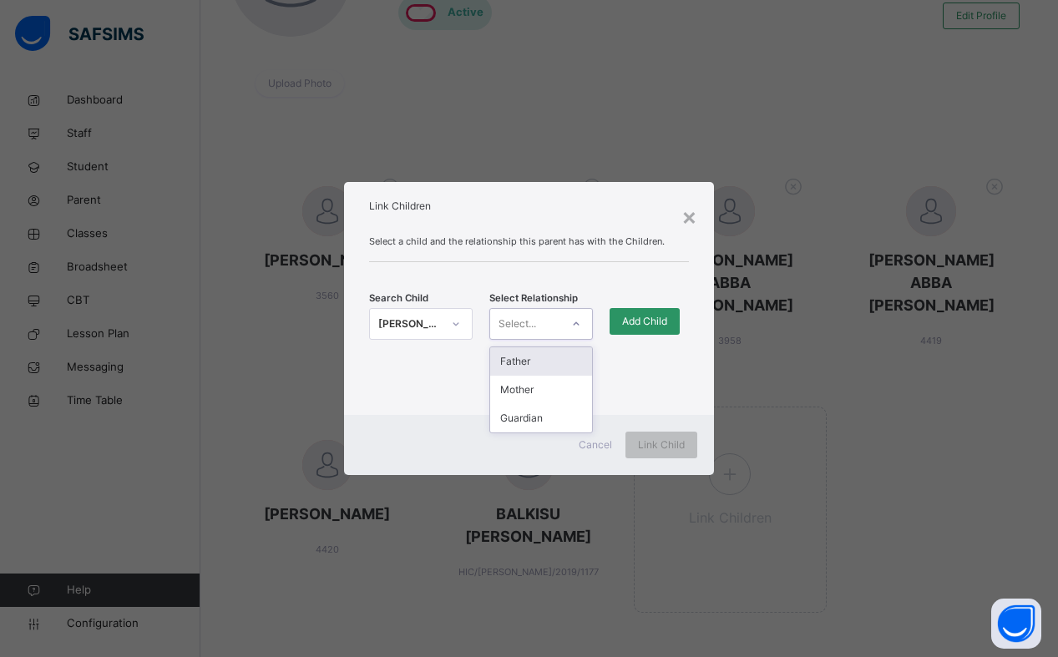
click at [578, 327] on icon at bounding box center [576, 324] width 10 height 17
click at [549, 391] on div "Mother" at bounding box center [541, 390] width 102 height 28
click at [660, 319] on span "Add Child" at bounding box center [644, 321] width 45 height 15
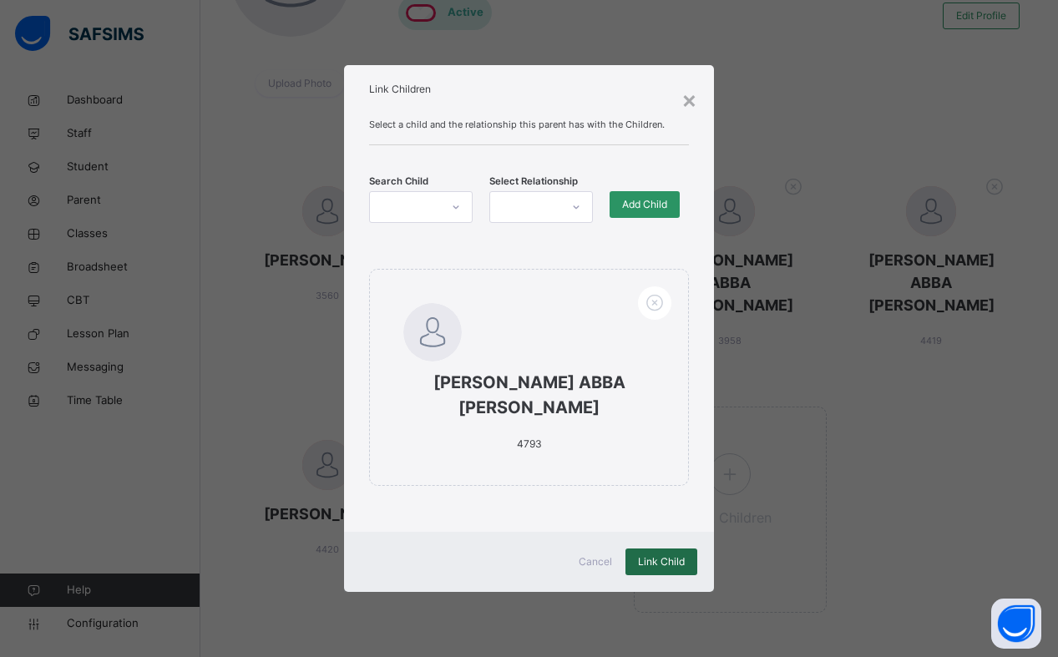
click at [664, 555] on span "Link Child" at bounding box center [661, 562] width 47 height 15
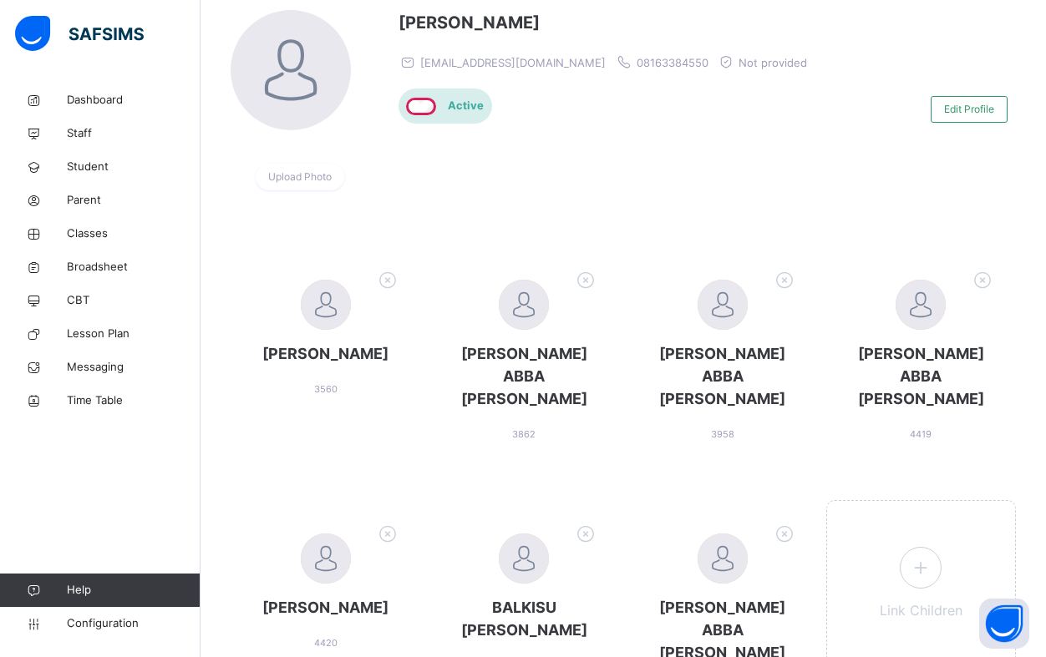
scroll to position [0, 0]
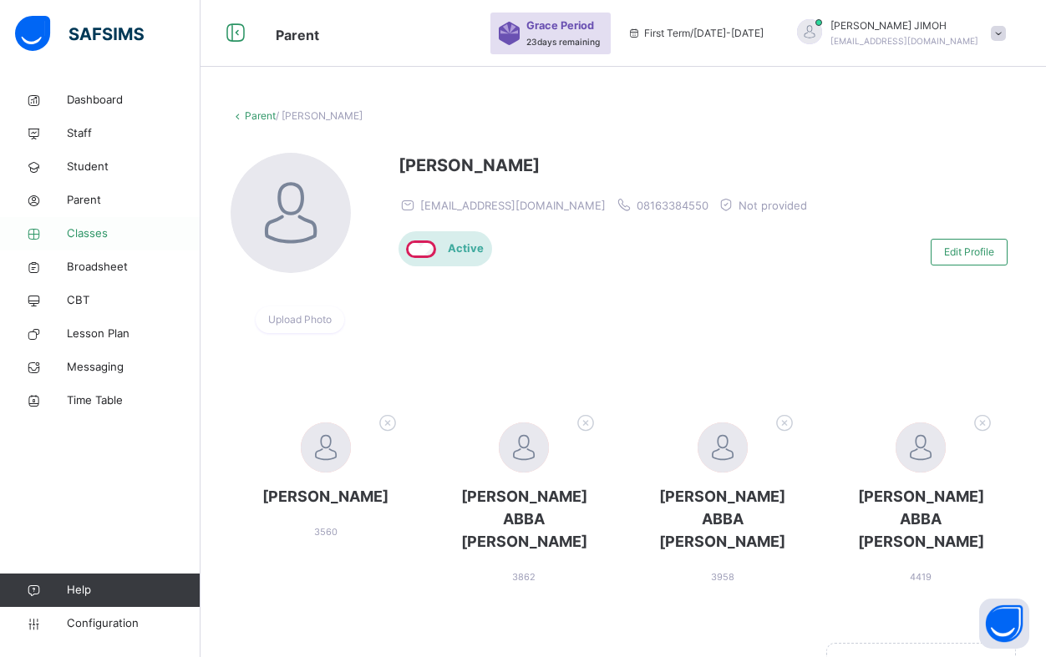
click at [99, 226] on span "Classes" at bounding box center [134, 234] width 134 height 17
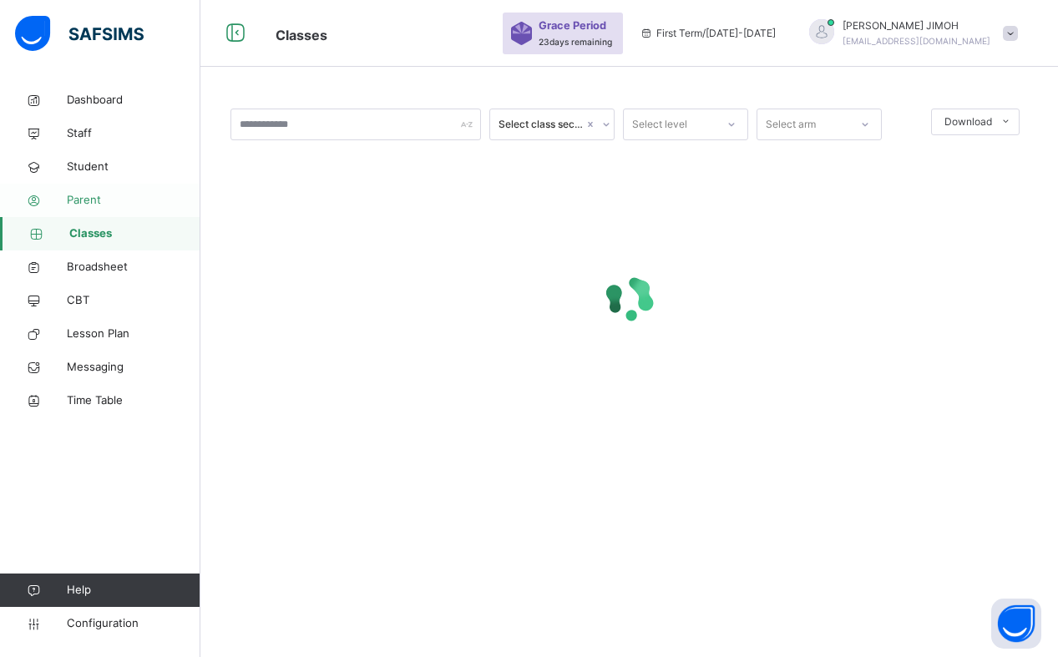
click at [86, 190] on link "Parent" at bounding box center [100, 200] width 200 height 33
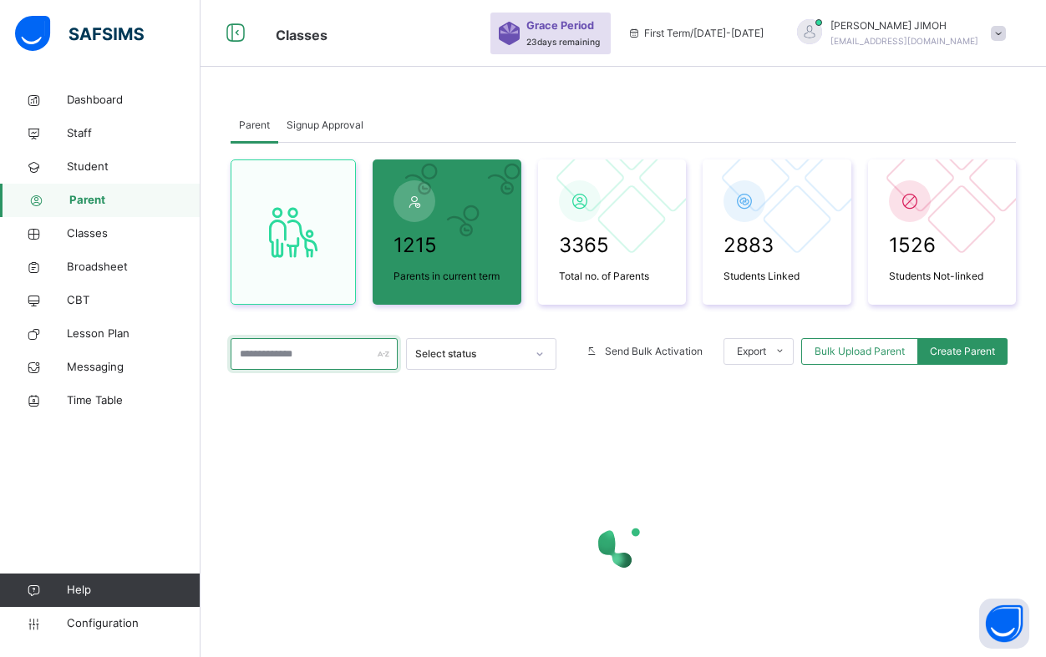
click at [274, 355] on input "text" at bounding box center [314, 354] width 167 height 32
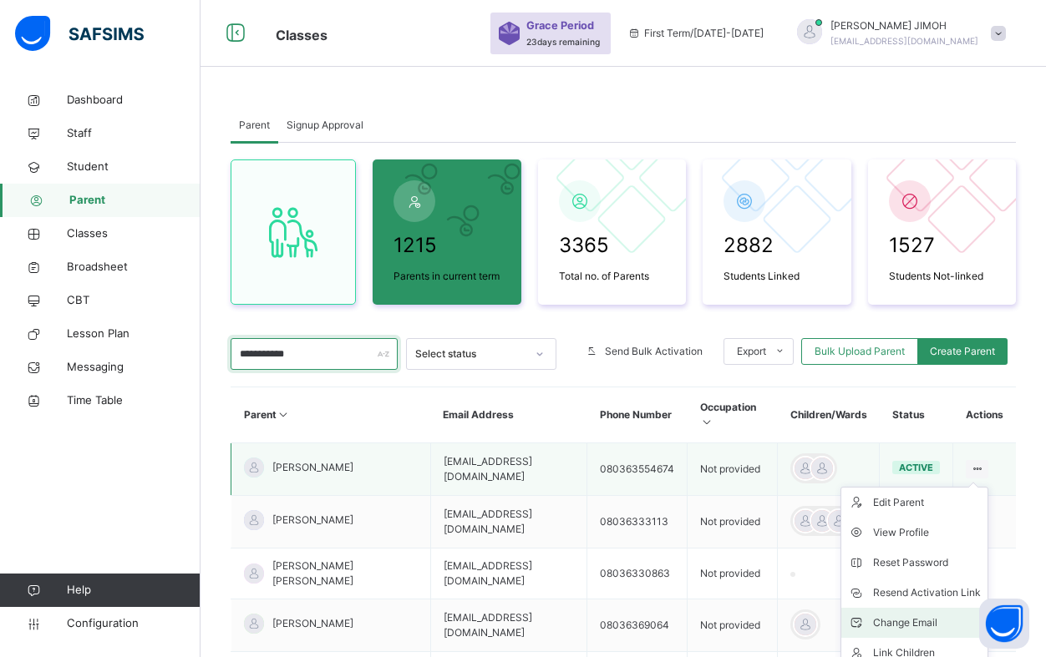
type input "**********"
click at [912, 615] on div "Change Email" at bounding box center [927, 623] width 108 height 17
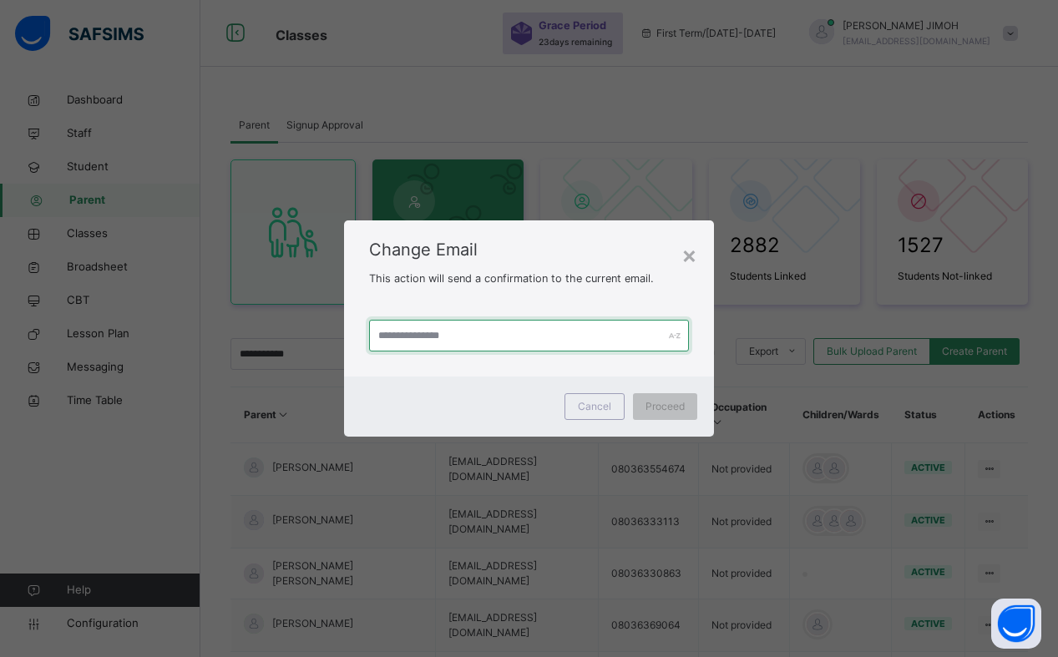
click at [472, 337] on input "text" at bounding box center [529, 336] width 320 height 32
type input "**********"
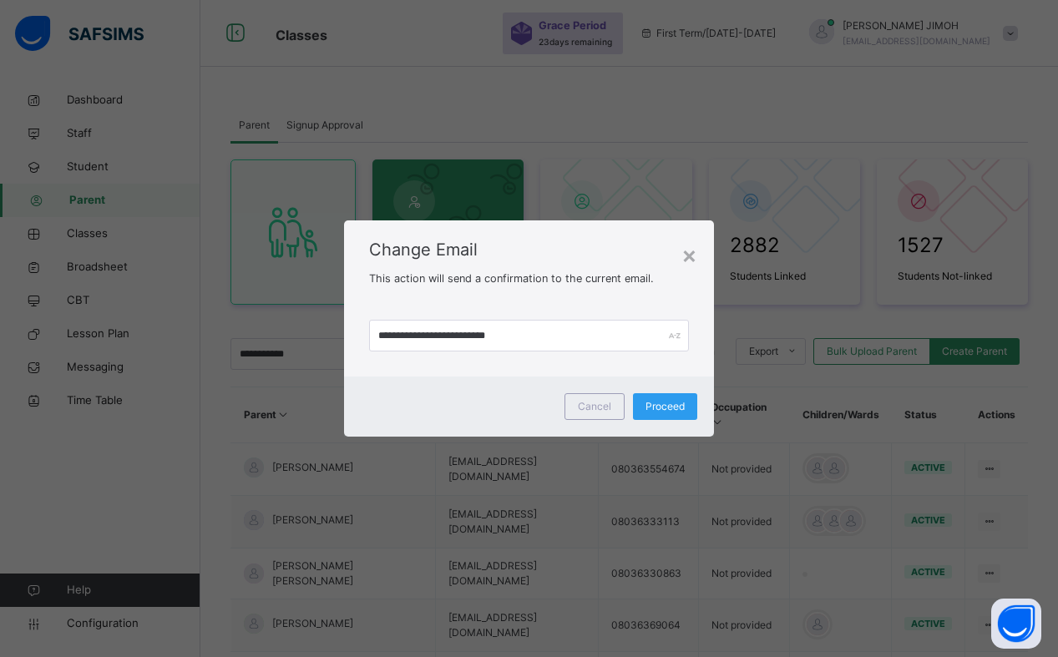
click at [668, 410] on span "Proceed" at bounding box center [665, 406] width 39 height 15
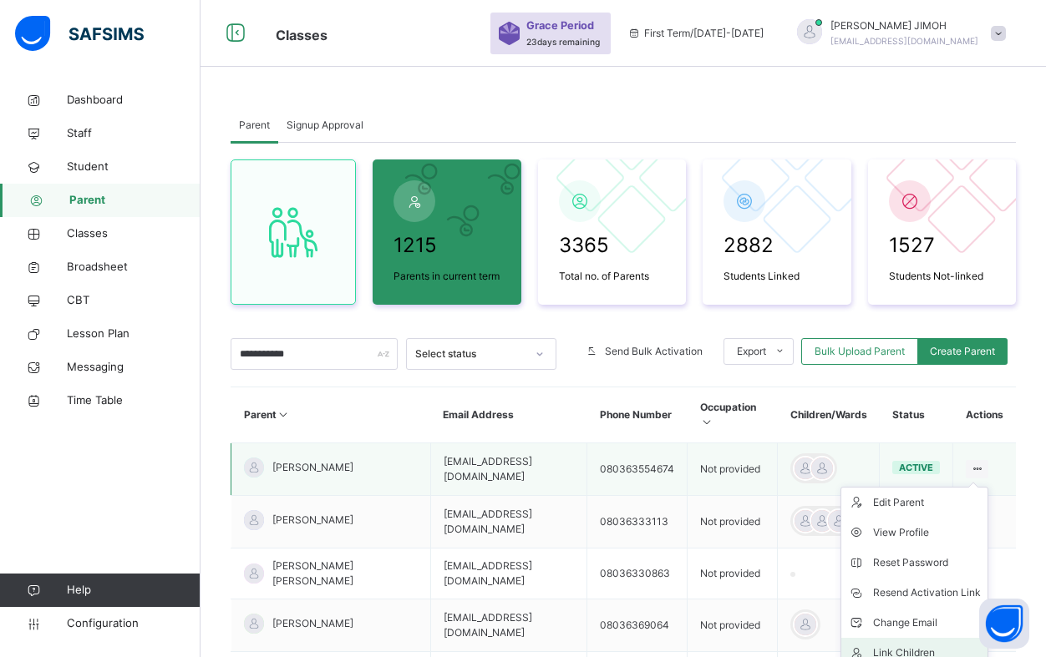
click at [911, 645] on div "Link Children" at bounding box center [927, 653] width 108 height 17
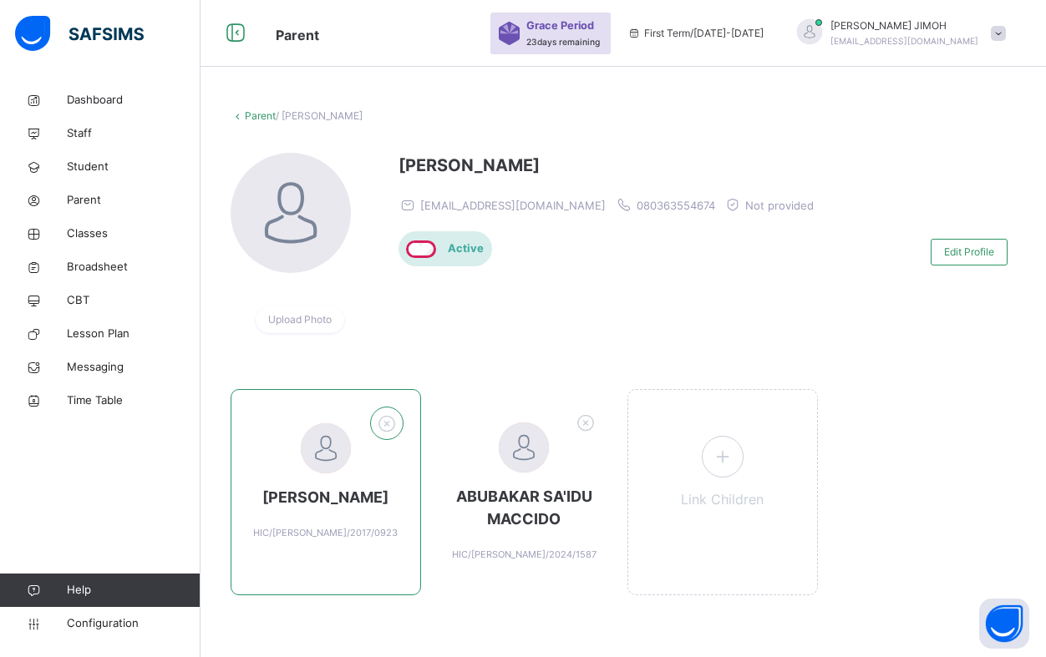
click at [390, 427] on icon at bounding box center [386, 424] width 26 height 28
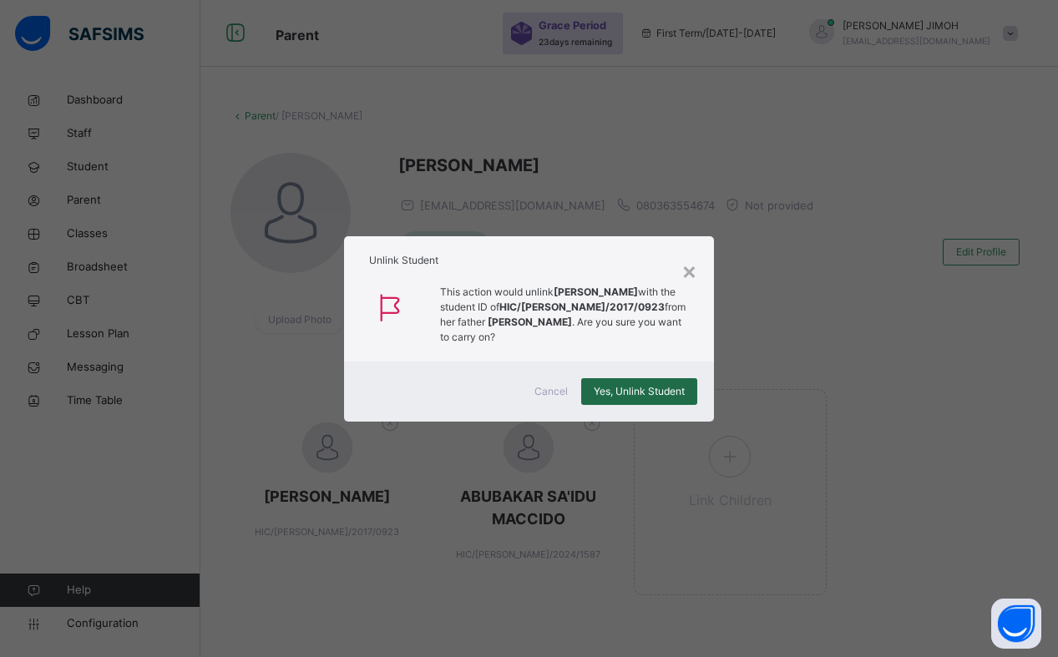
click at [617, 399] on span "Yes, Unlink Student" at bounding box center [639, 391] width 91 height 15
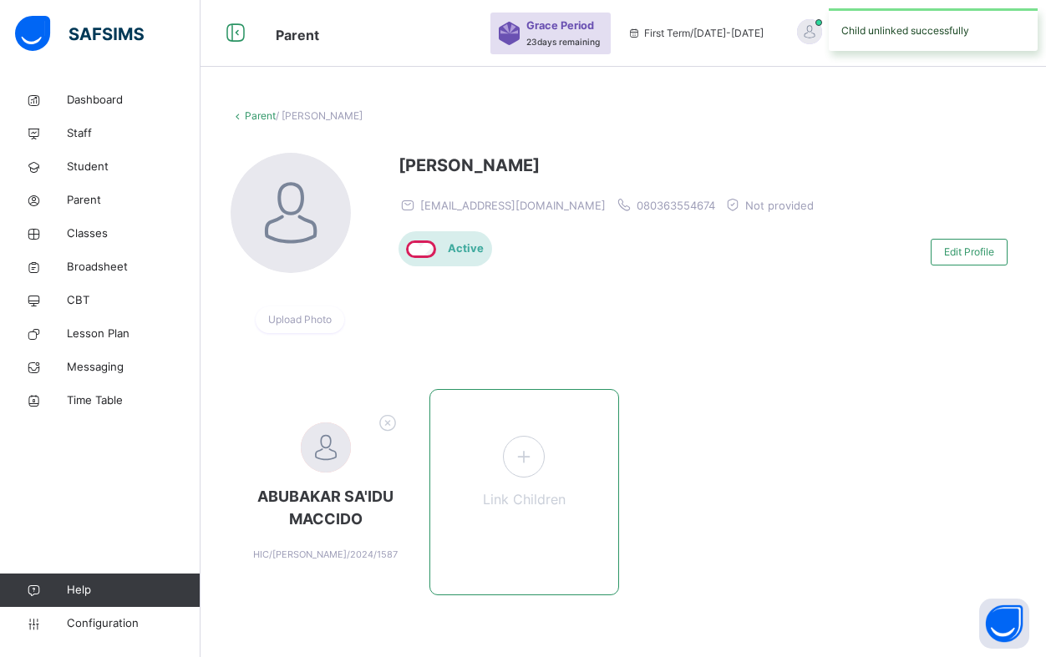
click at [530, 459] on icon at bounding box center [524, 456] width 30 height 33
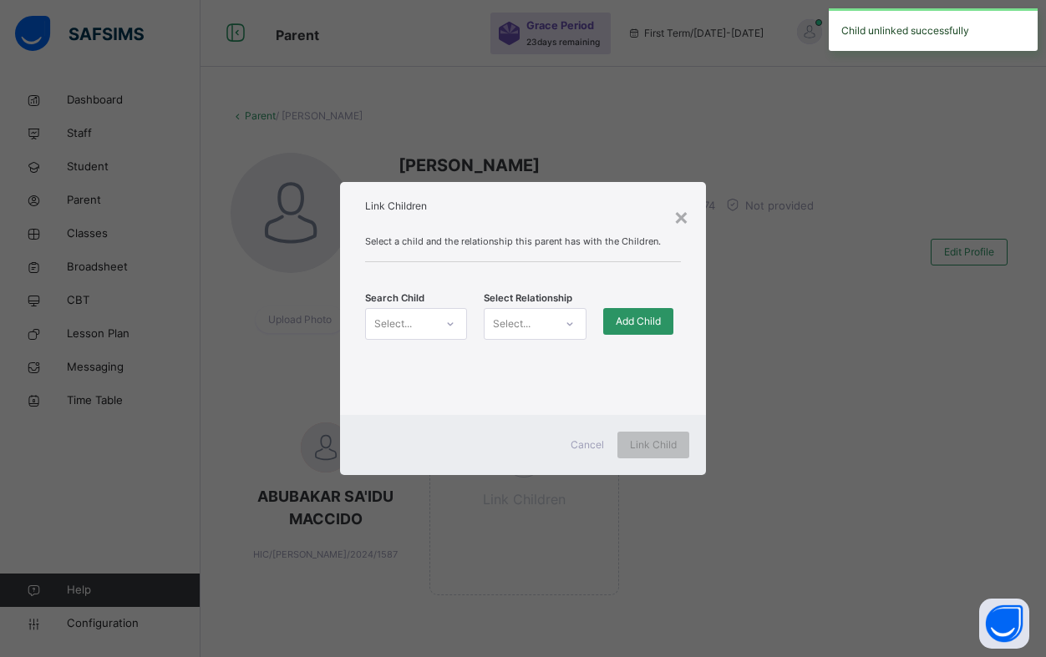
click at [399, 323] on div "Select..." at bounding box center [393, 324] width 38 height 32
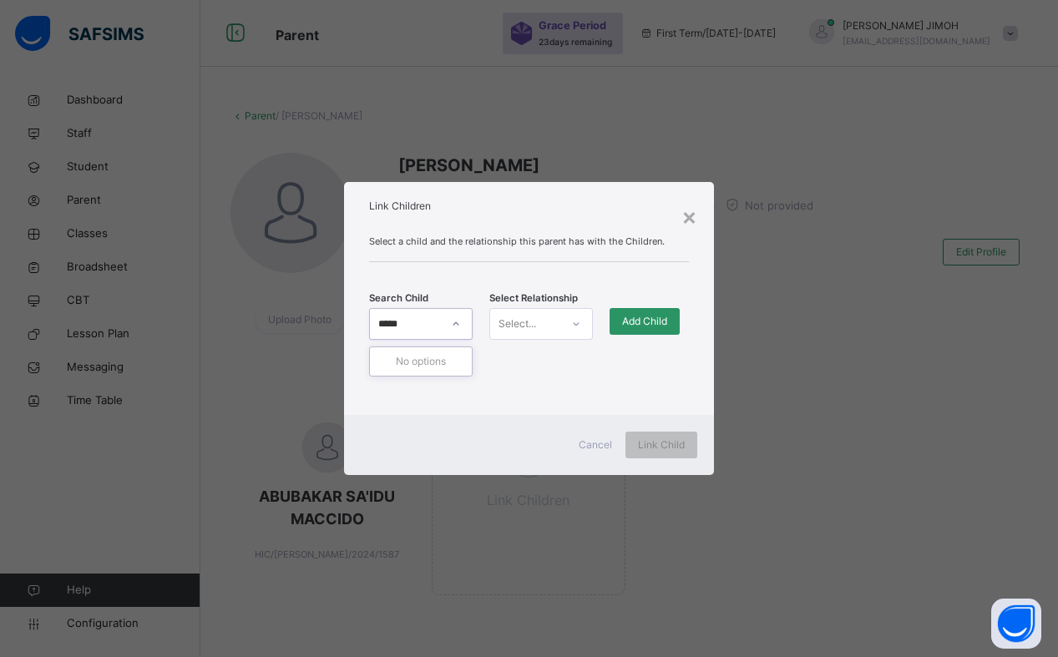
type input "****"
click at [421, 408] on div "[PERSON_NAME]" at bounding box center [421, 404] width 82 height 17
click at [567, 322] on div at bounding box center [576, 324] width 28 height 27
click at [546, 359] on div "Father" at bounding box center [541, 361] width 102 height 28
click at [641, 321] on span "Add Child" at bounding box center [644, 321] width 45 height 15
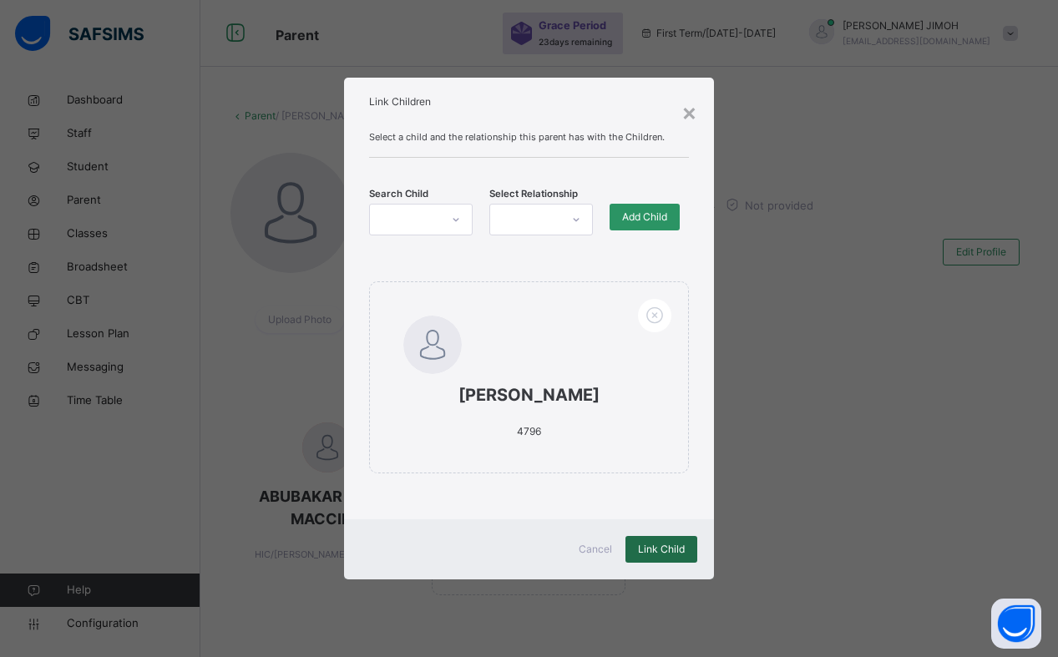
click at [658, 557] on span "Link Child" at bounding box center [661, 549] width 47 height 15
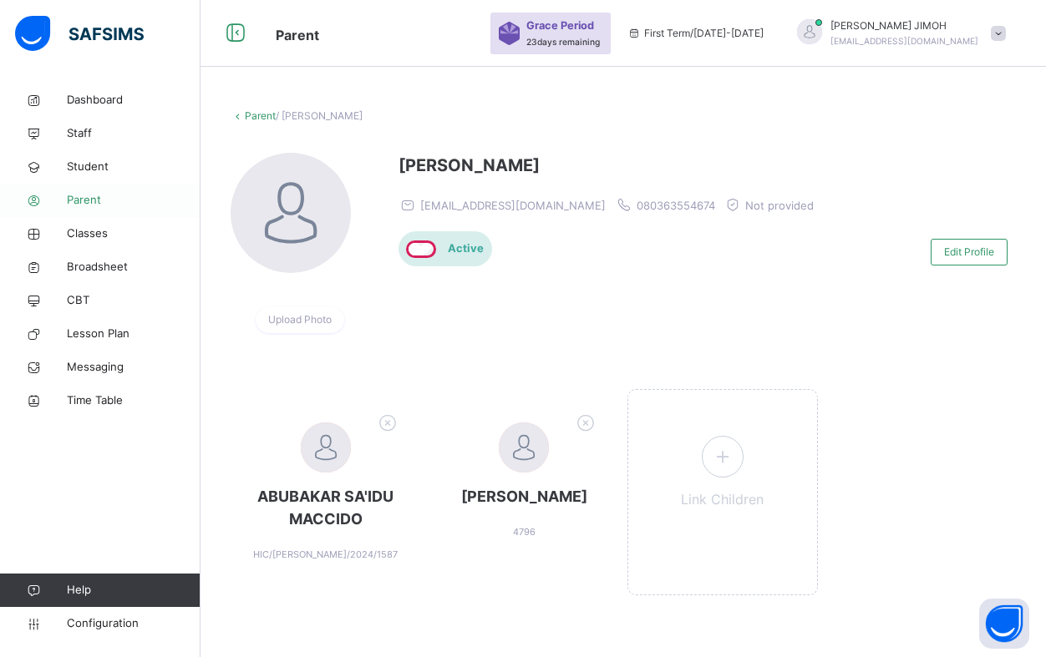
click at [89, 198] on span "Parent" at bounding box center [134, 200] width 134 height 17
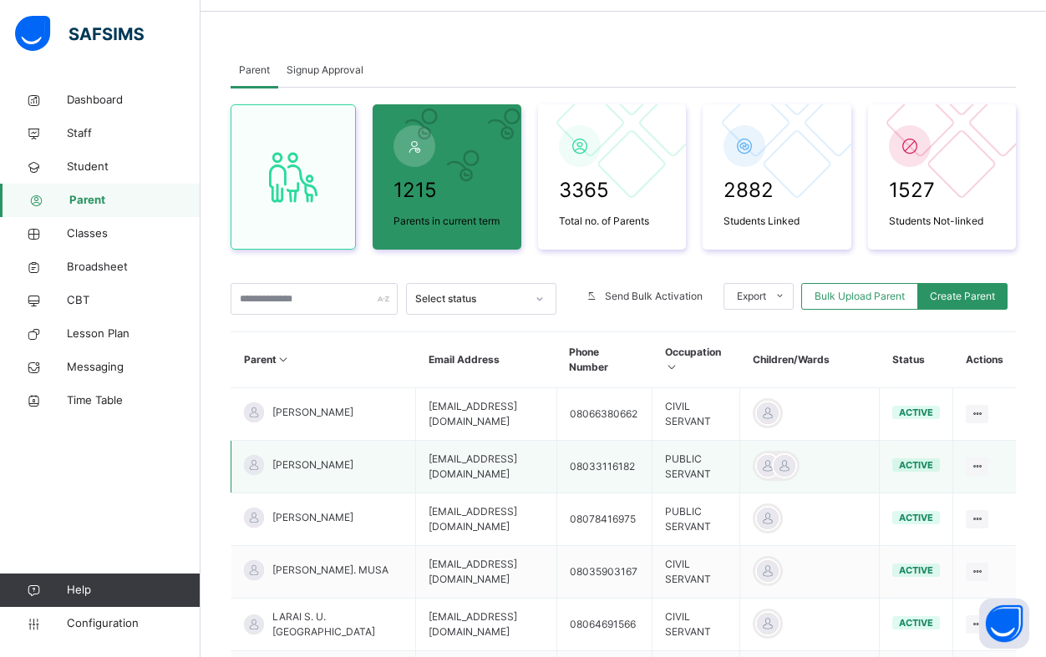
scroll to position [84, 0]
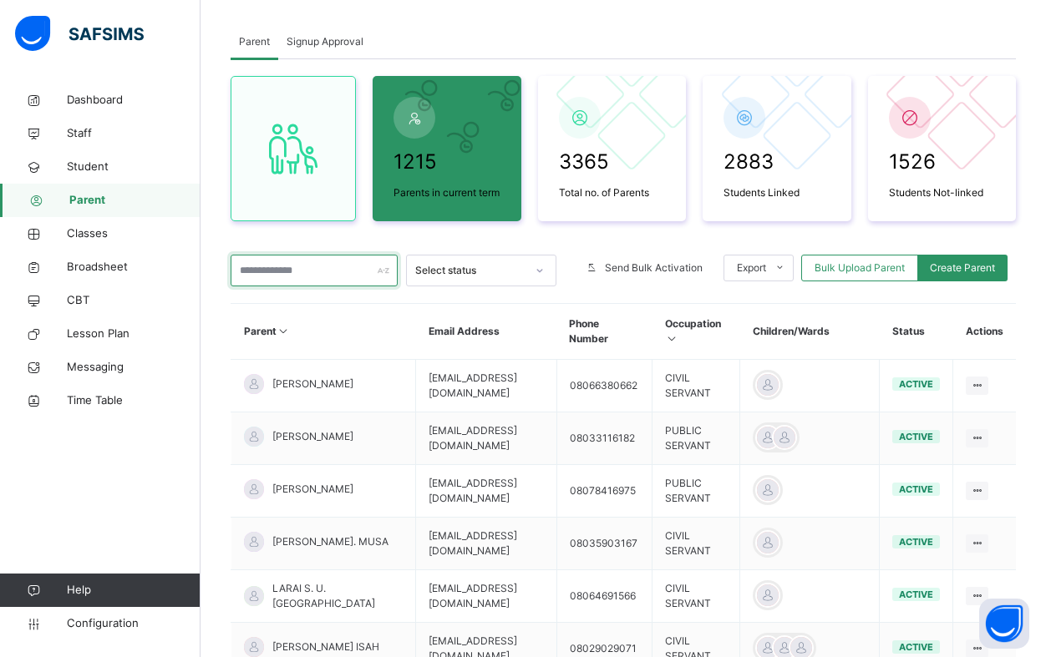
click at [285, 266] on input "text" at bounding box center [314, 271] width 167 height 32
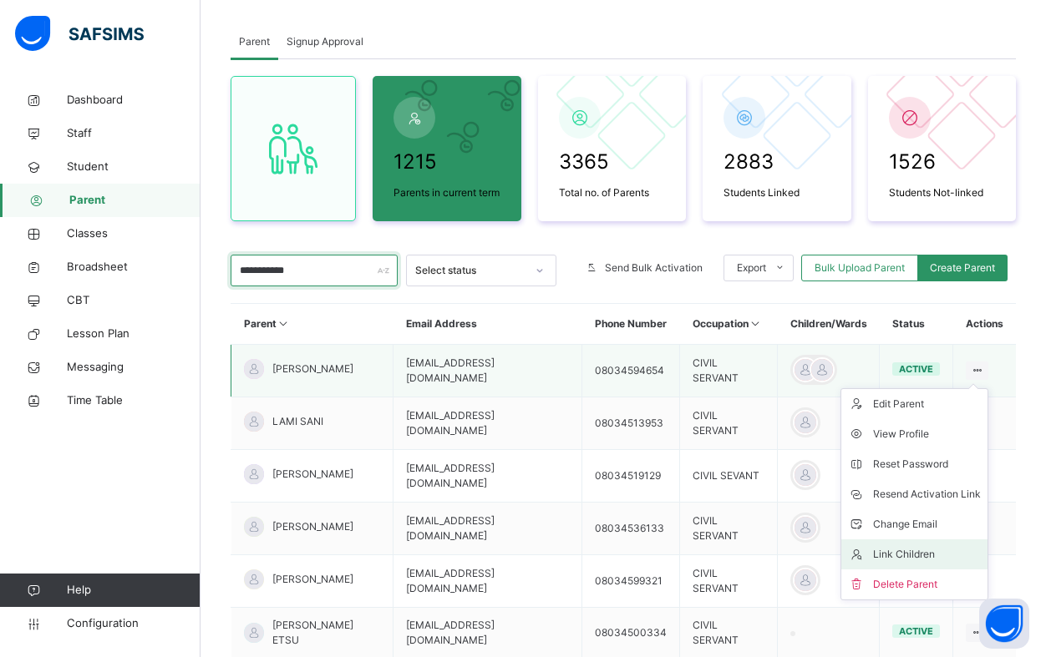
type input "**********"
click at [926, 561] on div "Link Children" at bounding box center [927, 554] width 108 height 17
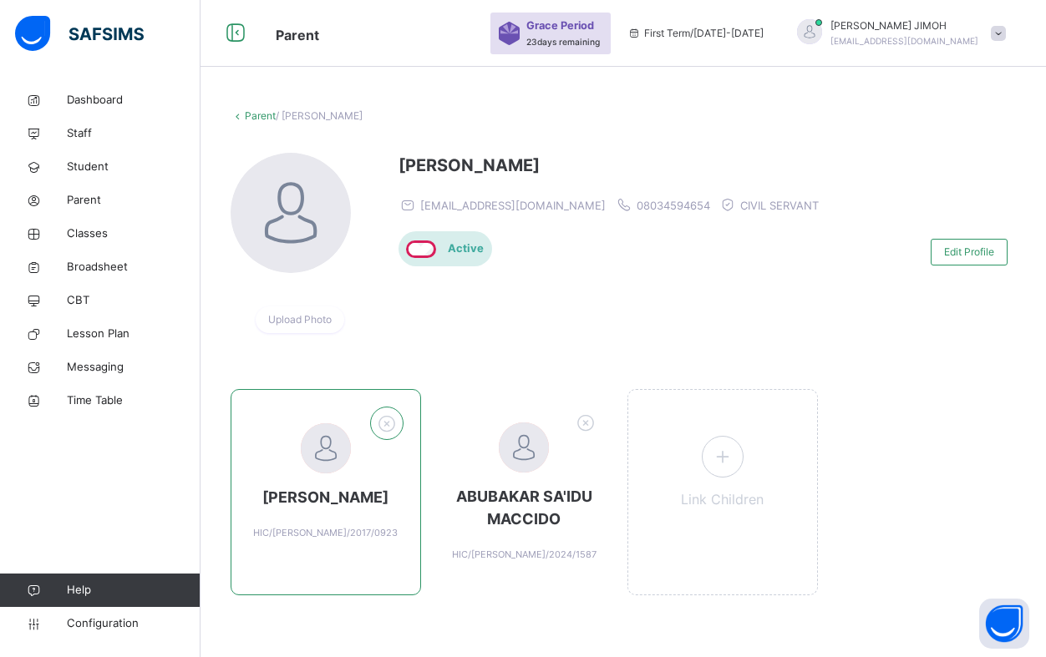
click at [393, 426] on icon at bounding box center [386, 424] width 26 height 28
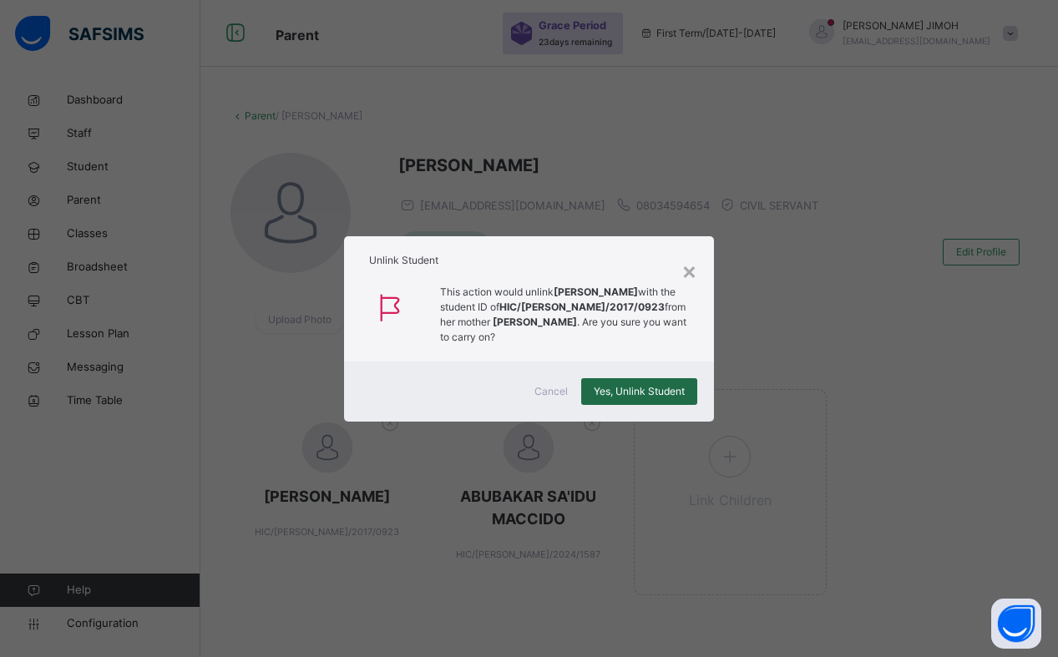
click at [645, 398] on span "Yes, Unlink Student" at bounding box center [639, 391] width 91 height 15
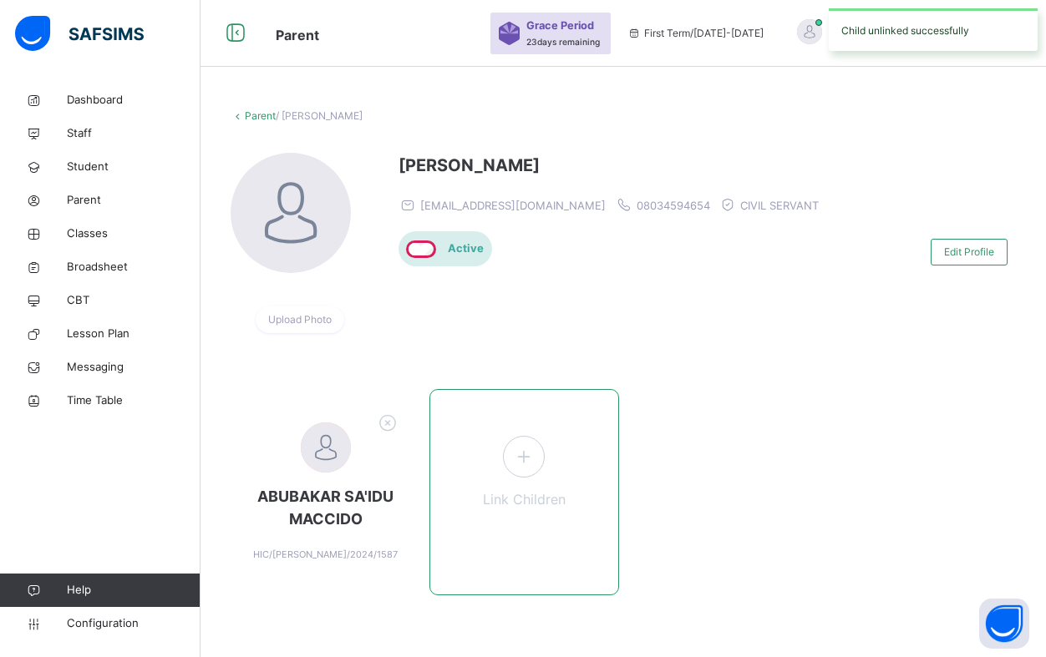
click at [529, 460] on icon at bounding box center [524, 456] width 30 height 33
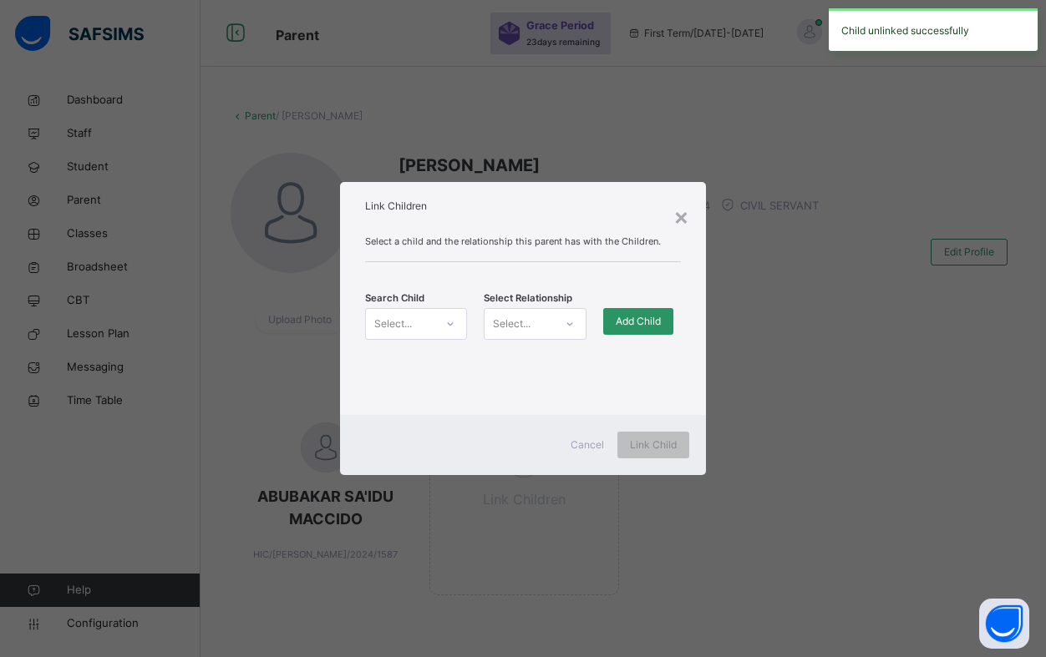
click at [430, 329] on div "Select..." at bounding box center [400, 324] width 68 height 26
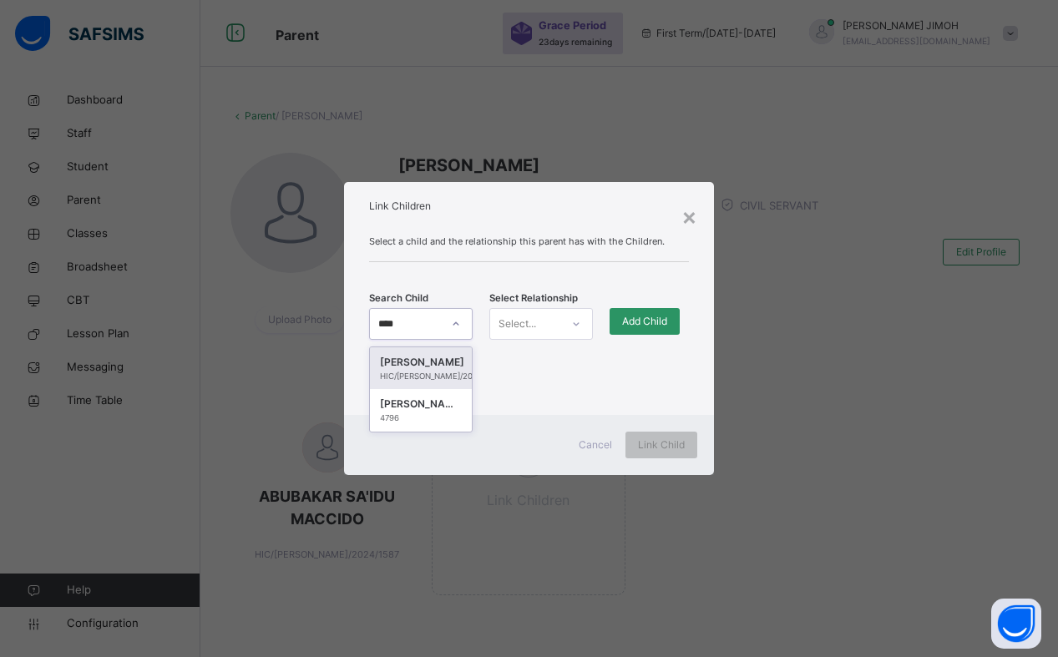
type input "*****"
click at [418, 414] on div "4796" at bounding box center [421, 419] width 82 height 12
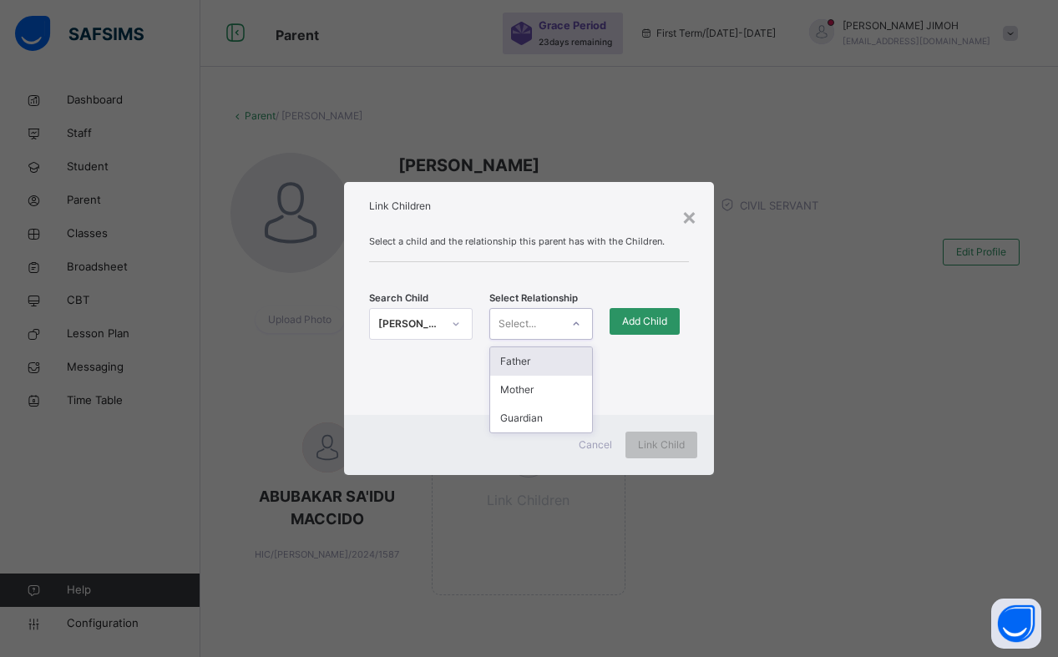
click at [576, 322] on icon at bounding box center [576, 324] width 10 height 17
click at [534, 393] on div "Mother" at bounding box center [541, 390] width 102 height 28
click at [624, 331] on div "Add Child" at bounding box center [645, 321] width 70 height 27
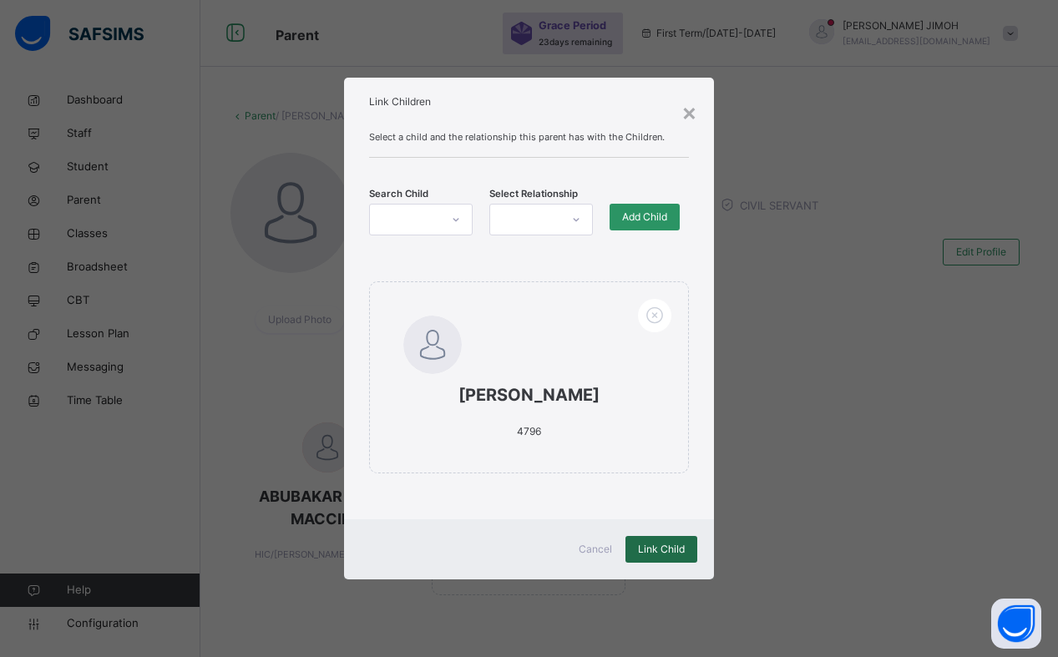
click at [659, 557] on span "Link Child" at bounding box center [661, 549] width 47 height 15
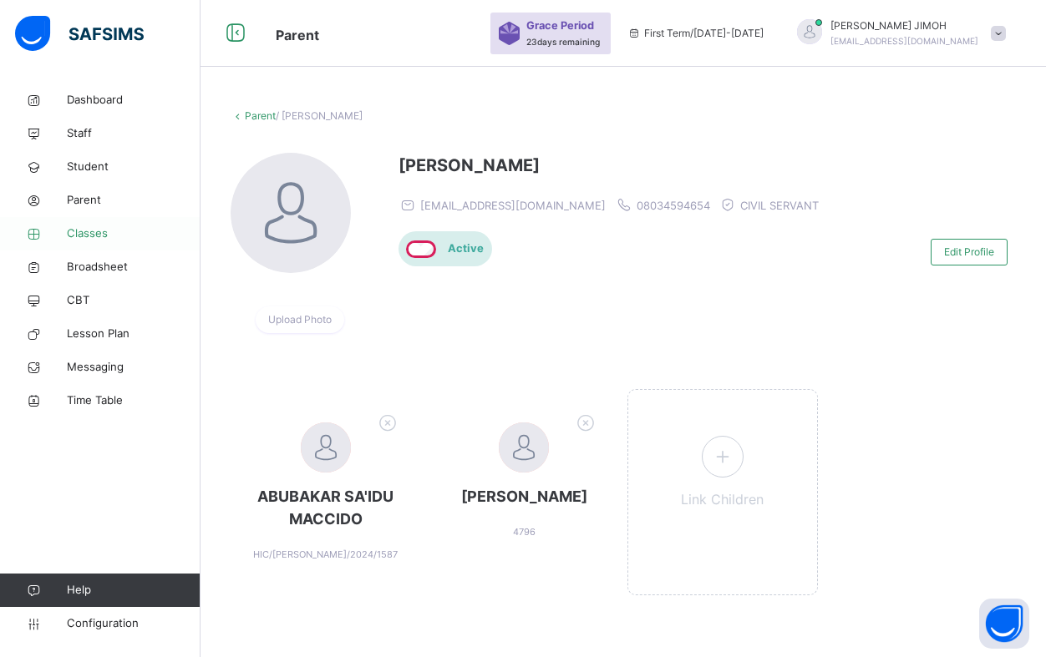
click at [92, 234] on span "Classes" at bounding box center [134, 234] width 134 height 17
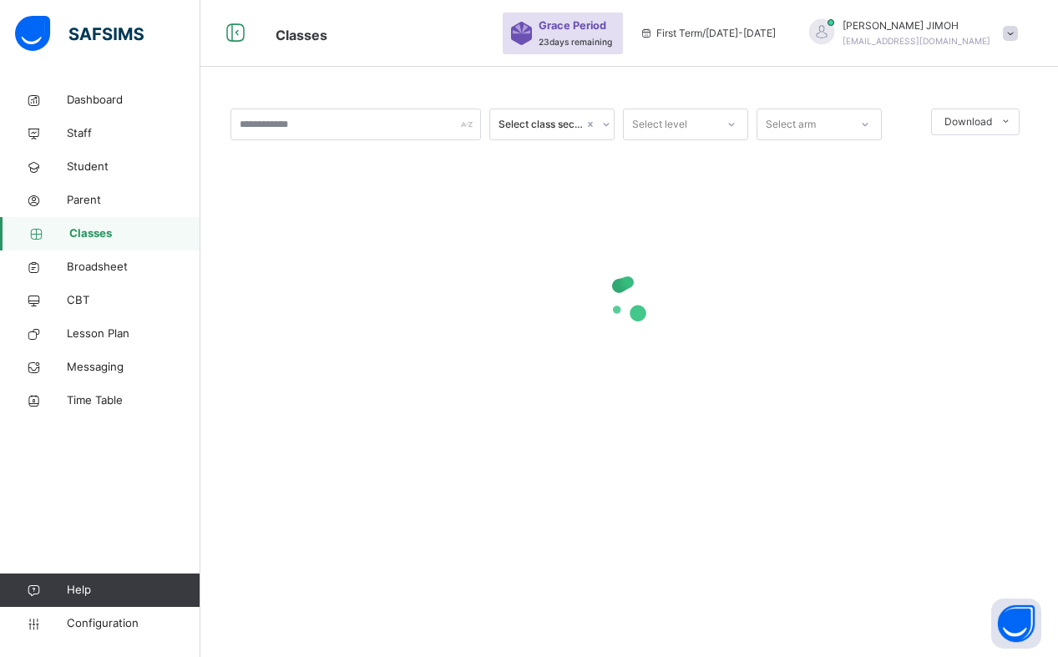
click at [727, 126] on icon at bounding box center [732, 124] width 10 height 17
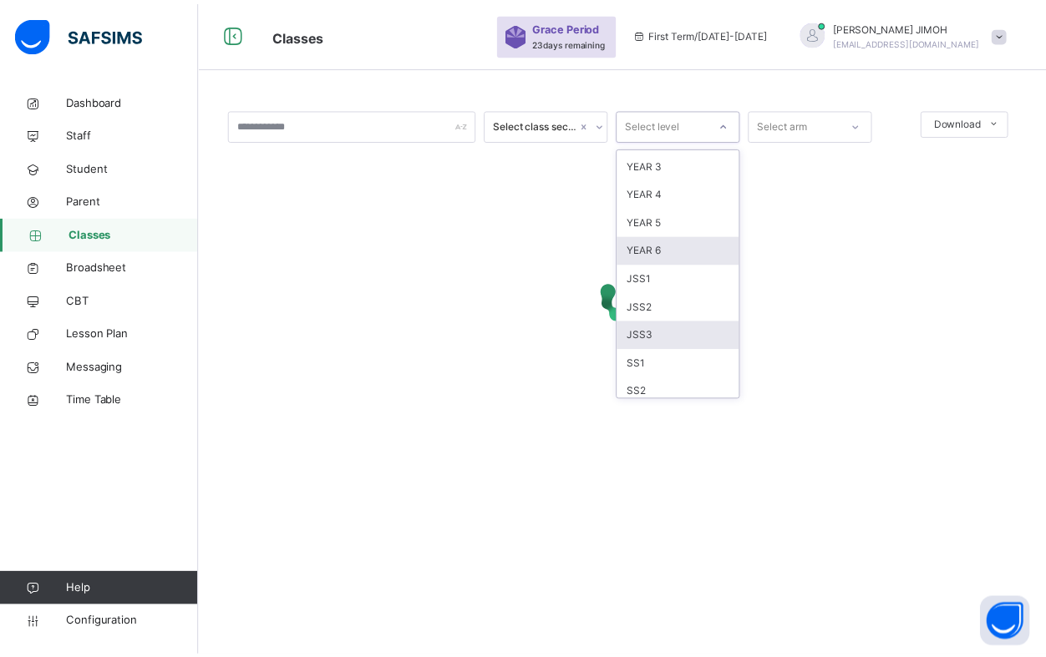
scroll to position [167, 0]
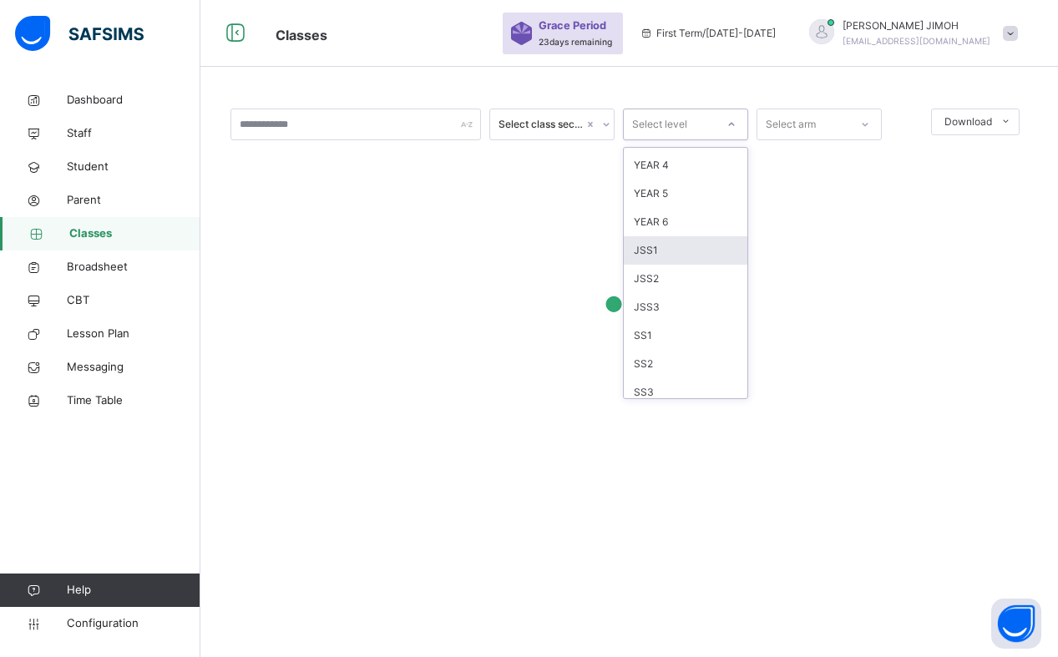
click at [670, 255] on div "JSS1" at bounding box center [686, 250] width 124 height 28
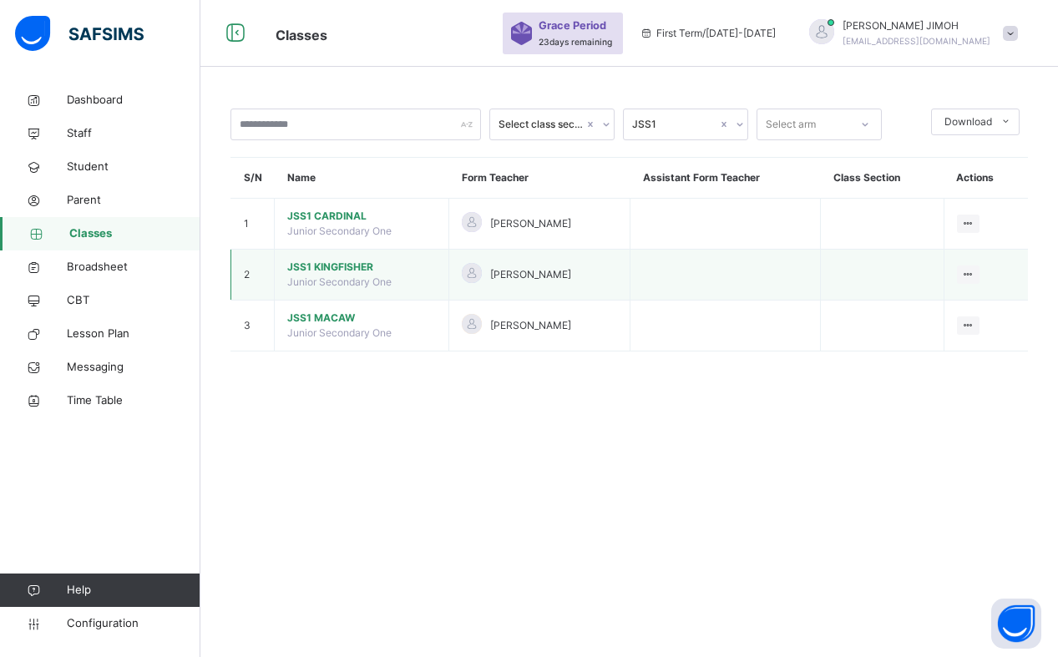
click at [360, 271] on span "JSS1 KINGFISHER" at bounding box center [361, 267] width 149 height 15
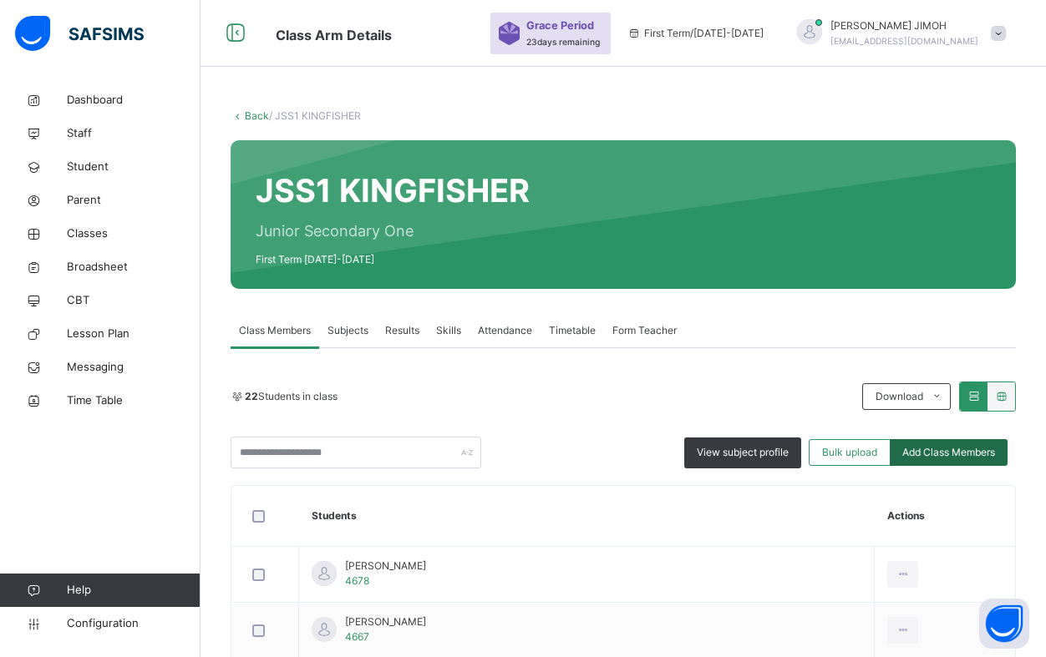
click at [952, 454] on span "Add Class Members" at bounding box center [948, 452] width 93 height 15
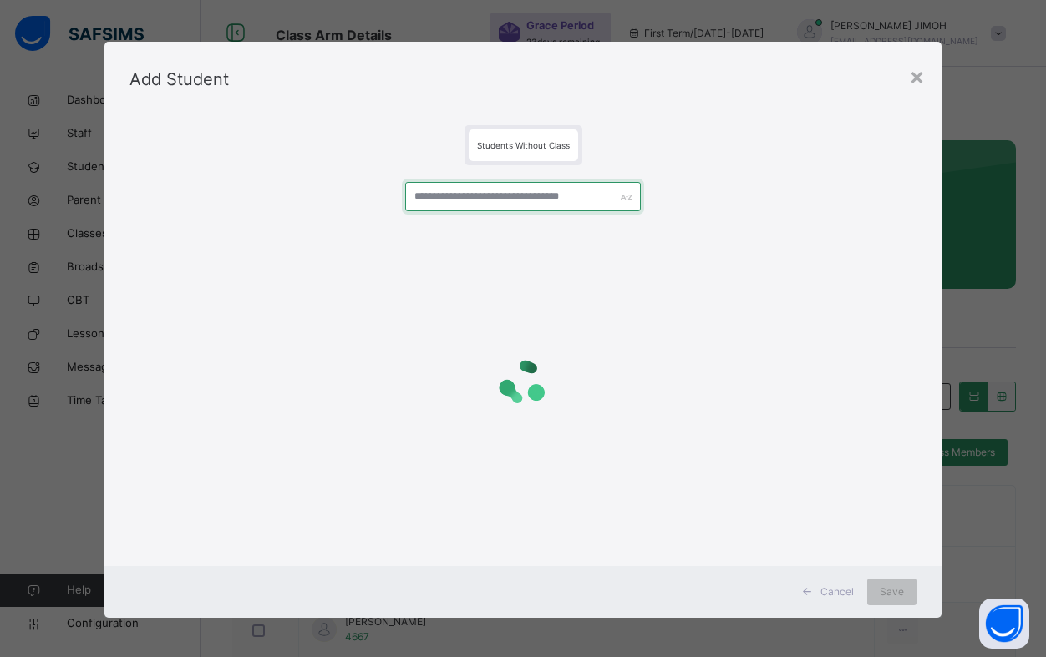
click at [428, 195] on input "text" at bounding box center [523, 196] width 236 height 29
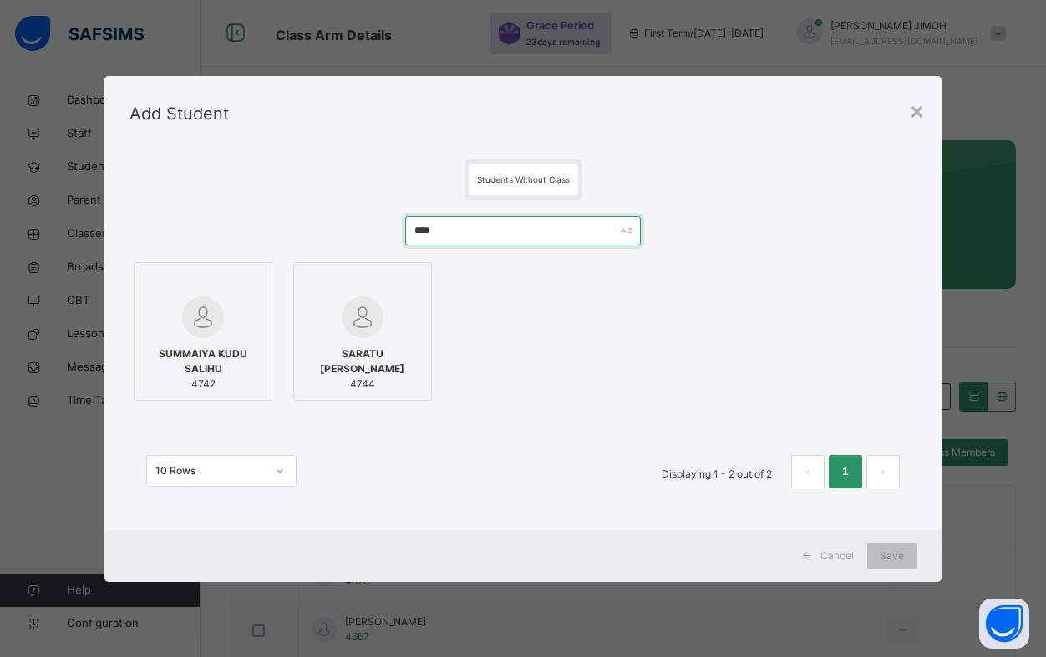
type input "****"
click at [209, 356] on span "SUMMAIYA KUDU SALIHU" at bounding box center [203, 362] width 120 height 30
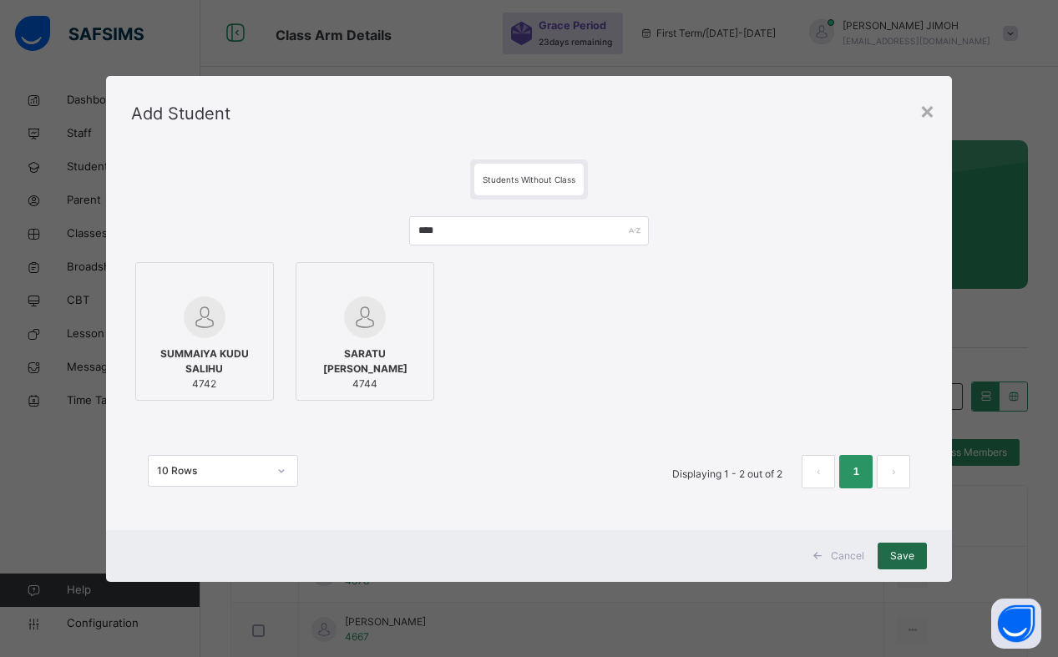
click at [905, 559] on span "Save" at bounding box center [902, 556] width 24 height 15
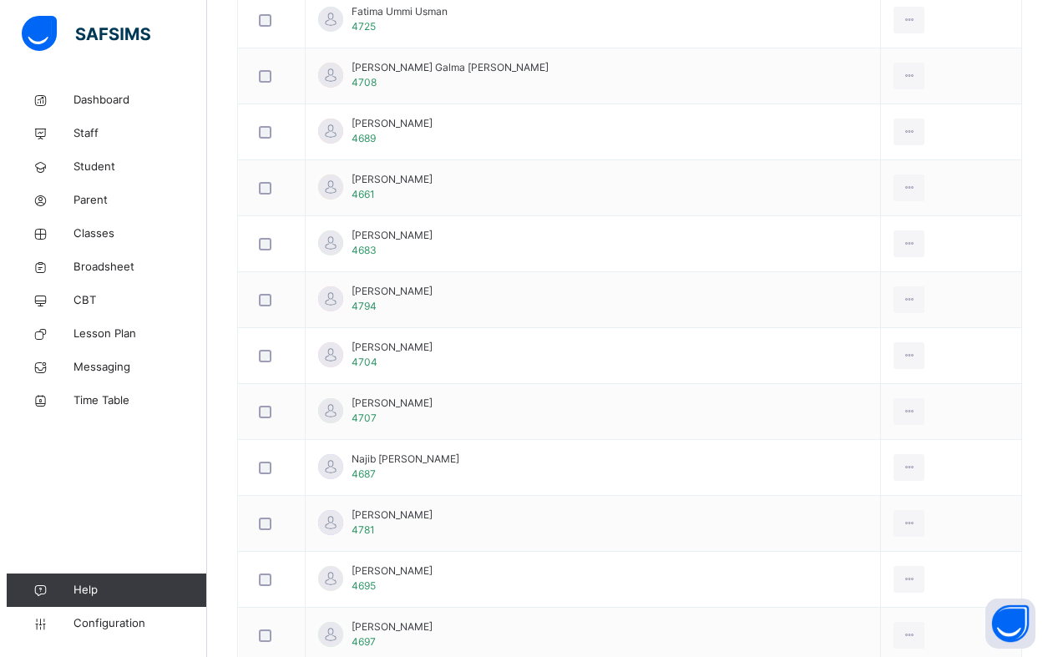
scroll to position [84, 0]
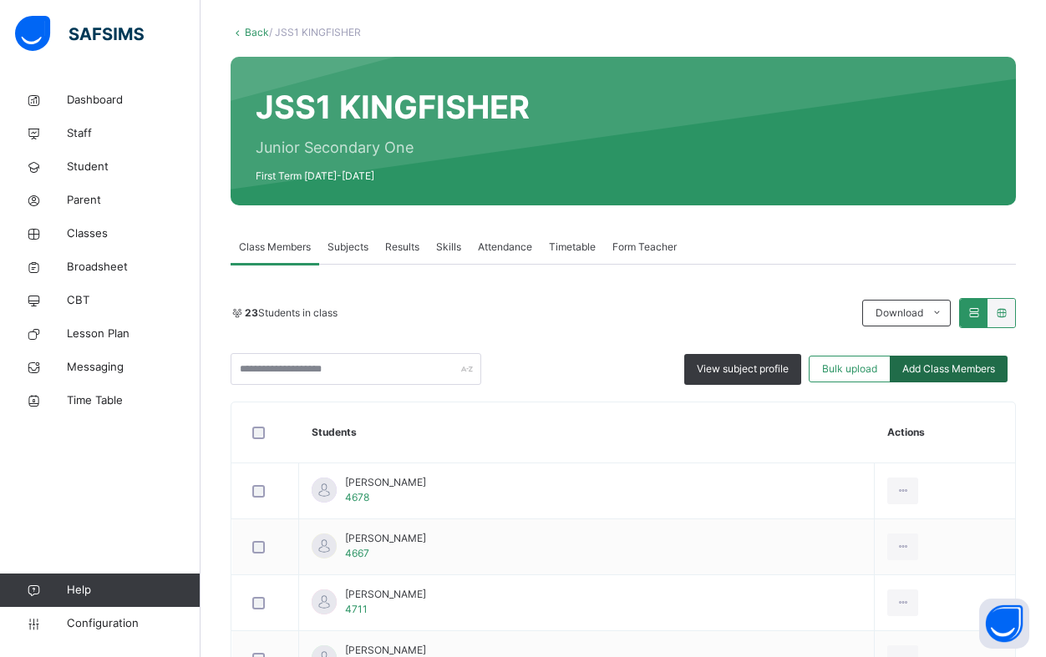
click at [941, 374] on span "Add Class Members" at bounding box center [948, 369] width 93 height 15
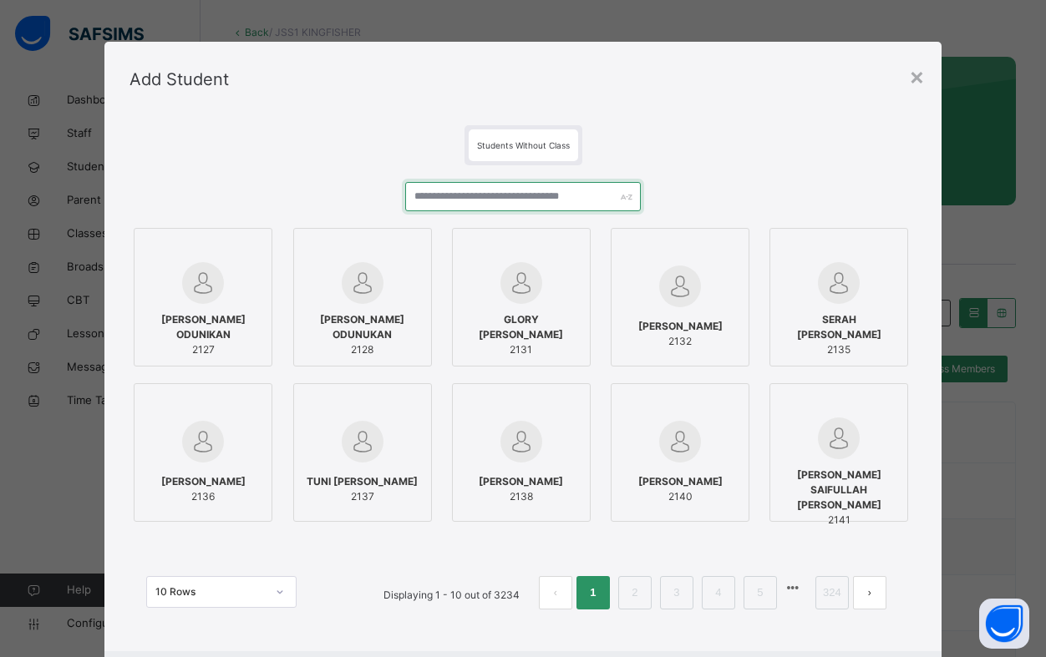
click at [434, 202] on input "text" at bounding box center [523, 196] width 236 height 29
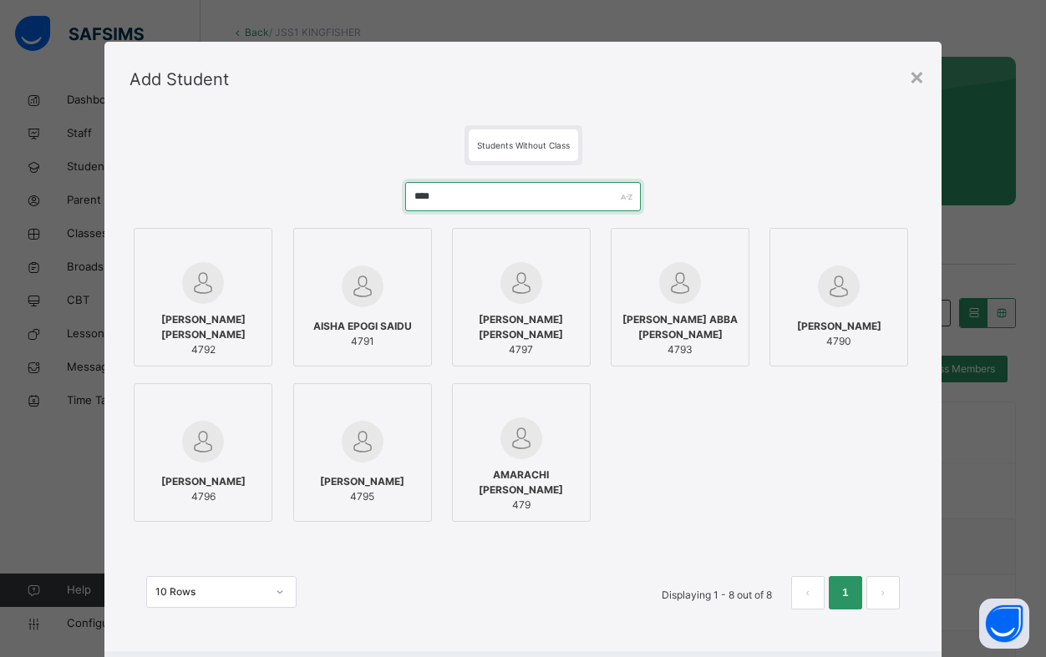
type input "****"
click at [236, 287] on div at bounding box center [203, 283] width 120 height 42
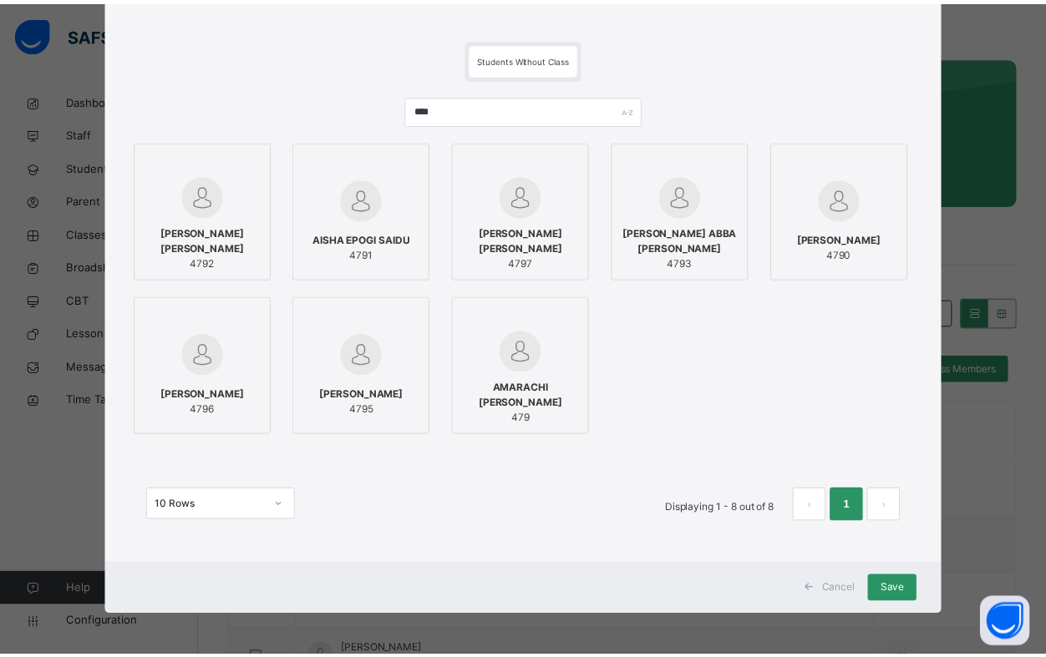
scroll to position [88, 0]
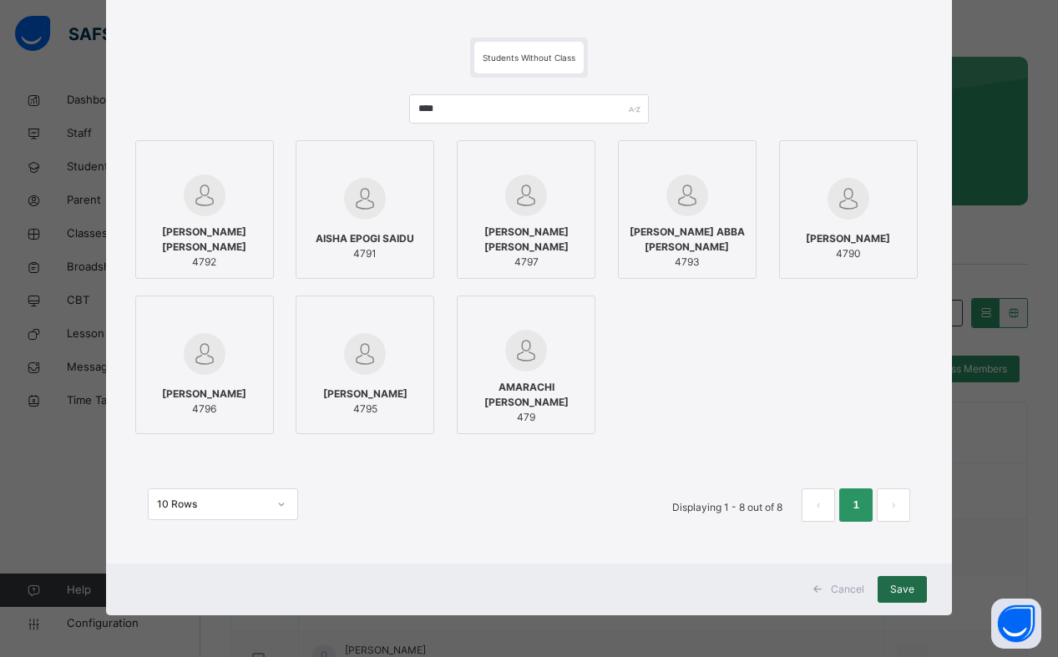
click at [897, 594] on span "Save" at bounding box center [902, 589] width 24 height 15
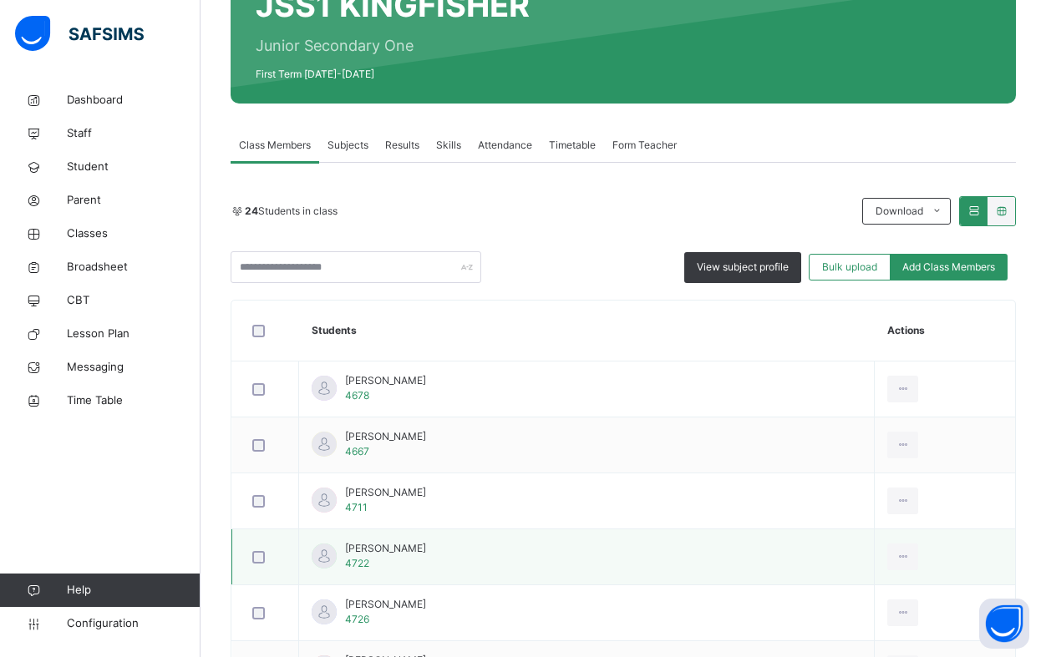
scroll to position [155, 0]
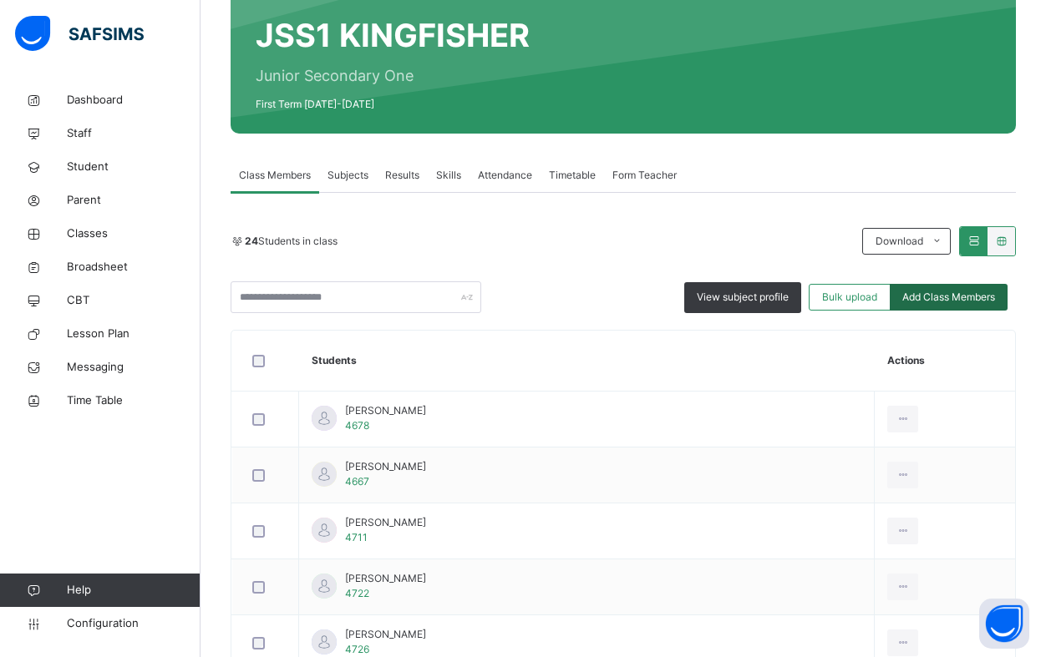
click at [955, 302] on span "Add Class Members" at bounding box center [948, 297] width 93 height 15
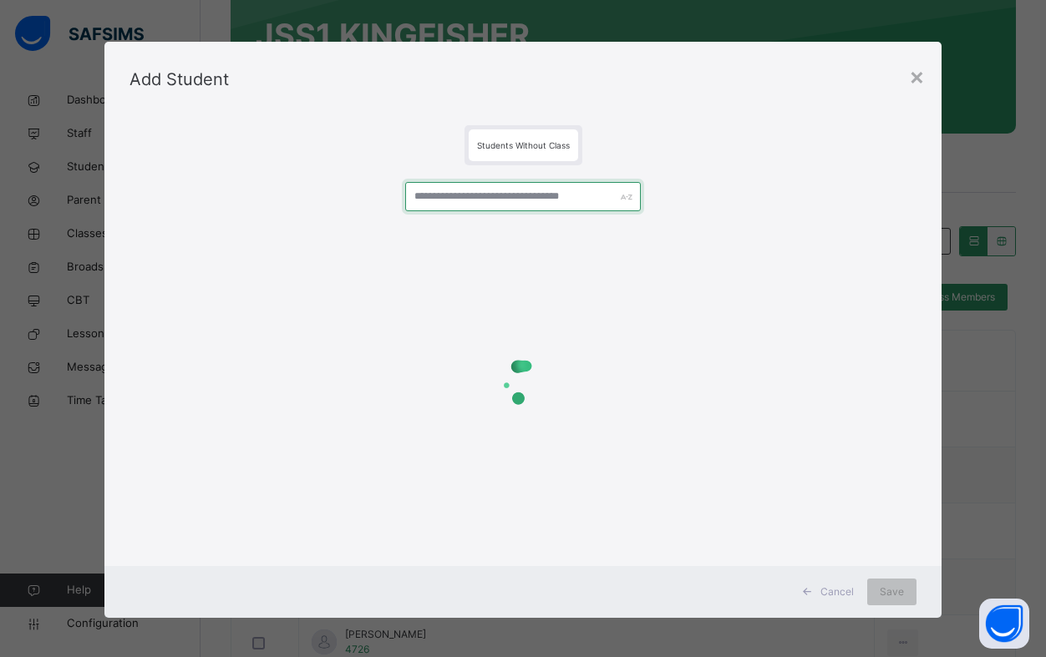
click at [448, 202] on input "text" at bounding box center [523, 196] width 236 height 29
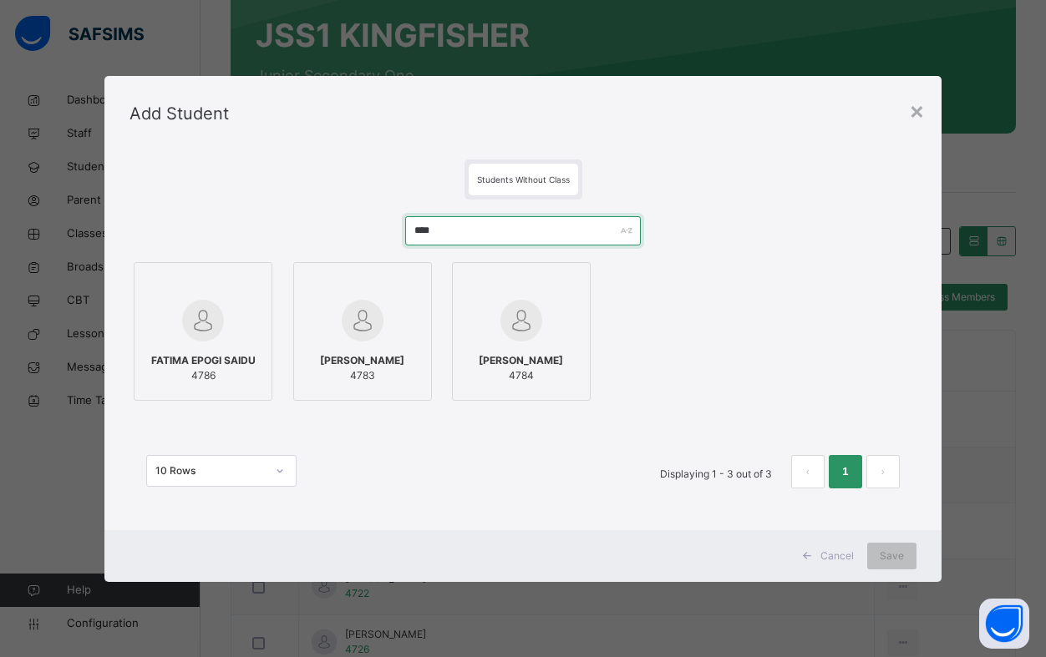
type input "****"
click at [242, 325] on div at bounding box center [203, 321] width 120 height 48
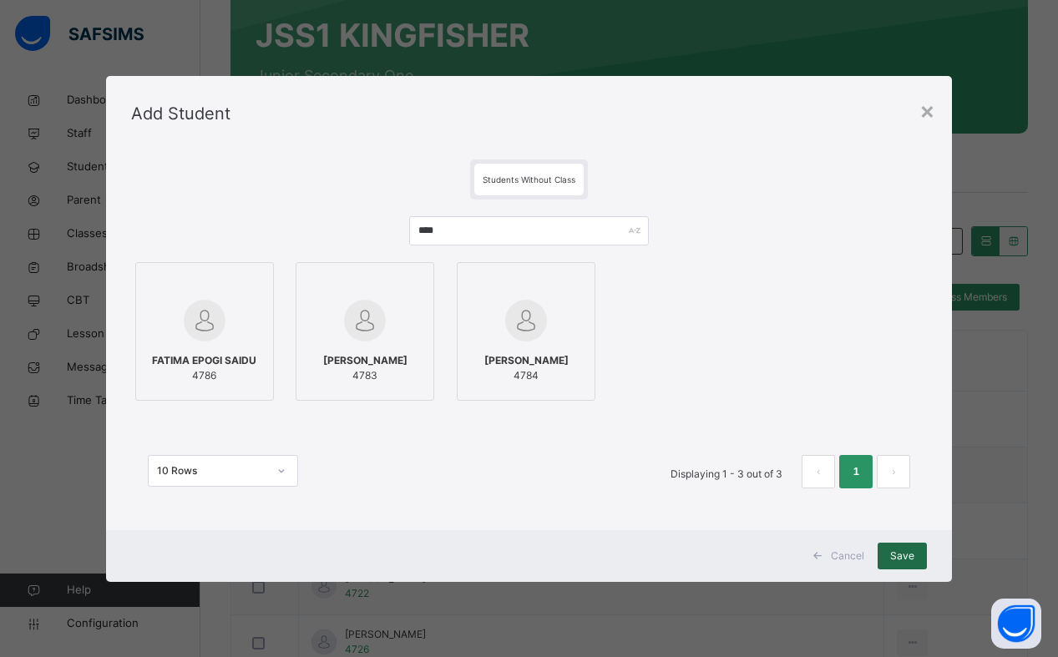
click at [905, 561] on span "Save" at bounding box center [902, 556] width 24 height 15
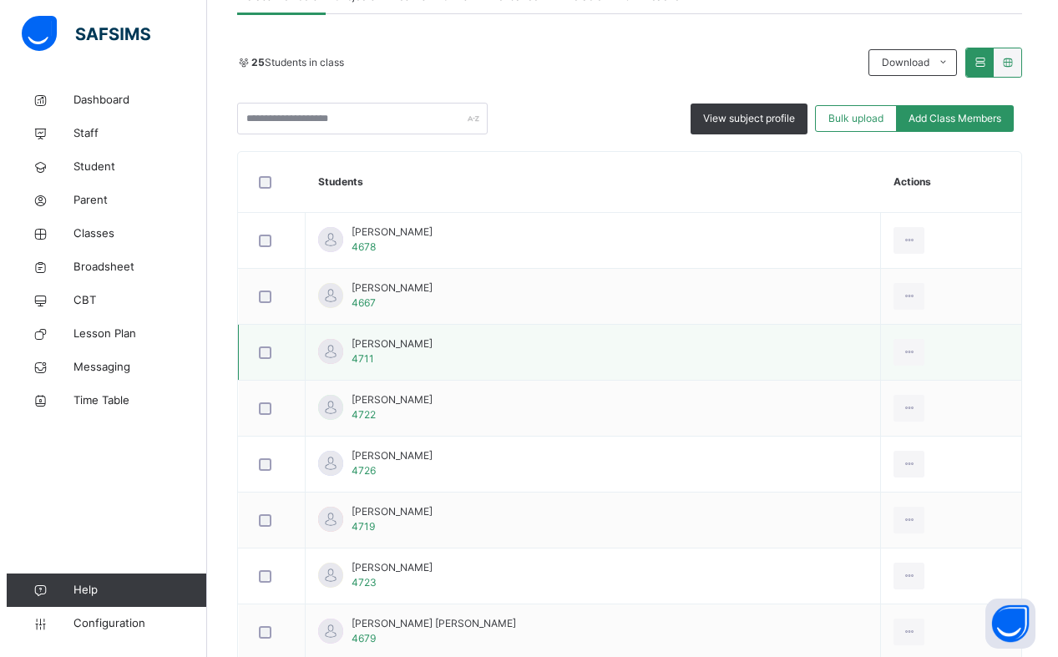
scroll to position [251, 0]
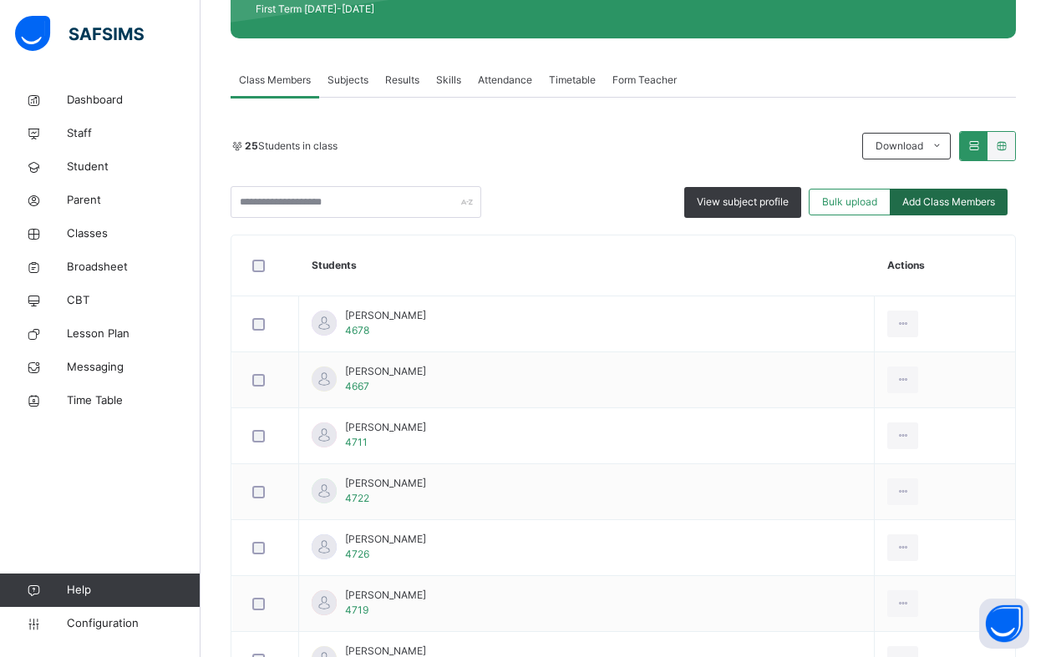
click at [951, 204] on span "Add Class Members" at bounding box center [948, 202] width 93 height 15
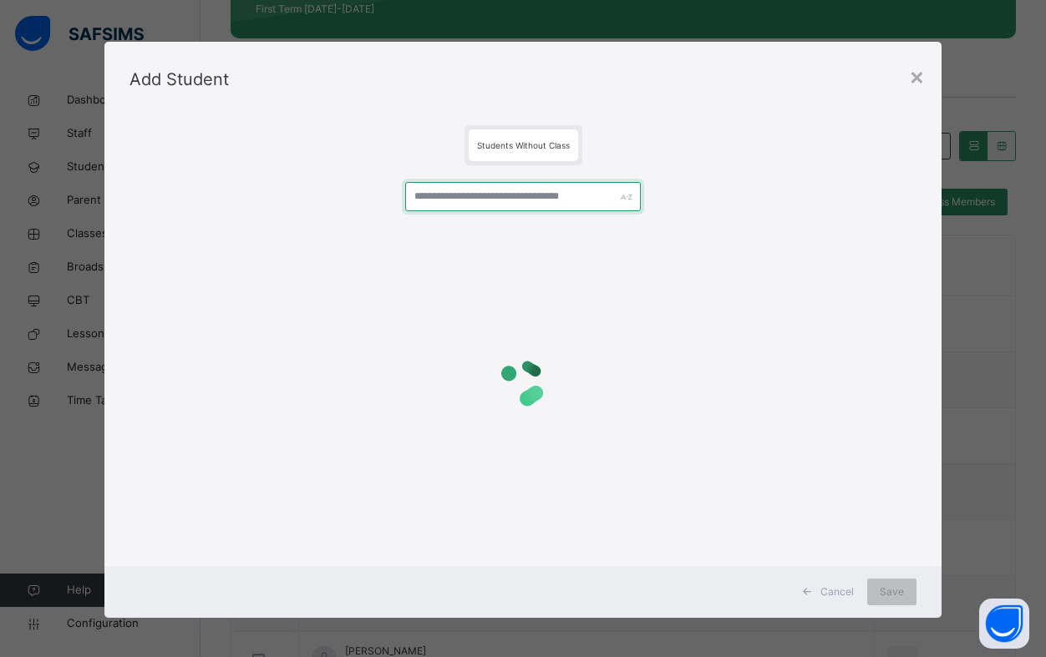
click at [487, 202] on input "text" at bounding box center [523, 196] width 236 height 29
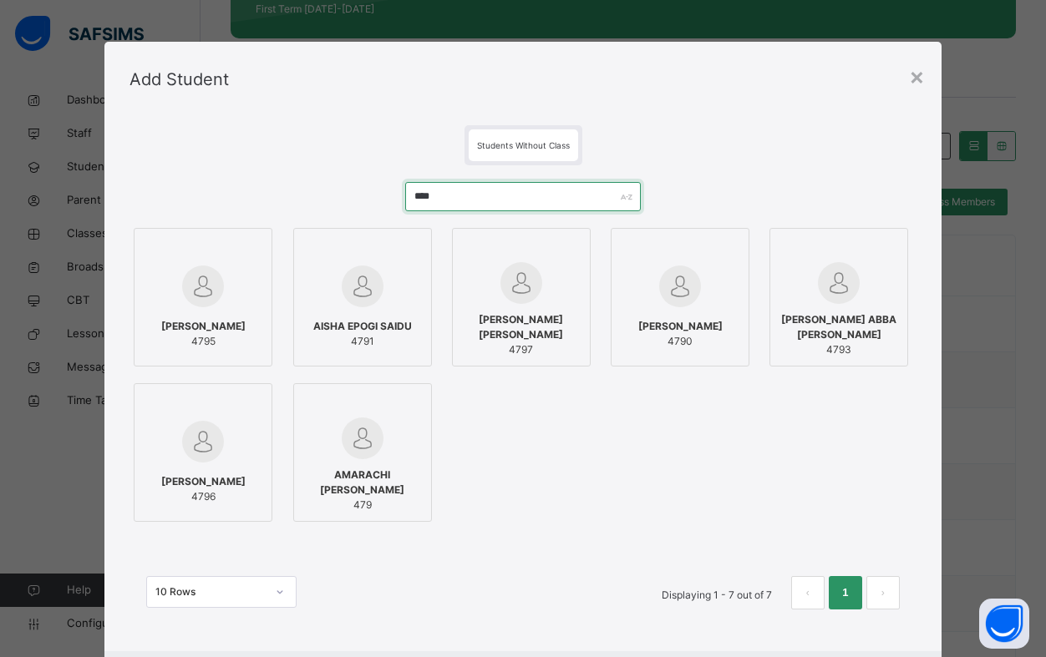
type input "****"
click at [231, 311] on div "ALIYU ABDULMUMINI ABUBAKAR 4795" at bounding box center [203, 334] width 120 height 47
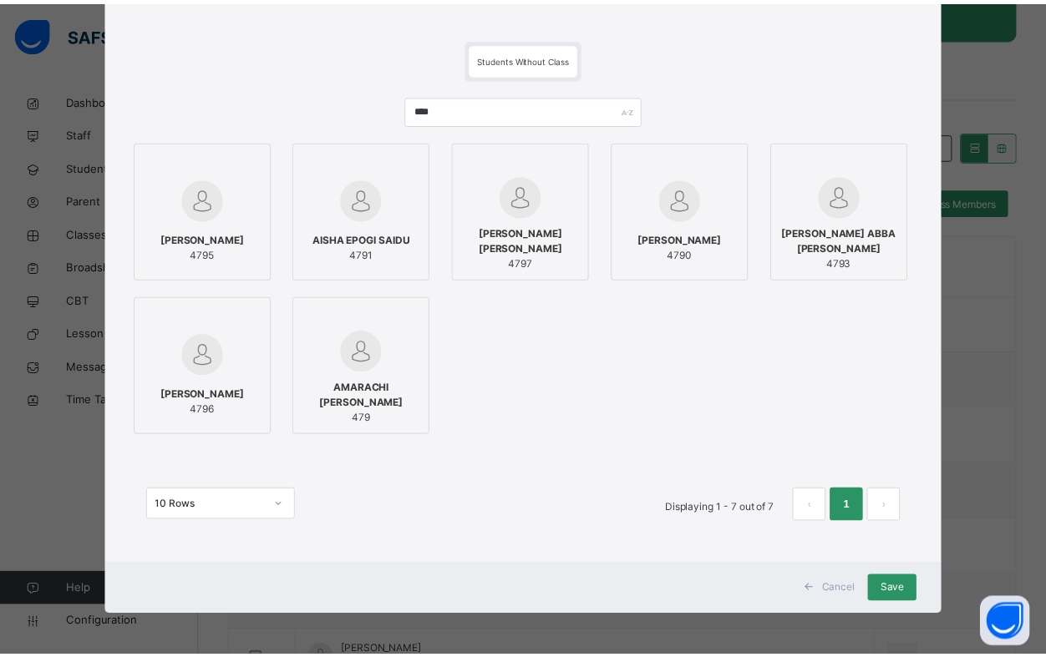
scroll to position [88, 0]
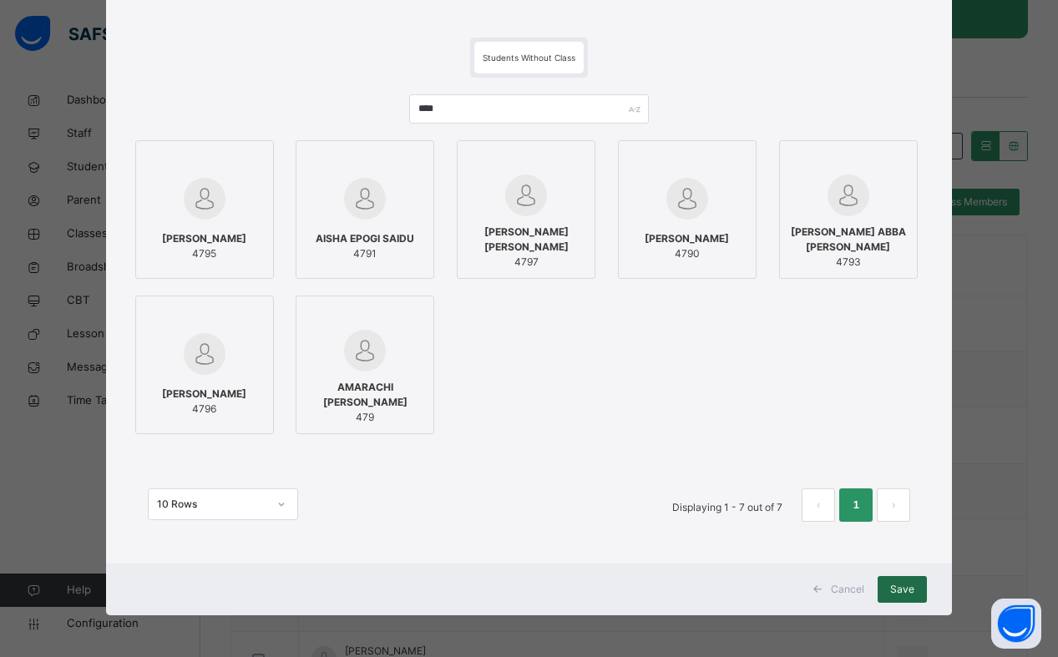
click at [903, 590] on span "Save" at bounding box center [902, 589] width 24 height 15
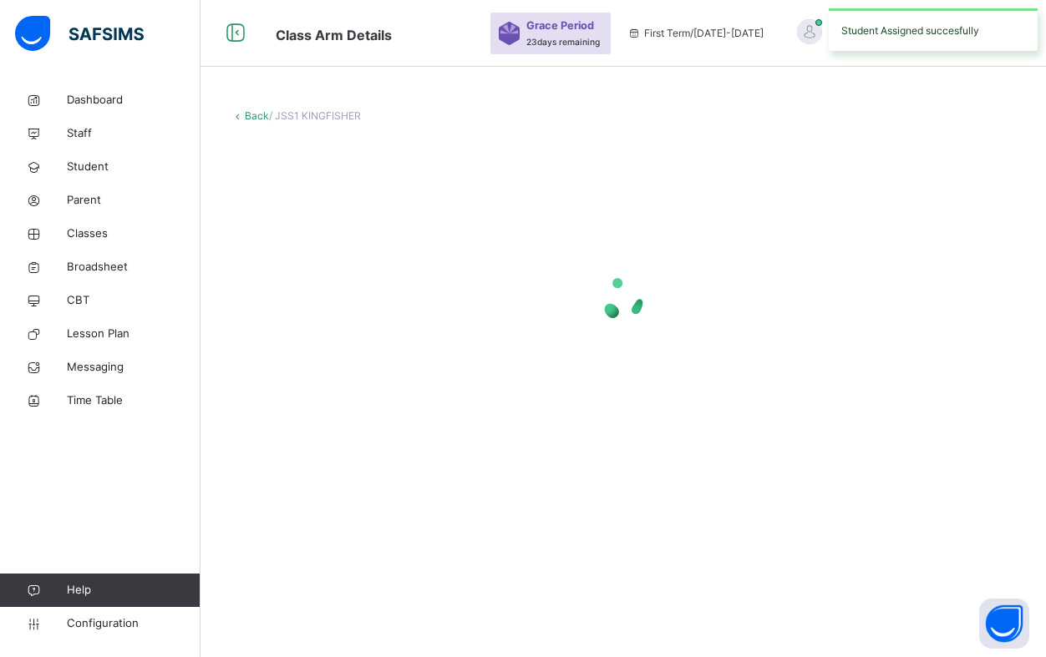
scroll to position [0, 0]
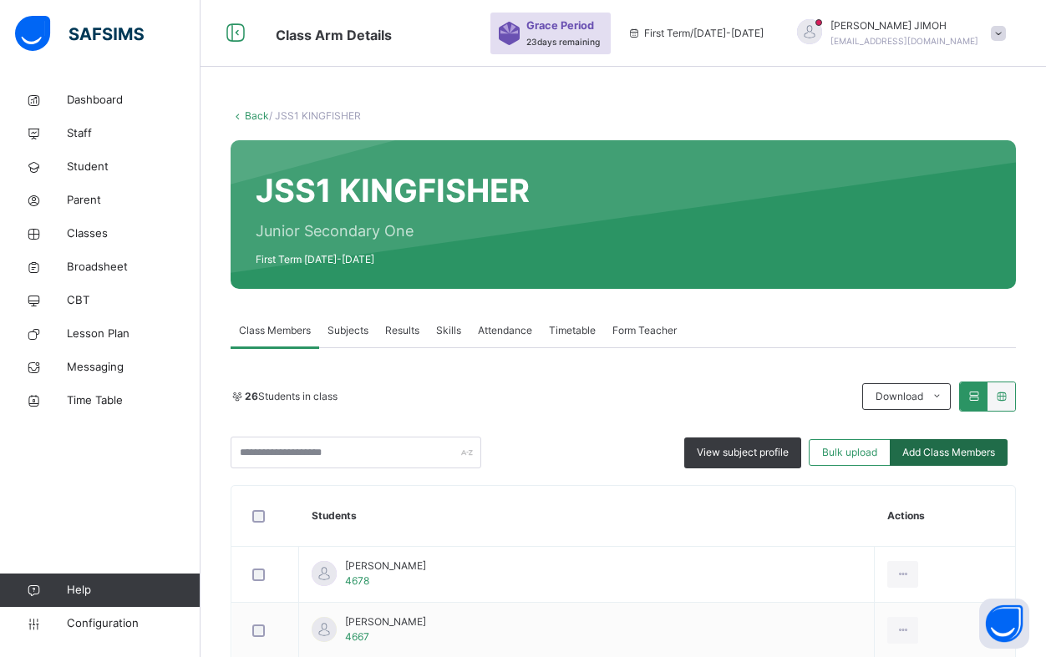
click at [957, 459] on span "Add Class Members" at bounding box center [948, 452] width 93 height 15
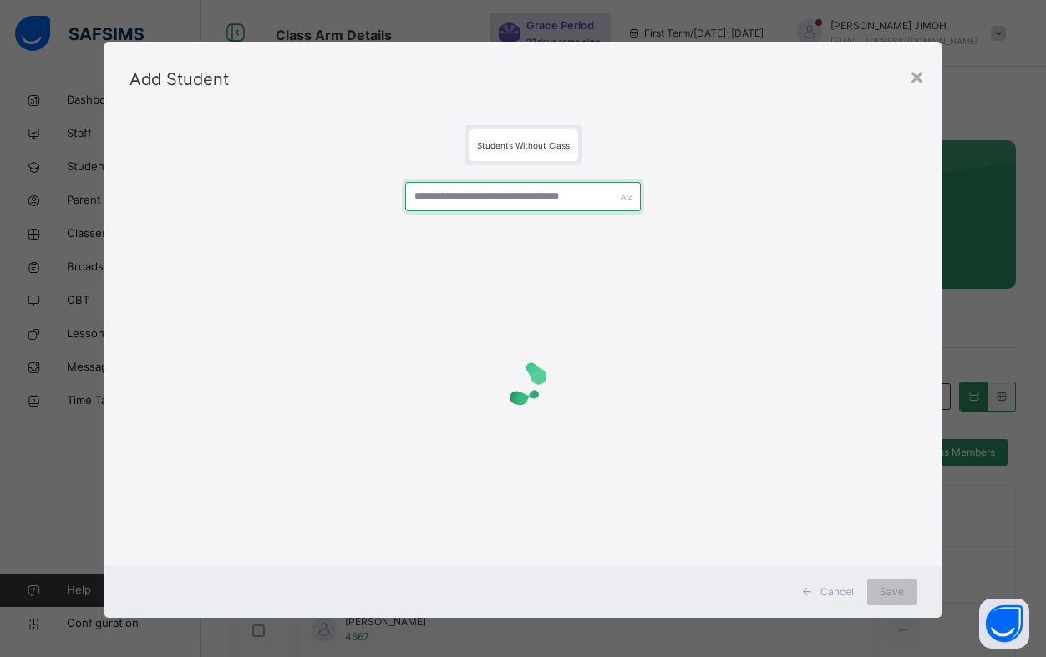
click at [459, 202] on input "text" at bounding box center [523, 196] width 236 height 29
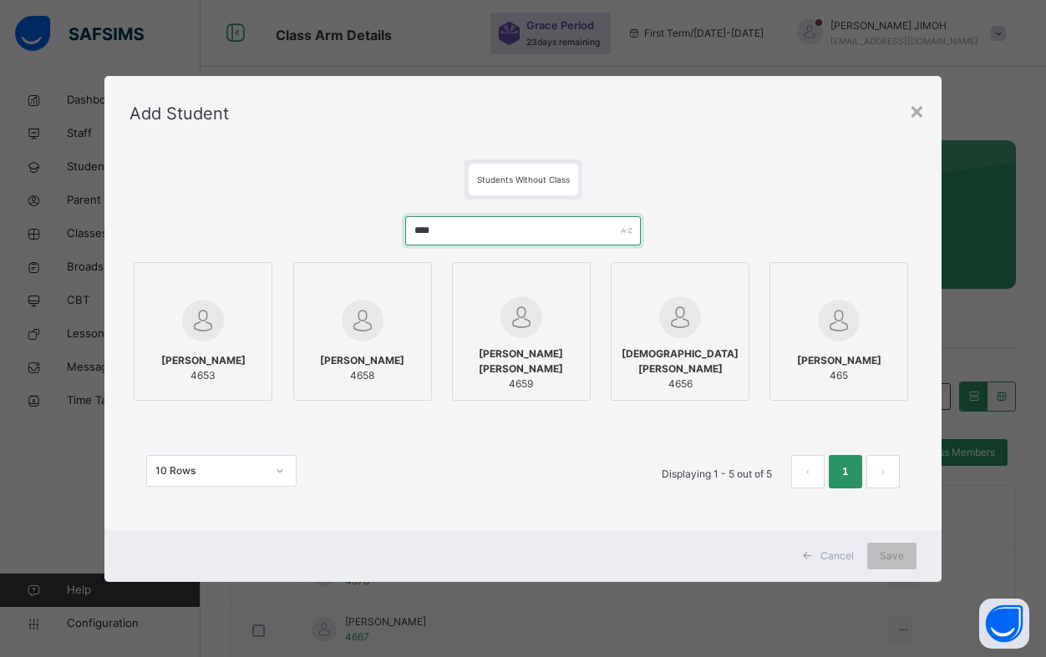
type input "****"
click at [232, 335] on div at bounding box center [203, 321] width 120 height 48
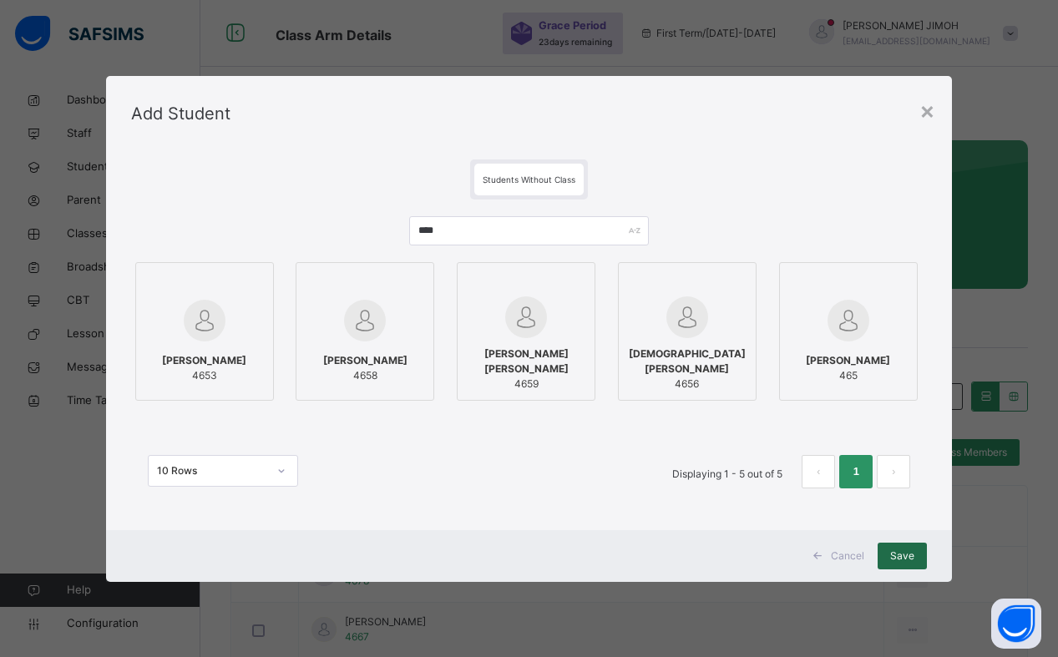
click at [905, 560] on span "Save" at bounding box center [902, 556] width 24 height 15
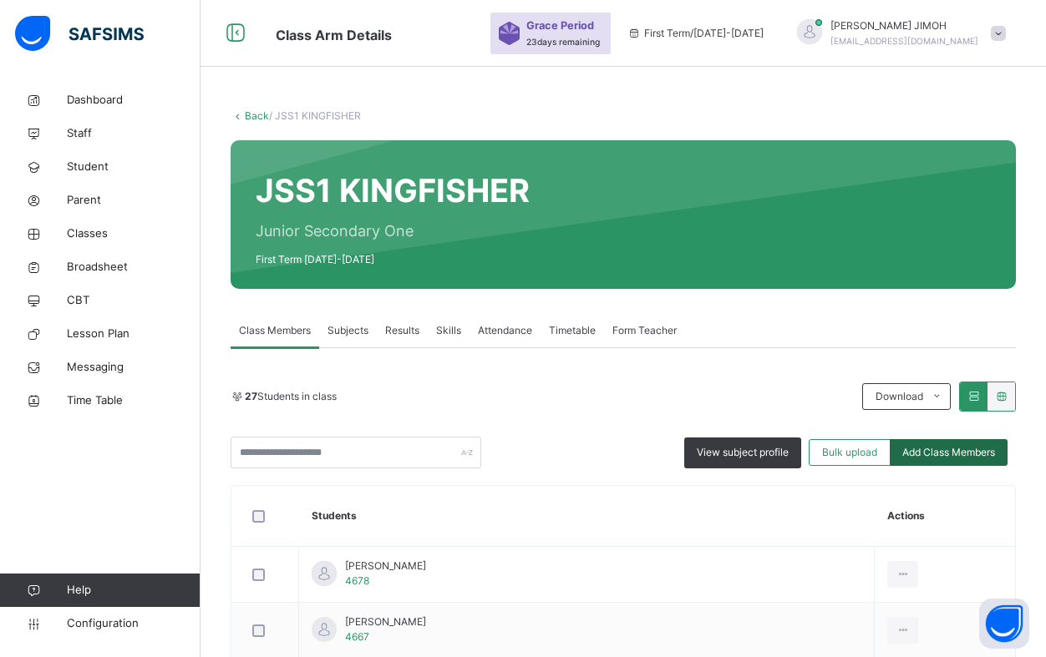
click at [933, 451] on span "Add Class Members" at bounding box center [948, 452] width 93 height 15
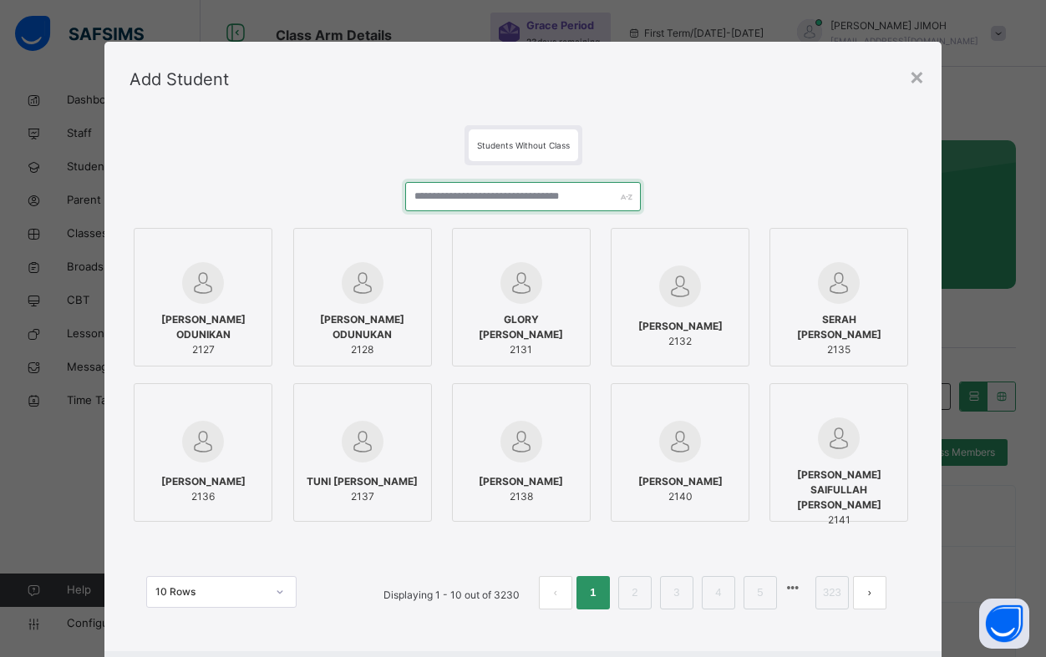
click at [500, 196] on input "text" at bounding box center [523, 196] width 236 height 29
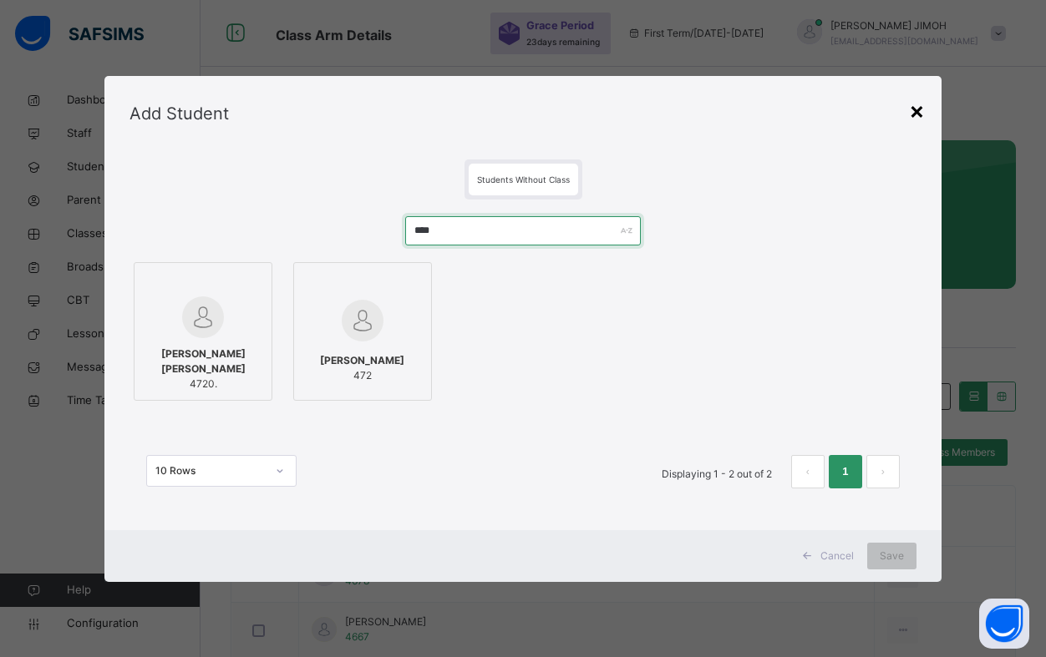
type input "****"
click at [925, 114] on div "×" at bounding box center [917, 110] width 16 height 35
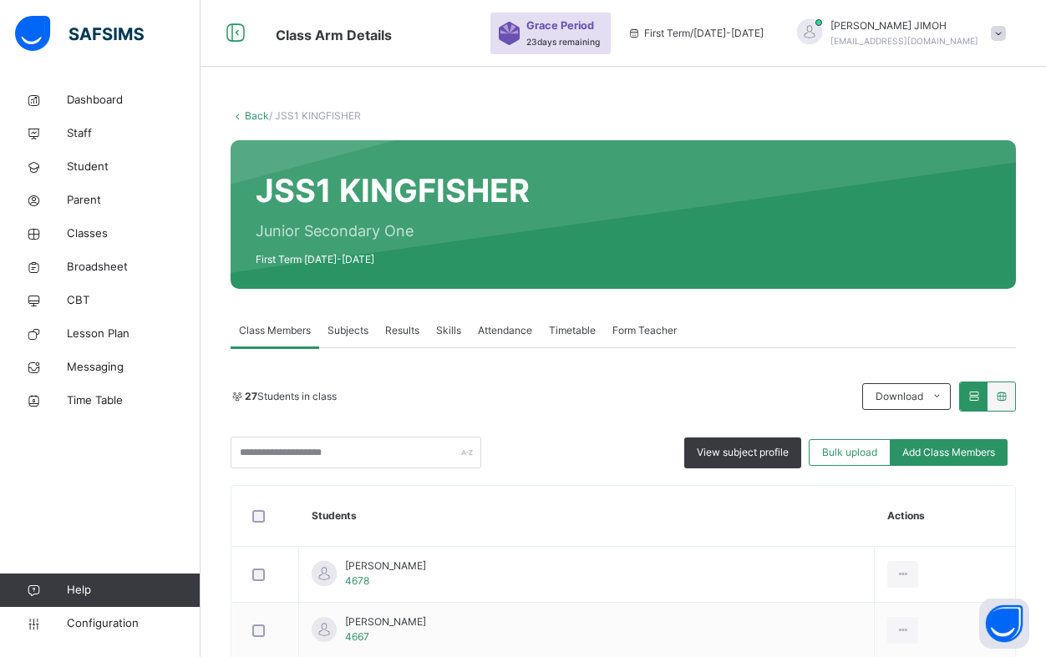
click at [256, 118] on link "Back" at bounding box center [257, 115] width 24 height 13
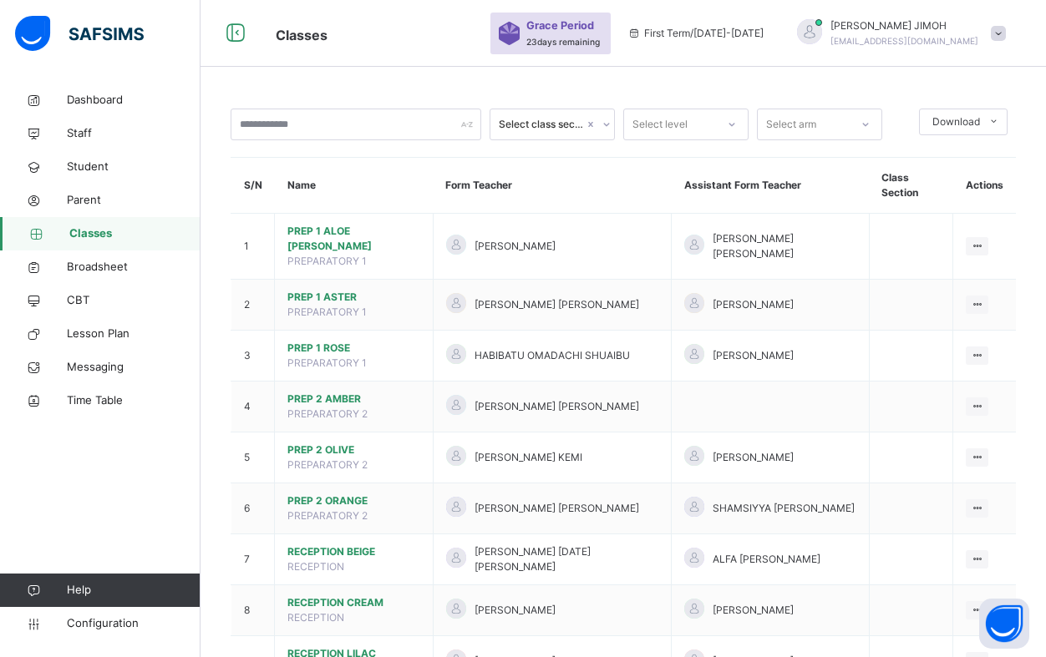
click at [737, 124] on div at bounding box center [732, 124] width 28 height 27
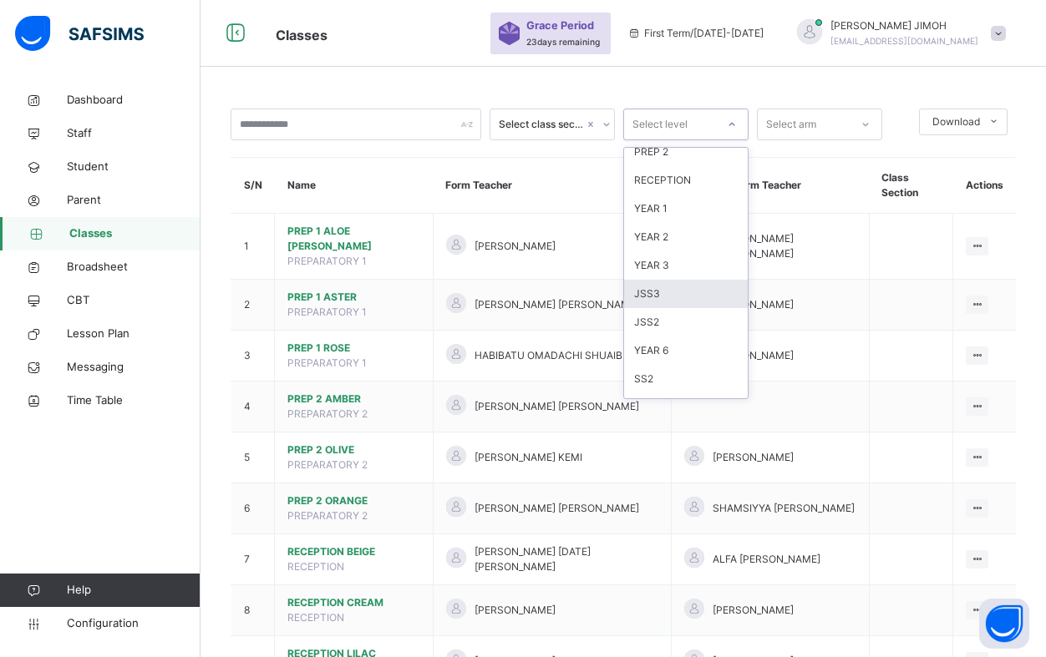
scroll to position [167, 0]
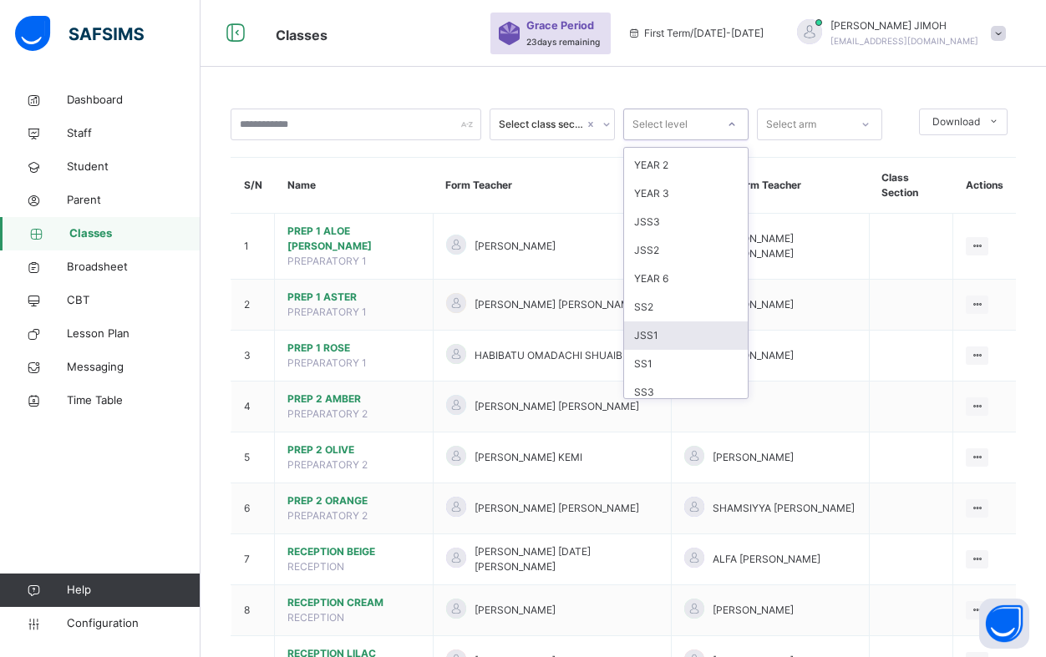
click at [673, 339] on div "JSS1" at bounding box center [686, 336] width 124 height 28
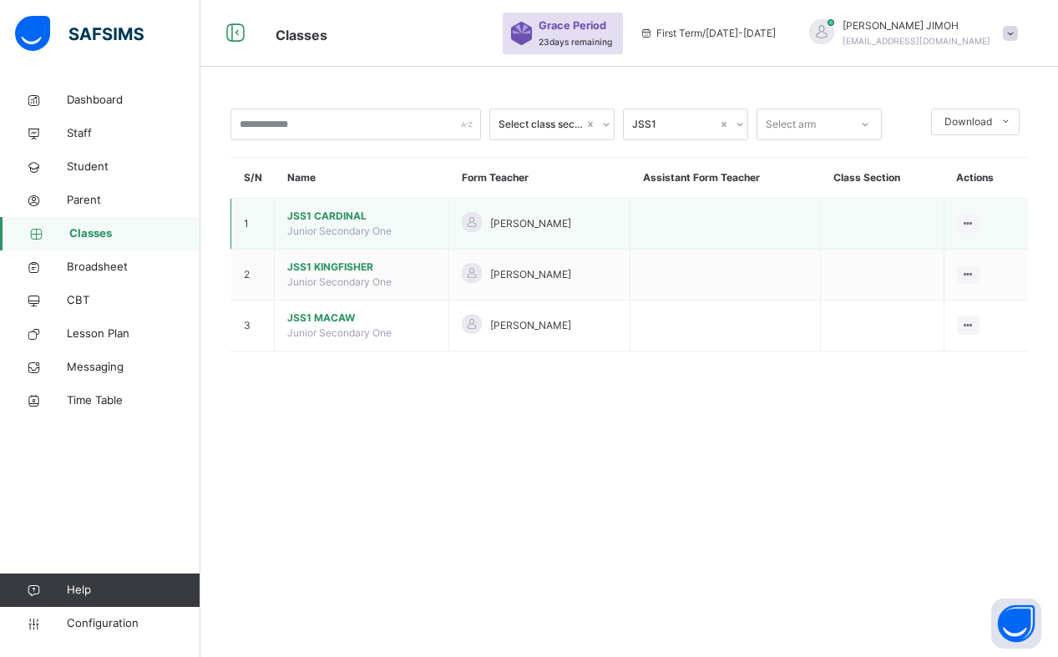
click at [349, 219] on span "JSS1 CARDINAL" at bounding box center [361, 216] width 149 height 15
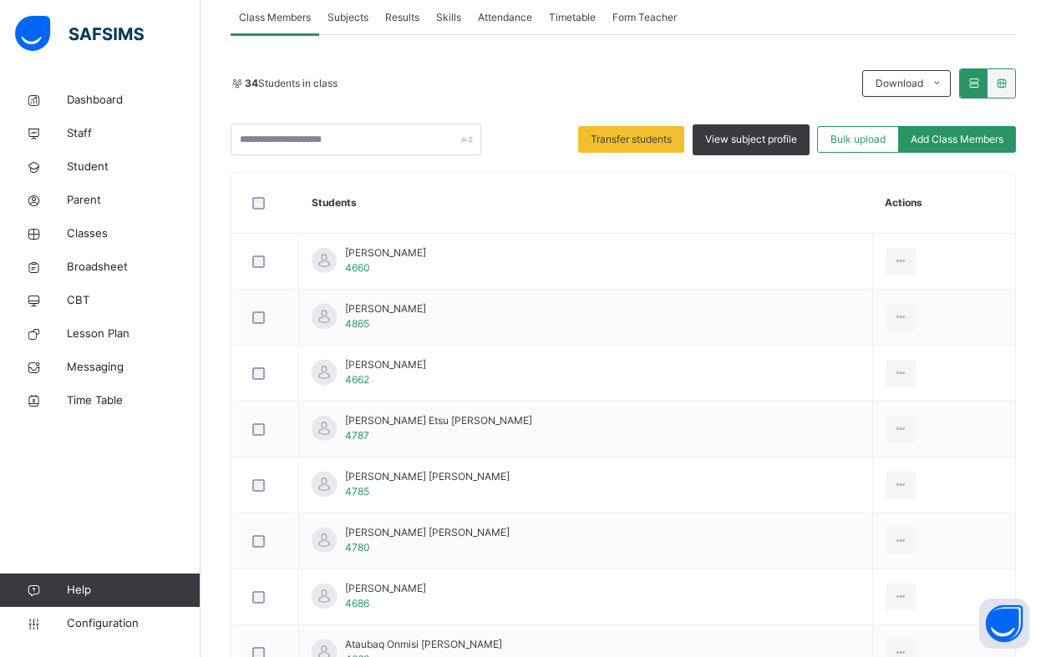
scroll to position [251, 0]
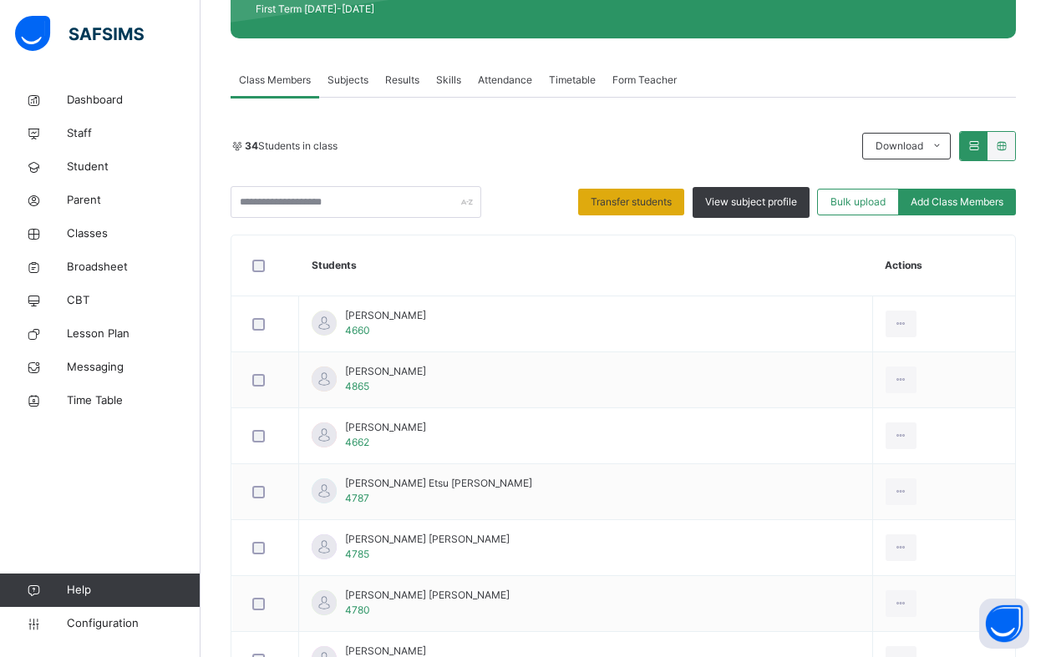
click at [626, 208] on span "Transfer students" at bounding box center [631, 202] width 81 height 15
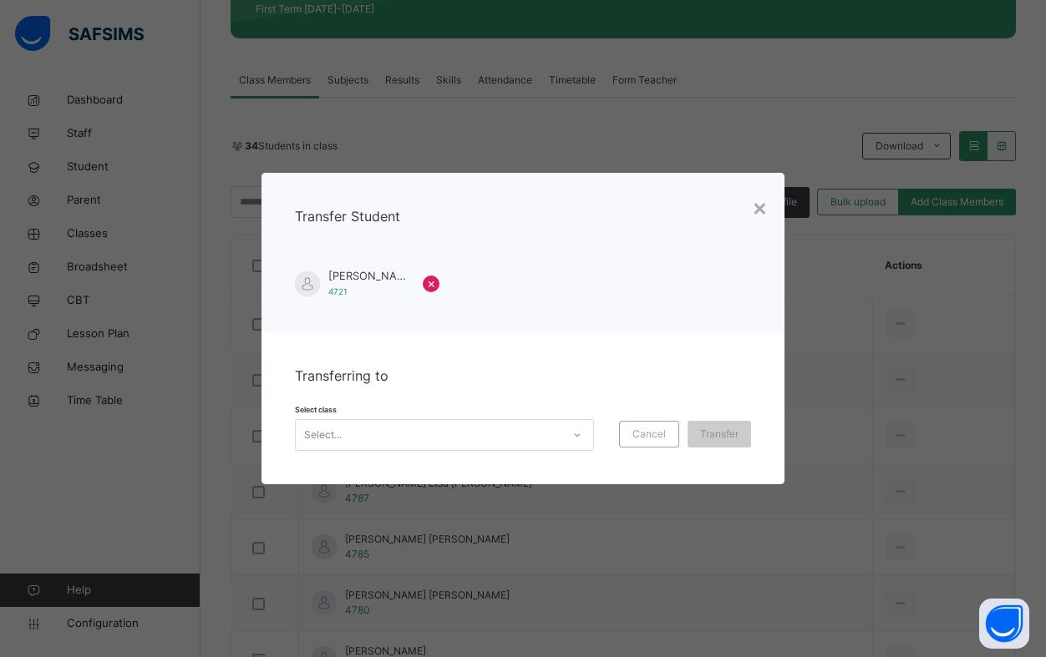
click at [542, 435] on div "Select..." at bounding box center [429, 436] width 266 height 26
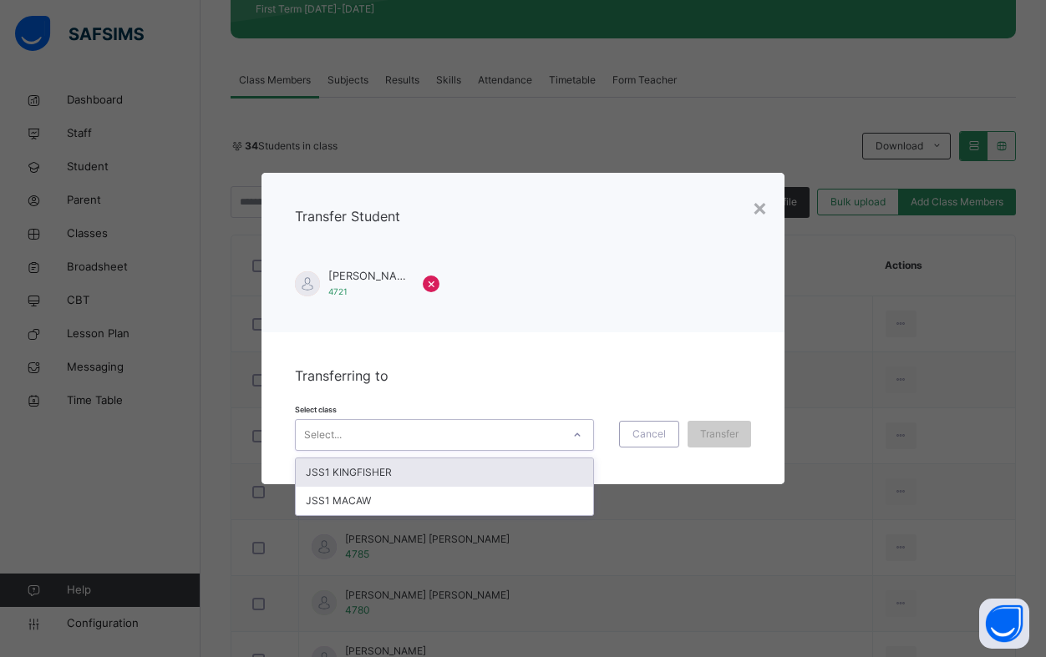
click at [449, 474] on div "JSS1 KINGFISHER" at bounding box center [444, 473] width 297 height 28
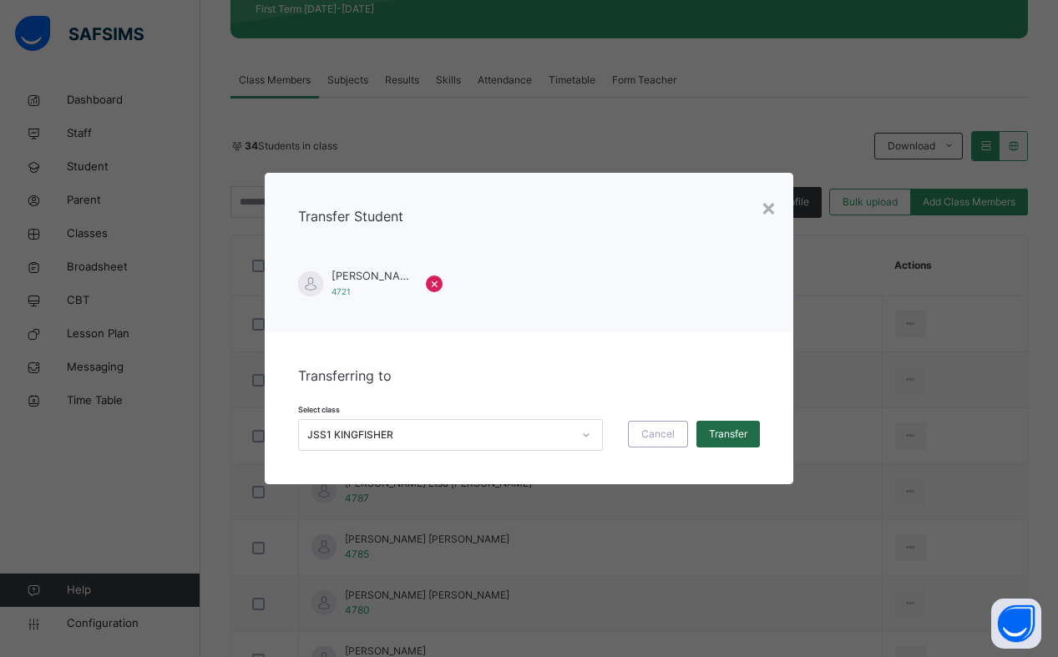
click at [734, 437] on span "Transfer" at bounding box center [728, 434] width 38 height 15
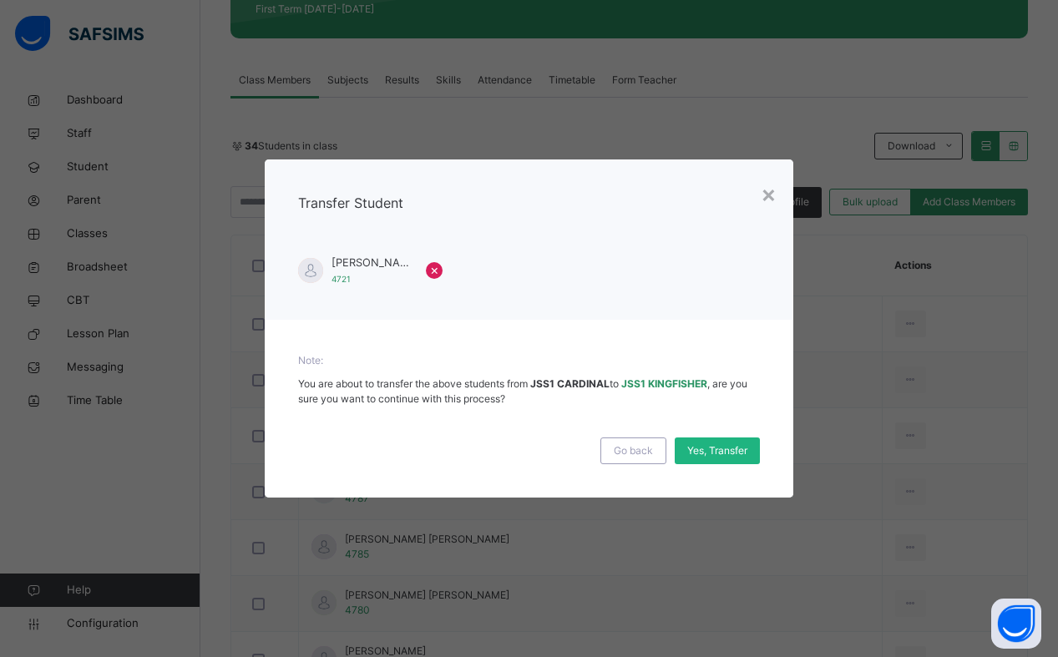
click at [716, 451] on span "Yes, Transfer" at bounding box center [717, 451] width 60 height 15
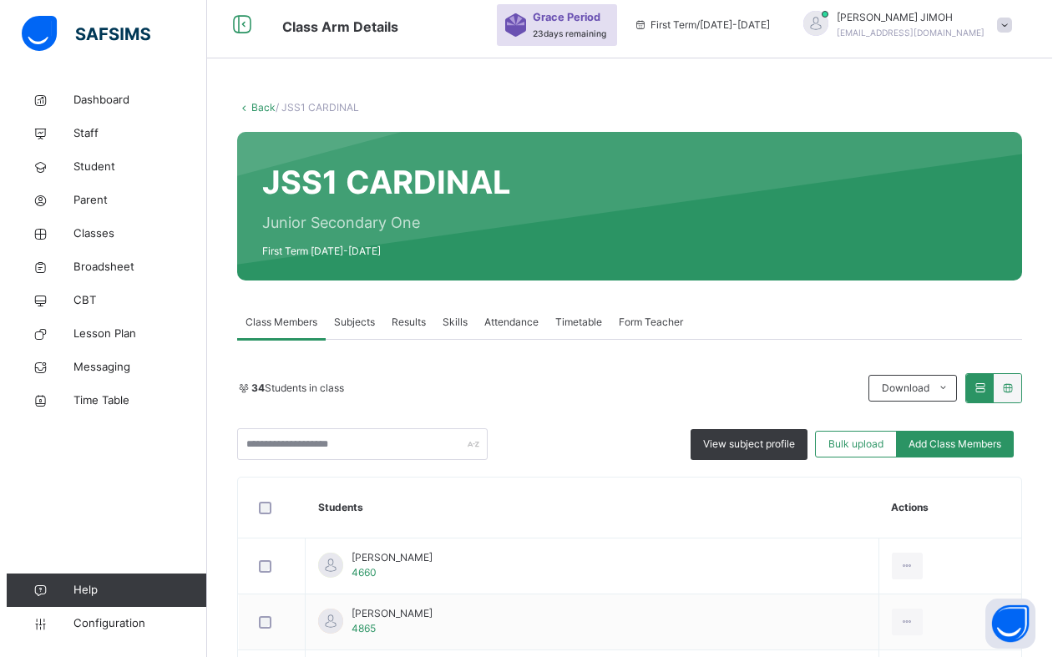
scroll to position [0, 0]
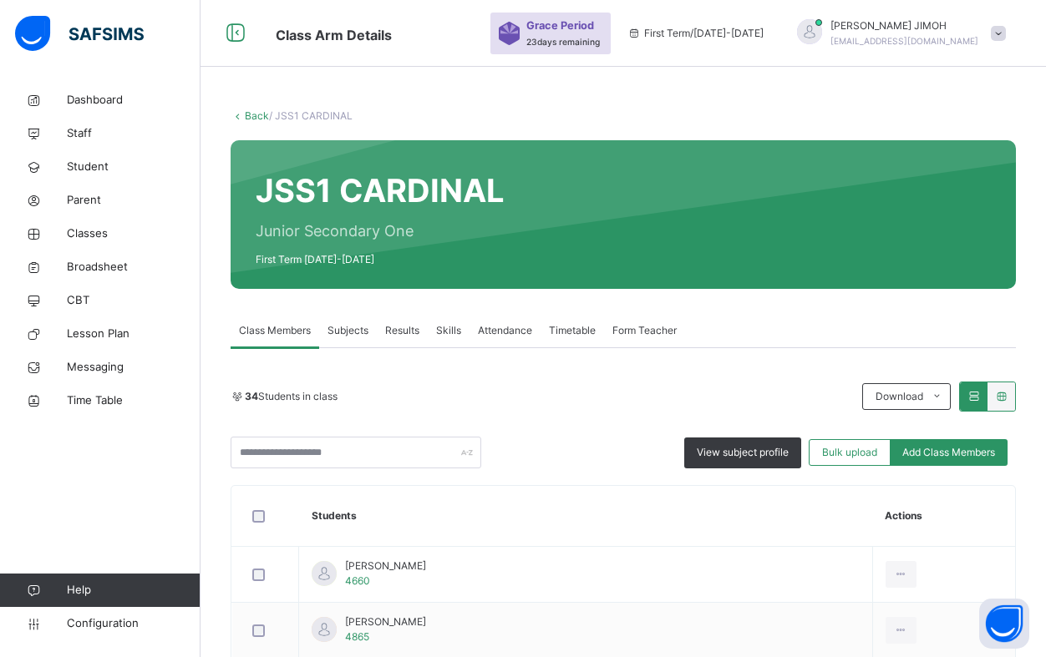
click at [259, 116] on link "Back" at bounding box center [257, 115] width 24 height 13
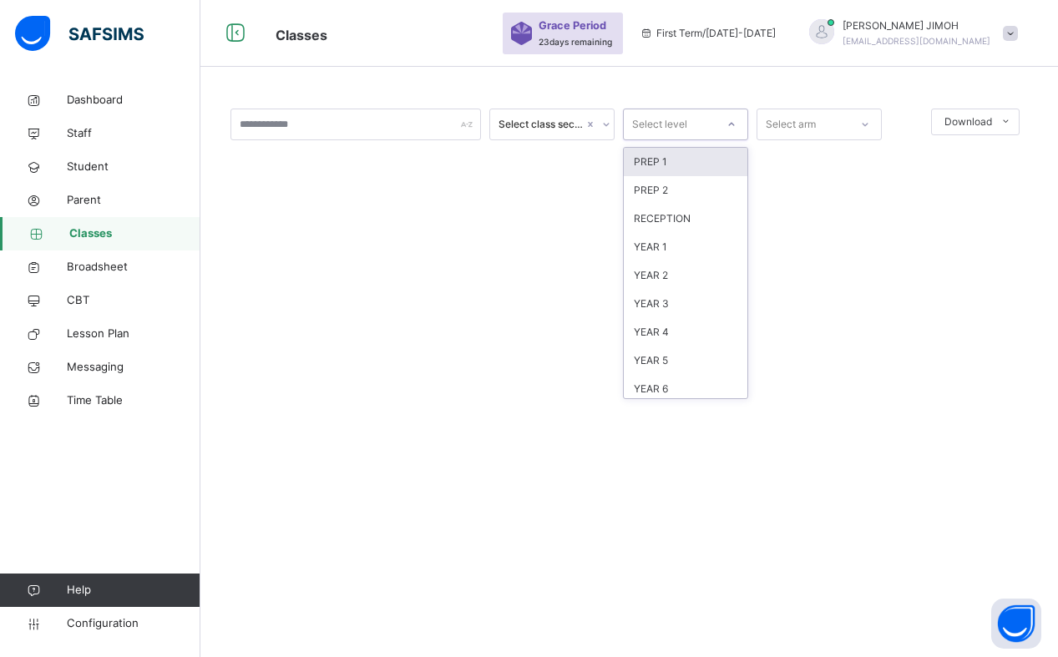
click at [734, 124] on icon at bounding box center [732, 124] width 10 height 17
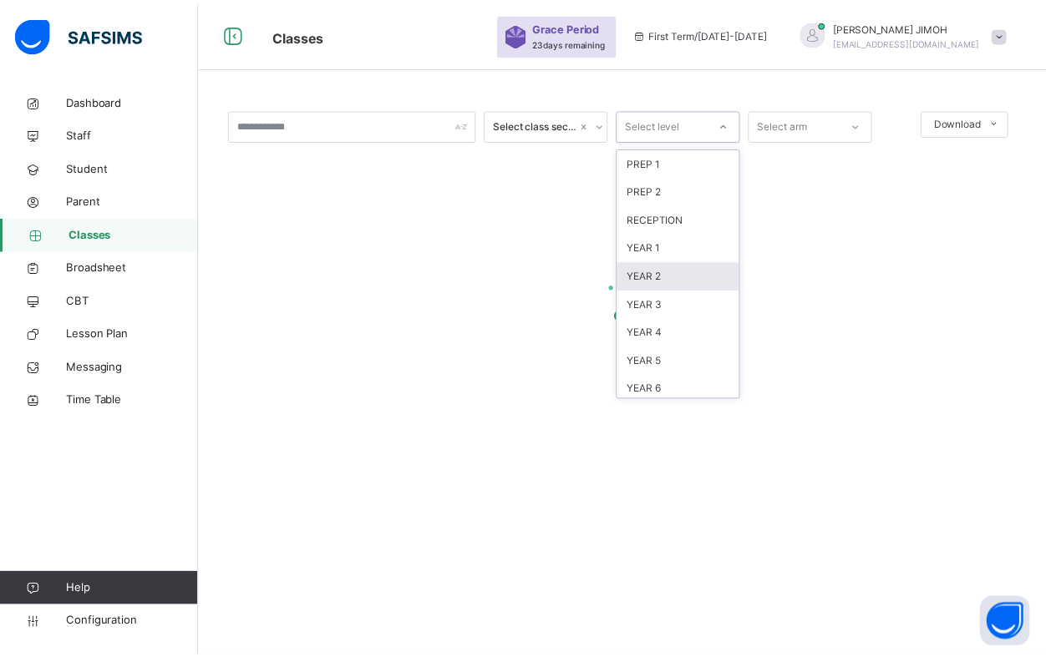
scroll to position [175, 0]
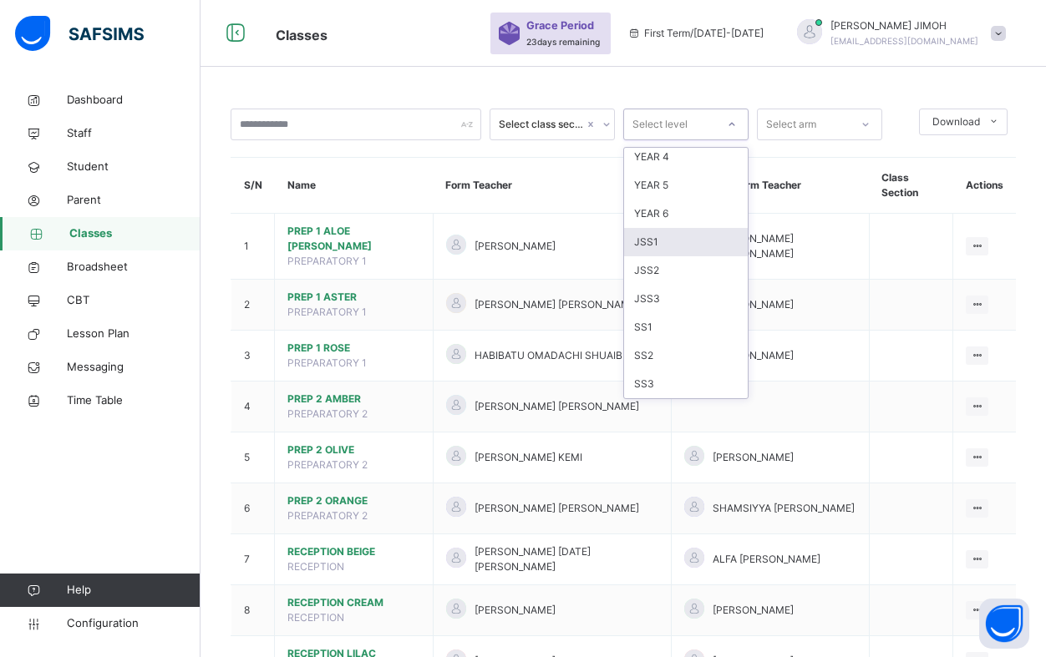
click at [675, 241] on div "JSS1" at bounding box center [686, 242] width 124 height 28
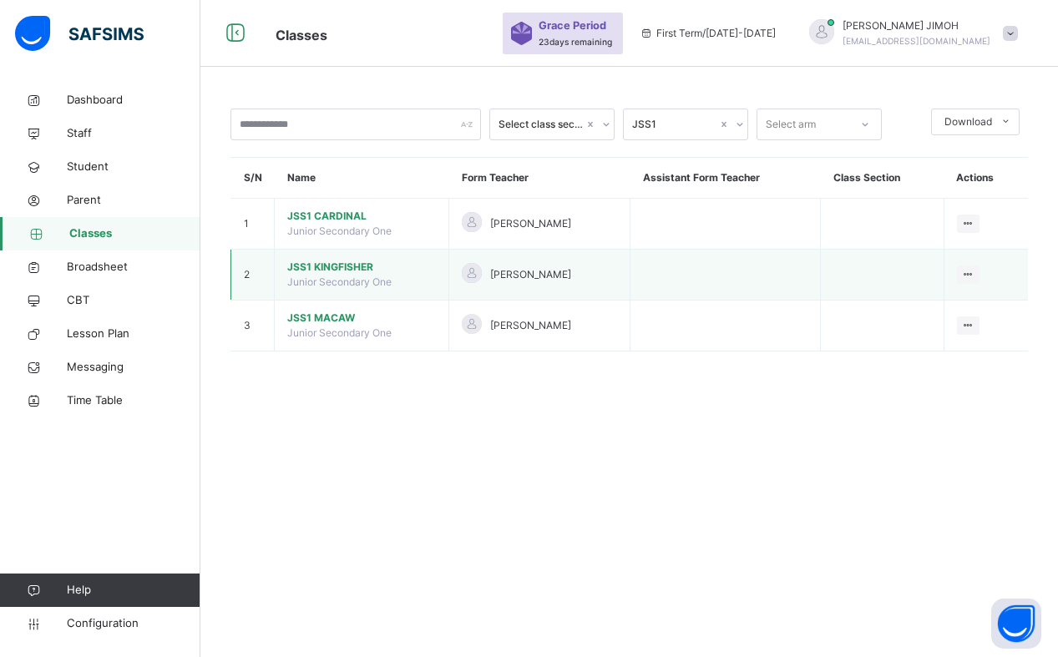
click at [332, 271] on span "JSS1 KINGFISHER" at bounding box center [361, 267] width 149 height 15
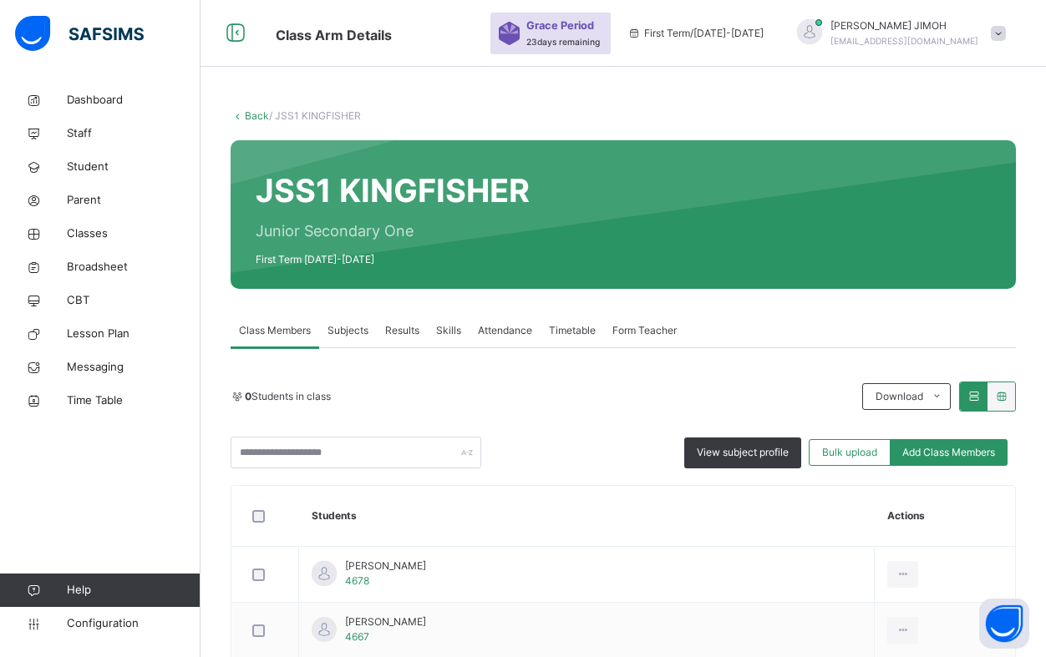
click at [546, 462] on div "View subject profile Bulk upload Add Class Members" at bounding box center [623, 453] width 785 height 32
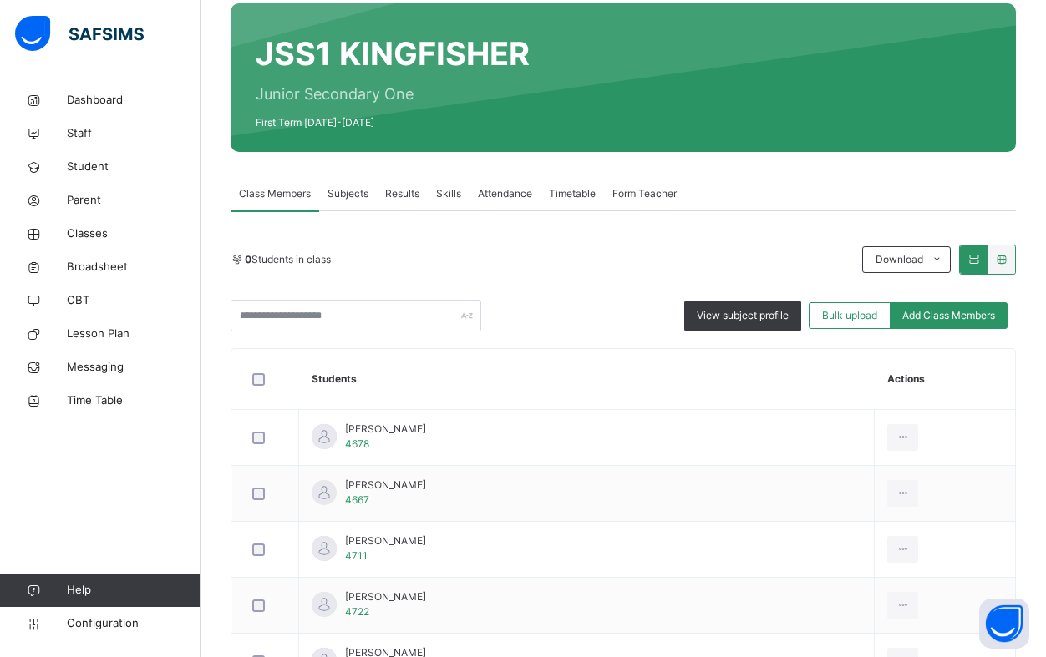
scroll to position [167, 0]
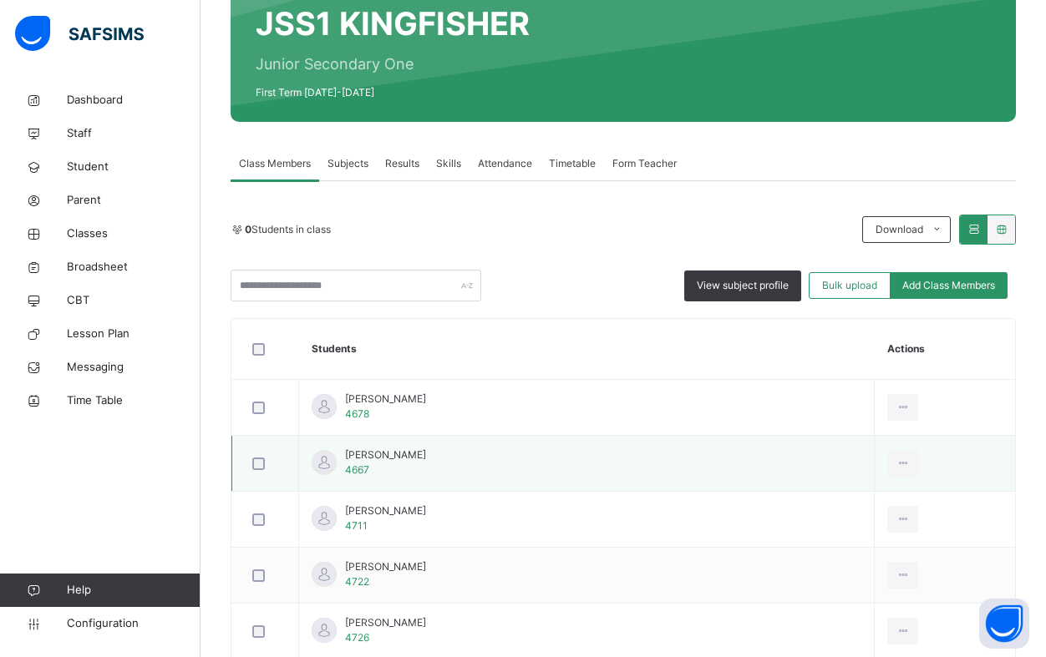
click at [512, 454] on td "Abdulrahman Abdullahi 4667" at bounding box center [587, 464] width 576 height 56
click at [266, 464] on div at bounding box center [265, 464] width 33 height 13
click at [273, 464] on div at bounding box center [265, 464] width 33 height 13
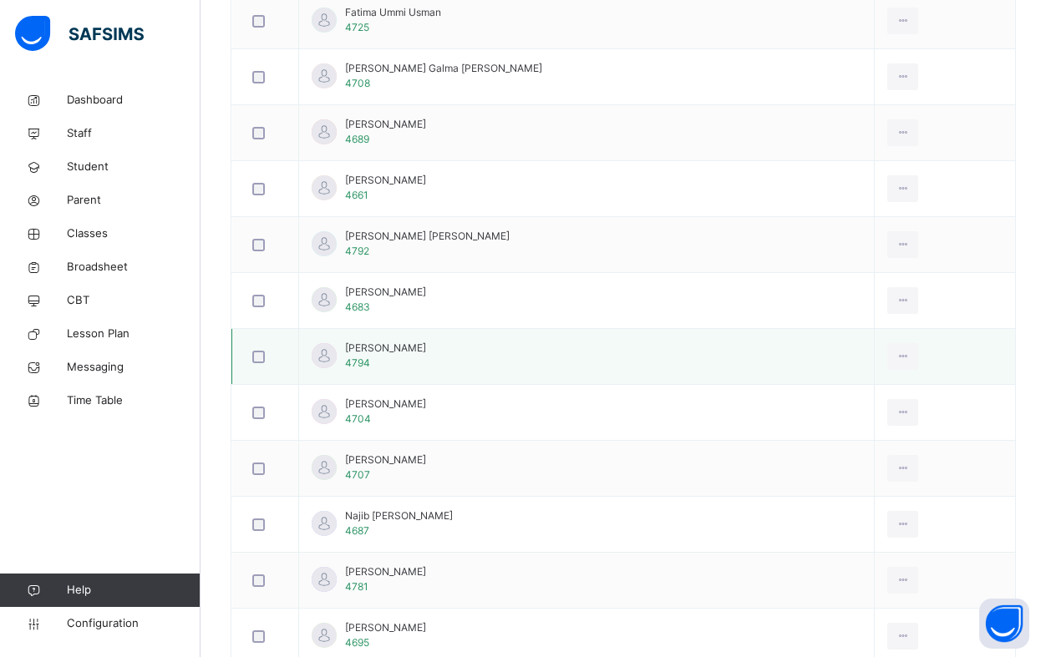
scroll to position [84, 0]
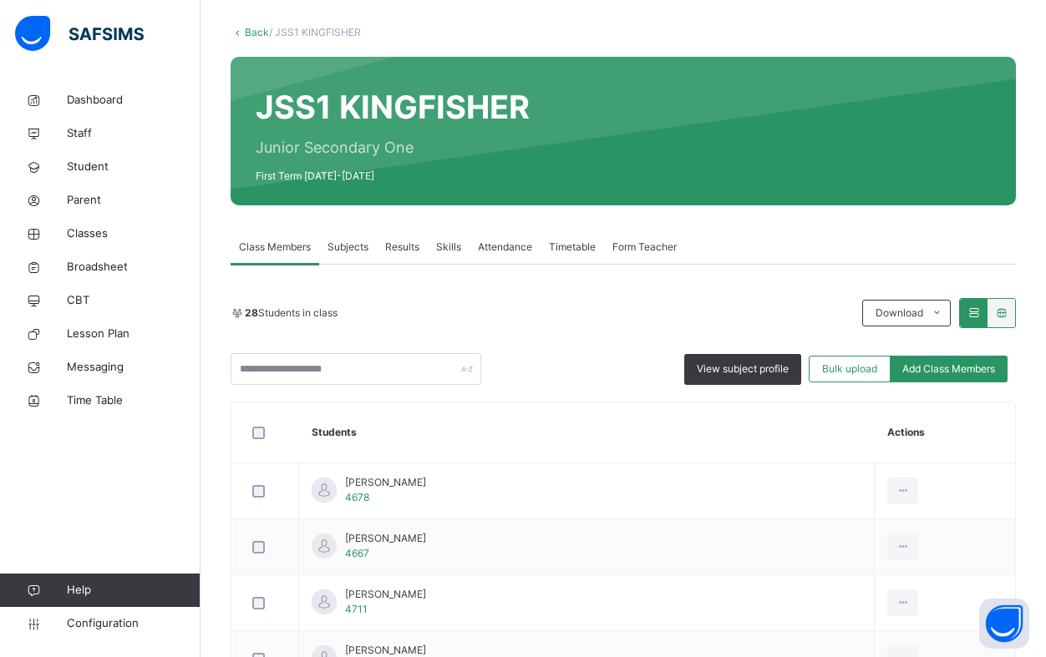
click at [255, 33] on link "Back" at bounding box center [257, 32] width 24 height 13
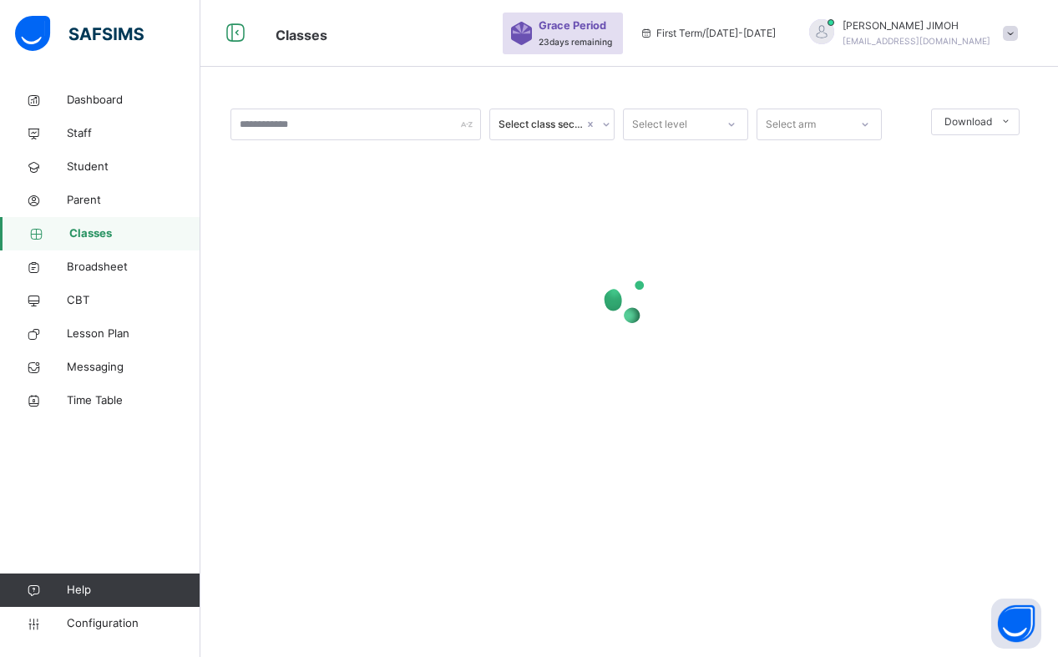
click at [732, 122] on icon at bounding box center [732, 124] width 10 height 17
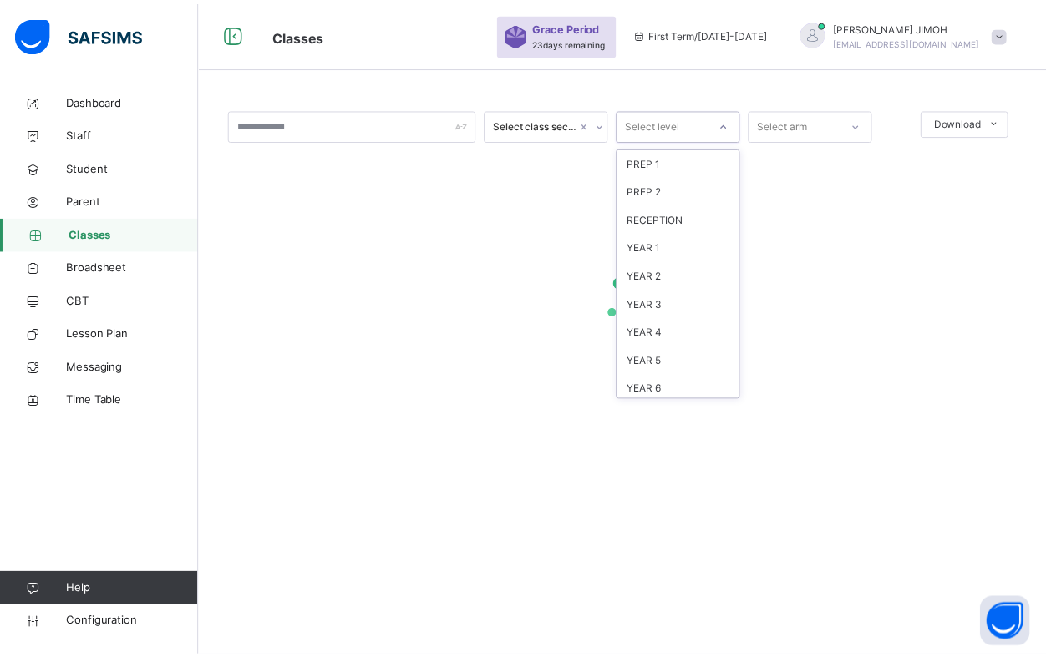
scroll to position [175, 0]
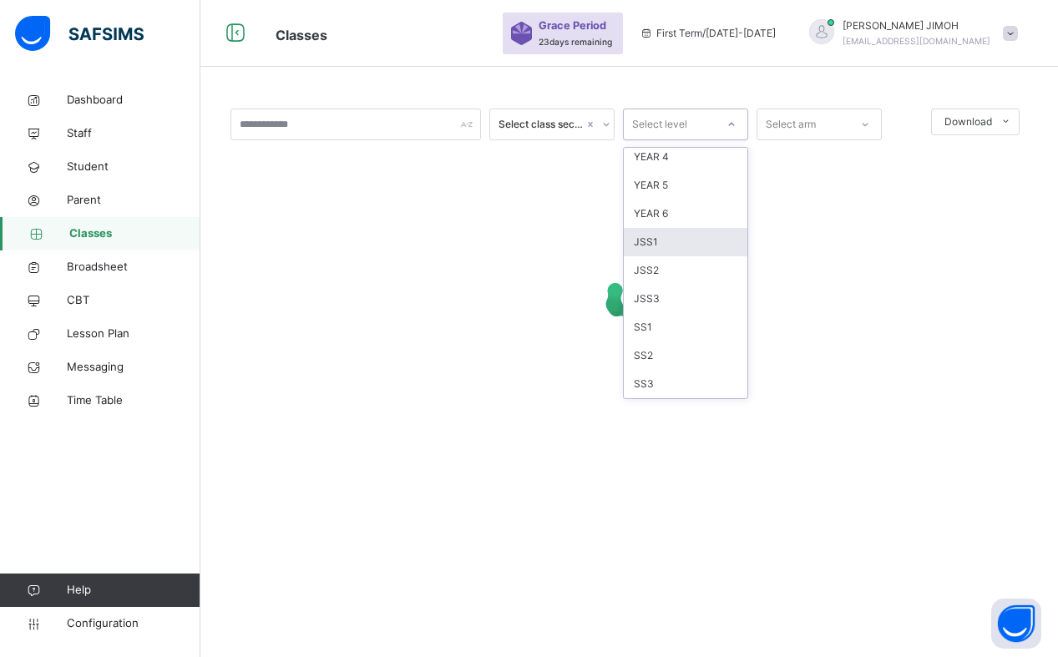
click at [677, 243] on div "JSS1" at bounding box center [686, 242] width 124 height 28
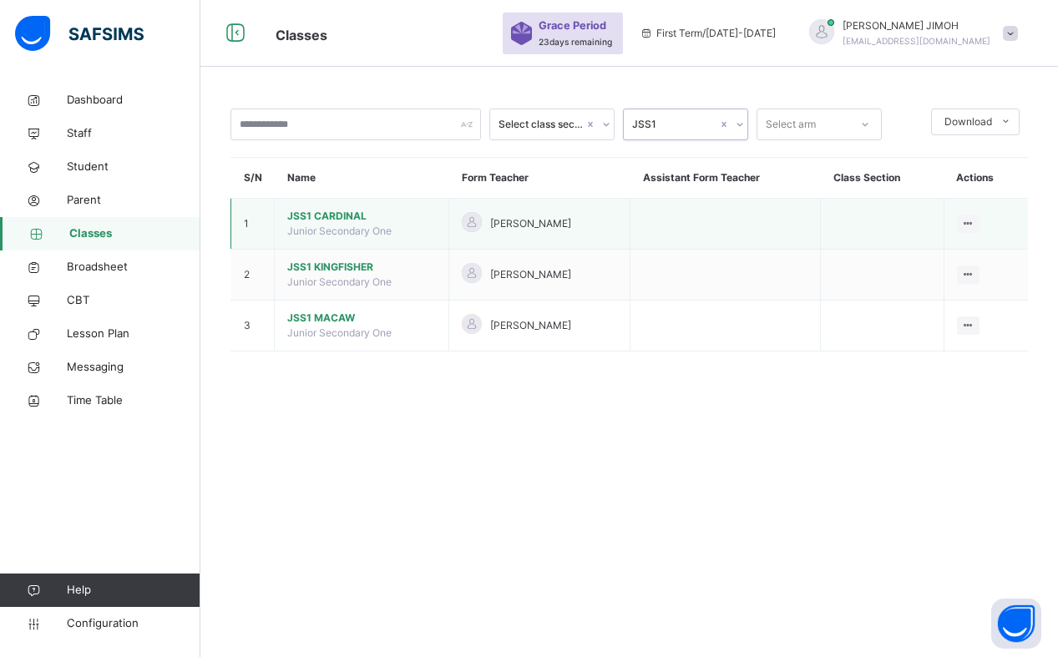
click at [350, 221] on span "JSS1 CARDINAL" at bounding box center [361, 216] width 149 height 15
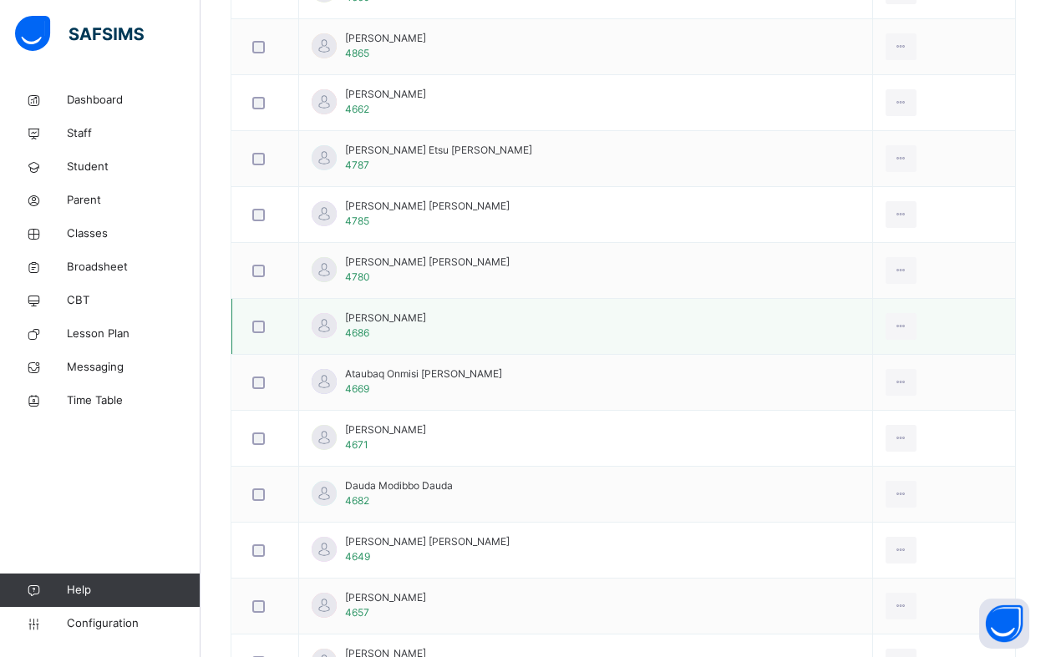
scroll to position [585, 0]
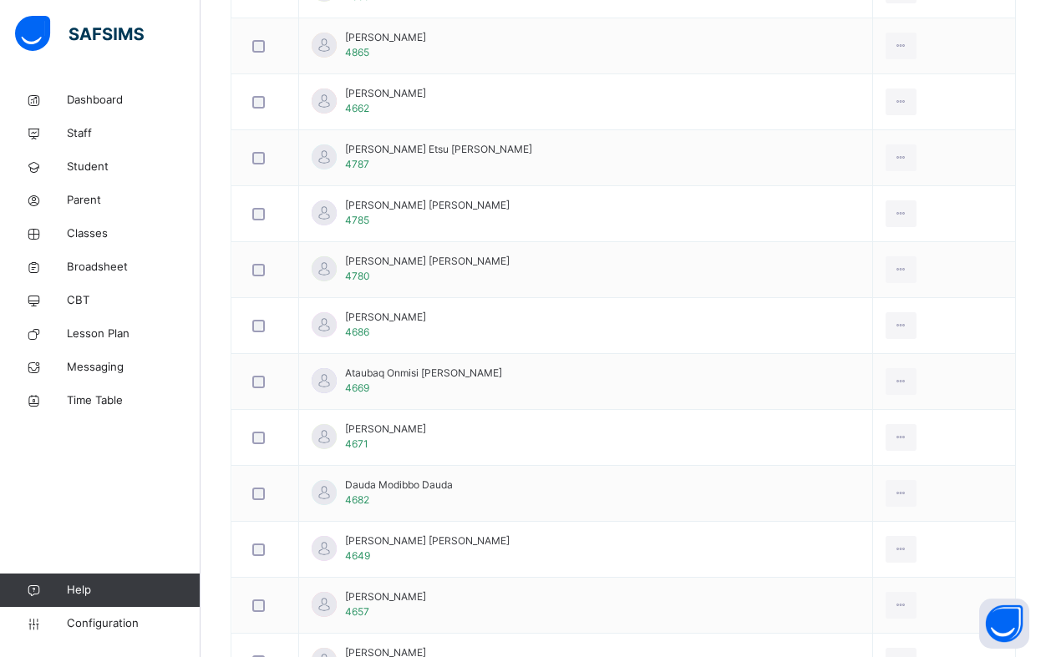
drag, startPoint x: 487, startPoint y: 470, endPoint x: 457, endPoint y: 440, distance: 42.5
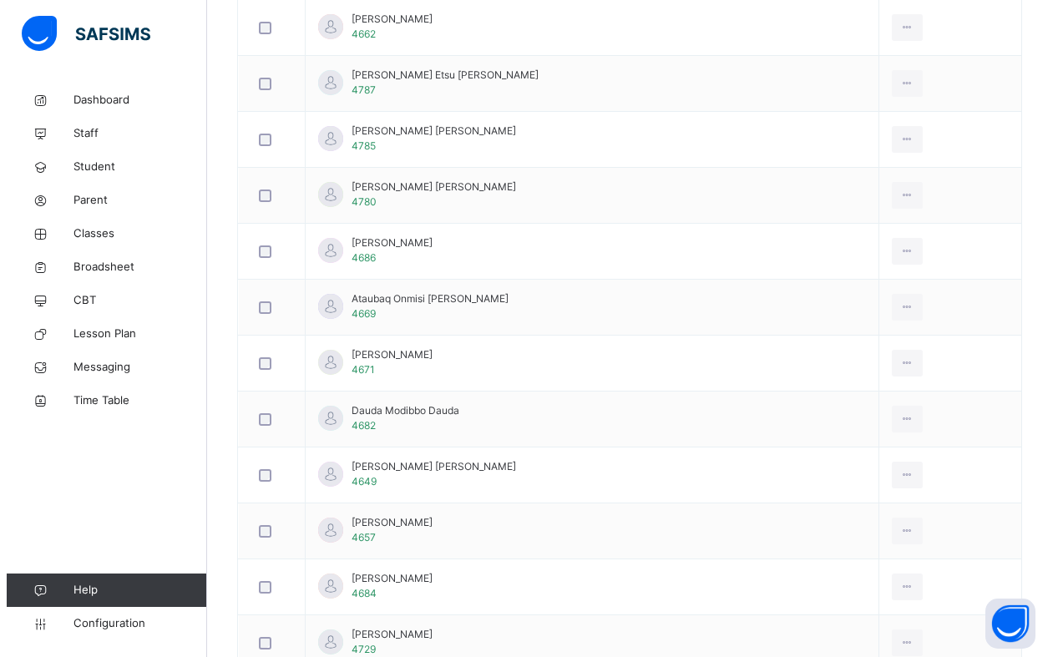
scroll to position [0, 0]
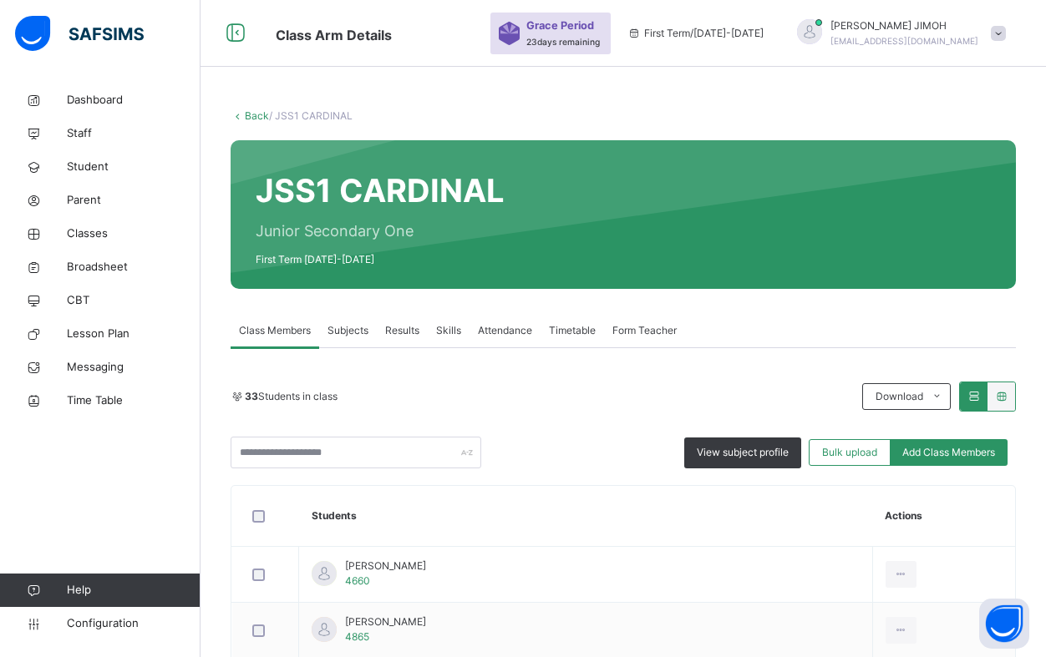
click at [249, 115] on link "Back" at bounding box center [257, 115] width 24 height 13
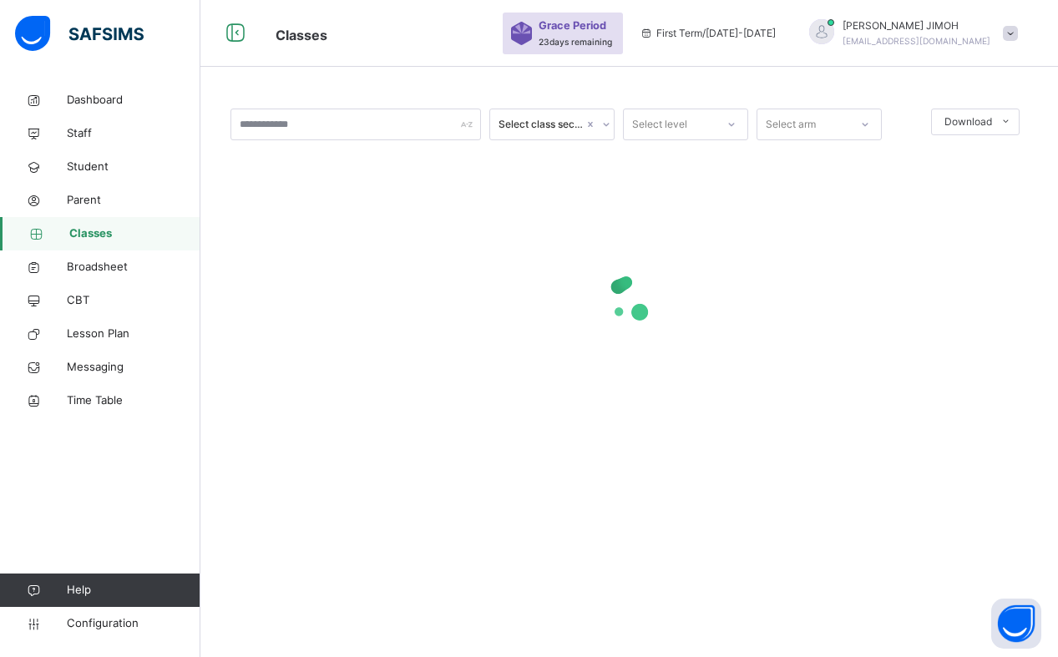
click at [738, 115] on div at bounding box center [732, 124] width 28 height 27
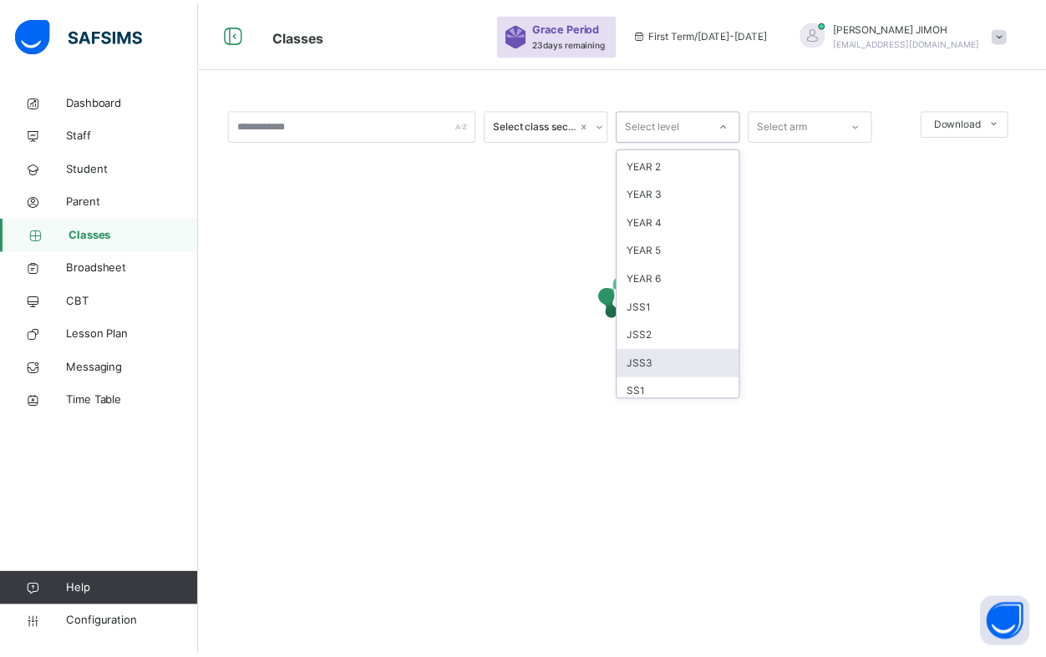
scroll to position [175, 0]
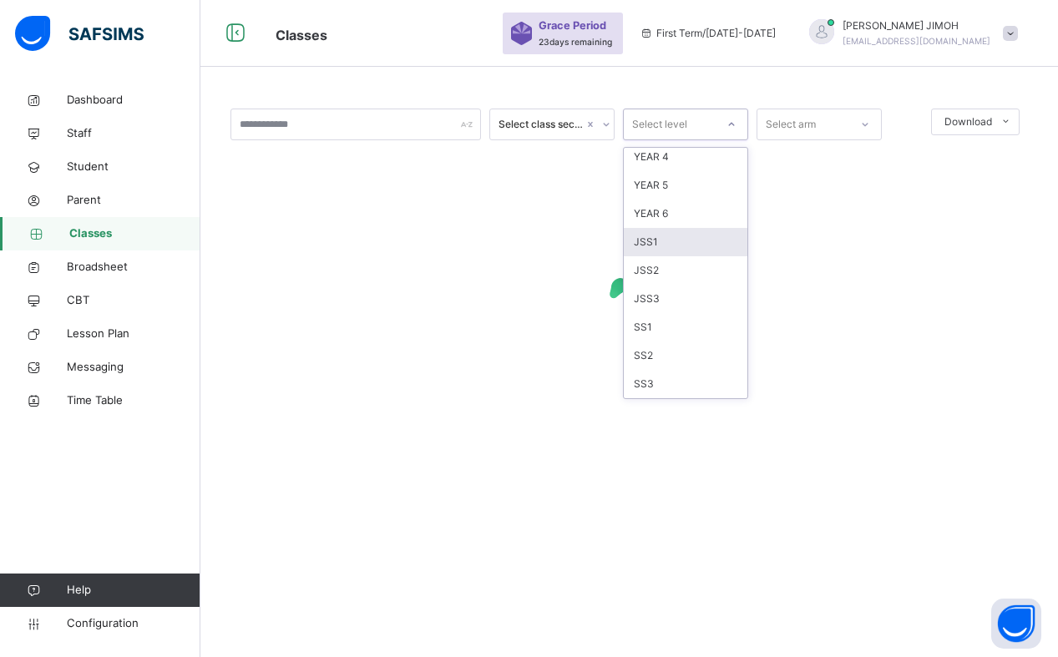
click at [698, 241] on div "JSS1" at bounding box center [686, 242] width 124 height 28
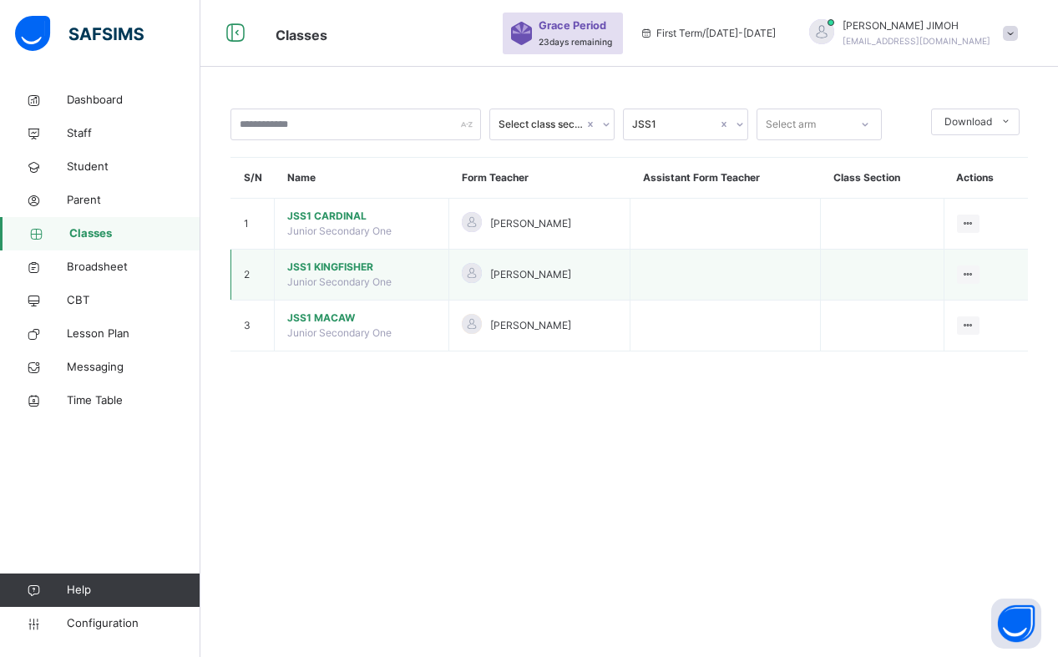
click at [337, 266] on span "JSS1 KINGFISHER" at bounding box center [361, 267] width 149 height 15
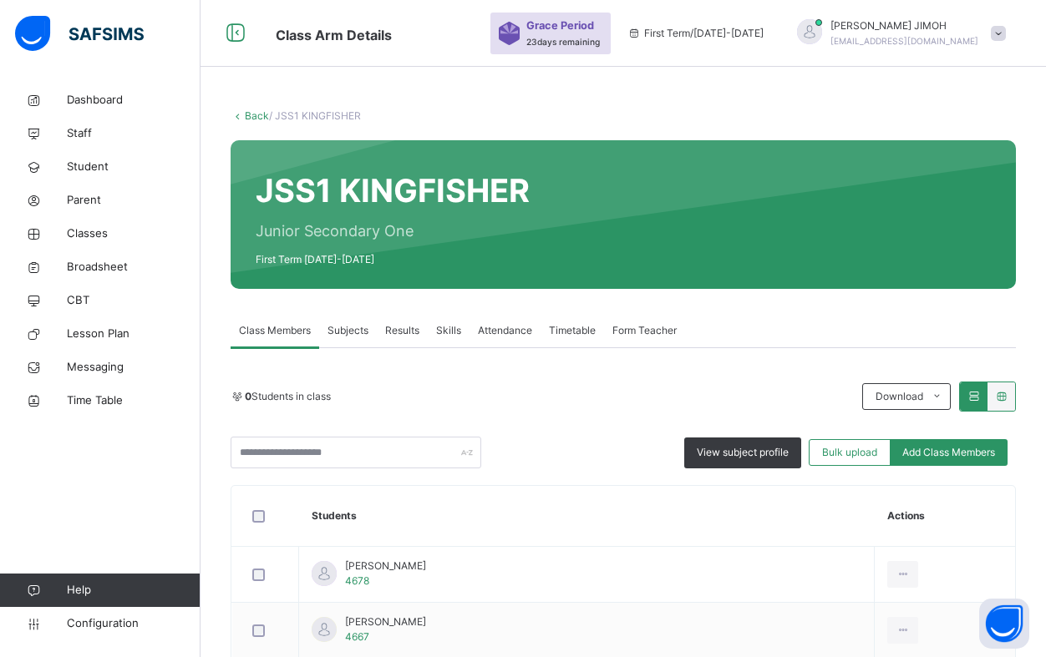
click at [954, 454] on span "Add Class Members" at bounding box center [948, 452] width 93 height 15
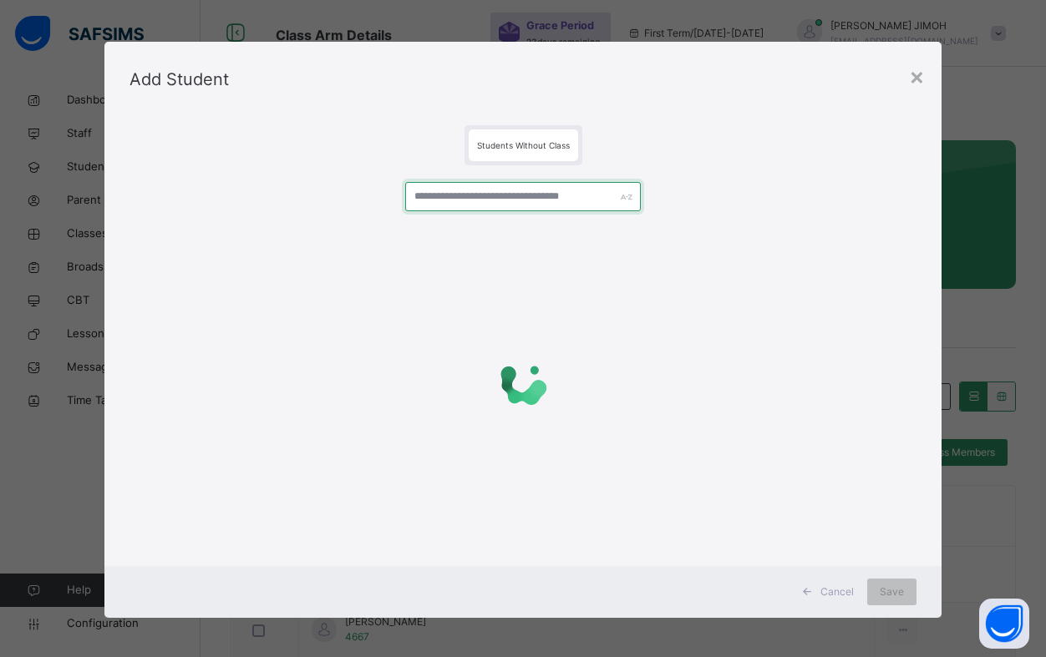
click at [441, 199] on input "text" at bounding box center [523, 196] width 236 height 29
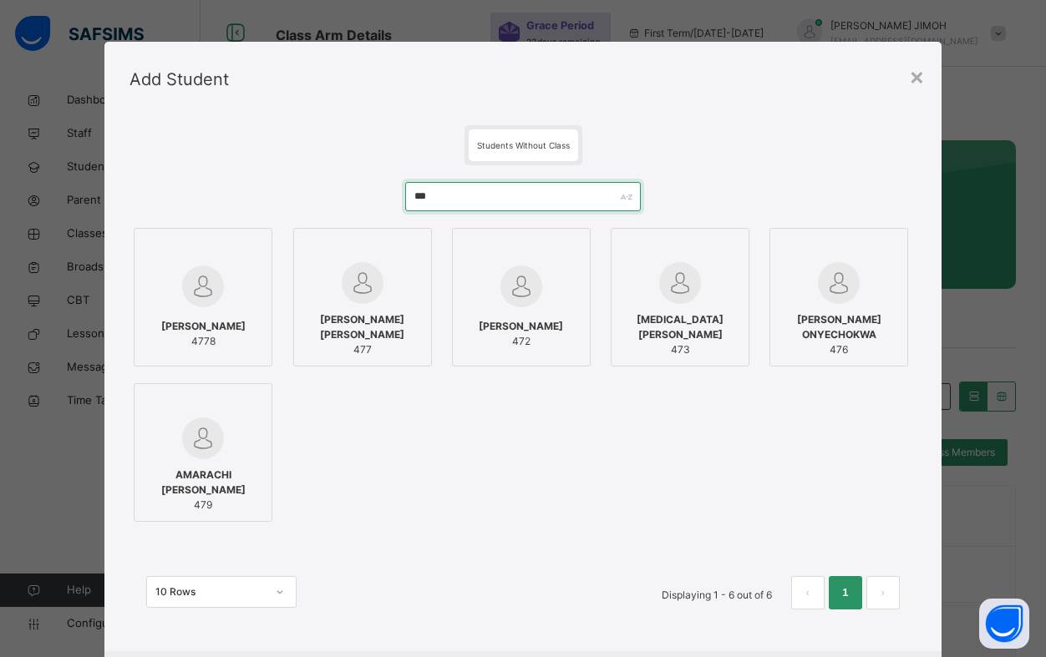
type input "***"
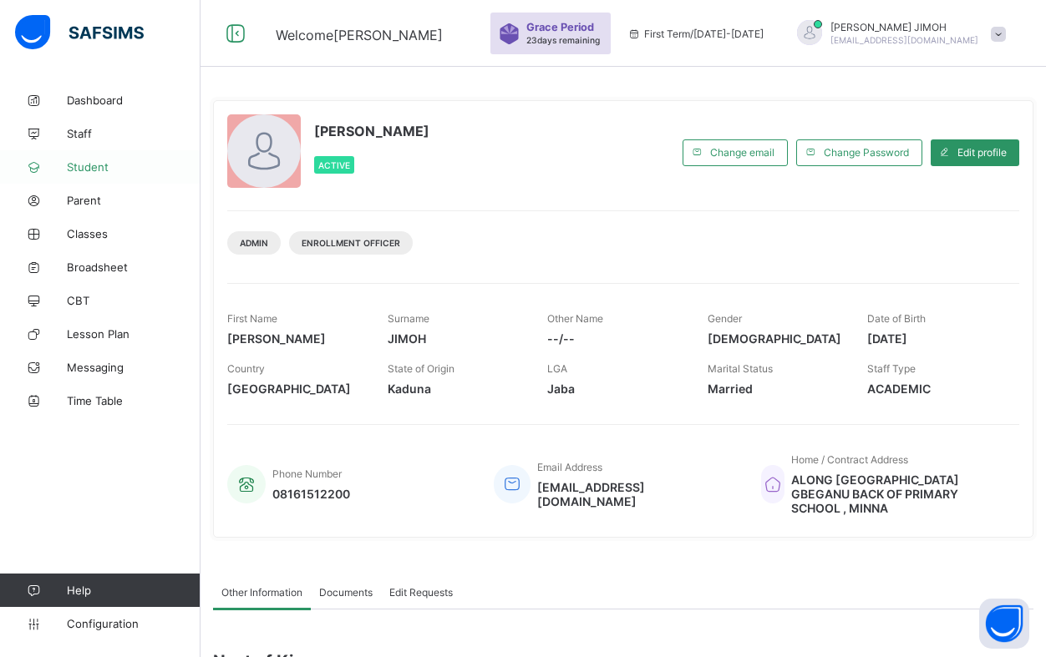
click at [92, 160] on span "Student" at bounding box center [134, 166] width 134 height 13
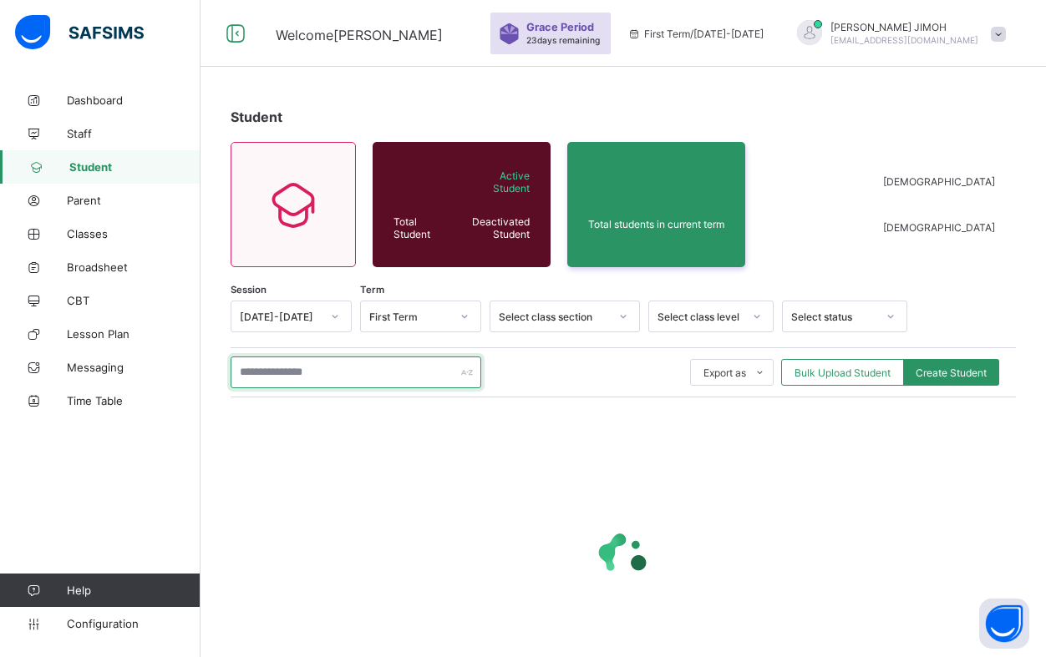
click at [279, 377] on input "text" at bounding box center [356, 373] width 251 height 32
type input "****"
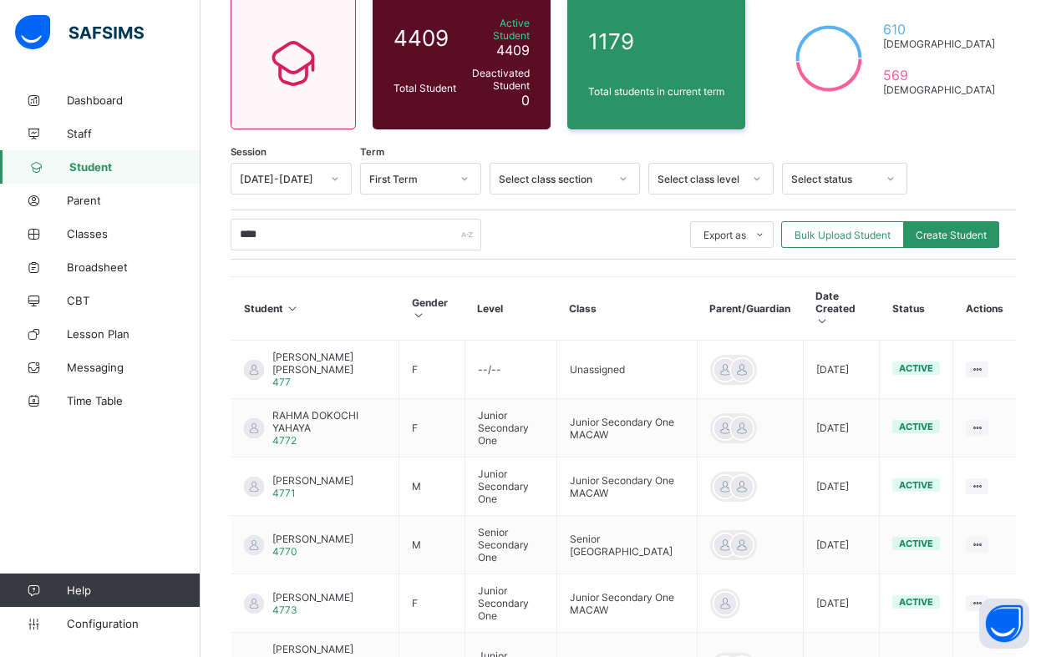
scroll to position [145, 0]
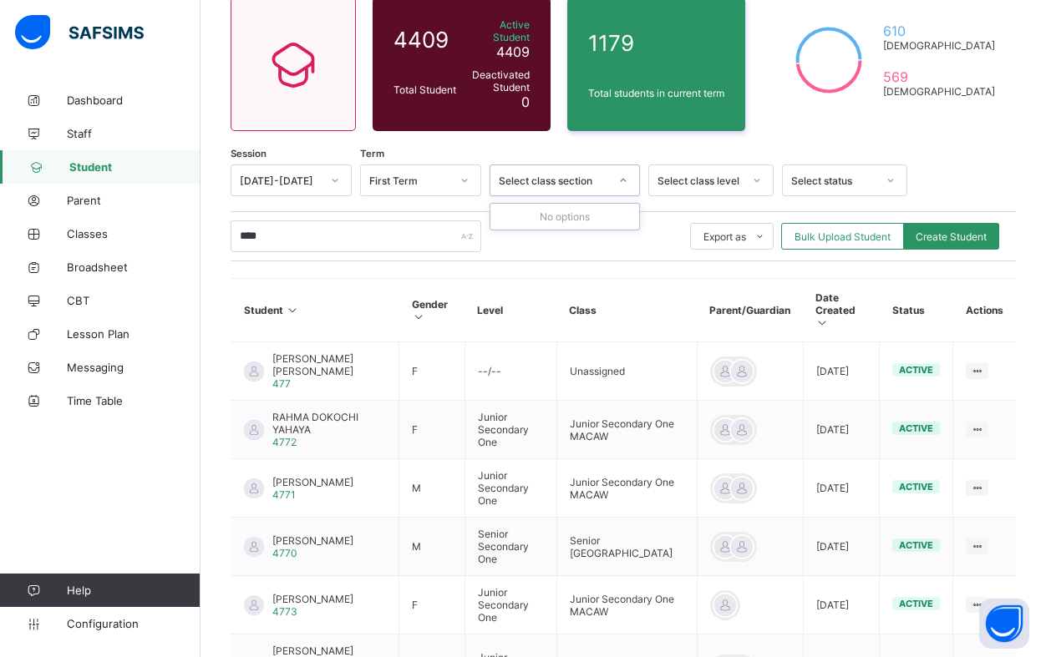
click at [621, 172] on icon at bounding box center [623, 180] width 10 height 17
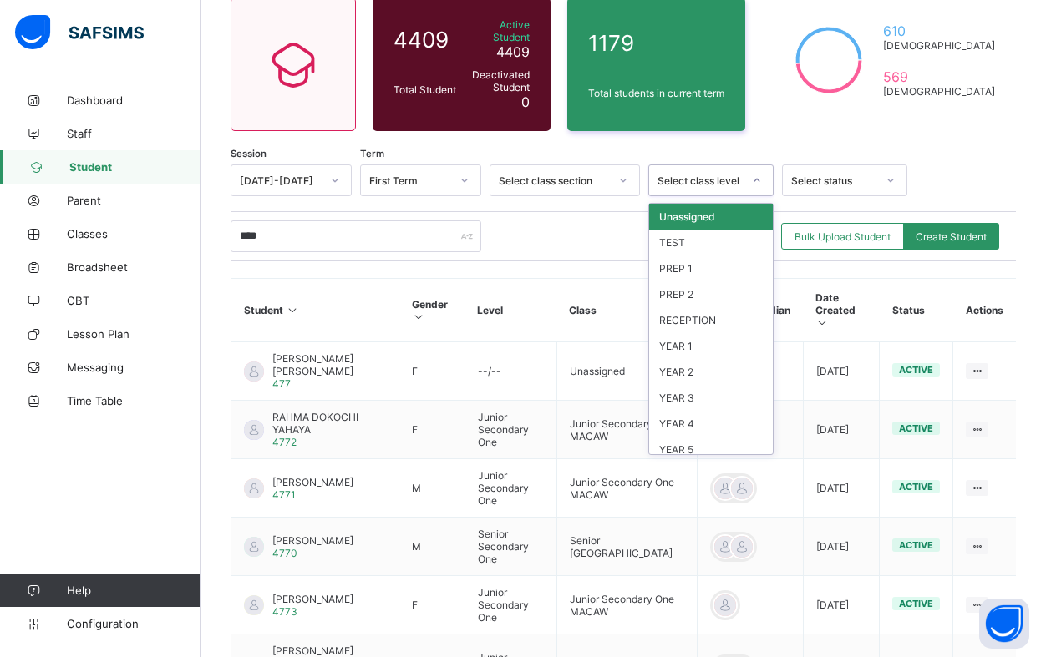
click at [752, 172] on icon at bounding box center [757, 180] width 10 height 17
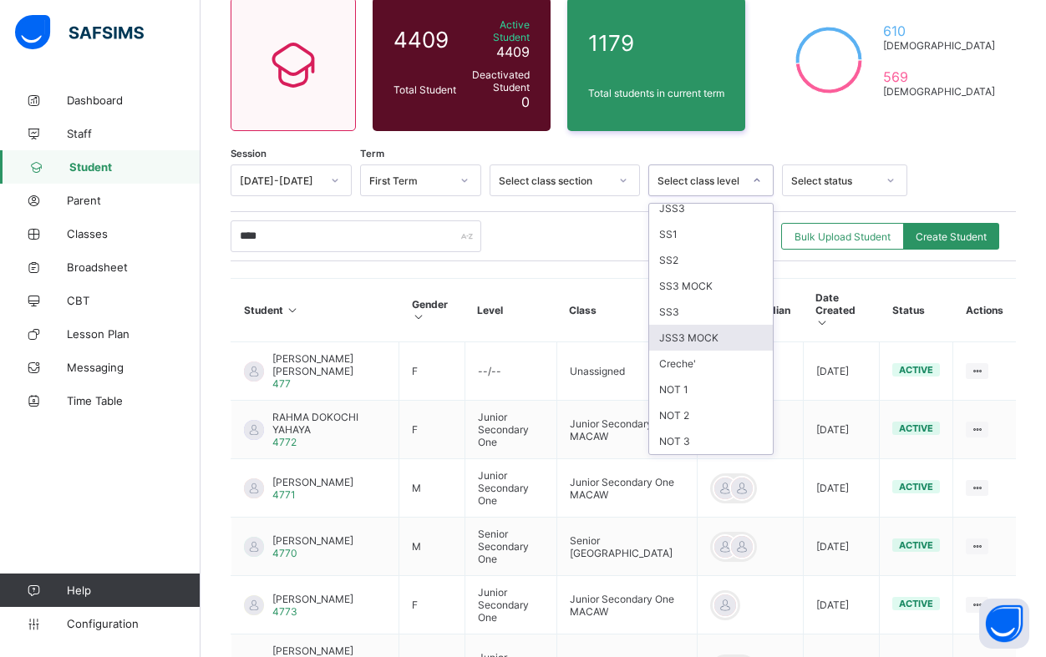
scroll to position [261, 0]
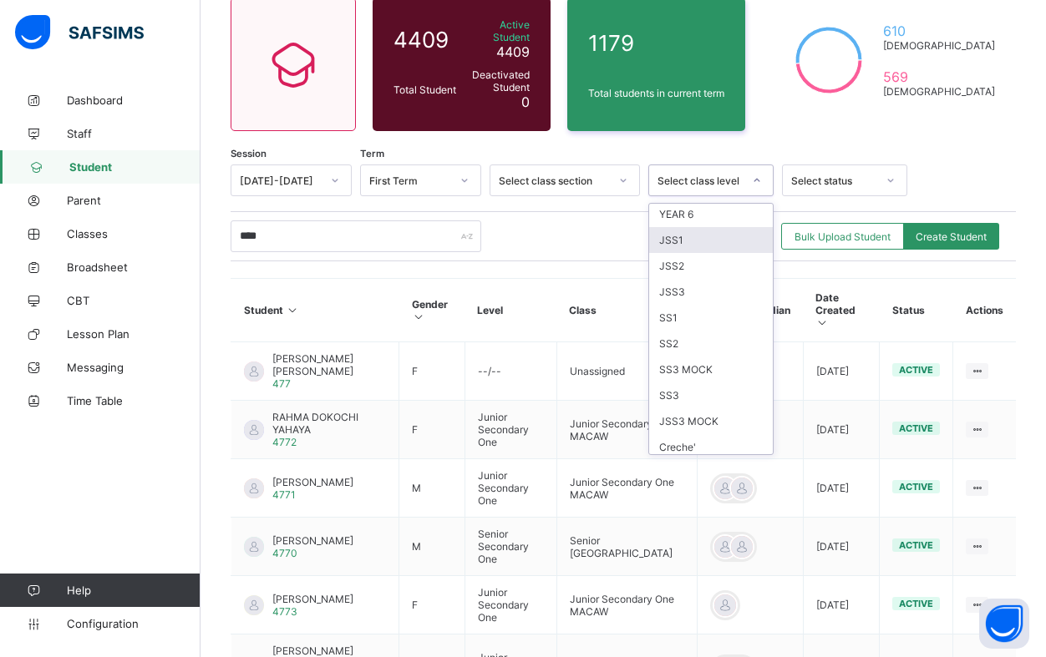
click at [696, 234] on div "JSS1" at bounding box center [711, 240] width 124 height 26
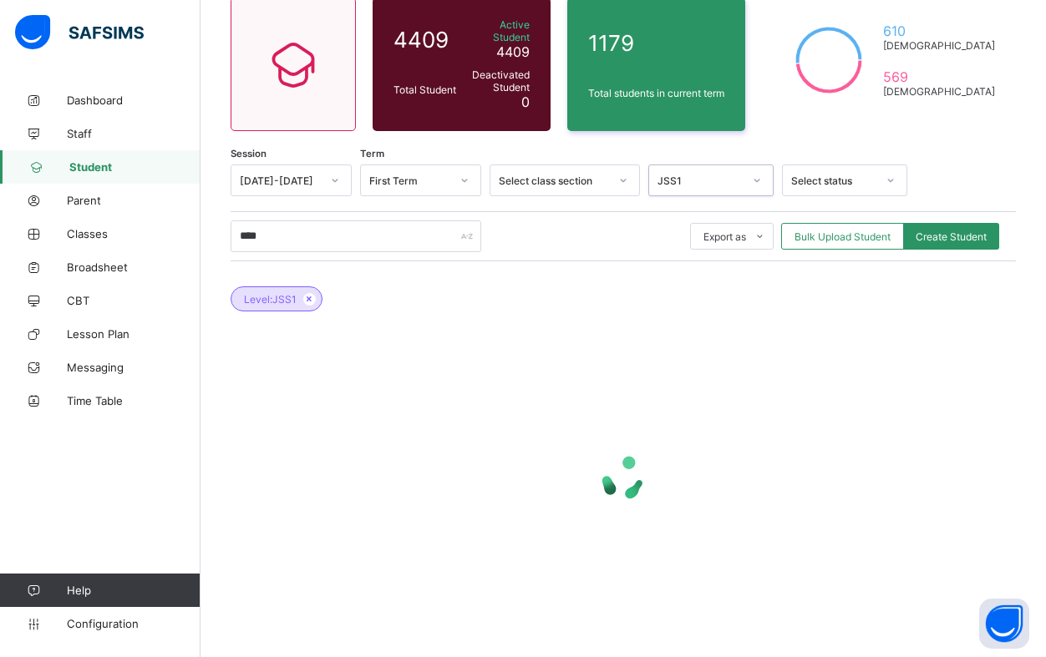
scroll to position [141, 0]
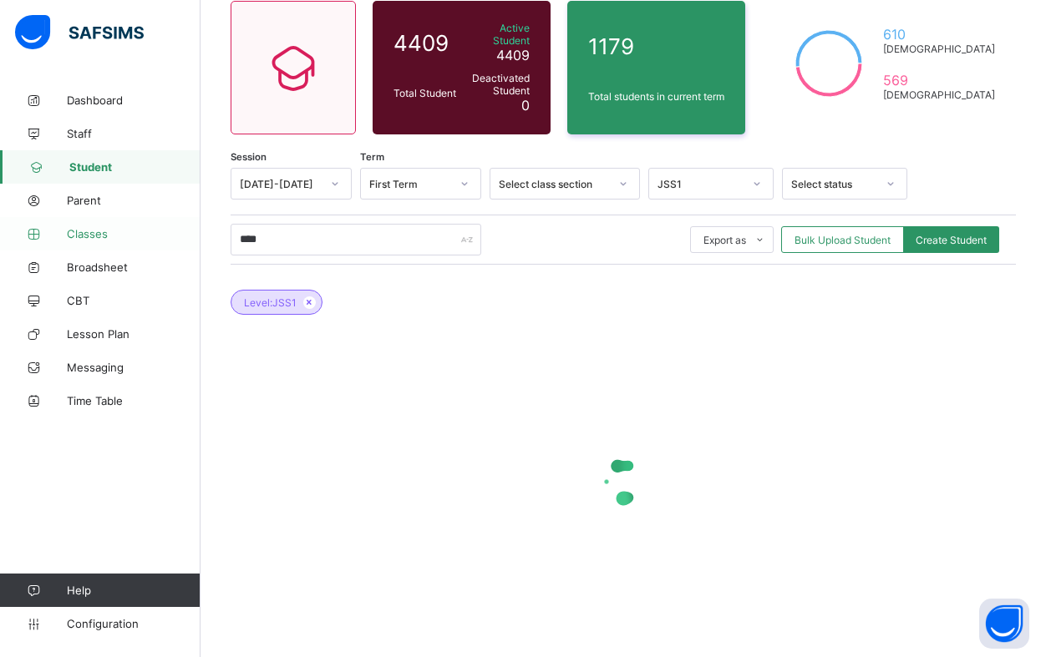
click at [90, 231] on span "Classes" at bounding box center [134, 233] width 134 height 13
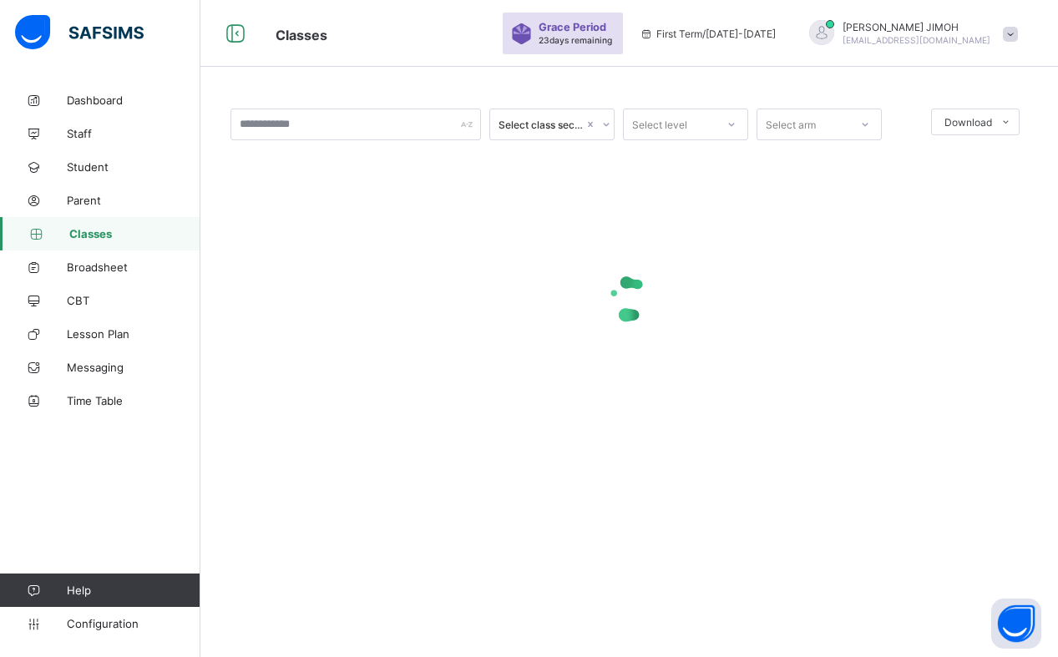
click at [723, 124] on div at bounding box center [732, 124] width 28 height 27
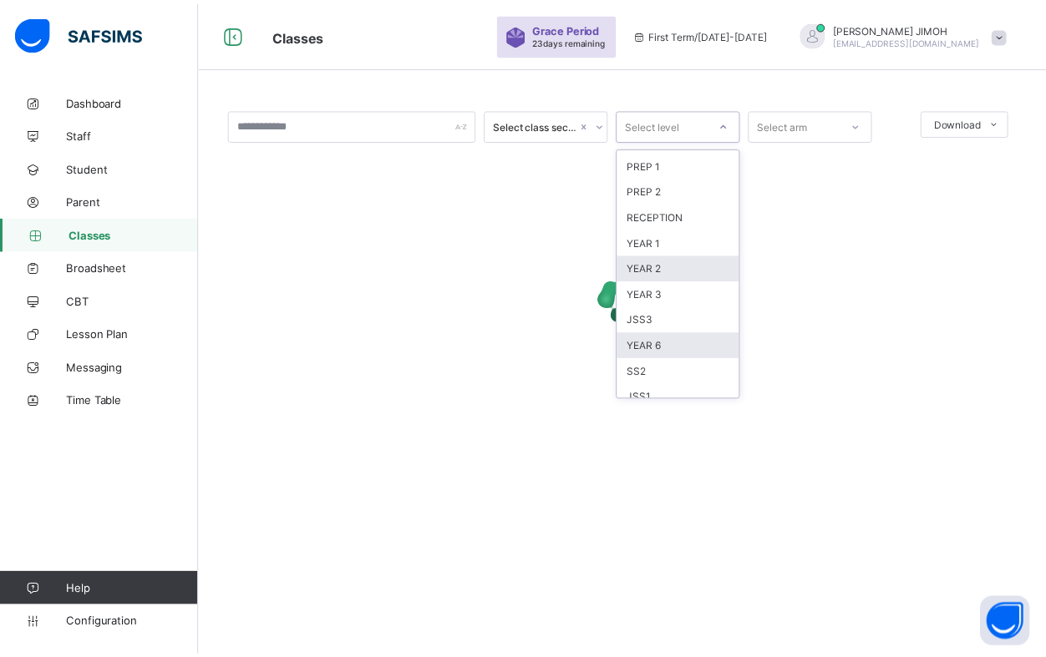
scroll to position [138, 0]
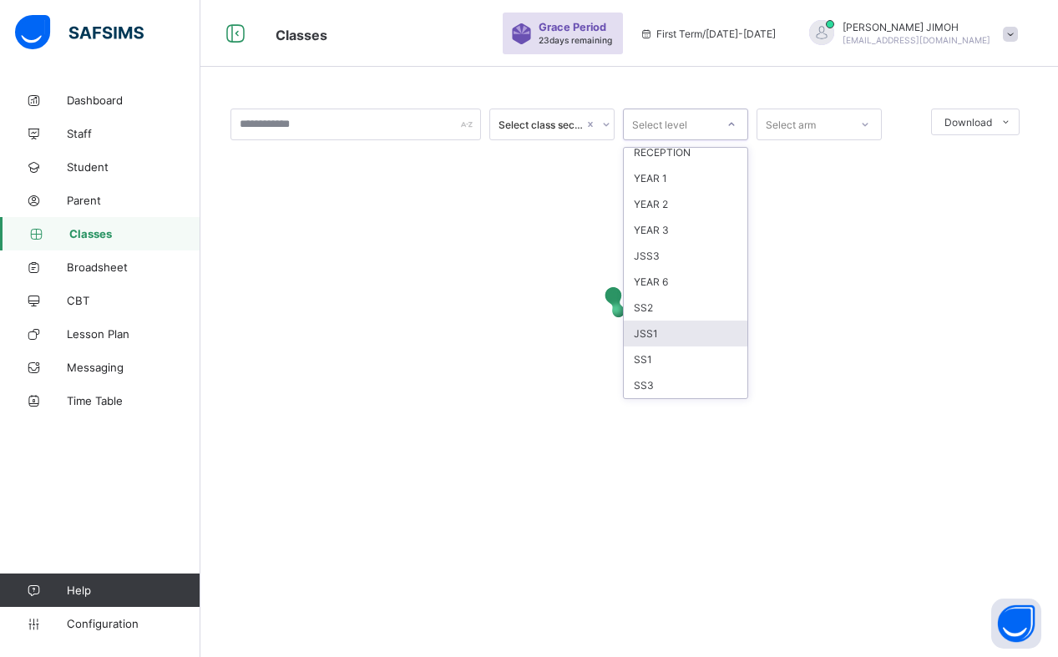
click at [667, 333] on div "JSS1" at bounding box center [686, 334] width 124 height 26
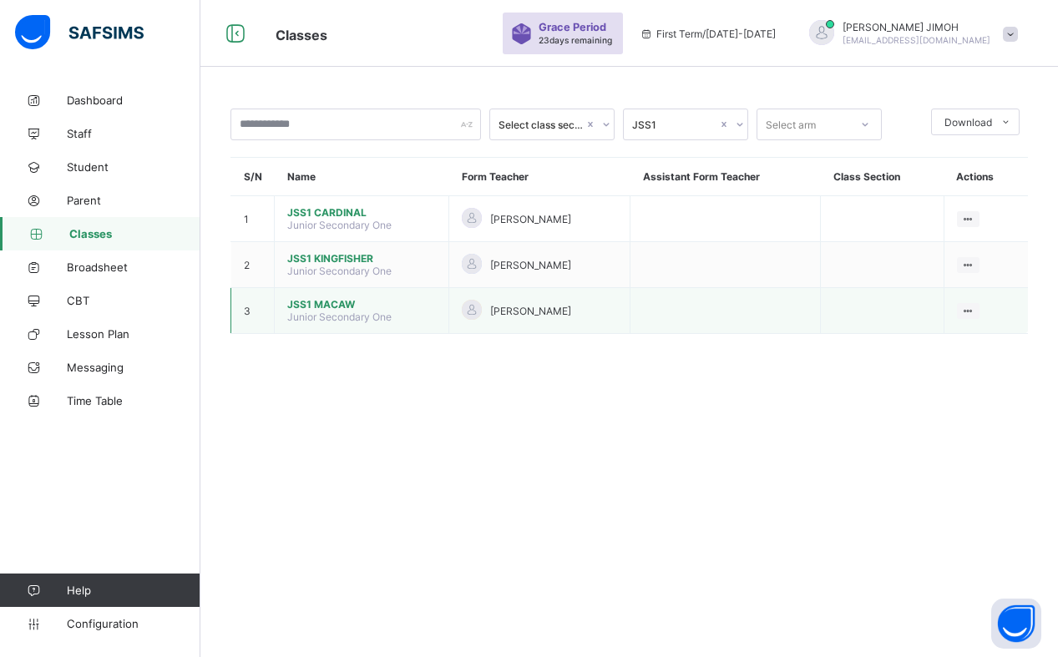
click at [332, 302] on span "JSS1 MACAW" at bounding box center [361, 304] width 149 height 13
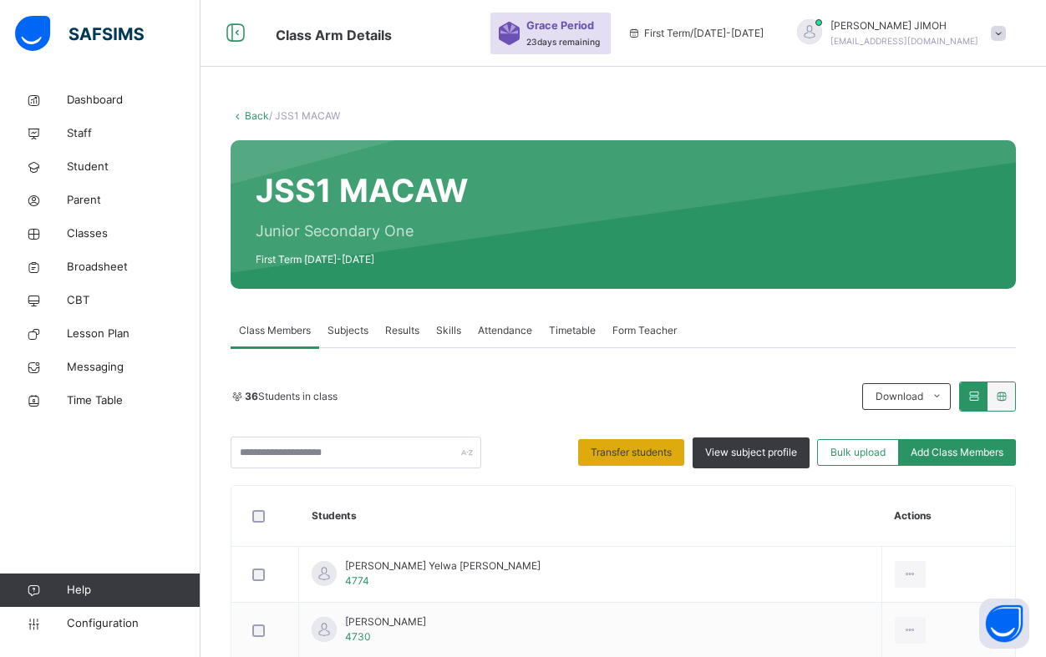
click at [648, 448] on span "Transfer students" at bounding box center [631, 452] width 81 height 15
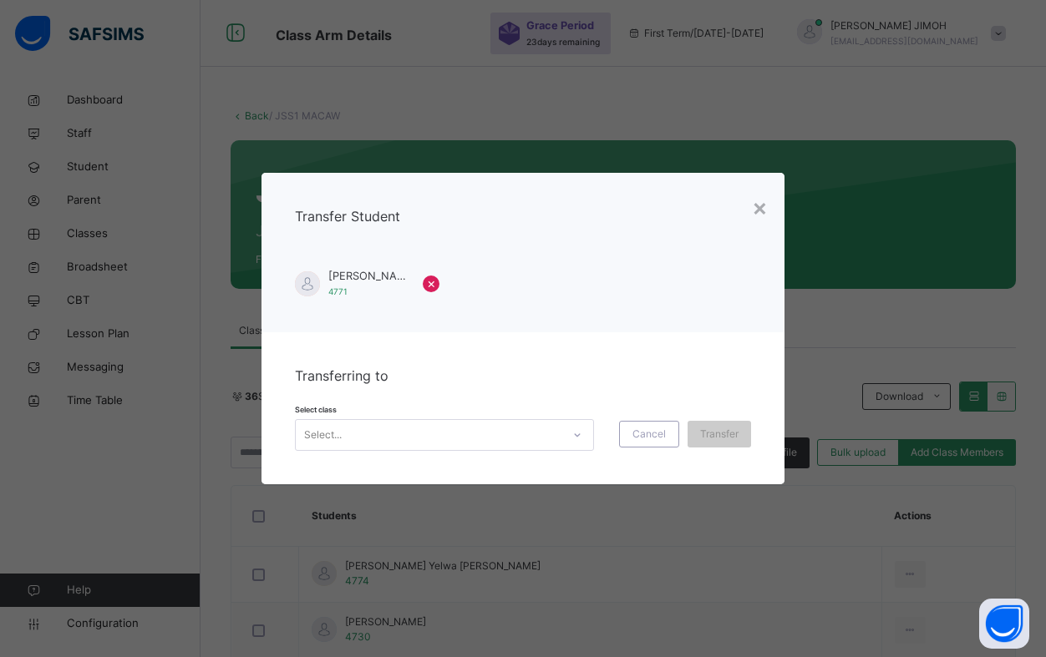
click at [580, 432] on icon at bounding box center [577, 435] width 10 height 17
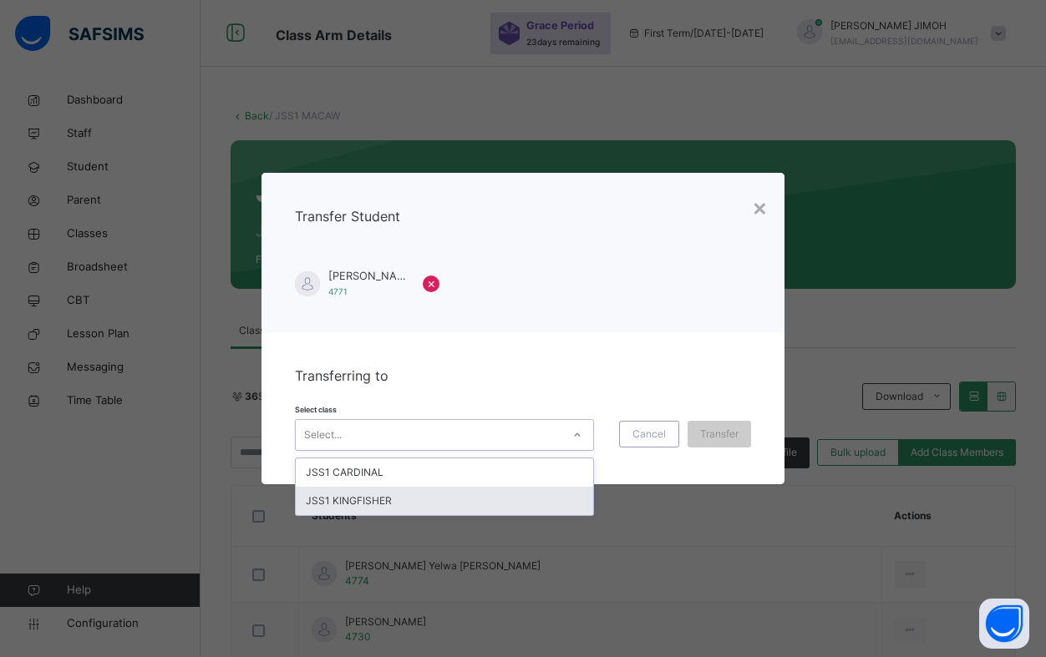
click at [500, 500] on div "JSS1 KINGFISHER" at bounding box center [444, 501] width 297 height 28
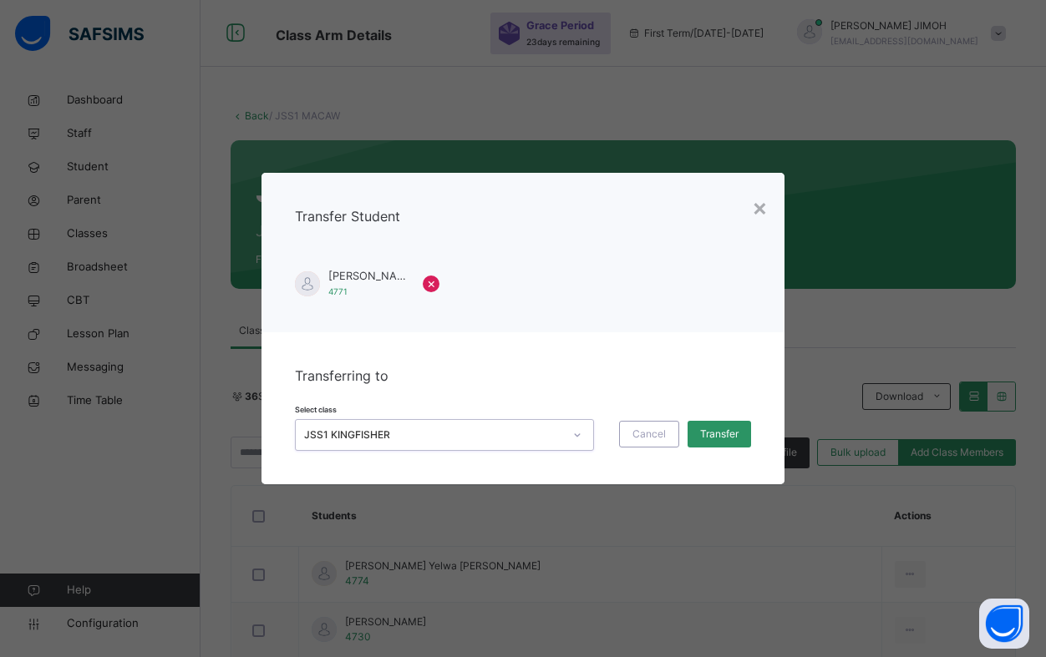
click at [726, 432] on span "Transfer" at bounding box center [719, 434] width 38 height 15
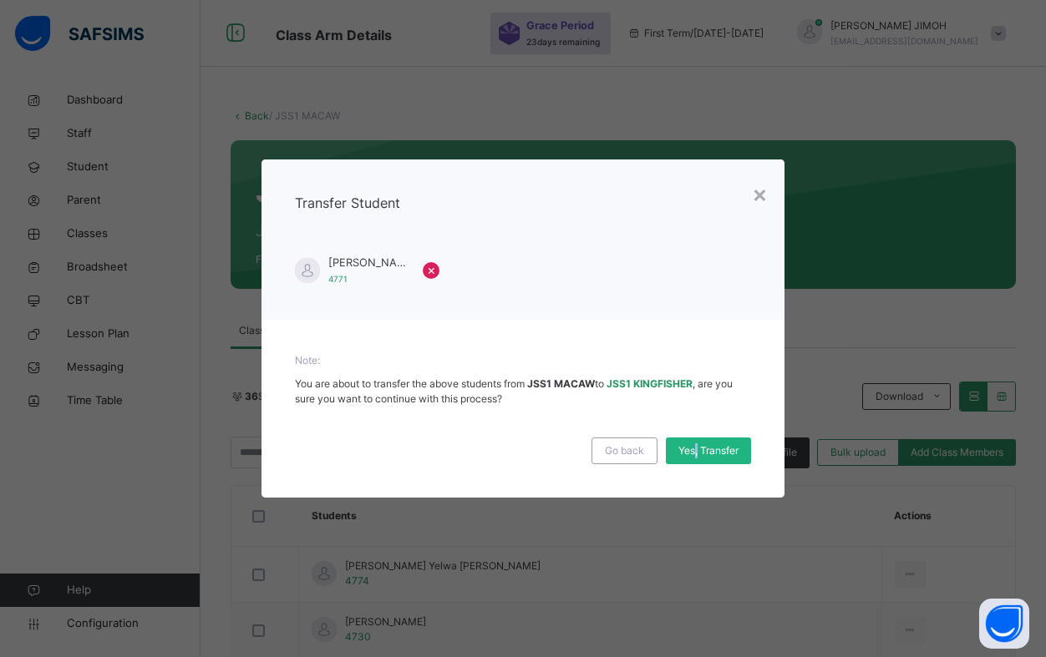
click at [696, 450] on span "Yes, Transfer" at bounding box center [708, 451] width 60 height 15
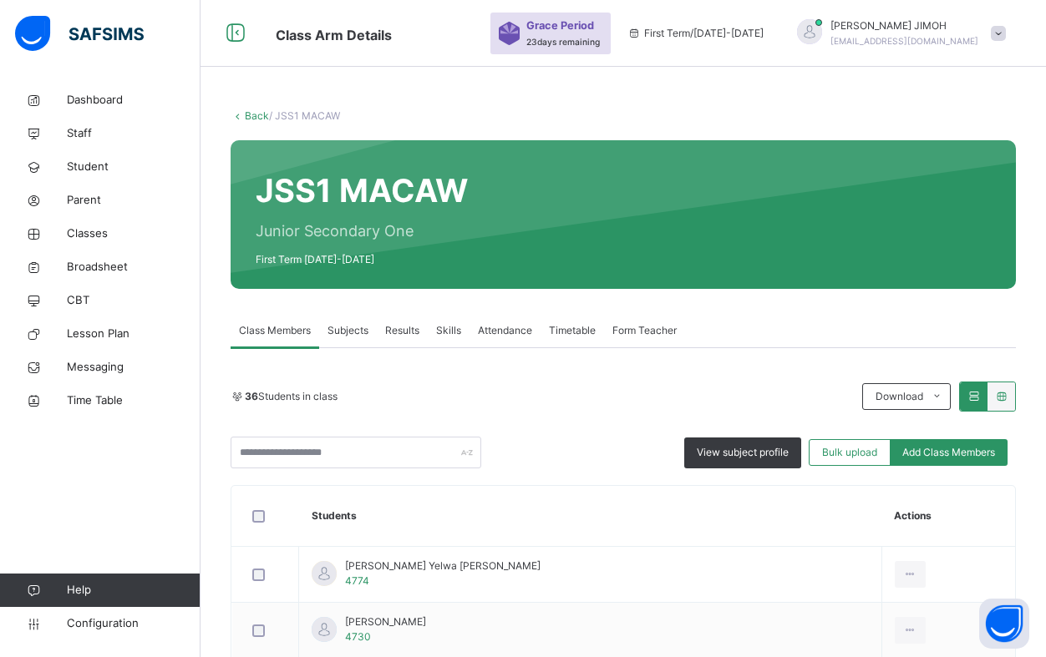
click at [251, 109] on div "Back / JSS1 MACAW" at bounding box center [623, 116] width 785 height 15
click at [254, 115] on link "Back" at bounding box center [257, 115] width 24 height 13
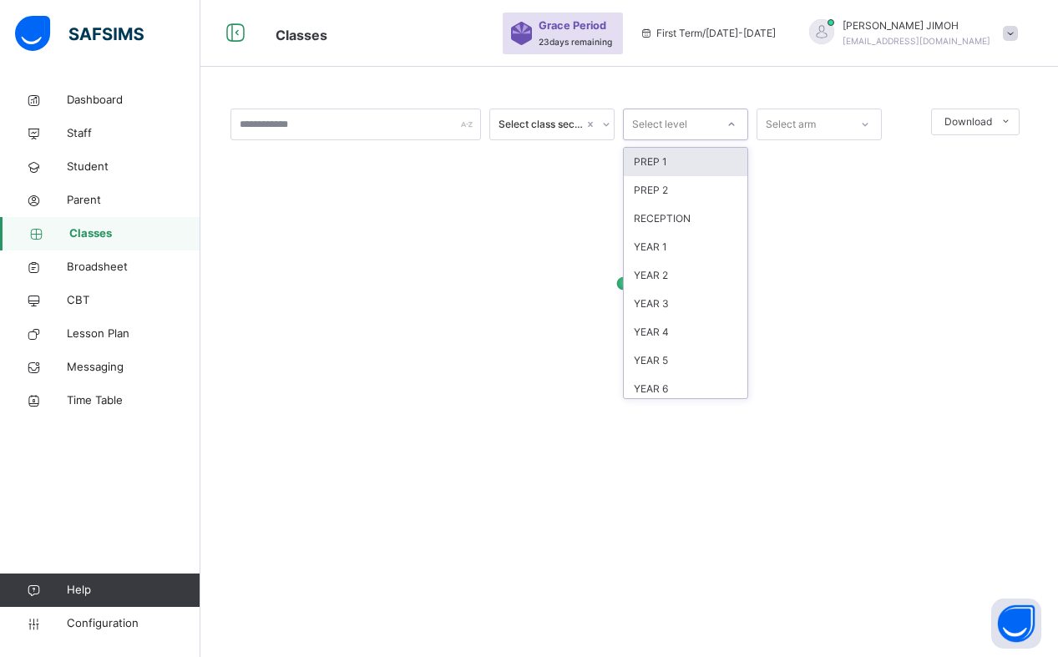
click at [729, 122] on icon at bounding box center [732, 124] width 10 height 17
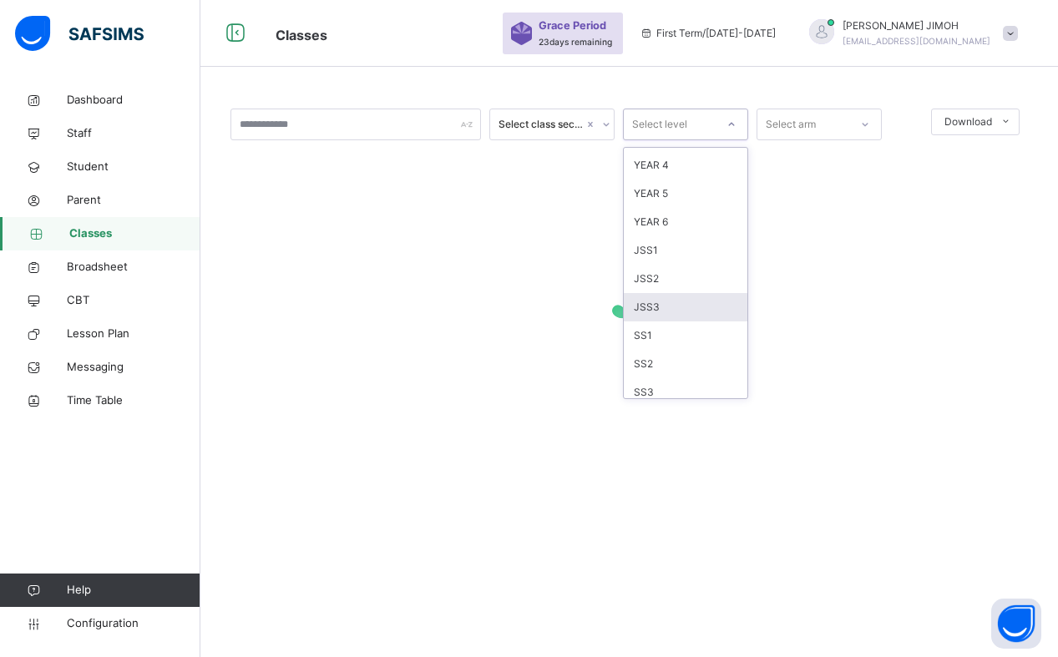
scroll to position [175, 0]
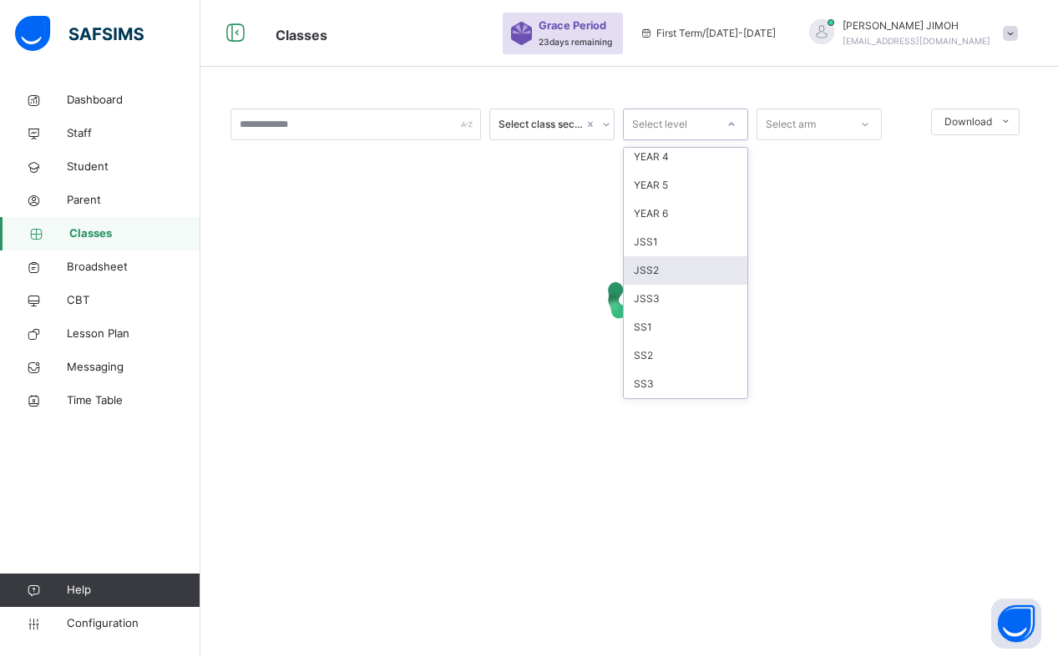
click at [665, 270] on div "JSS2" at bounding box center [686, 270] width 124 height 28
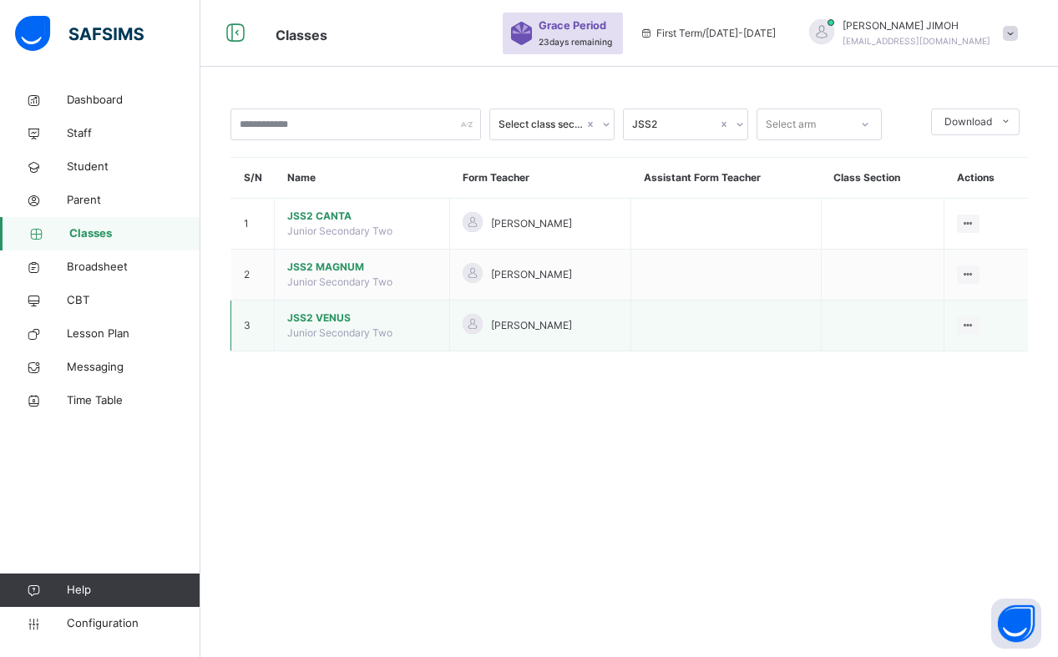
click at [327, 316] on span "JSS2 VENUS" at bounding box center [362, 318] width 150 height 15
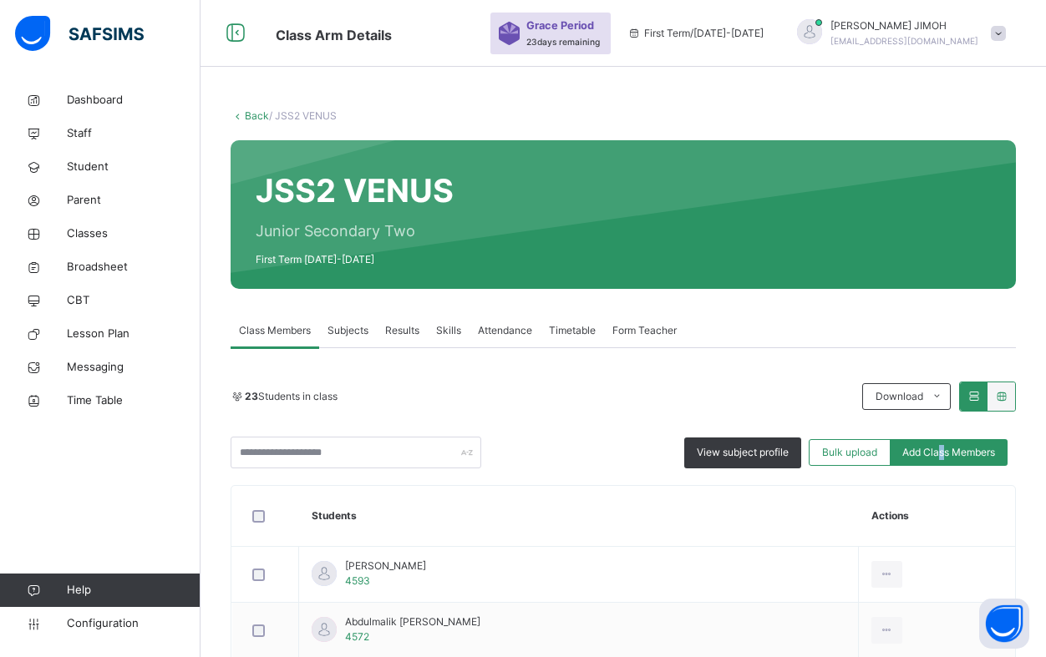
click at [952, 449] on span "Add Class Members" at bounding box center [948, 452] width 93 height 15
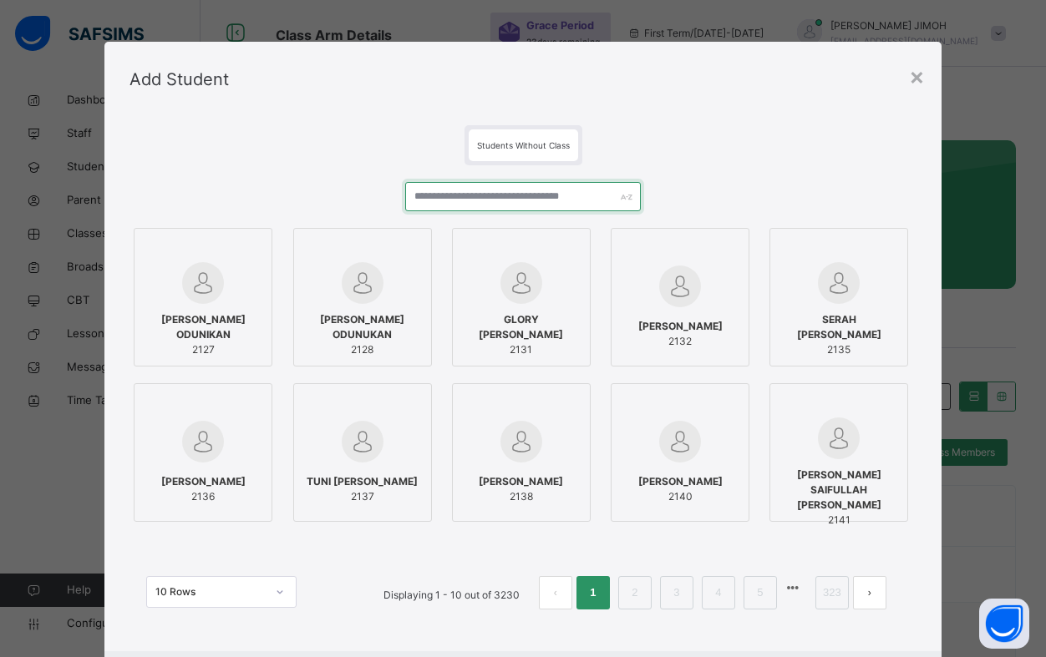
click at [484, 193] on input "text" at bounding box center [523, 196] width 236 height 29
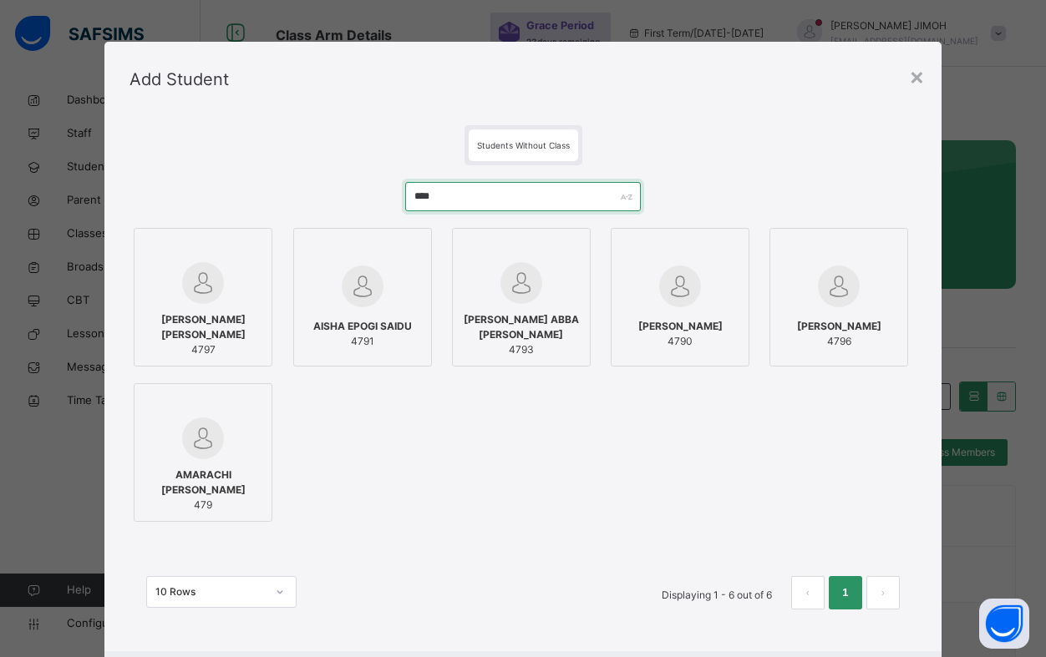
type input "****"
click at [225, 273] on div at bounding box center [203, 283] width 120 height 42
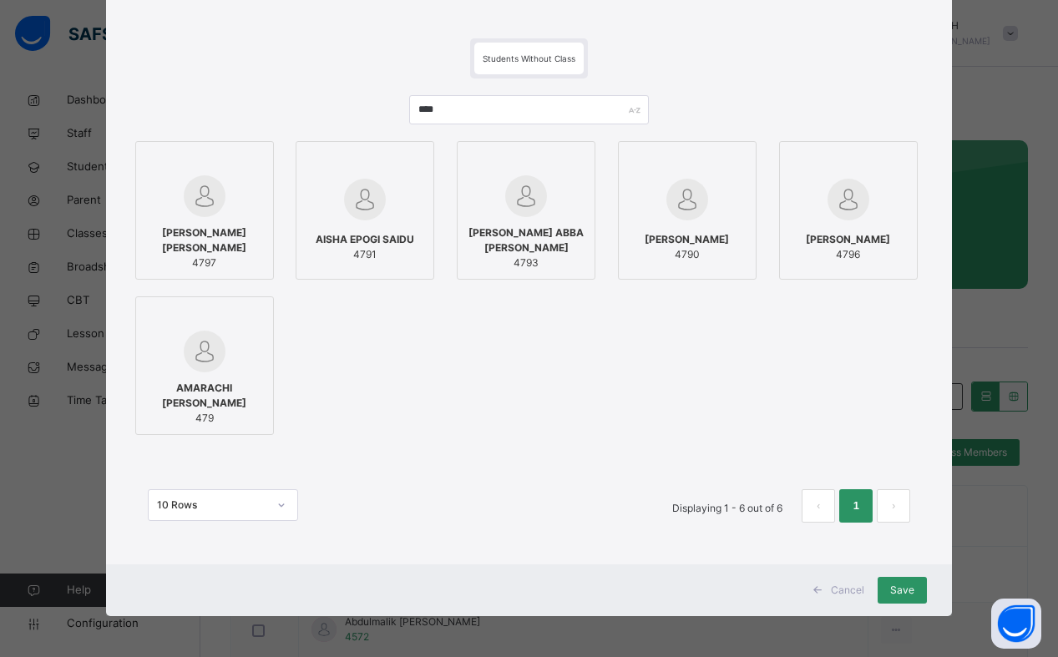
scroll to position [88, 0]
click at [898, 590] on span "Save" at bounding box center [902, 589] width 24 height 15
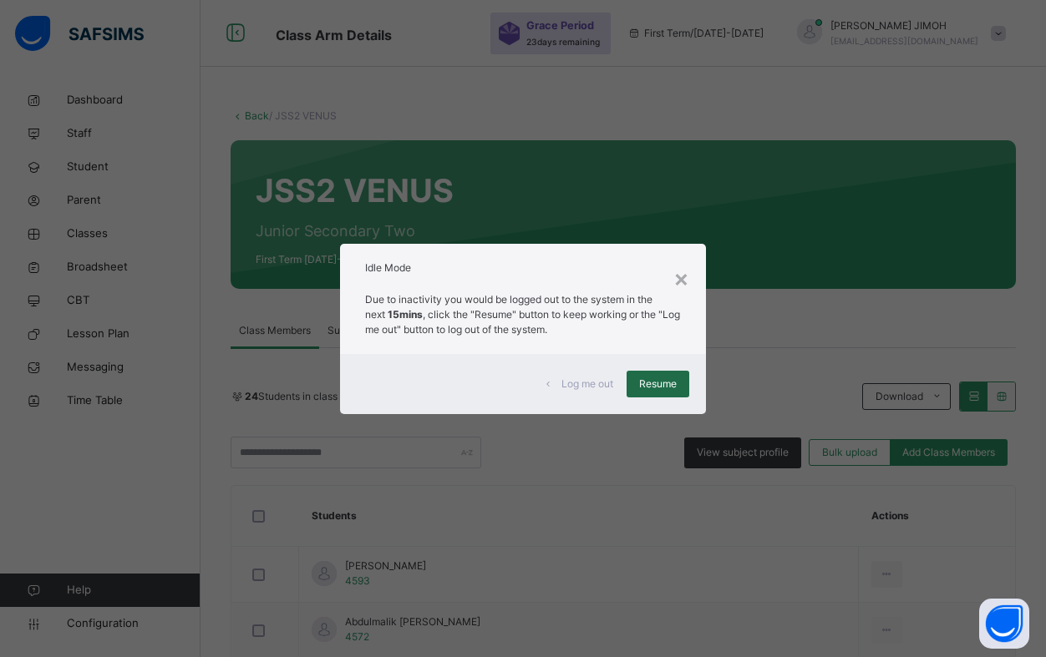
click at [645, 386] on span "Resume" at bounding box center [658, 384] width 38 height 15
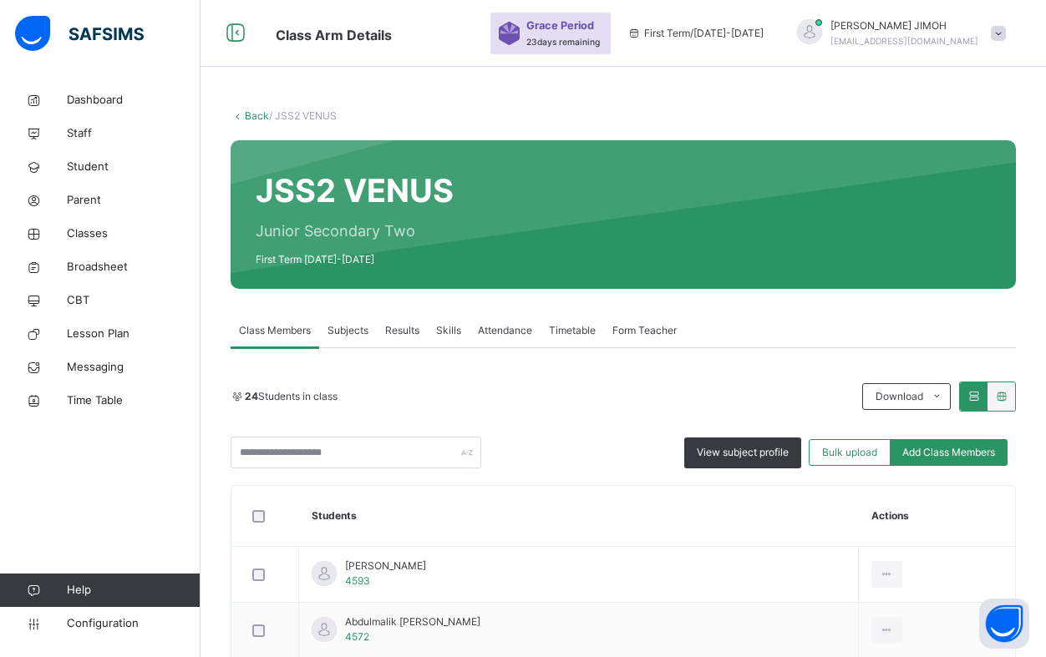
click at [251, 113] on link "Back" at bounding box center [257, 115] width 24 height 13
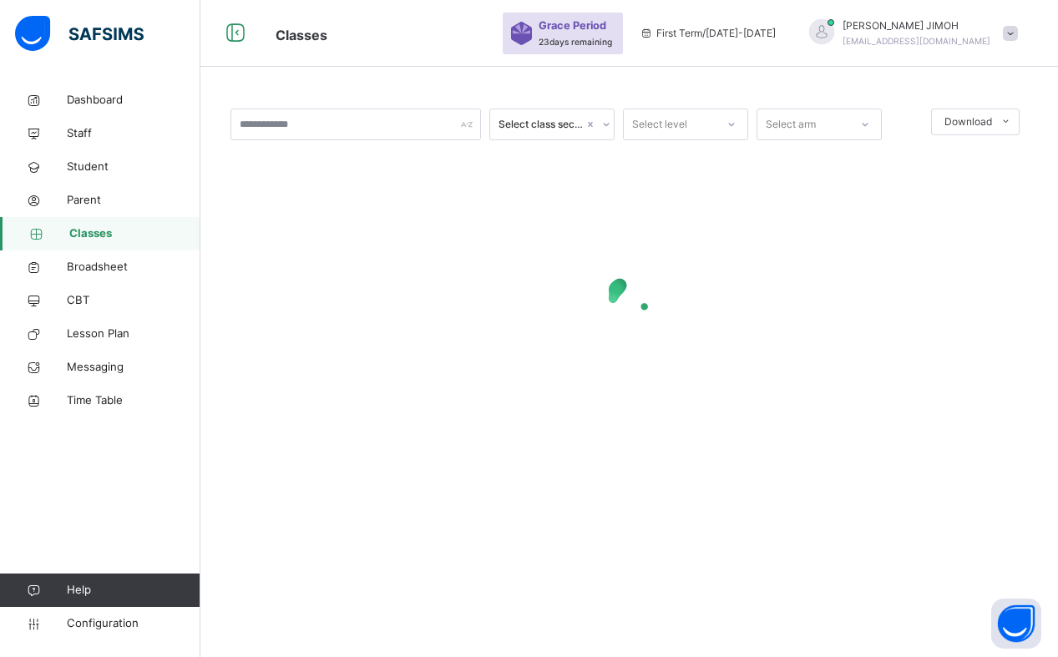
click at [730, 120] on icon at bounding box center [732, 124] width 10 height 17
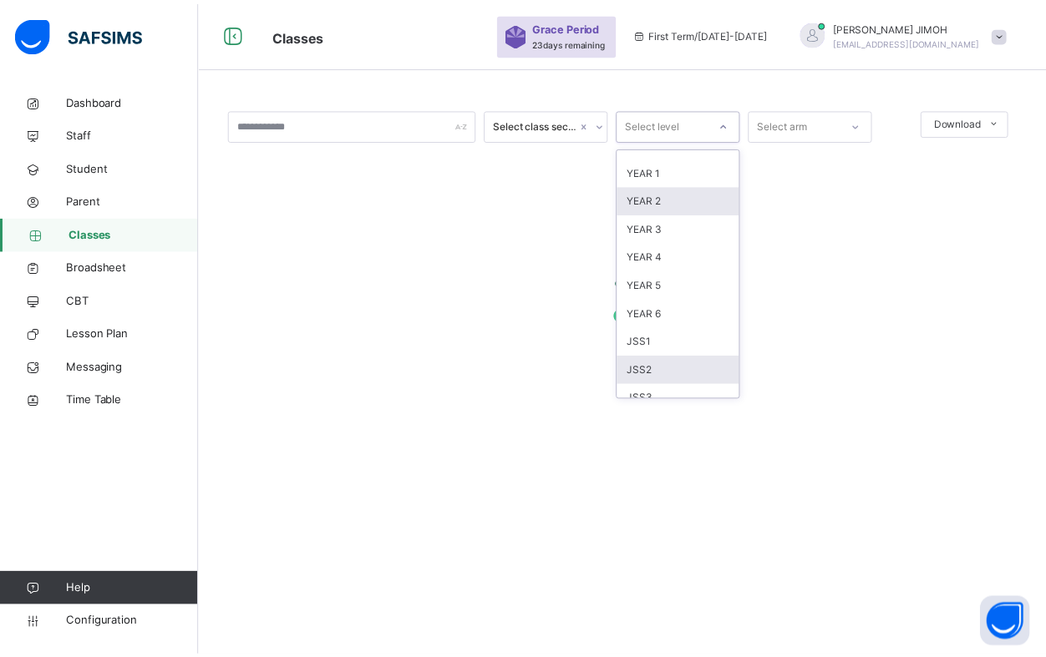
scroll to position [175, 0]
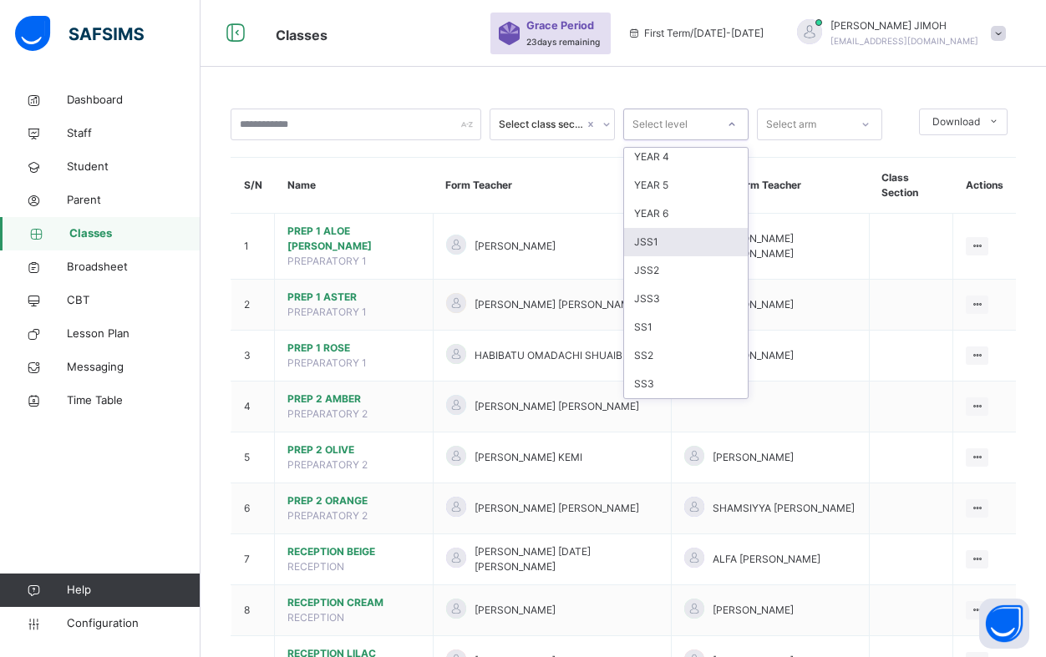
click at [662, 241] on div "JSS1" at bounding box center [686, 242] width 124 height 28
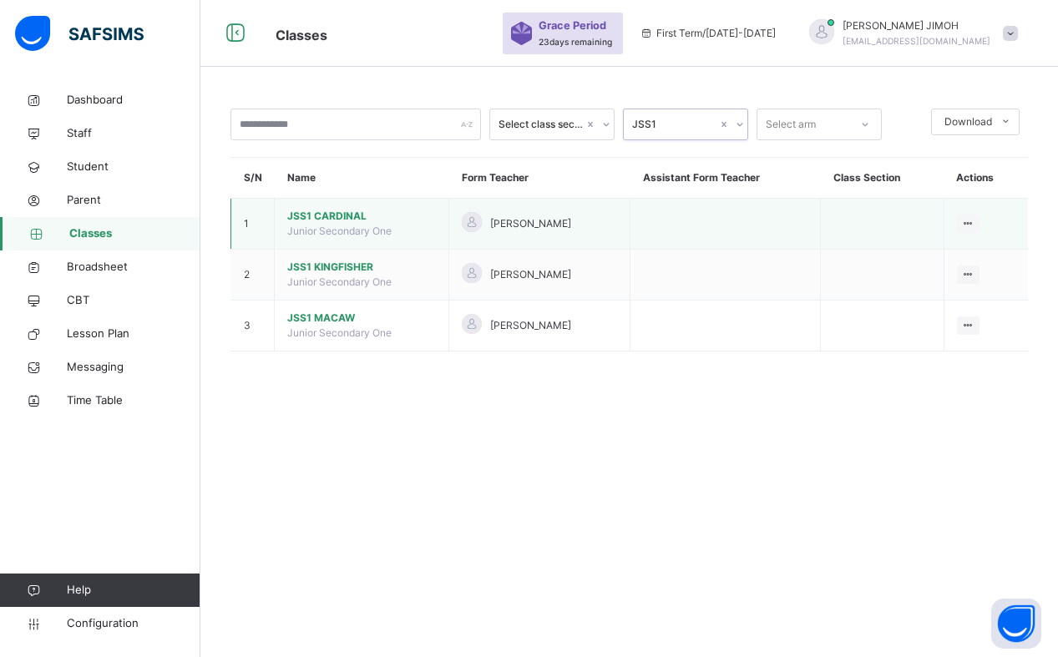
click at [325, 213] on span "JSS1 CARDINAL" at bounding box center [361, 216] width 149 height 15
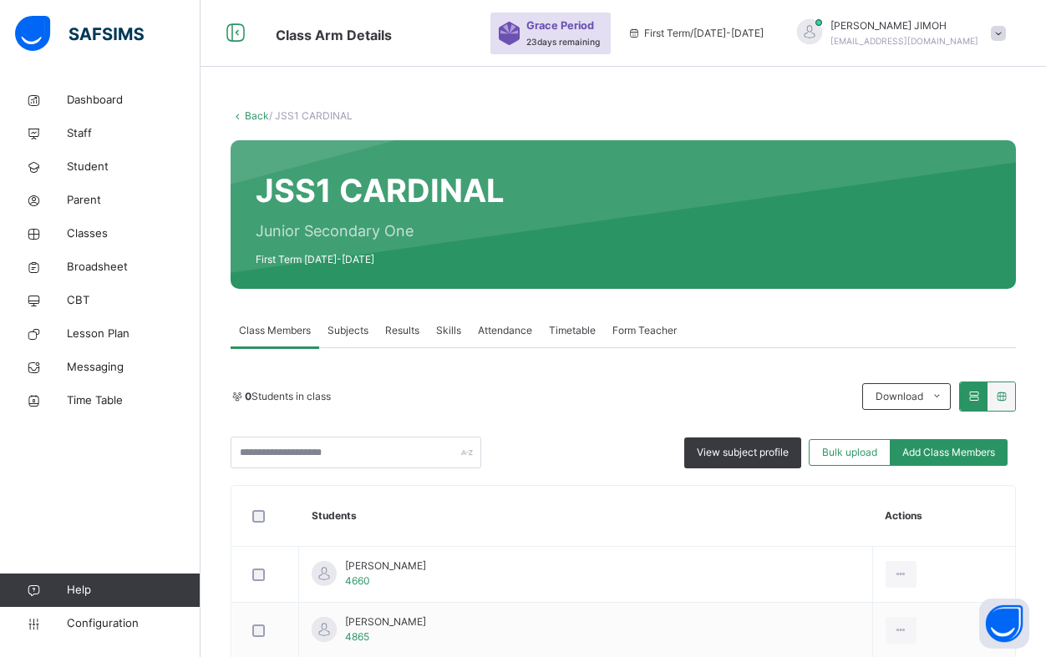
click at [941, 450] on span "Add Class Members" at bounding box center [948, 452] width 93 height 15
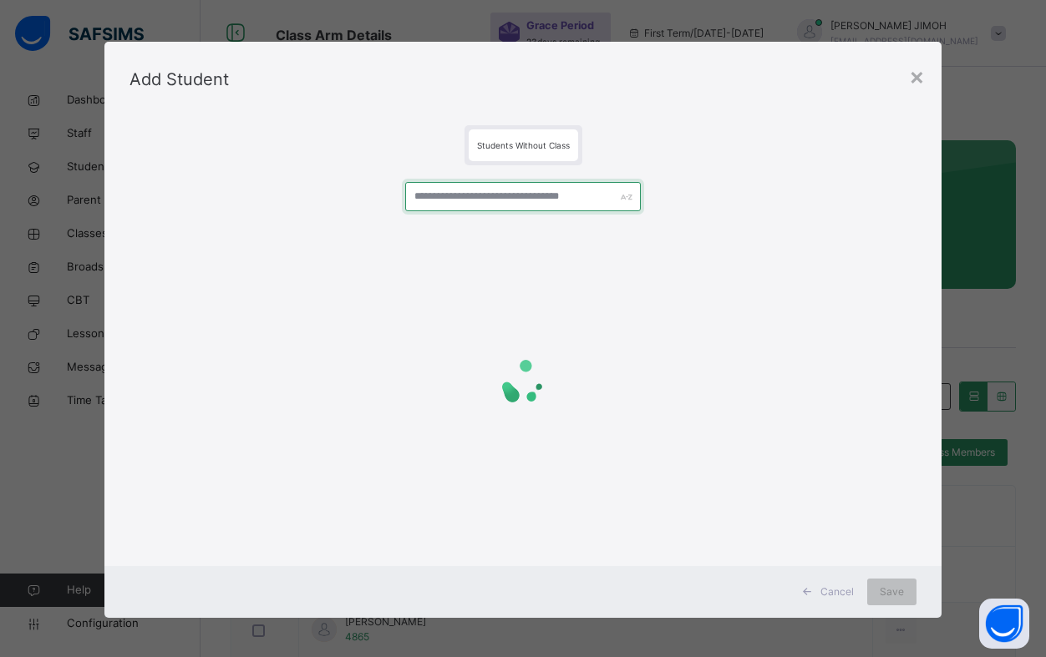
click at [459, 192] on input "text" at bounding box center [523, 196] width 236 height 29
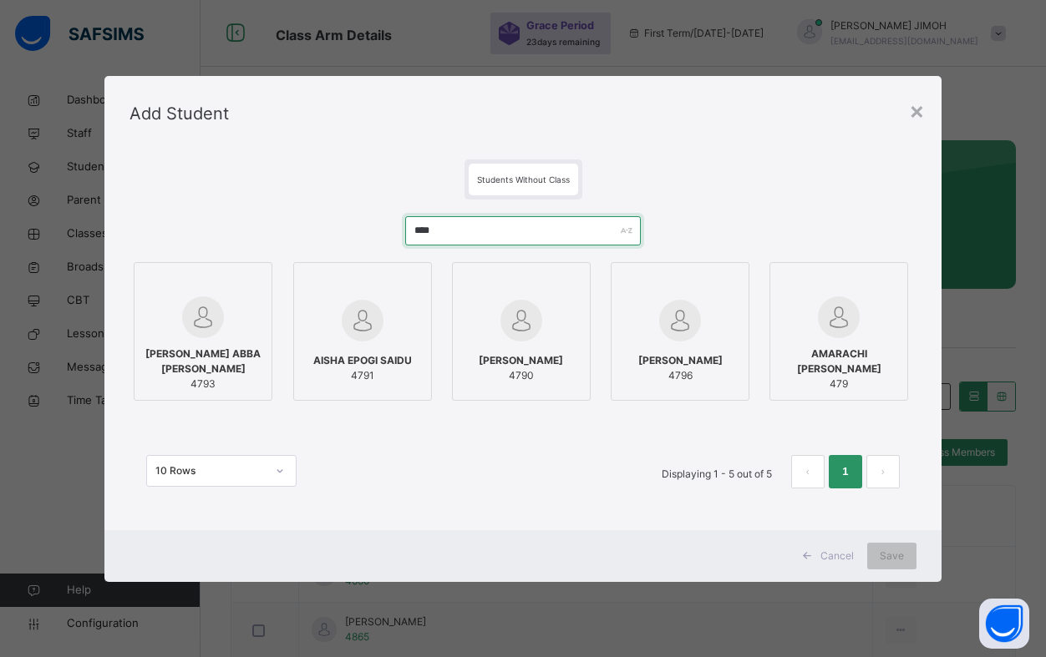
type input "****"
click at [233, 337] on label "IBRAHIM ABBA MOHAMMED 4793" at bounding box center [203, 331] width 139 height 139
click at [241, 292] on div at bounding box center [205, 283] width 120 height 25
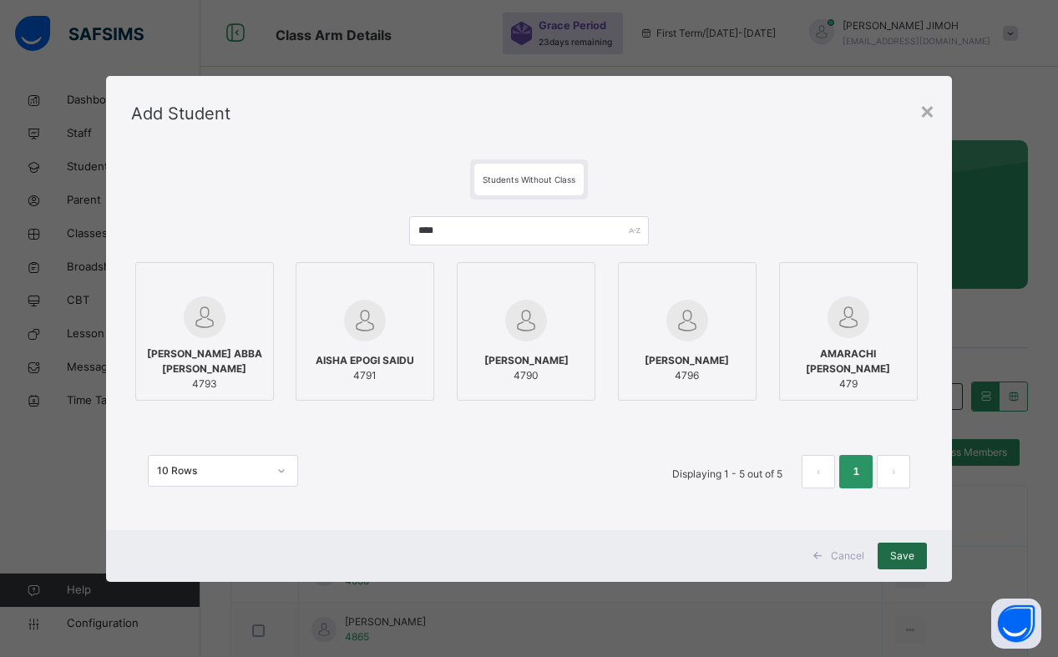
drag, startPoint x: 897, startPoint y: 550, endPoint x: 884, endPoint y: 552, distance: 13.5
click at [897, 551] on span "Save" at bounding box center [902, 556] width 24 height 15
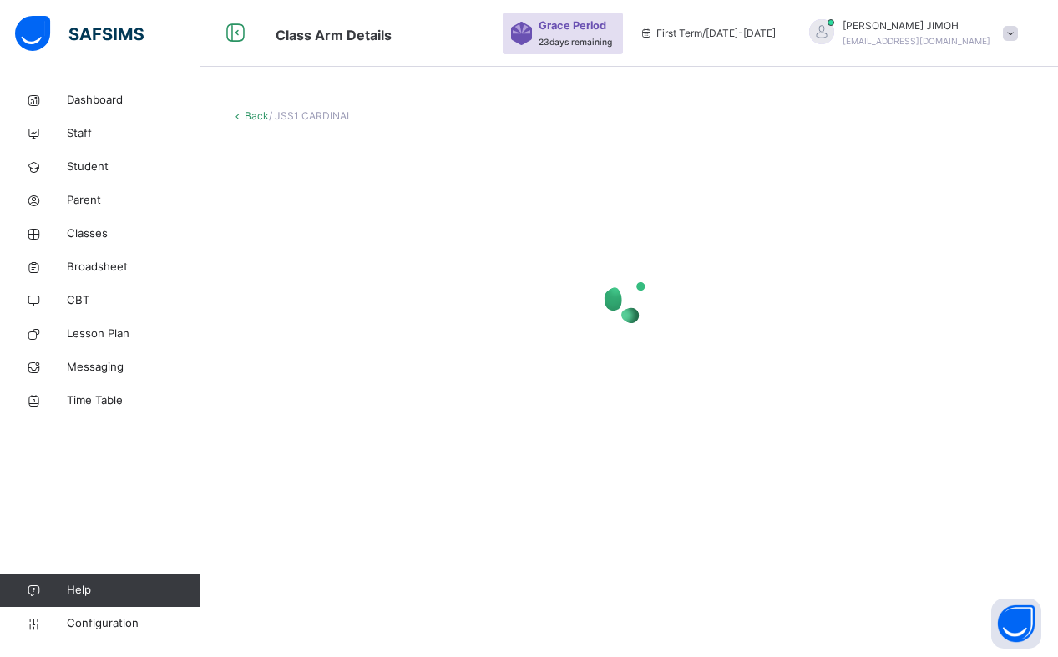
click at [252, 114] on link "Back" at bounding box center [257, 115] width 24 height 13
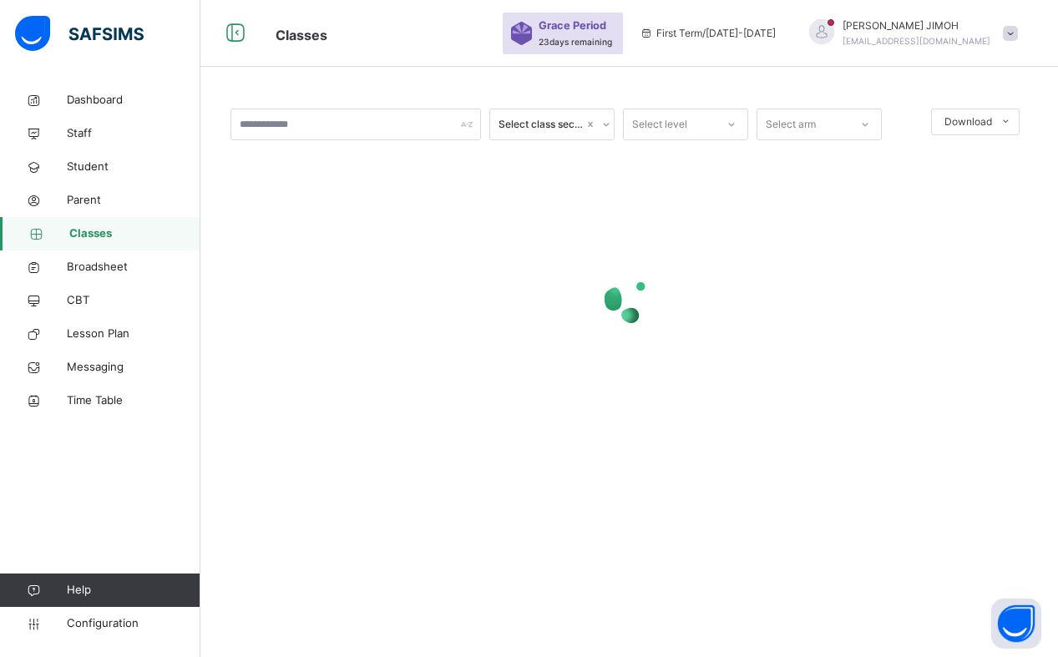
click at [733, 122] on icon at bounding box center [732, 124] width 10 height 17
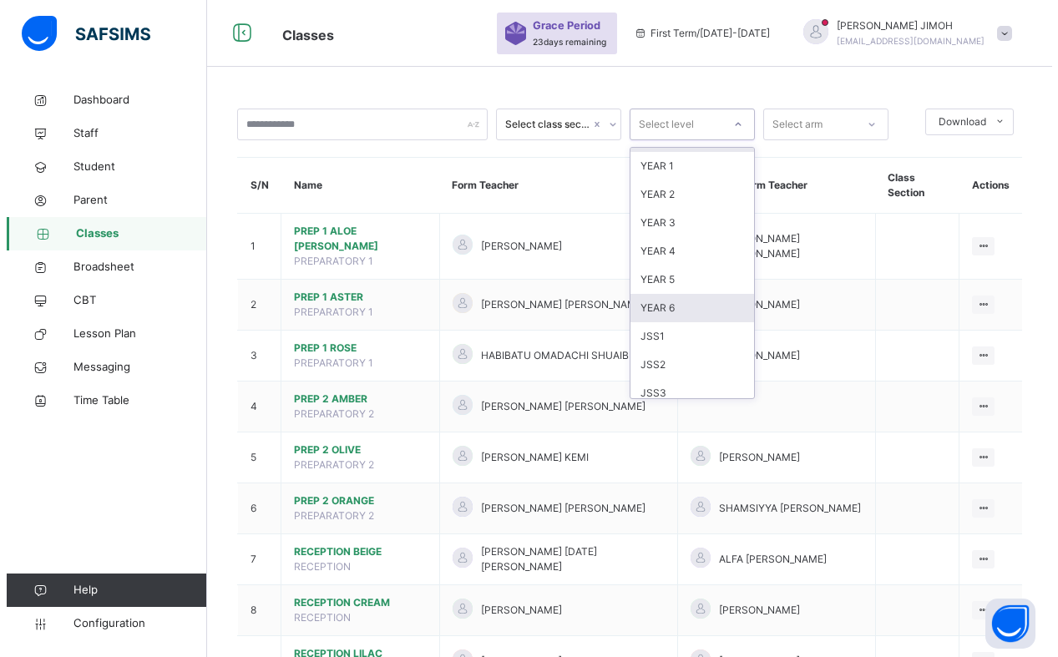
scroll to position [175, 0]
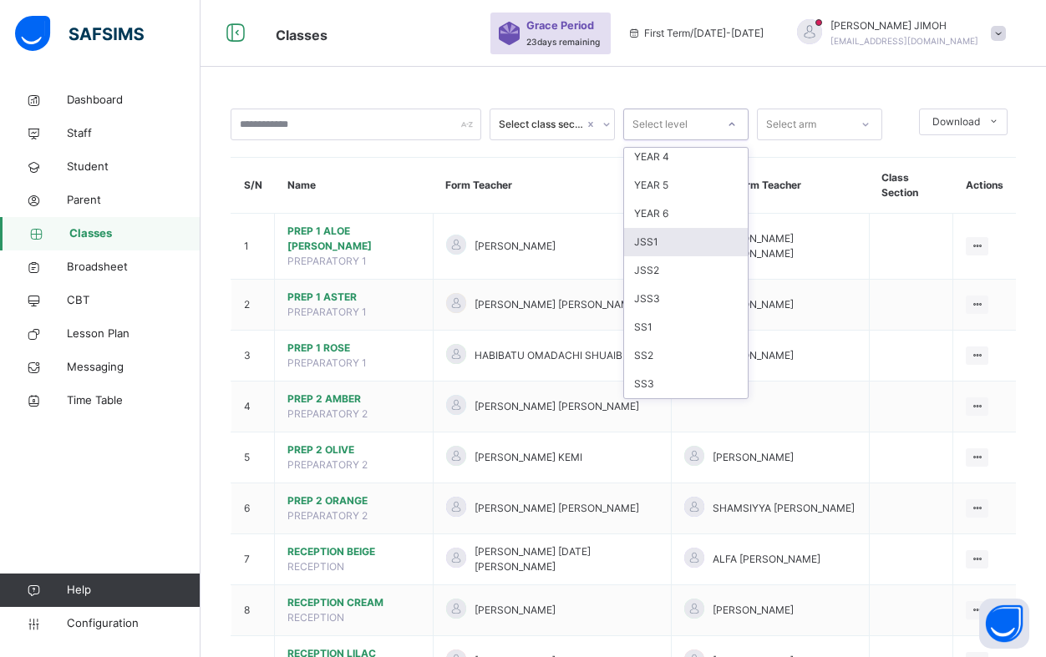
click at [666, 244] on div "JSS1" at bounding box center [686, 242] width 124 height 28
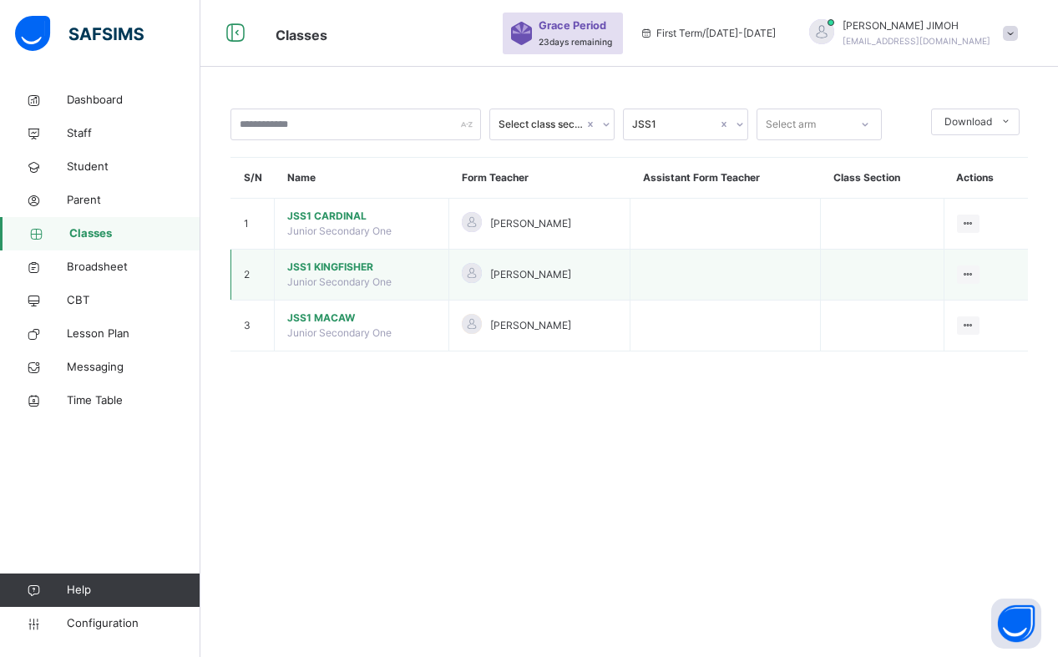
click at [329, 261] on span "JSS1 KINGFISHER" at bounding box center [361, 267] width 149 height 15
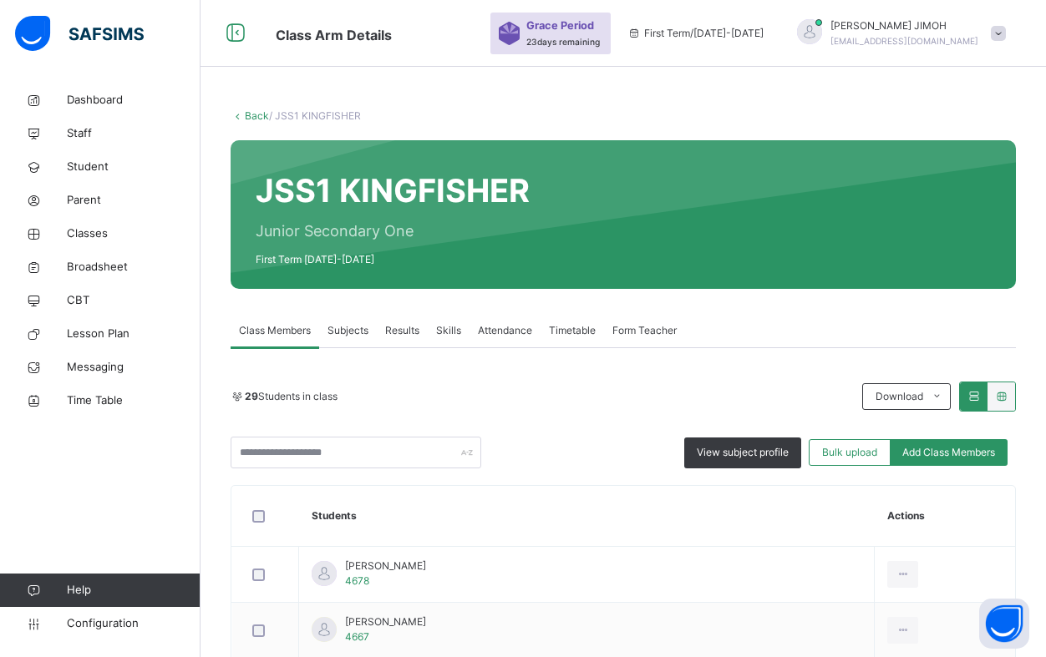
click at [950, 449] on span "Add Class Members" at bounding box center [948, 452] width 93 height 15
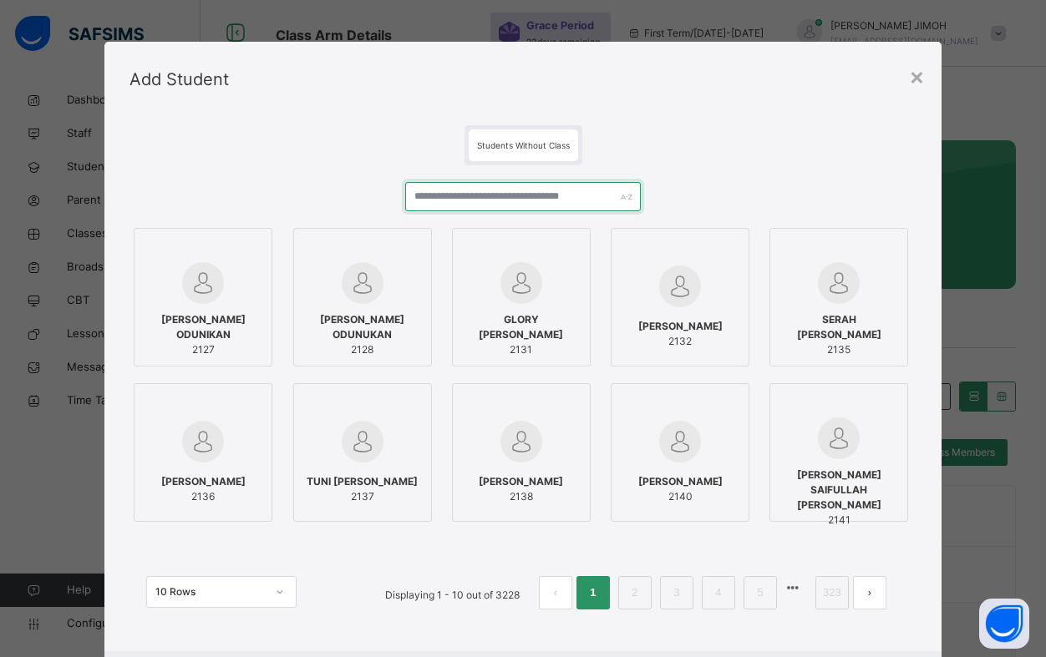
click at [451, 196] on input "text" at bounding box center [523, 196] width 236 height 29
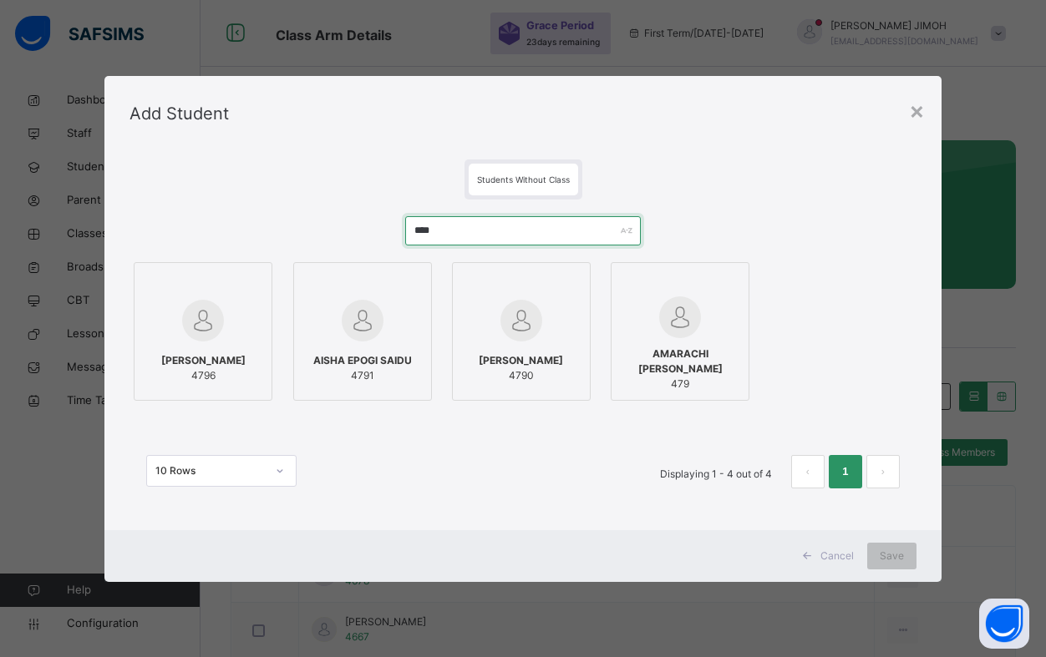
type input "****"
click at [221, 353] on span "[PERSON_NAME]" at bounding box center [203, 360] width 84 height 15
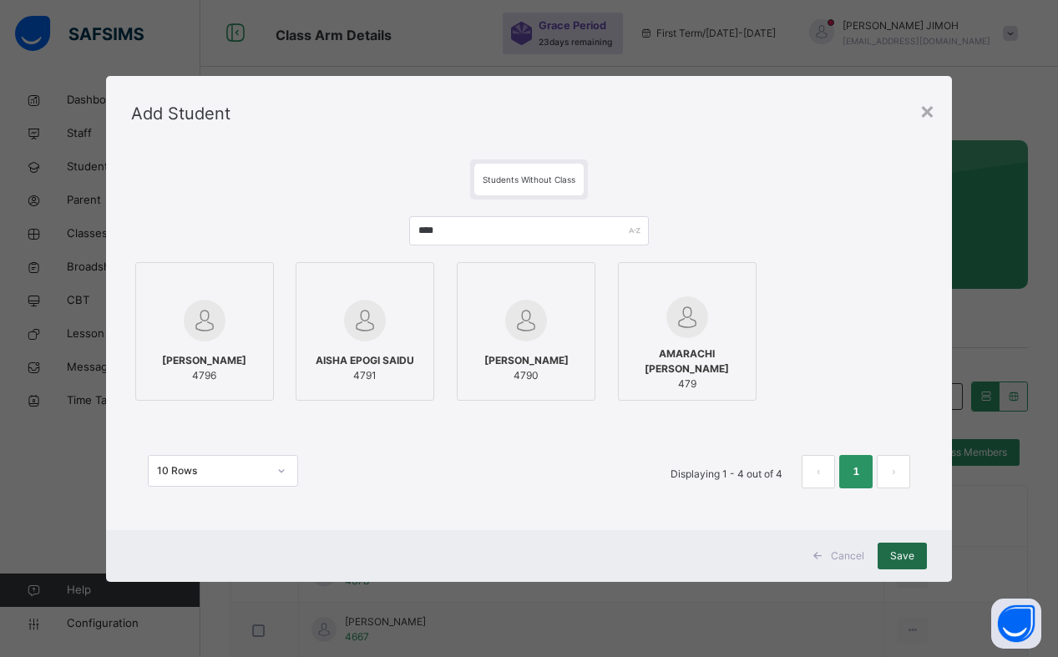
click at [905, 550] on span "Save" at bounding box center [902, 556] width 24 height 15
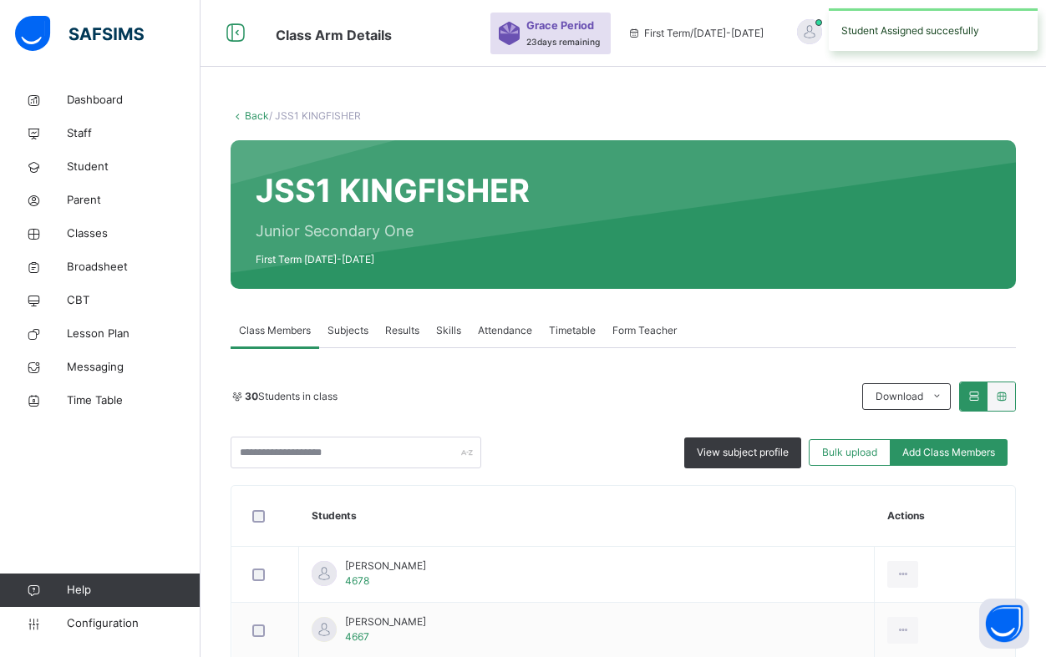
click at [256, 111] on link "Back" at bounding box center [257, 115] width 24 height 13
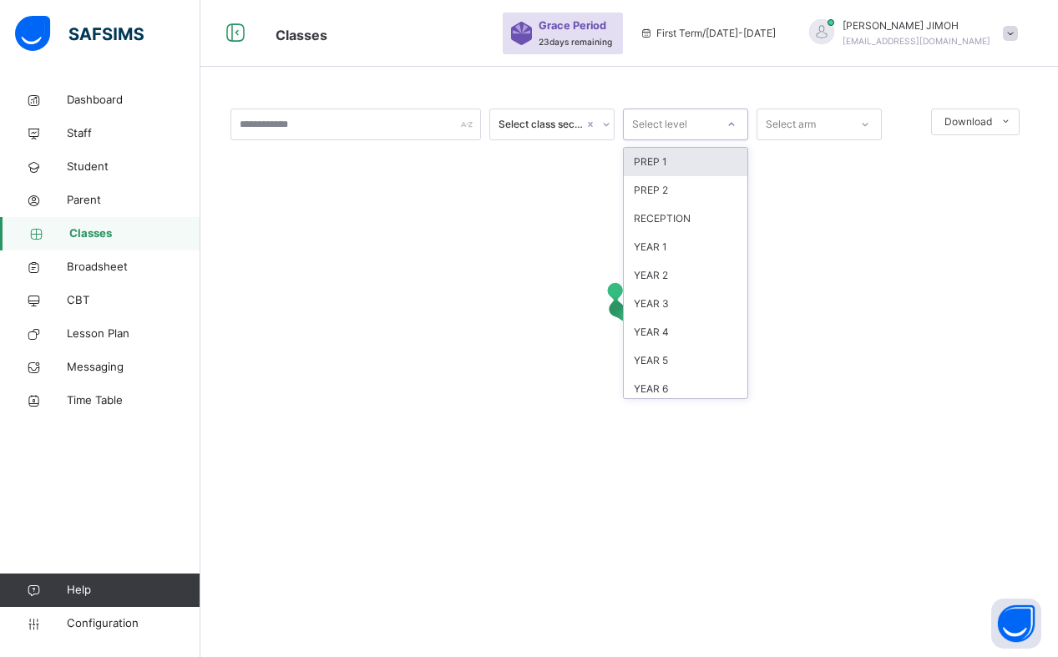
click at [733, 119] on icon at bounding box center [732, 124] width 10 height 17
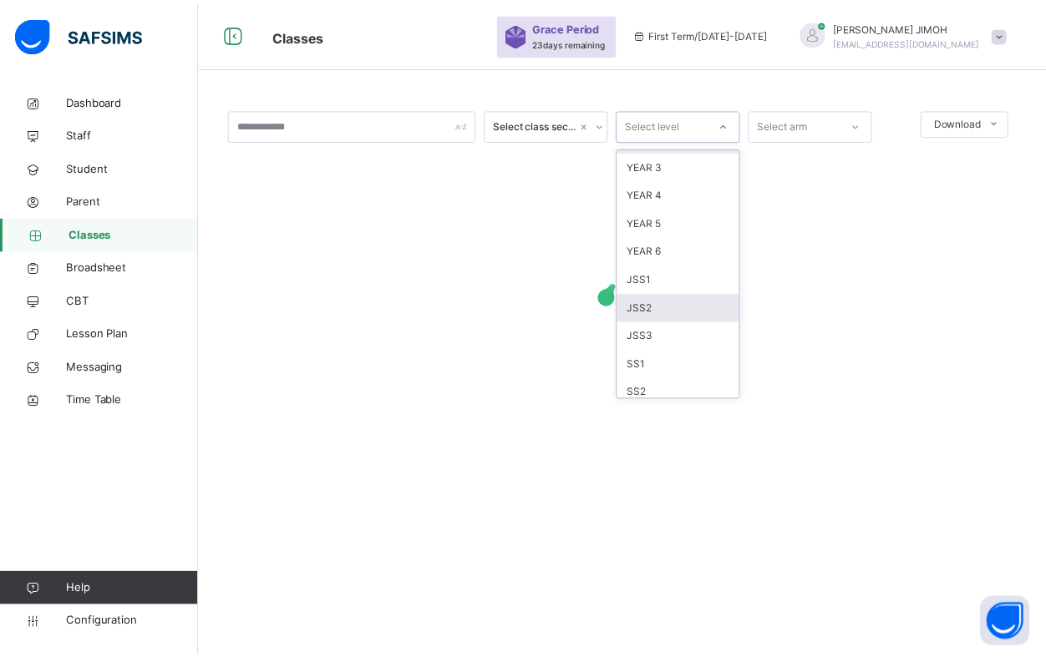
scroll to position [167, 0]
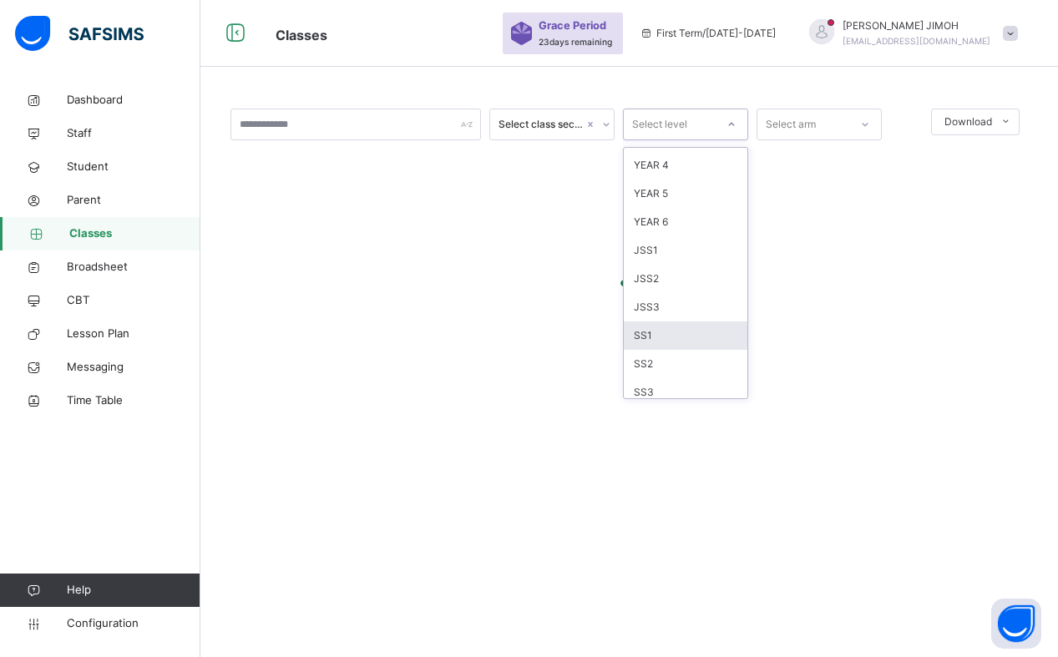
click at [659, 332] on div "SS1" at bounding box center [686, 336] width 124 height 28
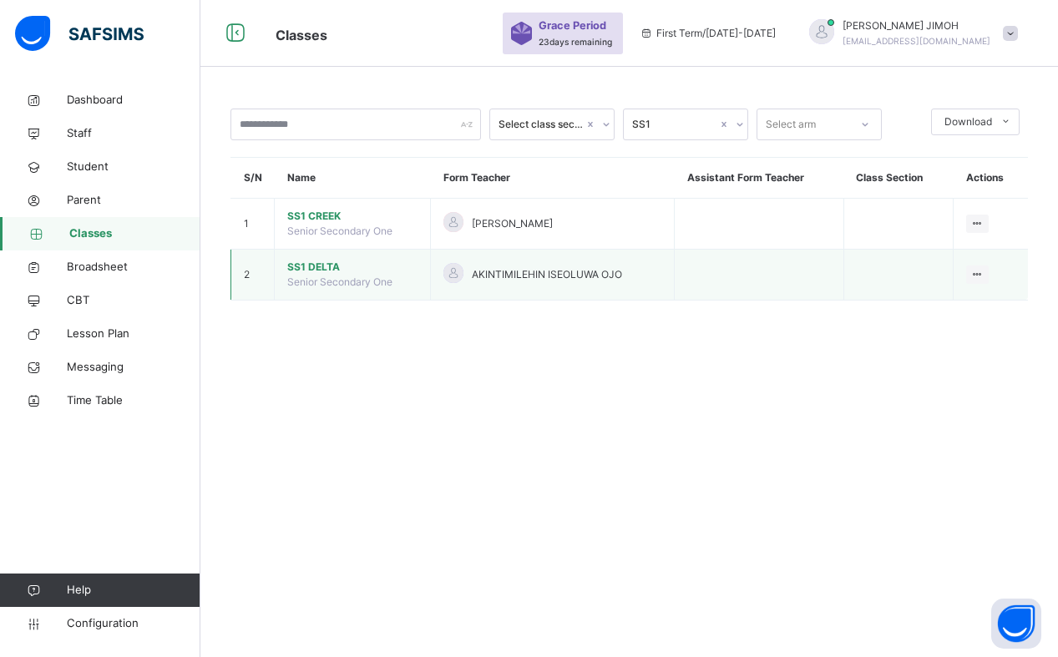
click at [310, 266] on span "SS1 DELTA" at bounding box center [352, 267] width 130 height 15
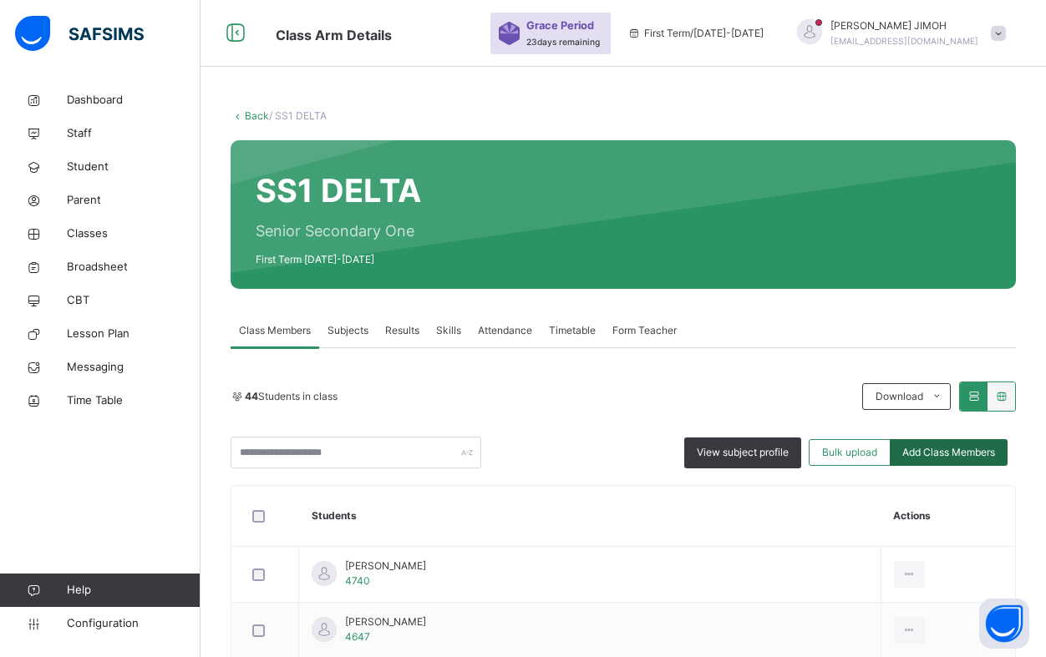
click at [939, 452] on span "Add Class Members" at bounding box center [948, 452] width 93 height 15
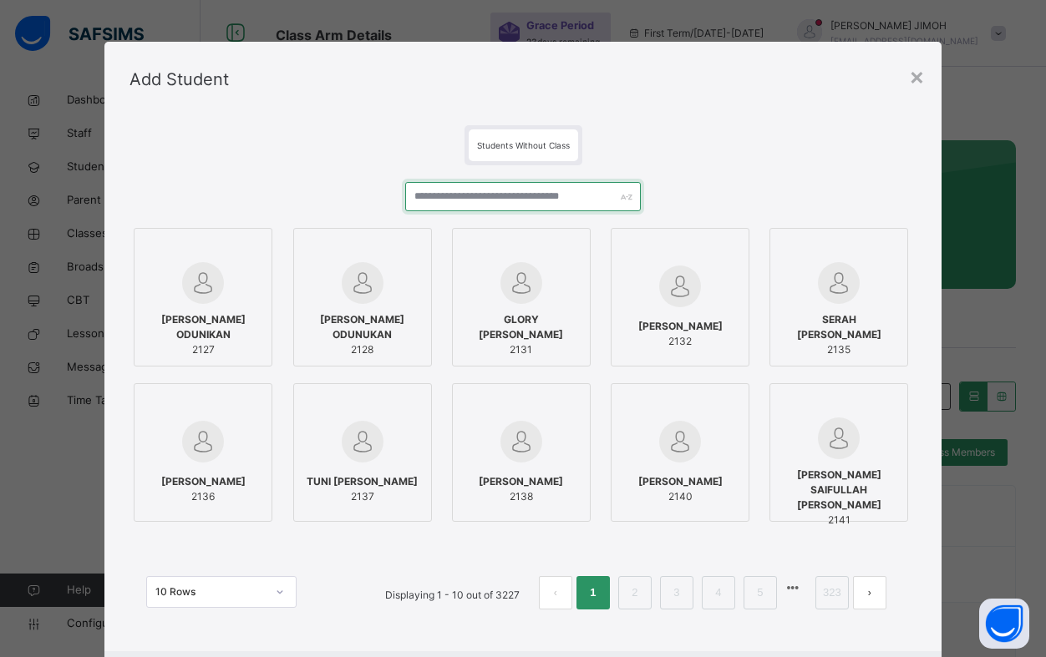
click at [439, 200] on input "text" at bounding box center [523, 196] width 236 height 29
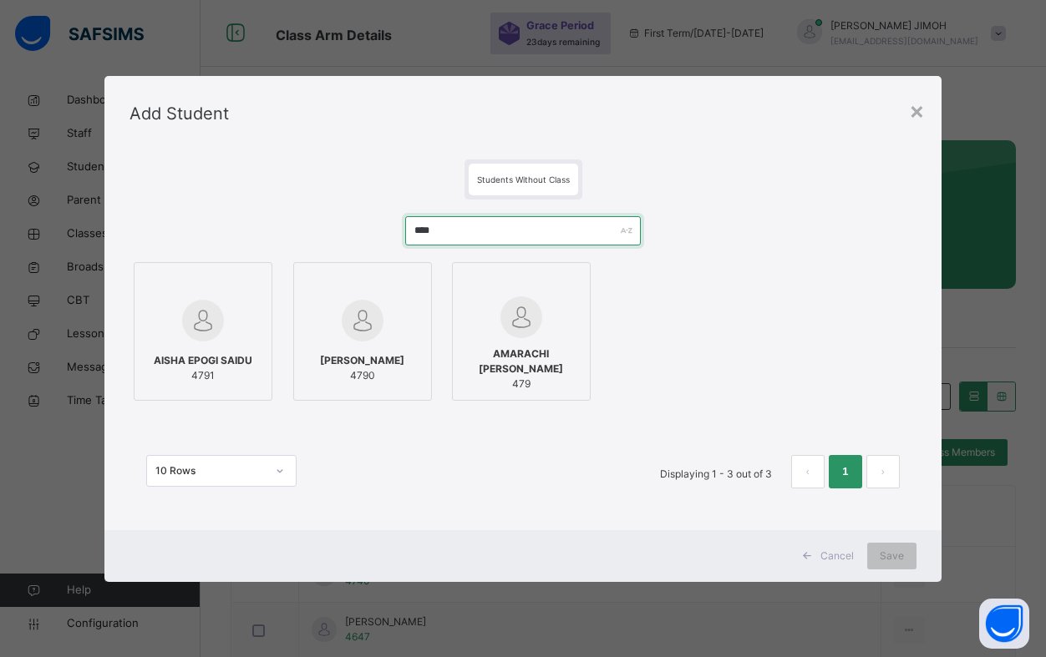
type input "****"
click at [236, 350] on div "AISHA EPOGI SAIDU 4791" at bounding box center [203, 368] width 120 height 47
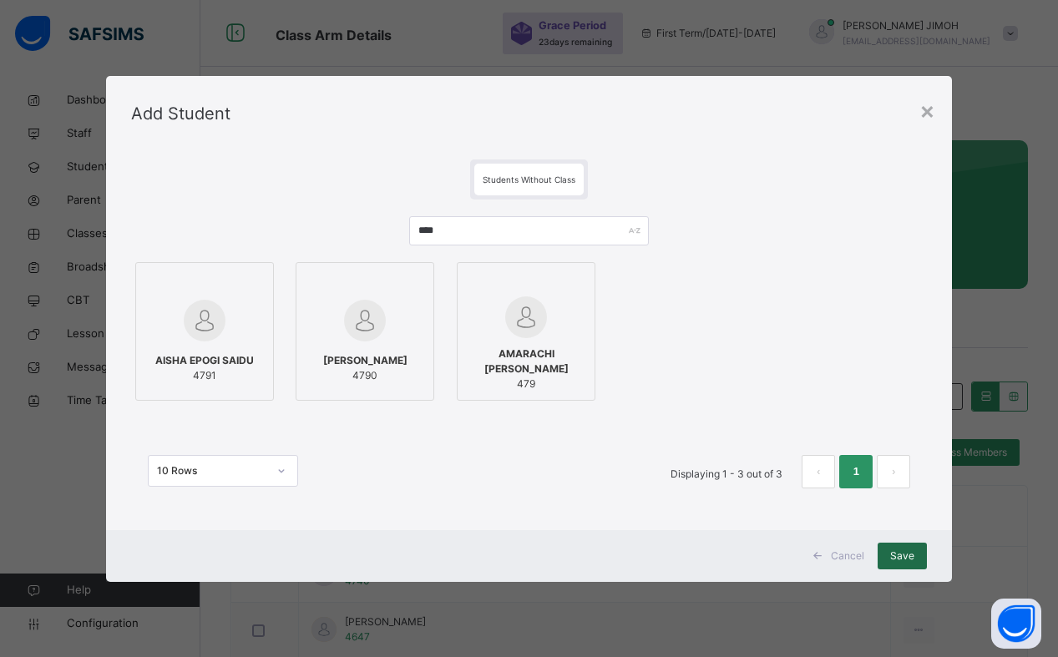
click at [899, 553] on span "Save" at bounding box center [902, 556] width 24 height 15
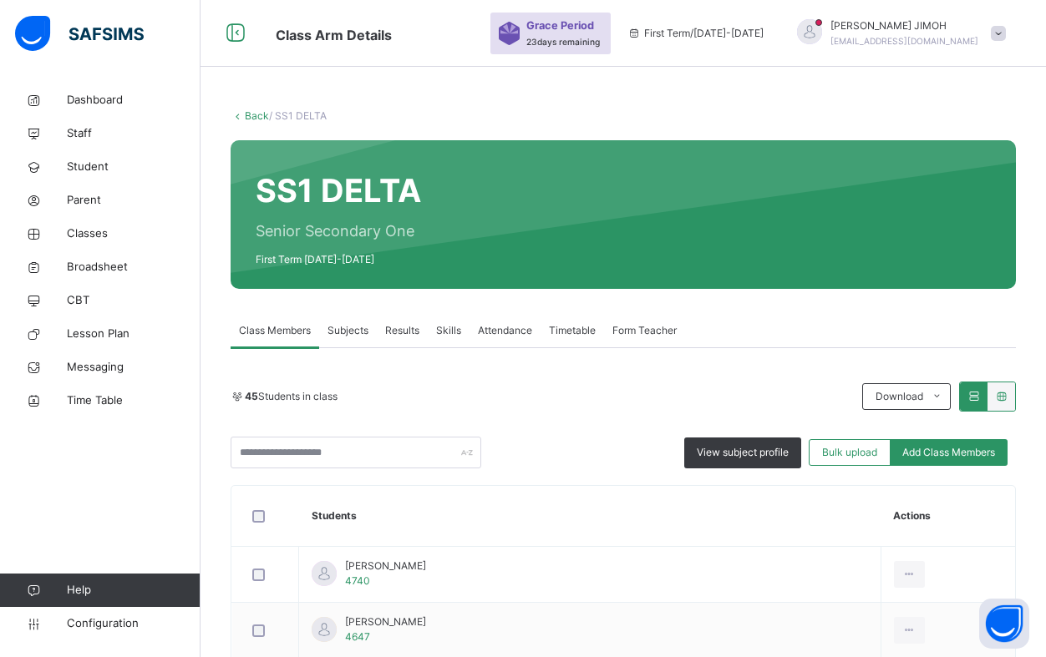
click at [246, 113] on link "Back" at bounding box center [257, 115] width 24 height 13
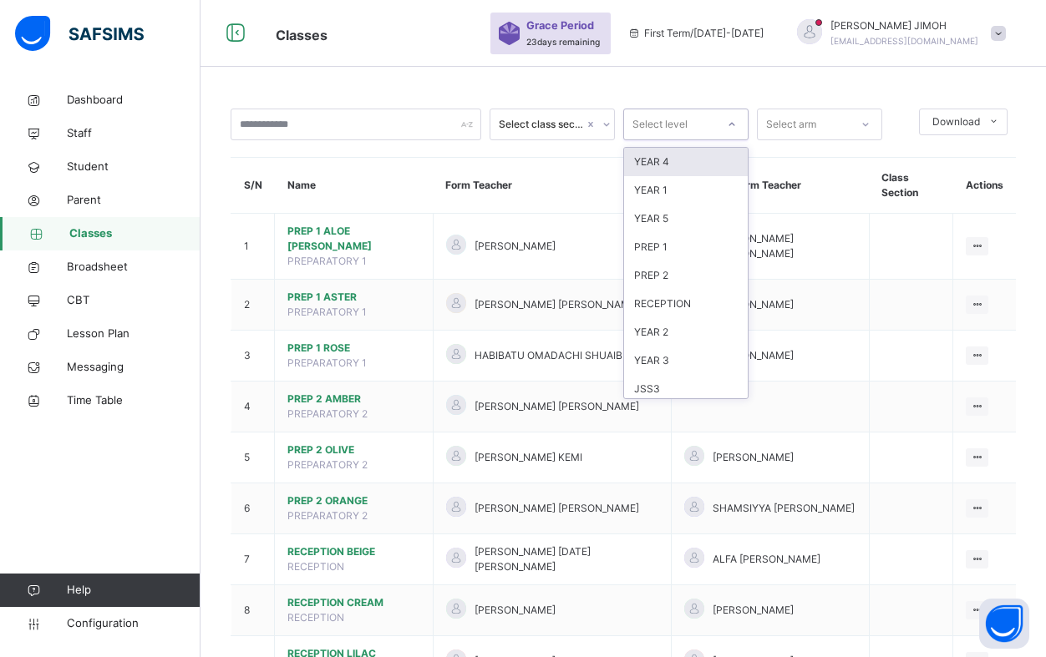
drag, startPoint x: 734, startPoint y: 119, endPoint x: 727, endPoint y: 124, distance: 8.6
click at [734, 120] on icon at bounding box center [732, 124] width 10 height 17
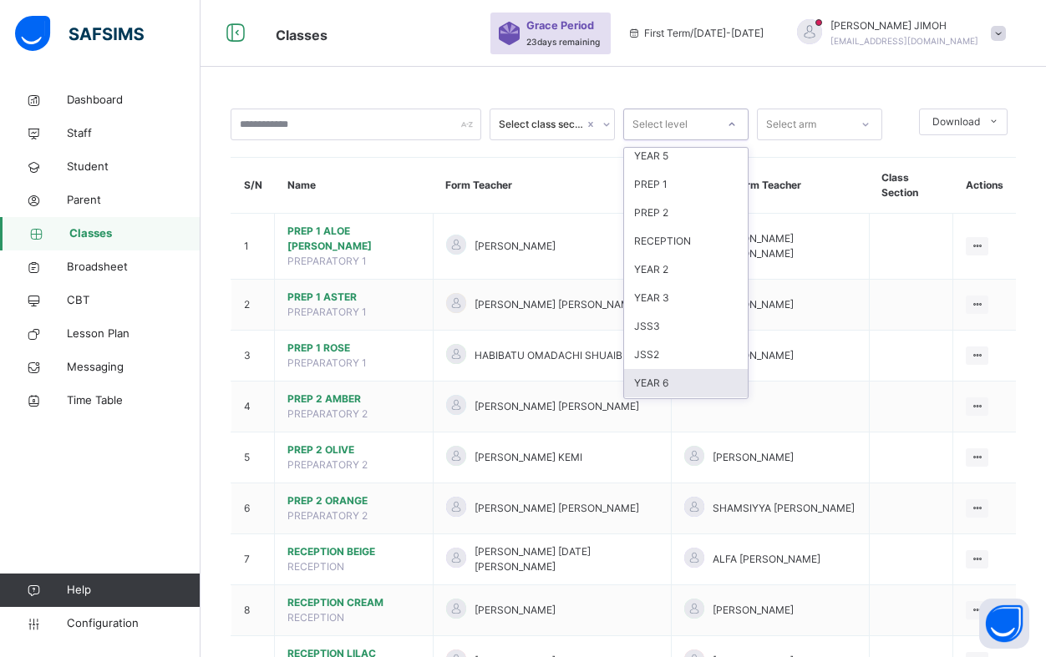
scroll to position [167, 0]
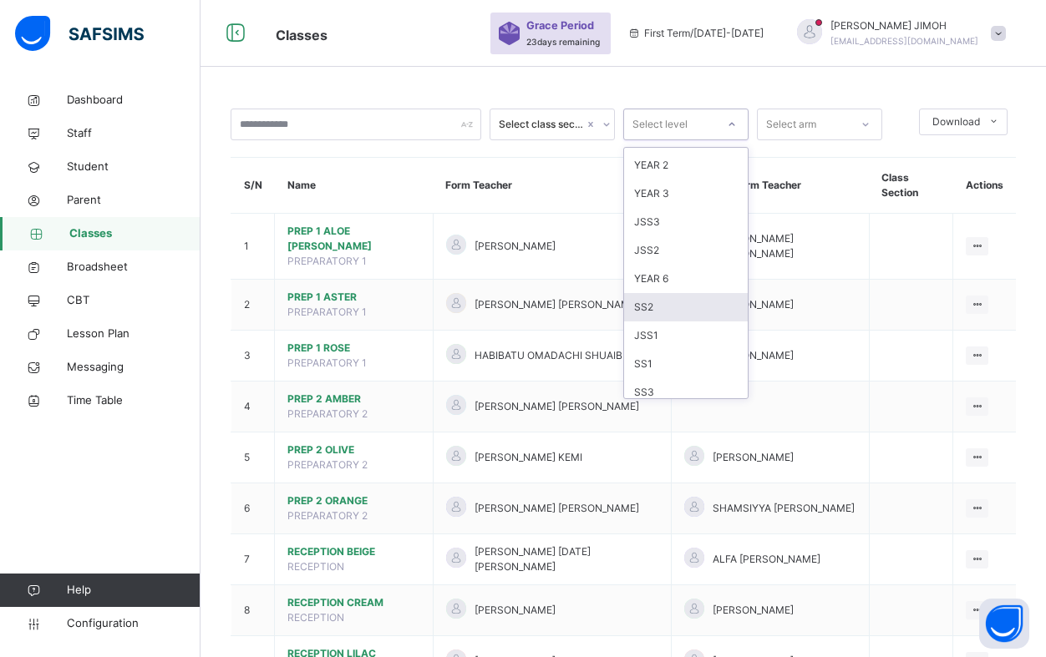
click at [664, 307] on div "SS2" at bounding box center [686, 307] width 124 height 28
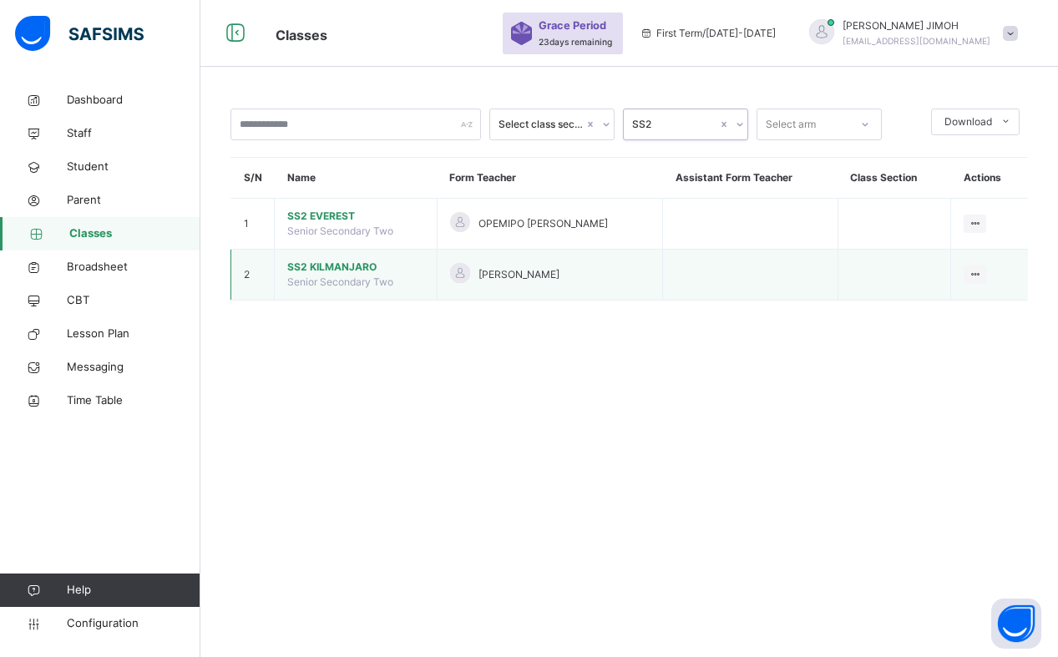
click at [336, 267] on span "SS2 KILMANJARO" at bounding box center [355, 267] width 137 height 15
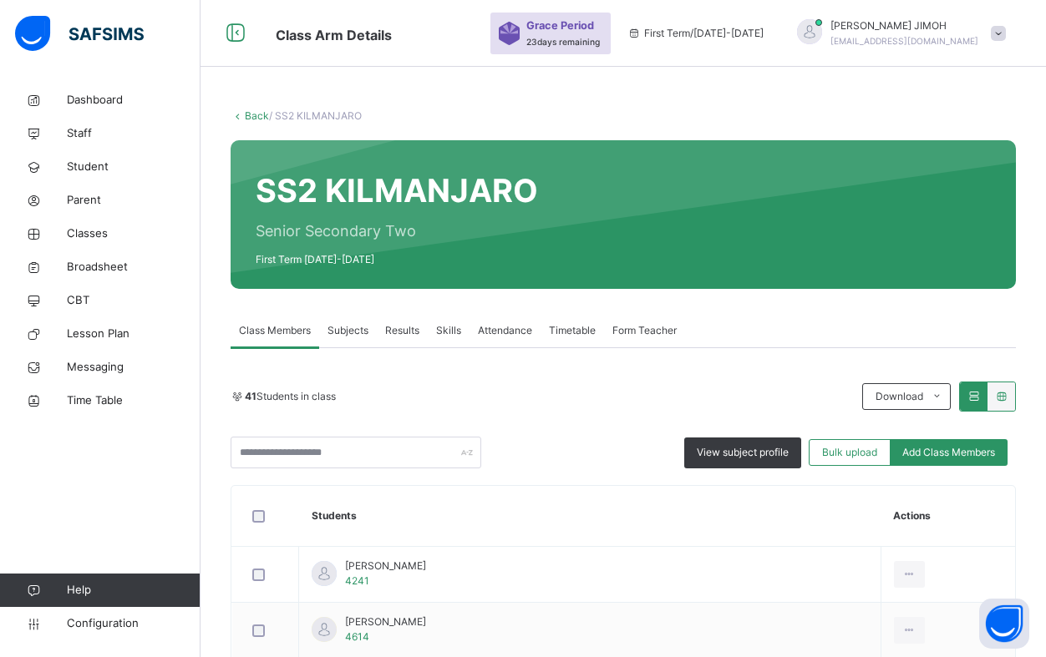
drag, startPoint x: 942, startPoint y: 451, endPoint x: 932, endPoint y: 451, distance: 10.0
click at [941, 453] on span "Add Class Members" at bounding box center [948, 452] width 93 height 15
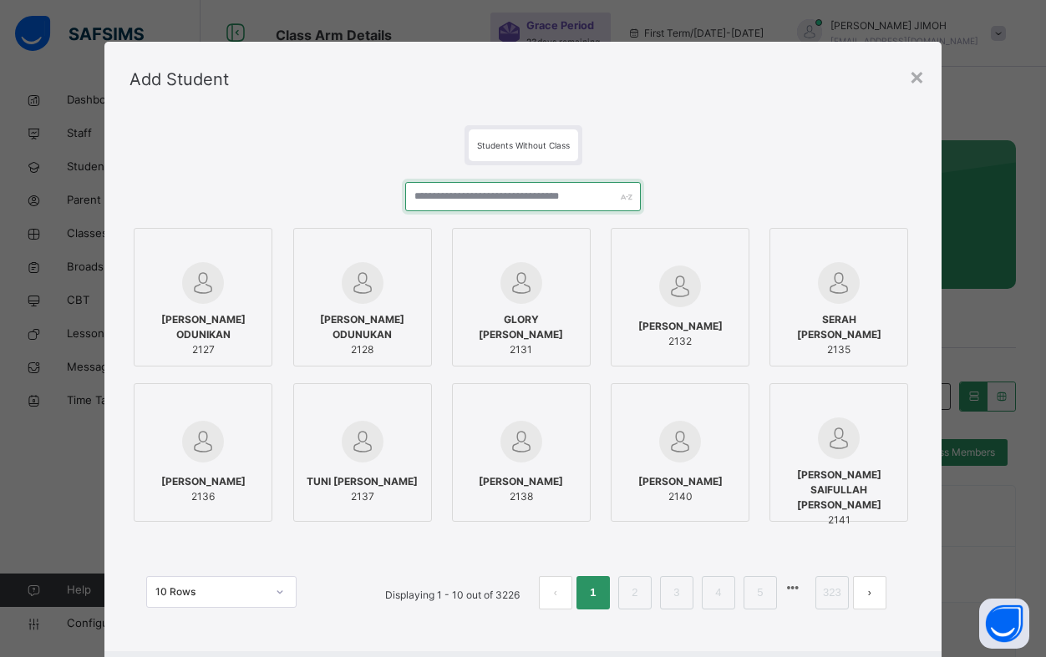
click at [430, 200] on input "text" at bounding box center [523, 196] width 236 height 29
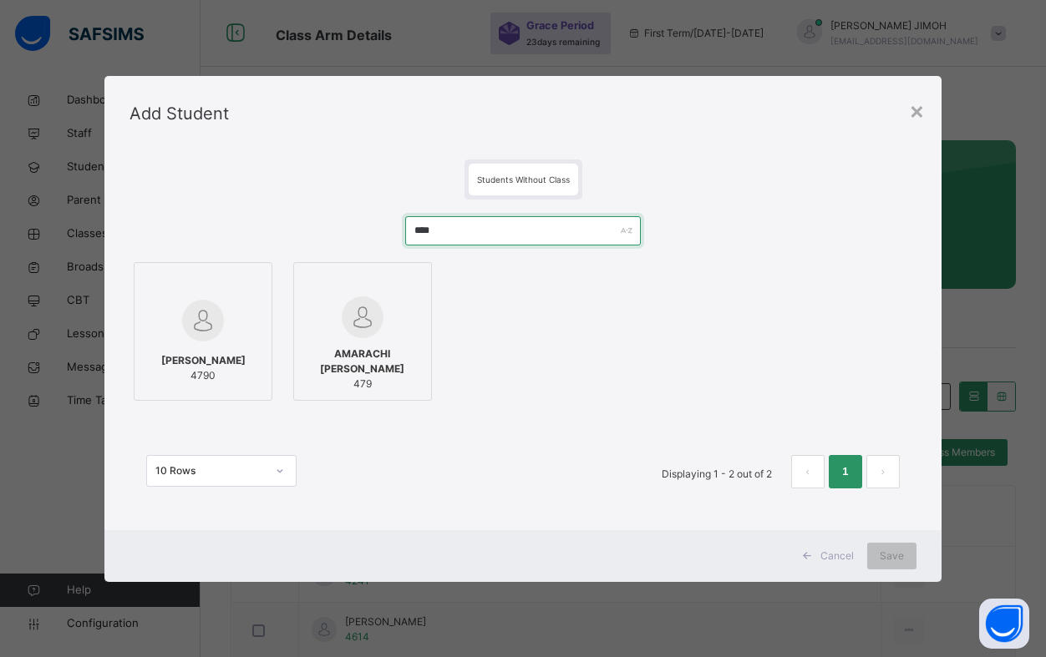
type input "****"
click at [231, 345] on div "AMINATU BALA MUHAMMAD 4790" at bounding box center [203, 368] width 120 height 47
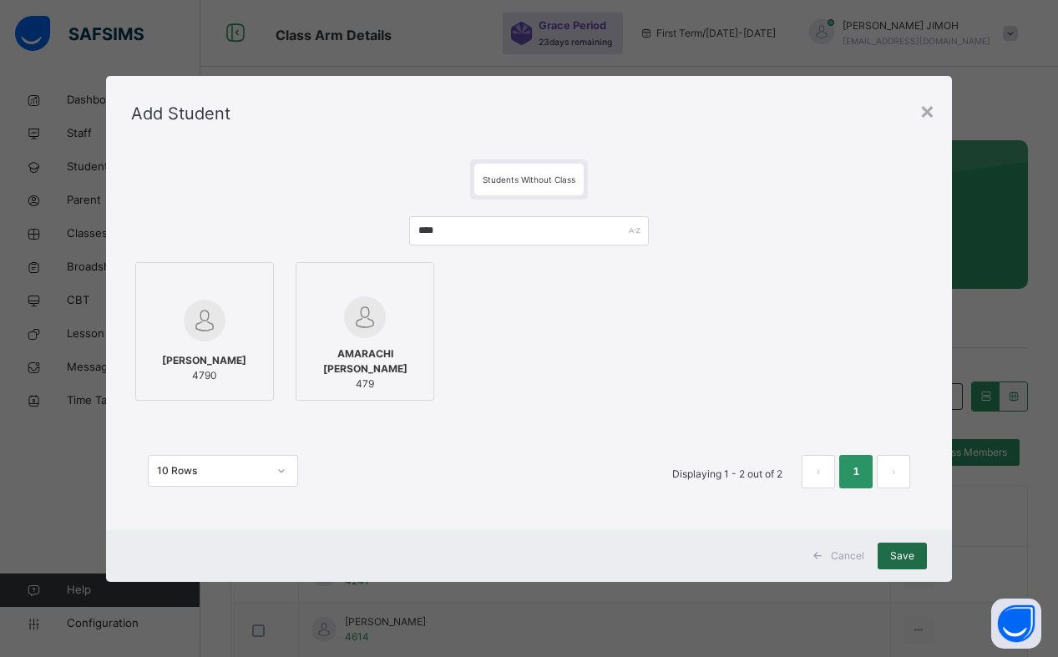
click at [900, 555] on span "Save" at bounding box center [902, 556] width 24 height 15
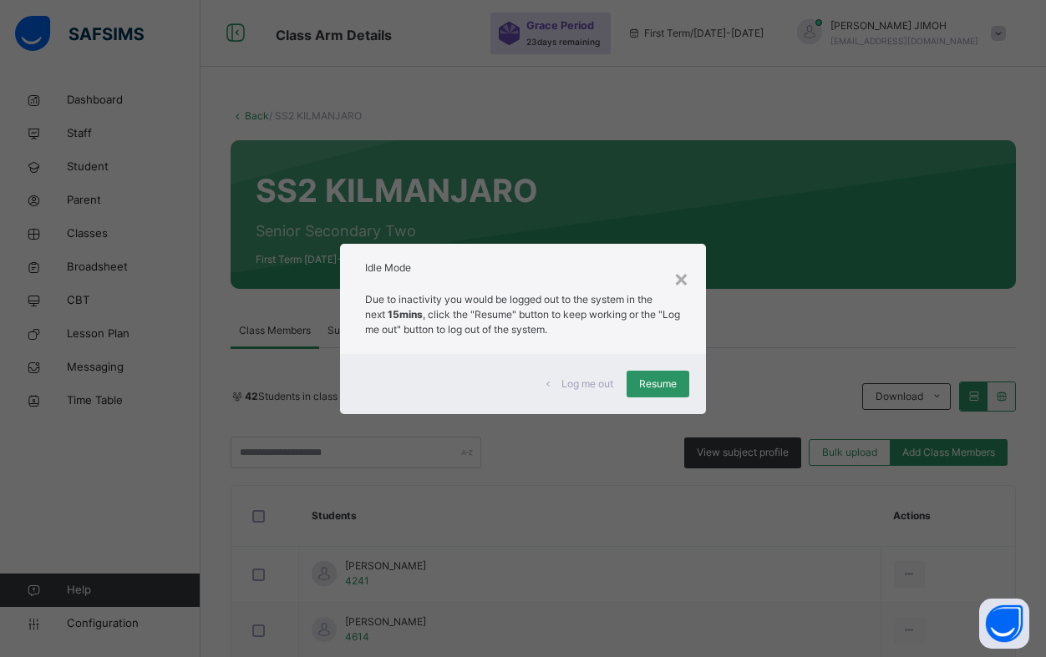
click at [650, 383] on span "Resume" at bounding box center [658, 384] width 38 height 15
